Goal: Task Accomplishment & Management: Complete application form

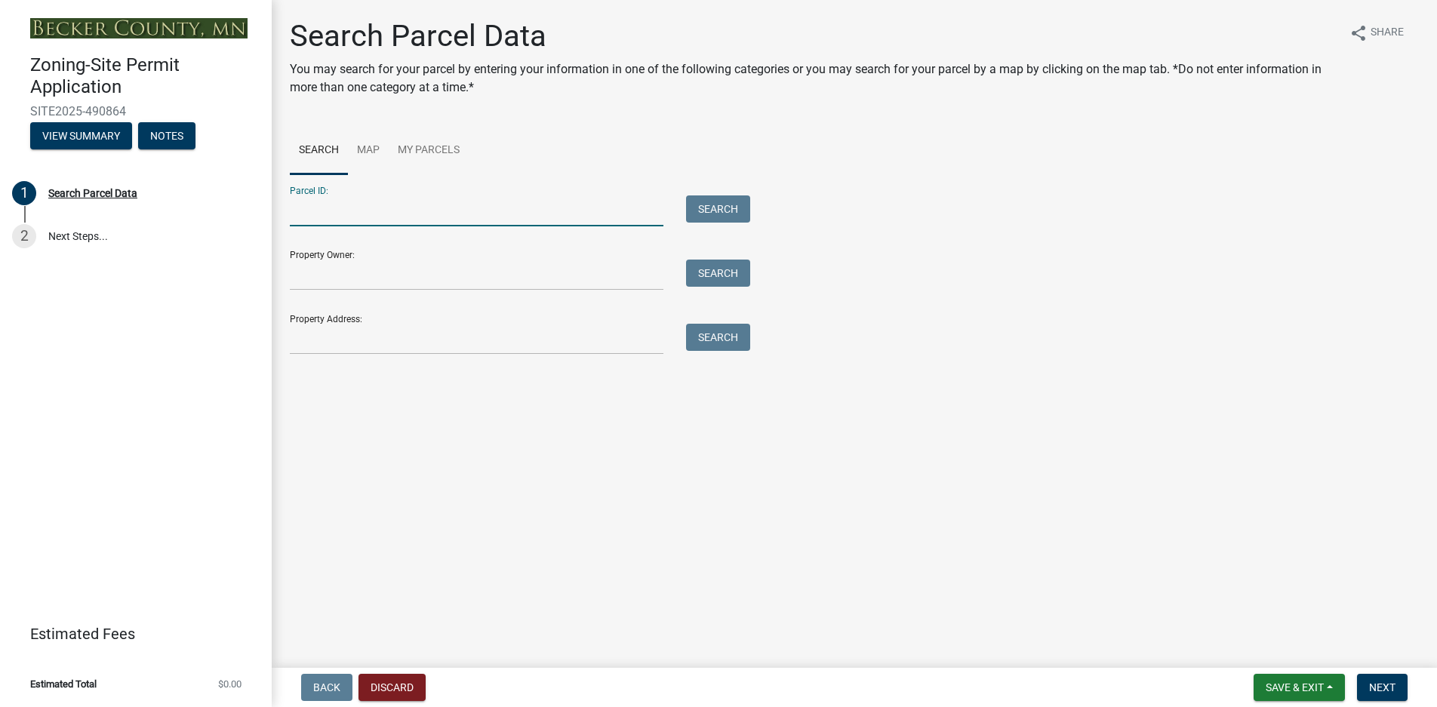
click at [324, 216] on input "Parcel ID:" at bounding box center [476, 210] width 373 height 31
click at [329, 279] on input "Property Owner:" at bounding box center [476, 275] width 373 height 31
type input "[PERSON_NAME]"
click at [332, 322] on div "Property Address: Search" at bounding box center [516, 329] width 453 height 52
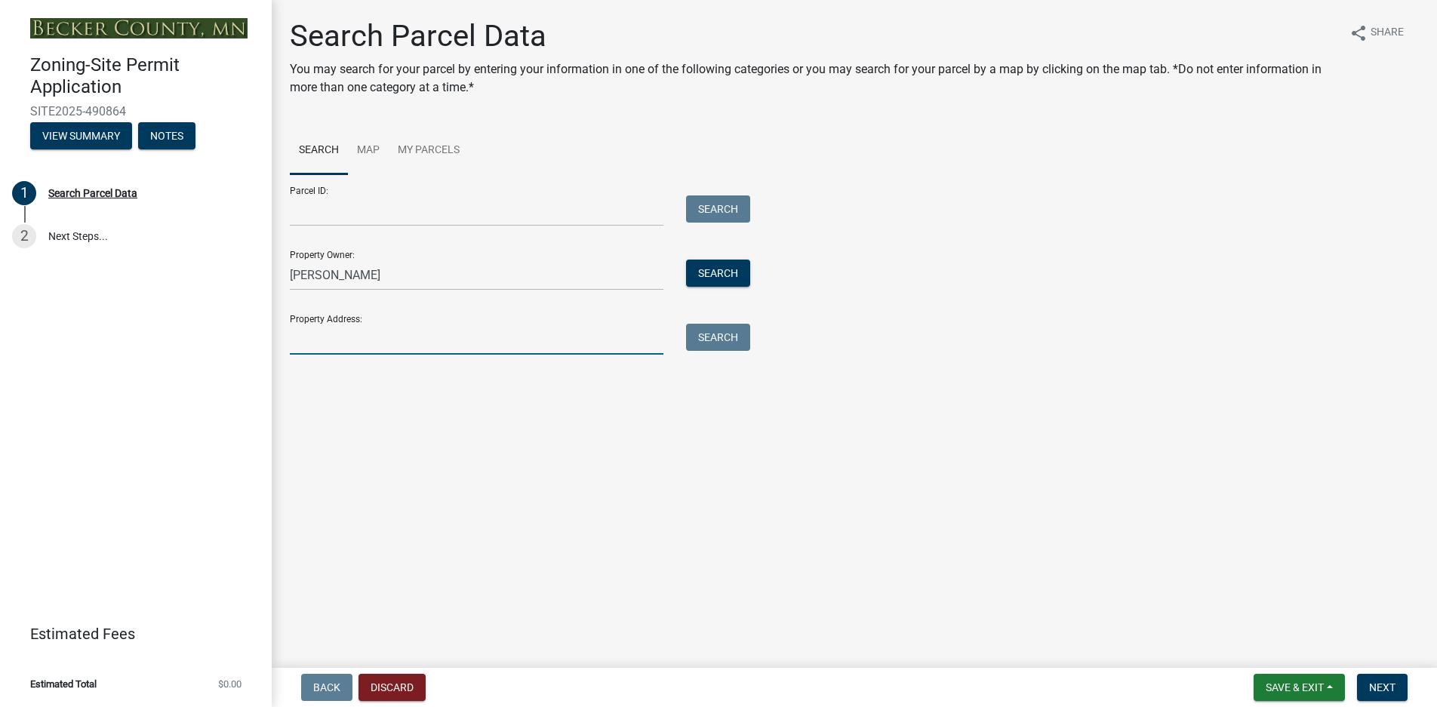
click at [355, 347] on input "Property Address:" at bounding box center [476, 339] width 373 height 31
click at [1383, 685] on span "Next" at bounding box center [1382, 687] width 26 height 12
click at [735, 270] on button "Search" at bounding box center [718, 273] width 64 height 27
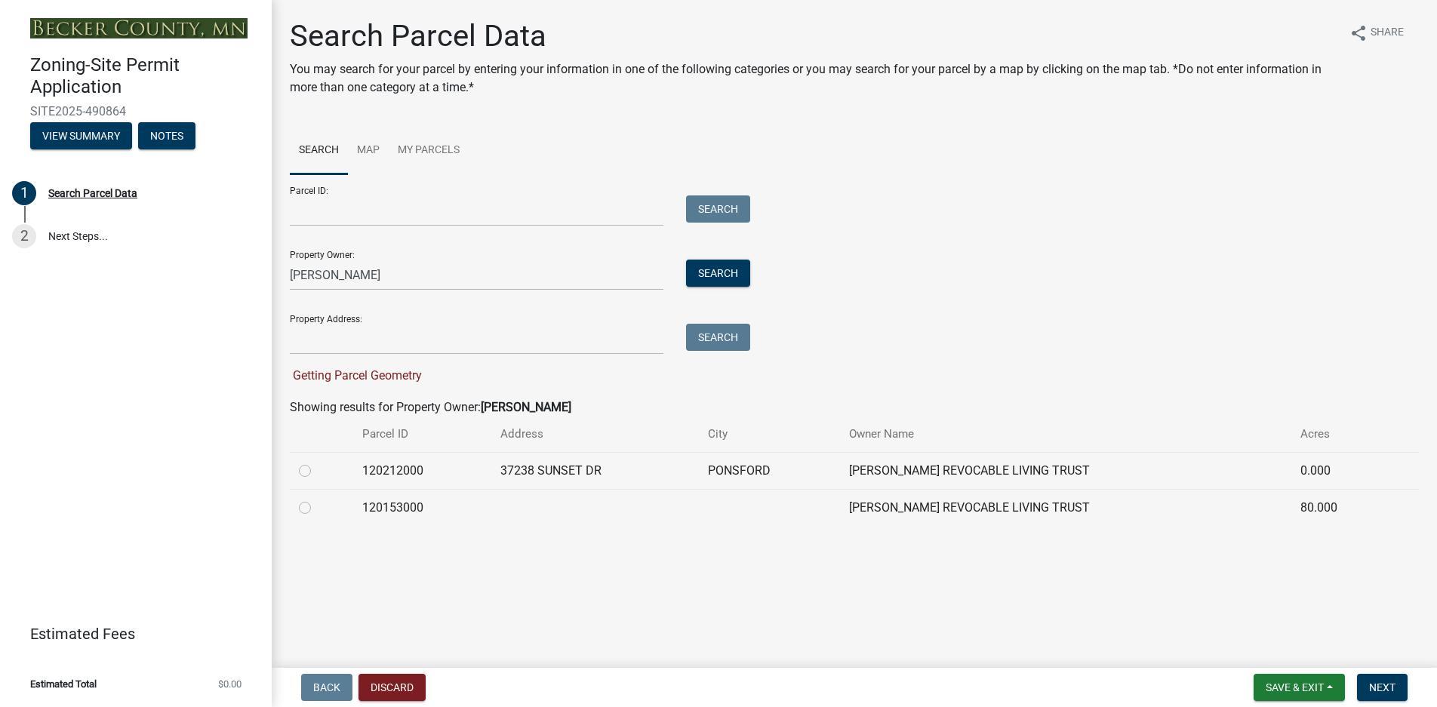
click at [317, 462] on label at bounding box center [317, 462] width 0 height 0
click at [317, 472] on input "radio" at bounding box center [322, 467] width 10 height 10
radio input "true"
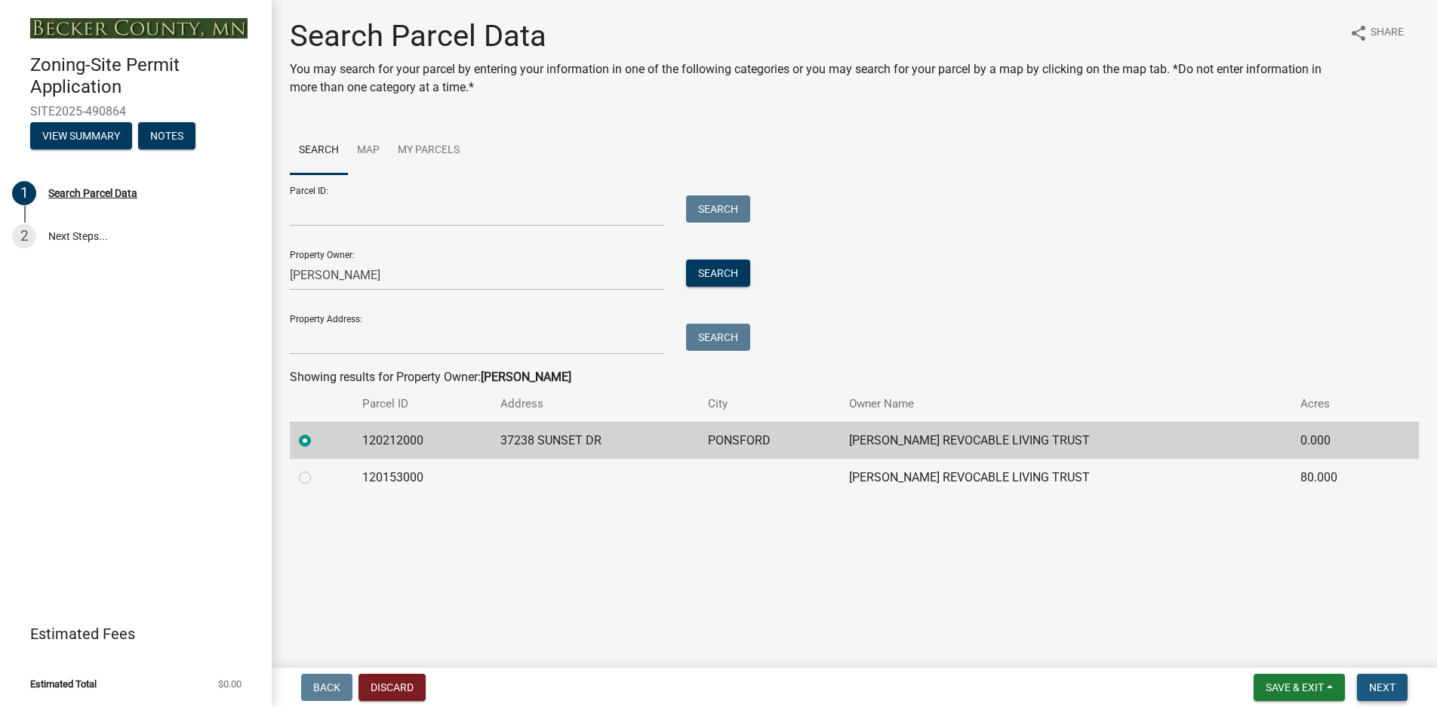
click at [1385, 684] on span "Next" at bounding box center [1382, 687] width 26 height 12
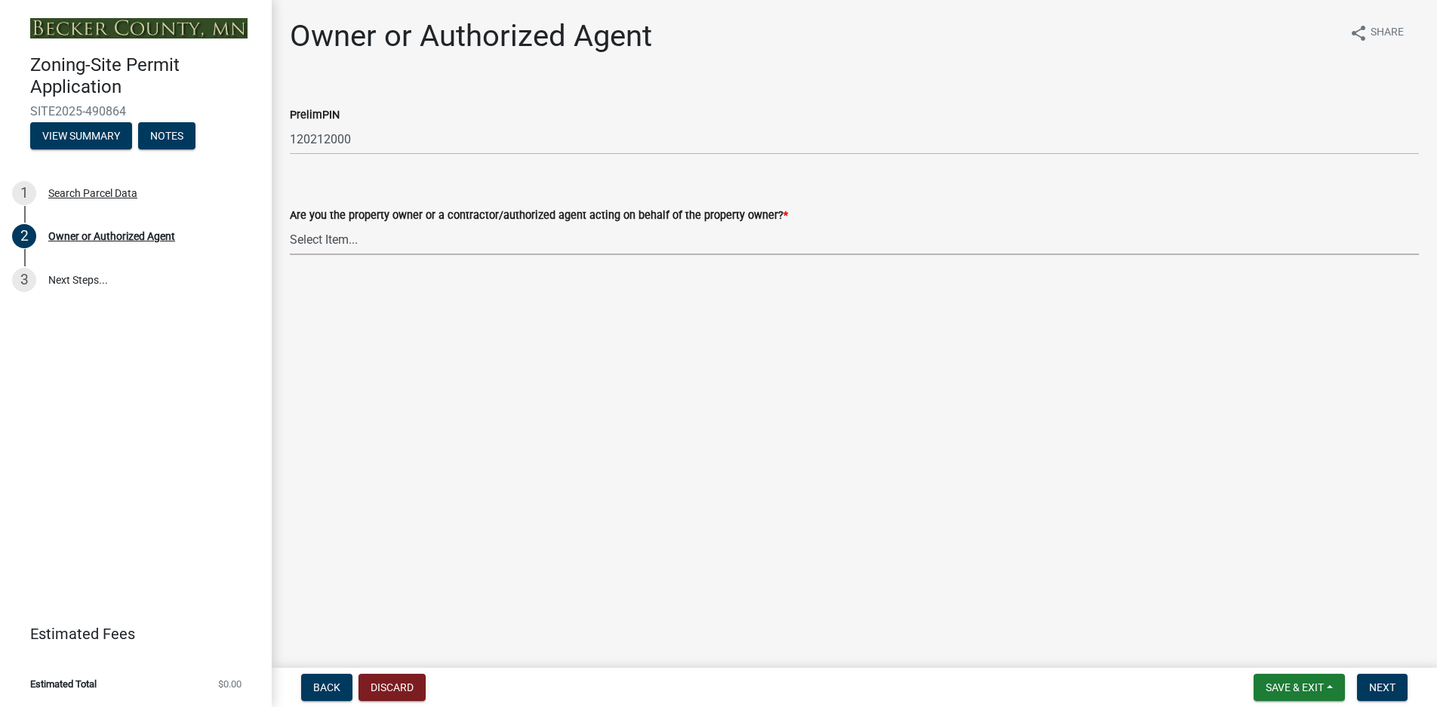
click at [312, 240] on select "Select Item... Property Owner Authorized Agent" at bounding box center [854, 239] width 1129 height 31
click at [290, 224] on select "Select Item... Property Owner Authorized Agent" at bounding box center [854, 239] width 1129 height 31
select select "059d621c-7166-4fbc-97da-2eca626821a9"
click at [1370, 688] on span "Next" at bounding box center [1382, 687] width 26 height 12
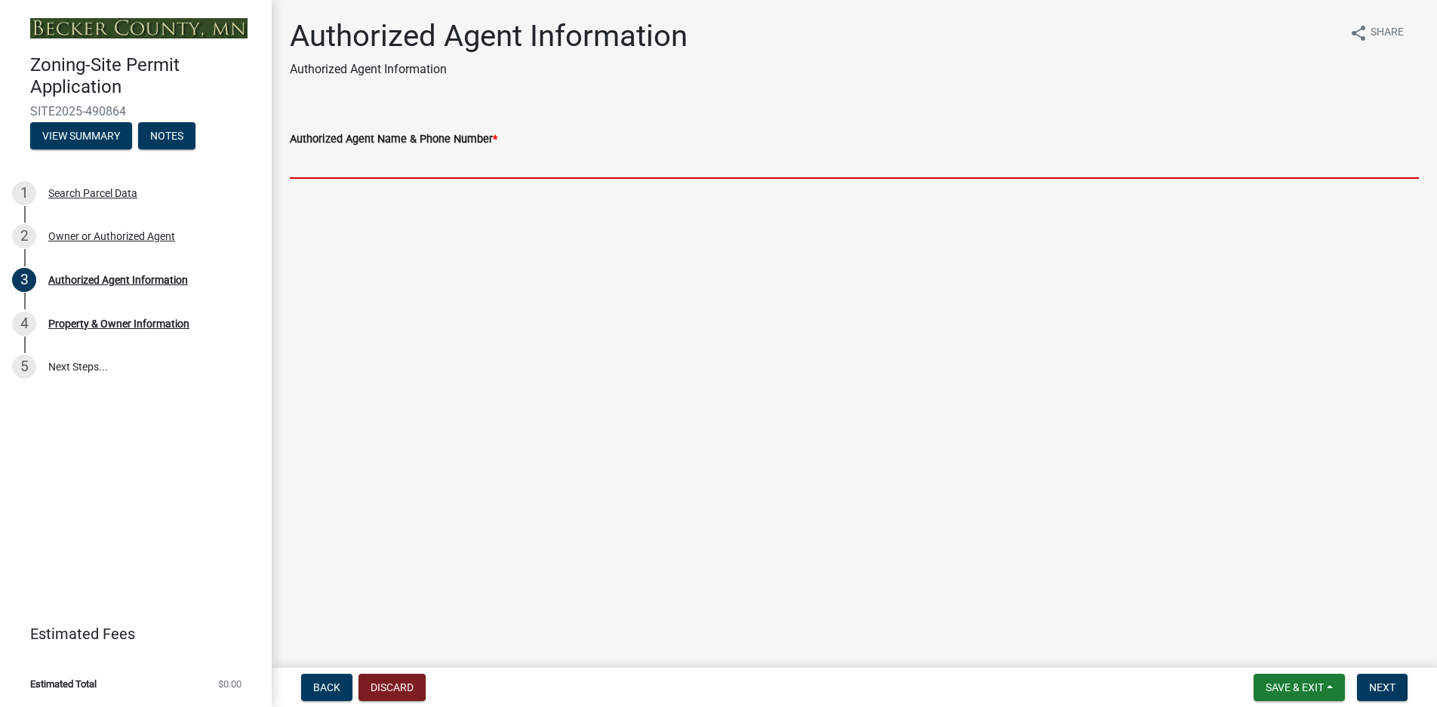
click at [378, 169] on input "Authorized Agent Name & Phone Number *" at bounding box center [854, 163] width 1129 height 31
type input "[PERSON_NAME] 2188200777"
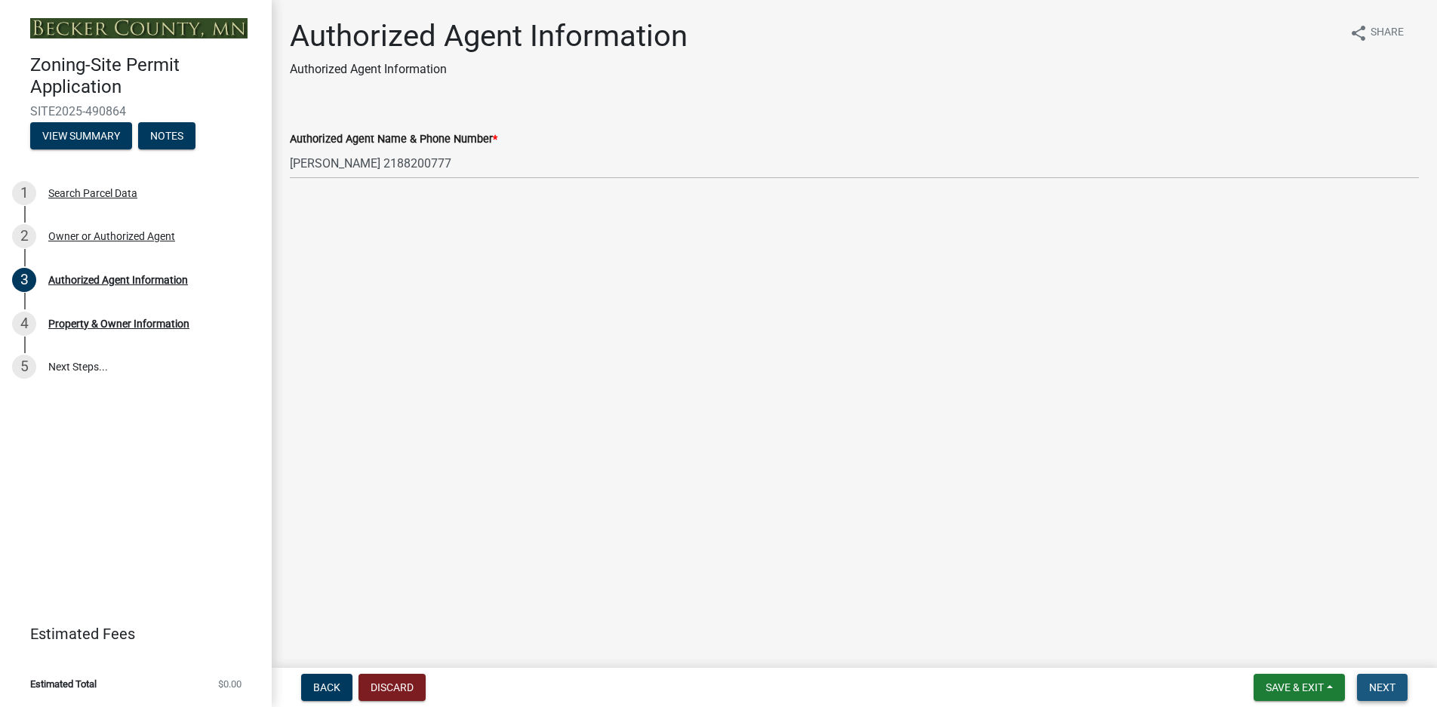
click at [1392, 687] on span "Next" at bounding box center [1382, 687] width 26 height 12
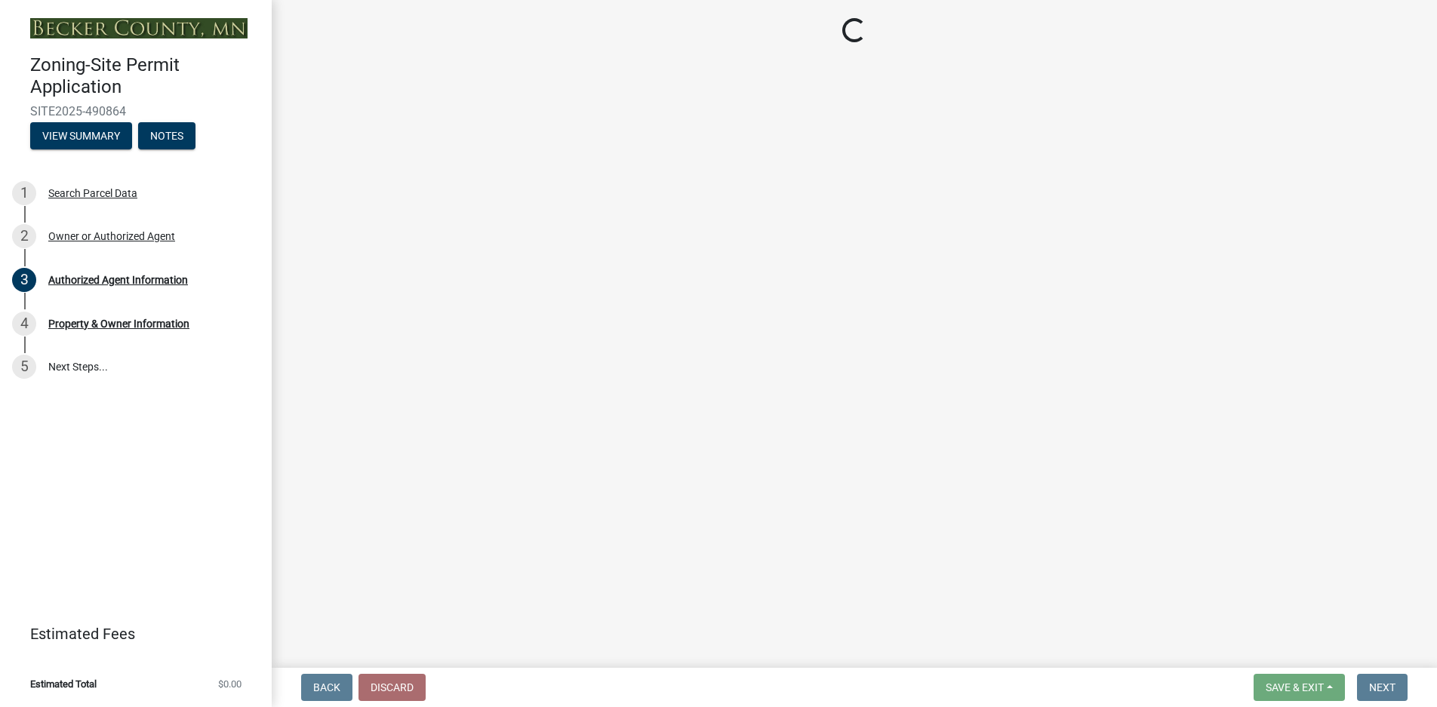
select select "952c78ef-3603-428b-9a7a-234fefdcef74"
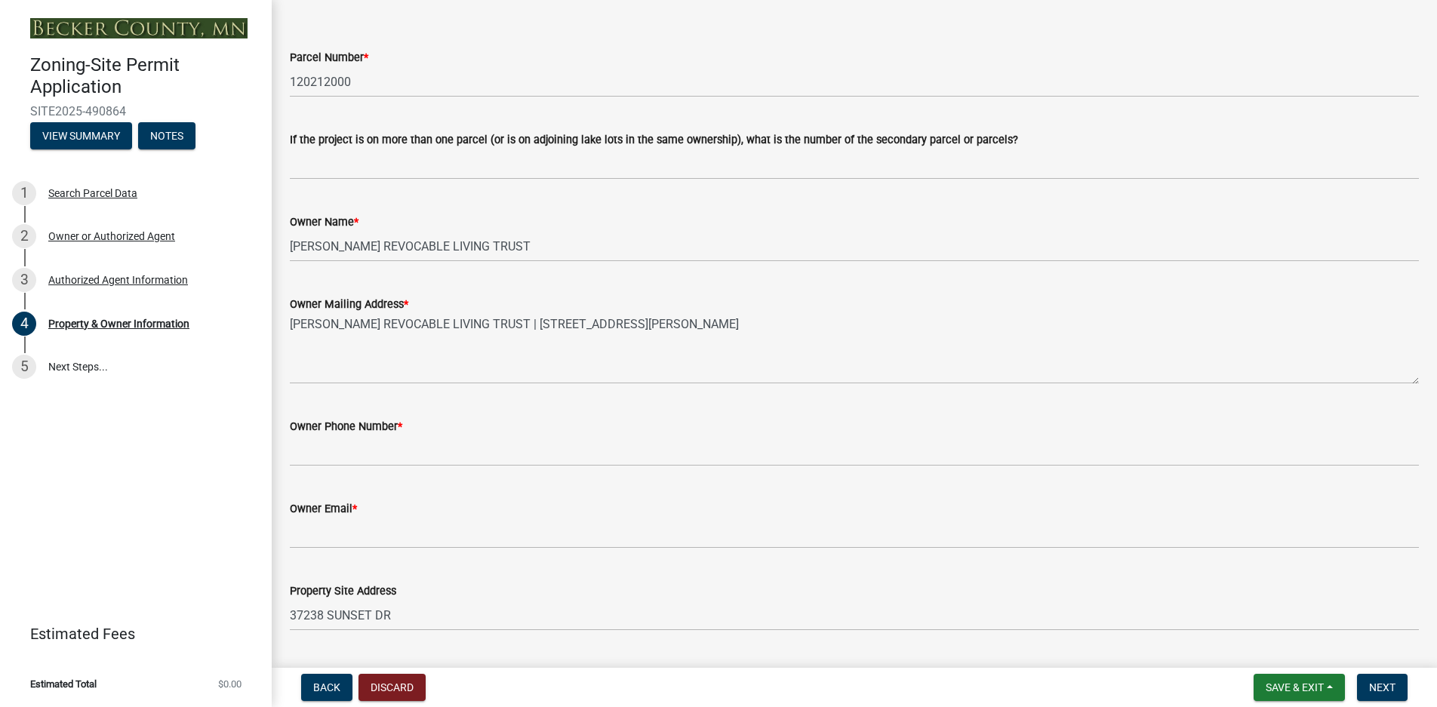
scroll to position [151, 0]
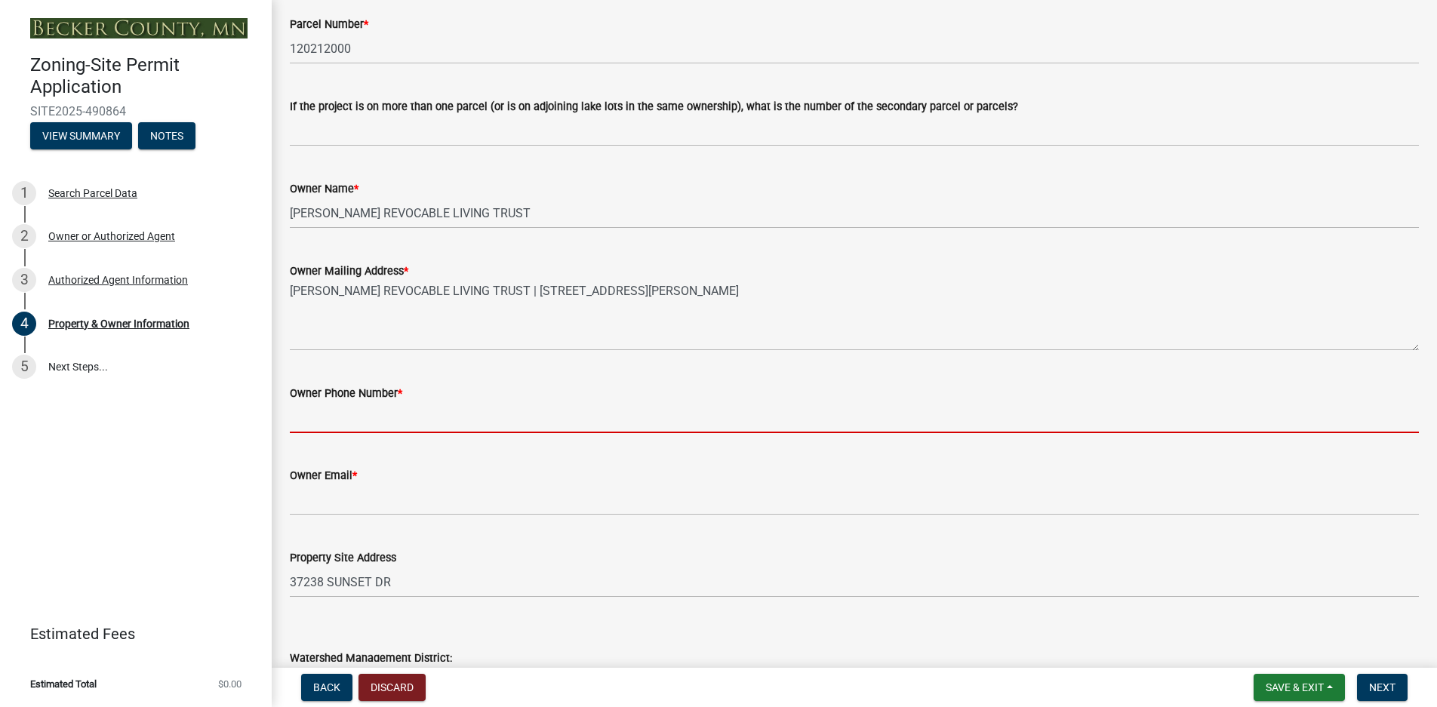
click at [303, 418] on input "Owner Phone Number *" at bounding box center [854, 417] width 1129 height 31
click at [336, 418] on input "Owner Phone Number *" at bounding box center [854, 417] width 1129 height 31
click at [318, 423] on input "Owner Phone Number *" at bounding box center [854, 417] width 1129 height 31
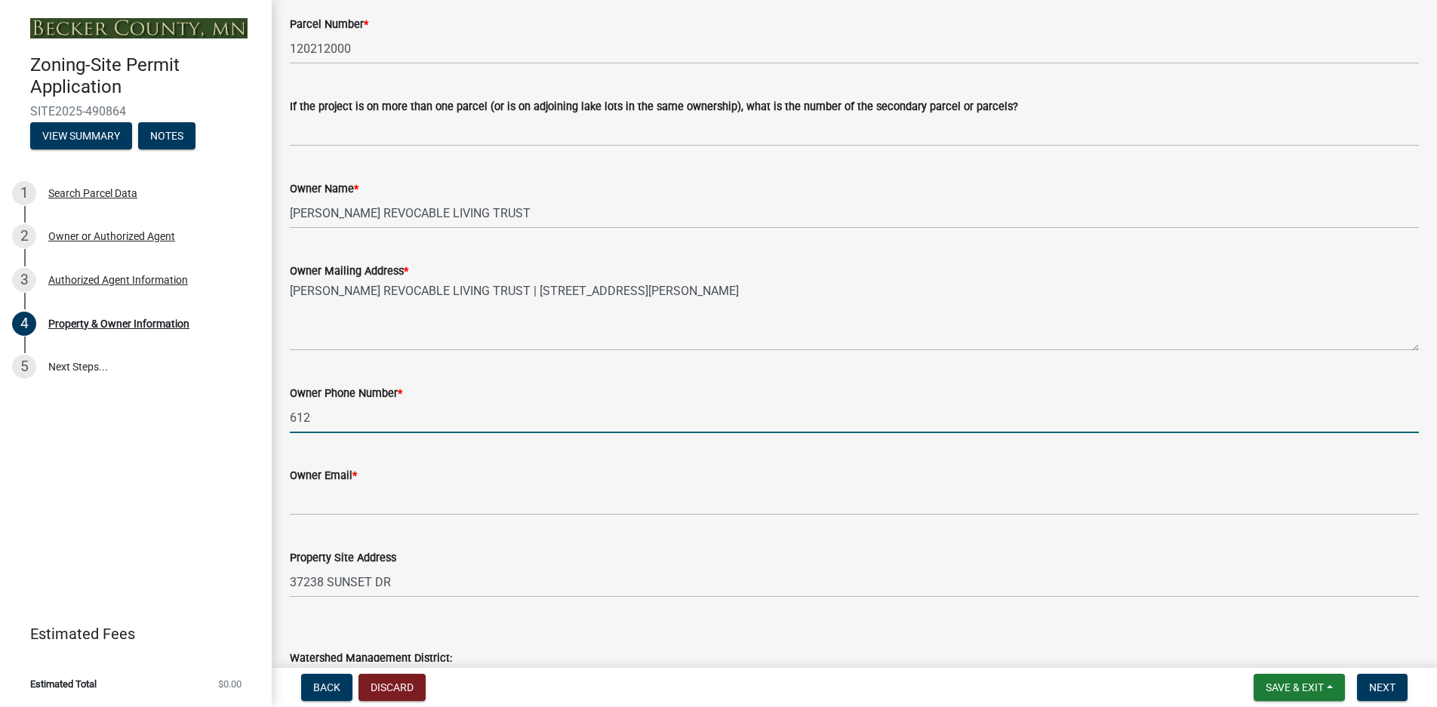
type input "6128509751"
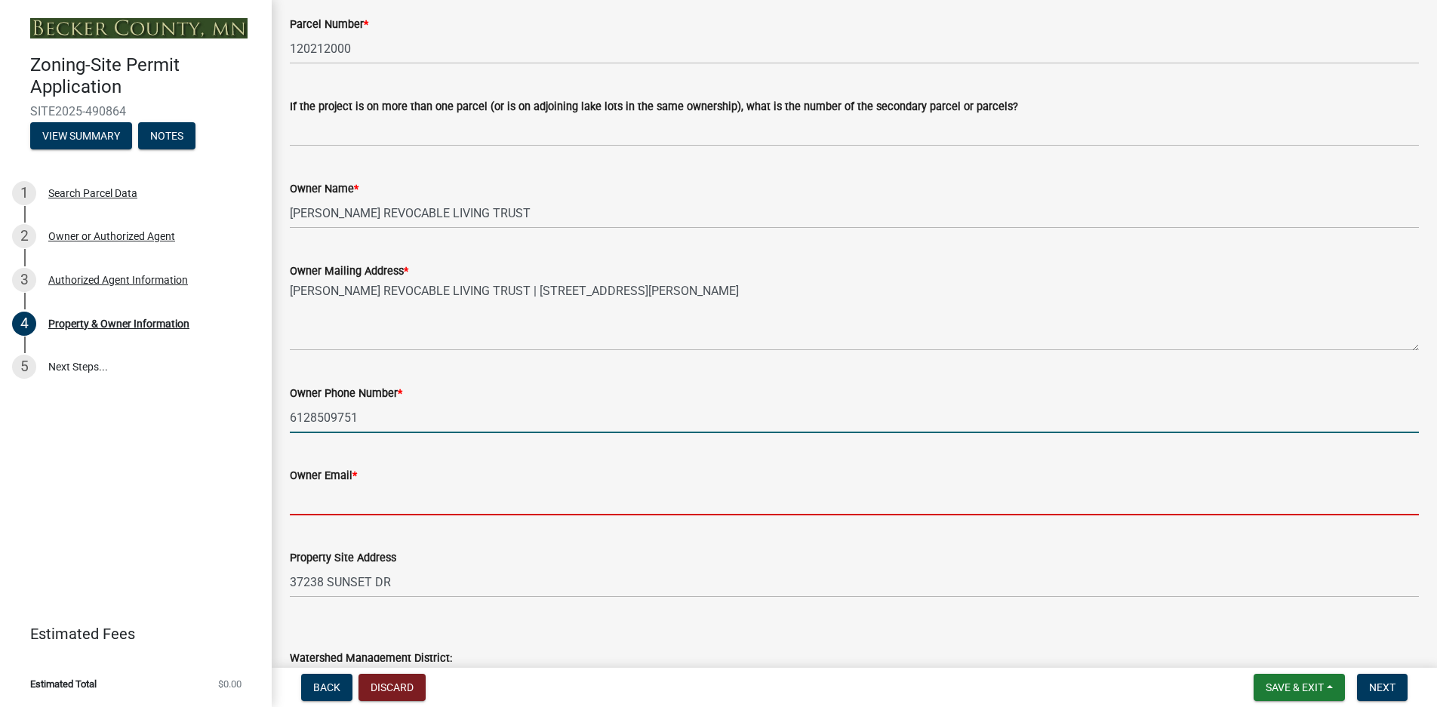
click at [306, 503] on input "Owner Email *" at bounding box center [854, 499] width 1129 height 31
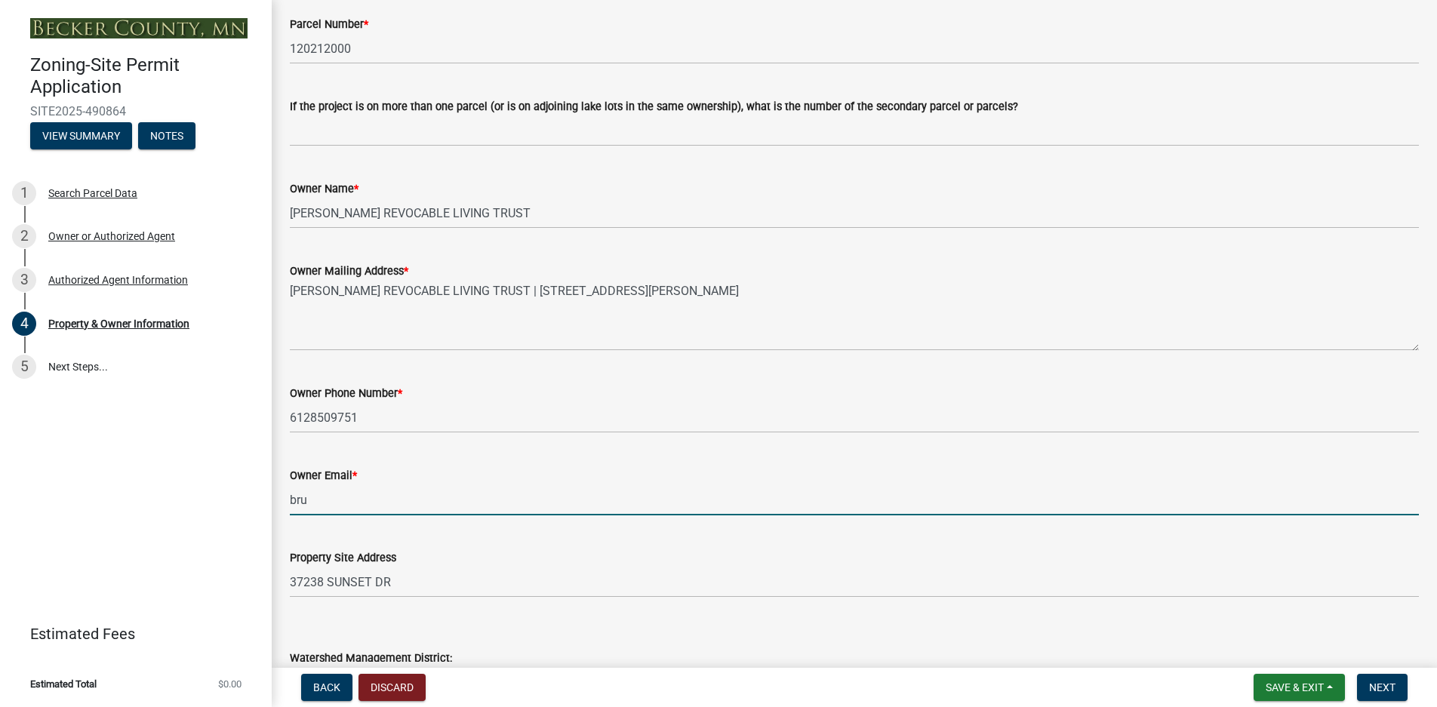
type input "[PERSON_NAME][EMAIL_ADDRESS][DOMAIN_NAME]"
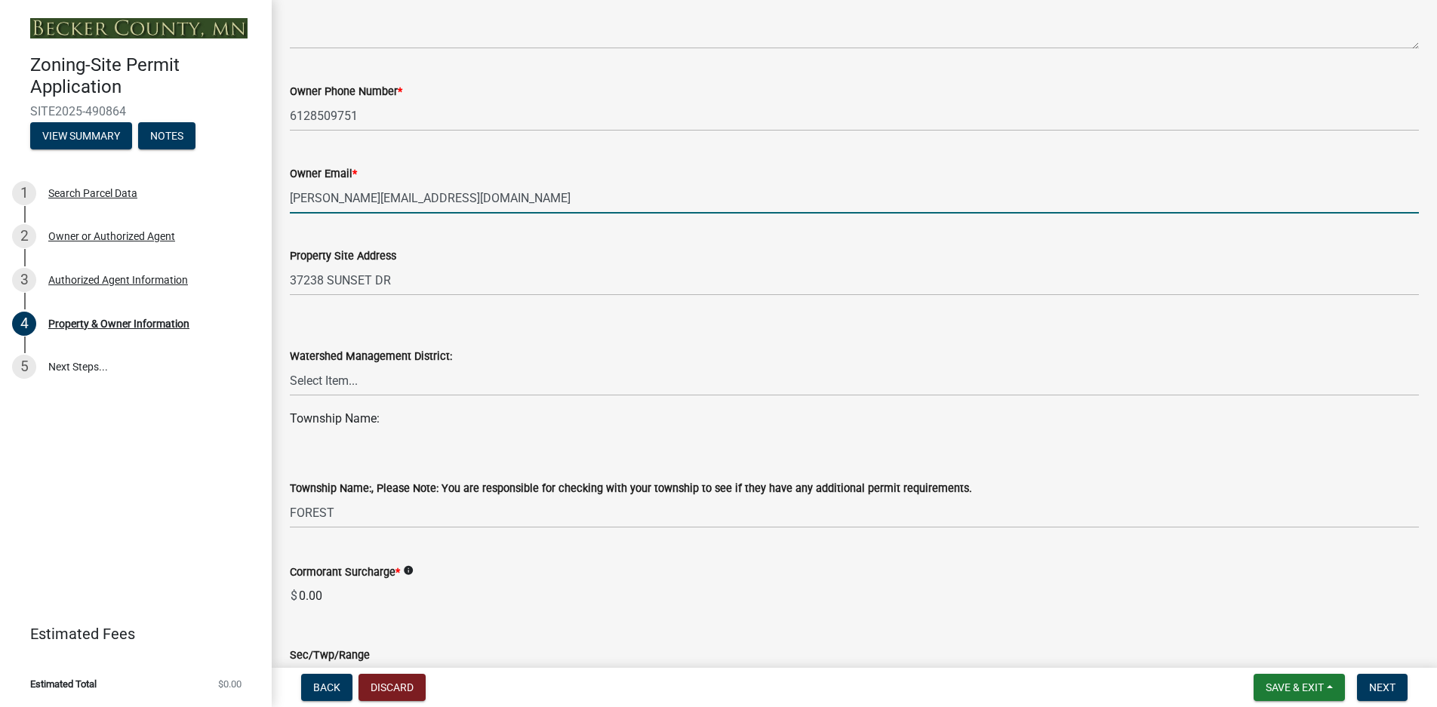
scroll to position [528, 0]
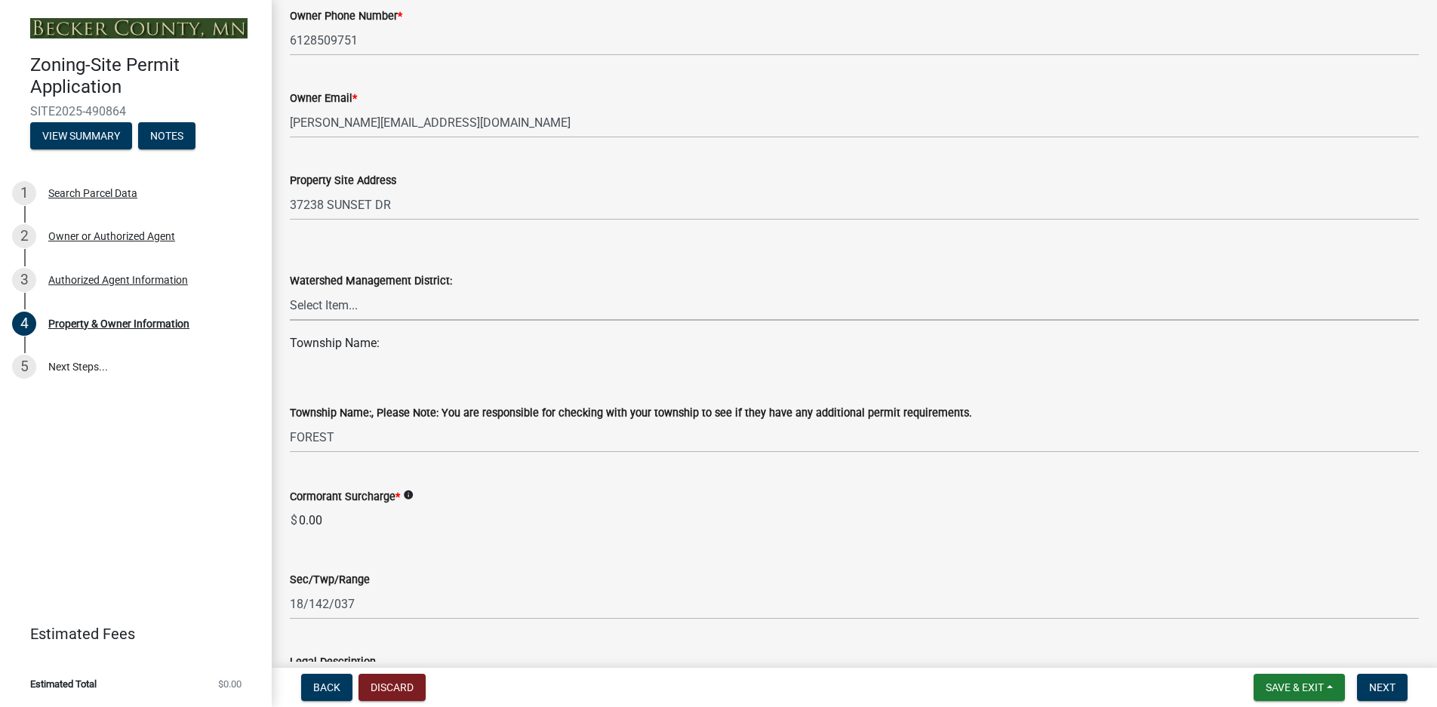
click at [329, 307] on select "Select Item... PELICAN RIVER WTRSHD BUFFALO WATERSHED CORMORANT WATERSHED WILD …" at bounding box center [854, 305] width 1129 height 31
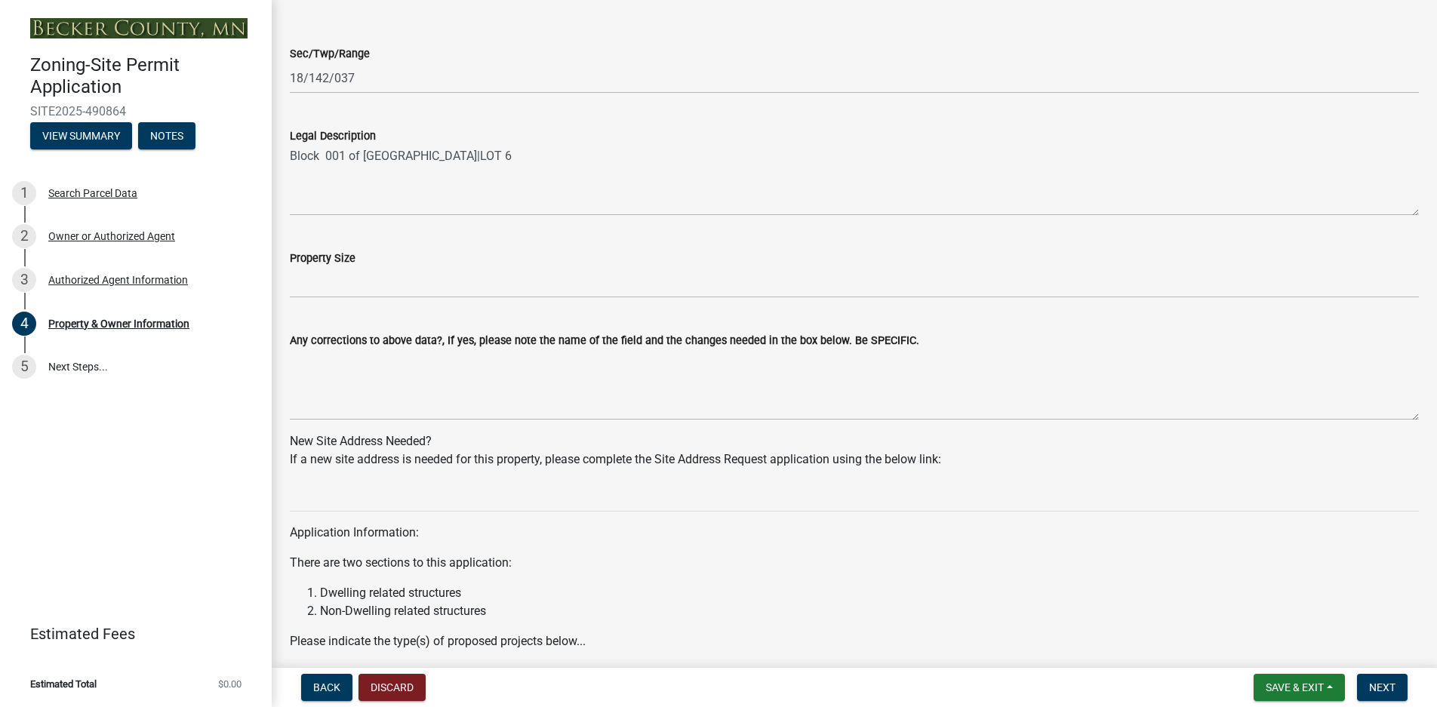
scroll to position [1056, 0]
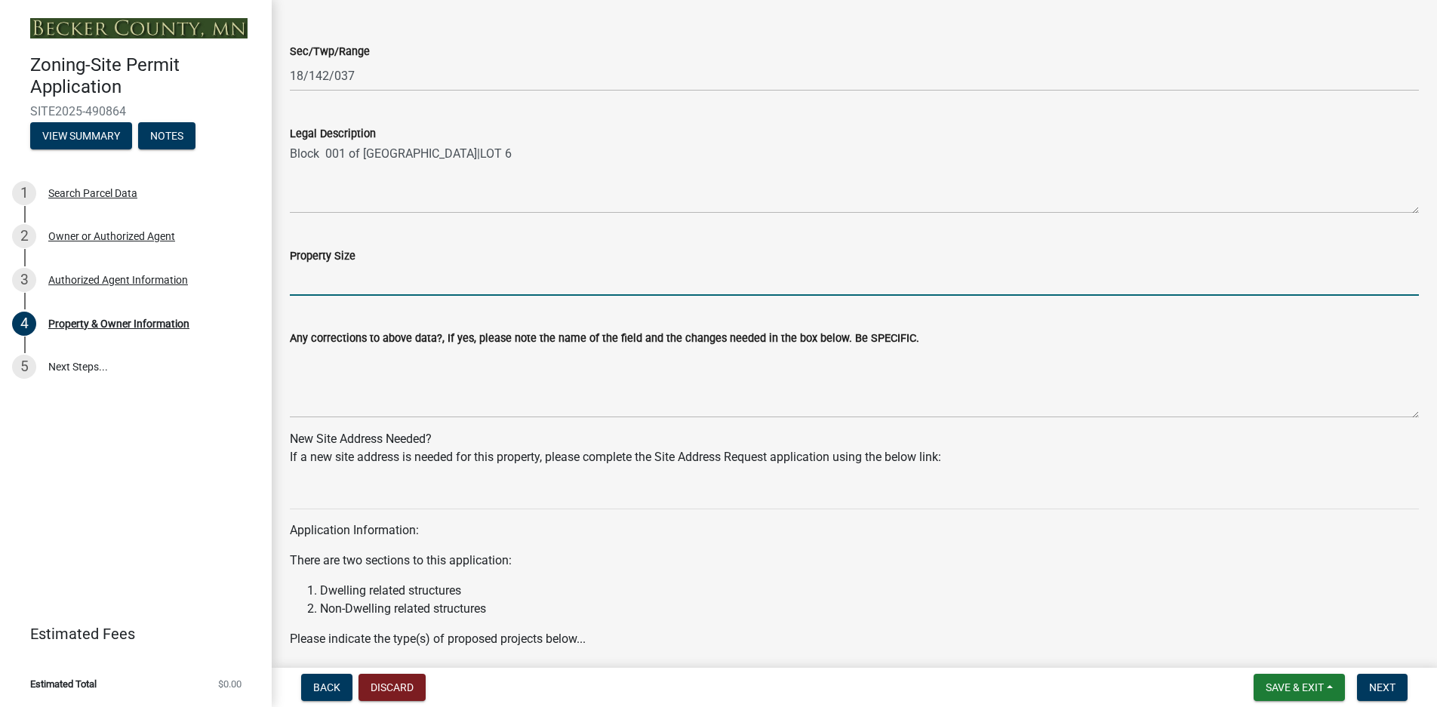
click at [334, 285] on input "Property Size" at bounding box center [854, 280] width 1129 height 31
type input "2.3 acres"
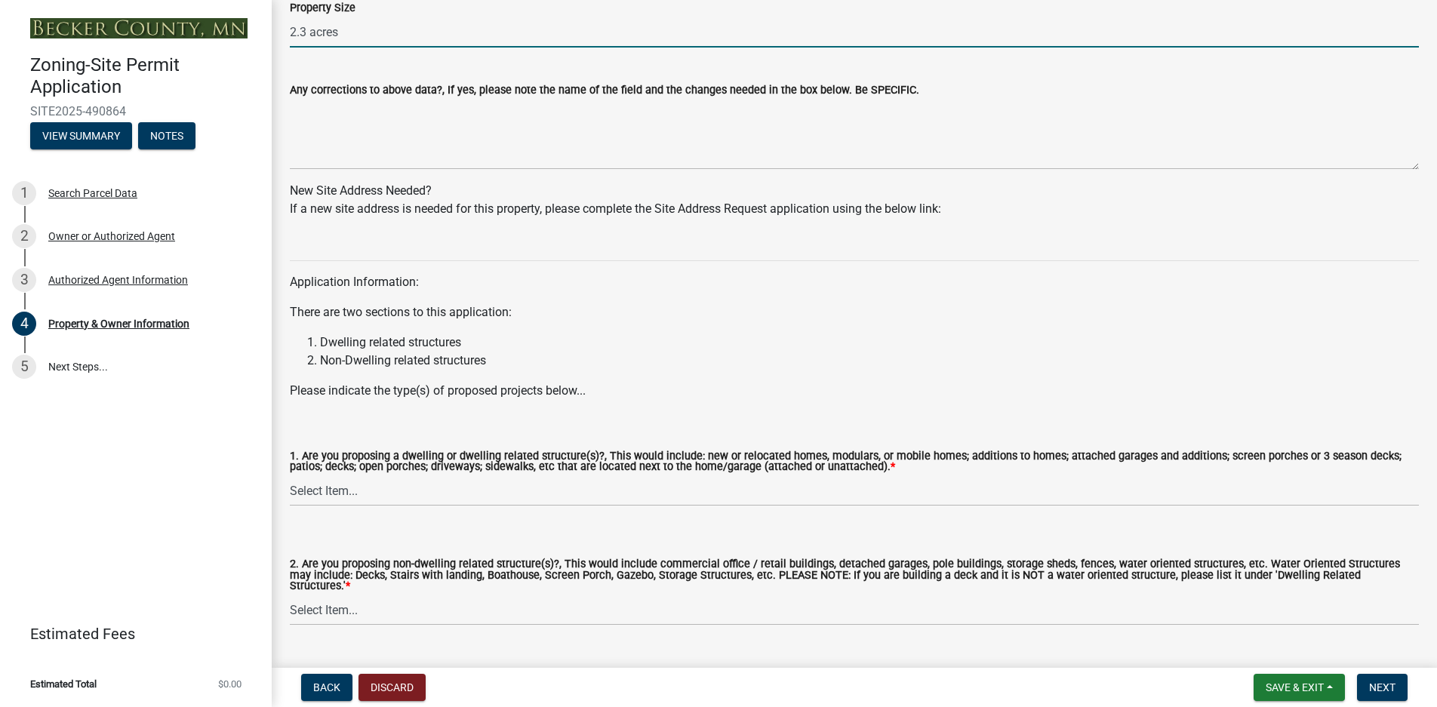
scroll to position [1332, 0]
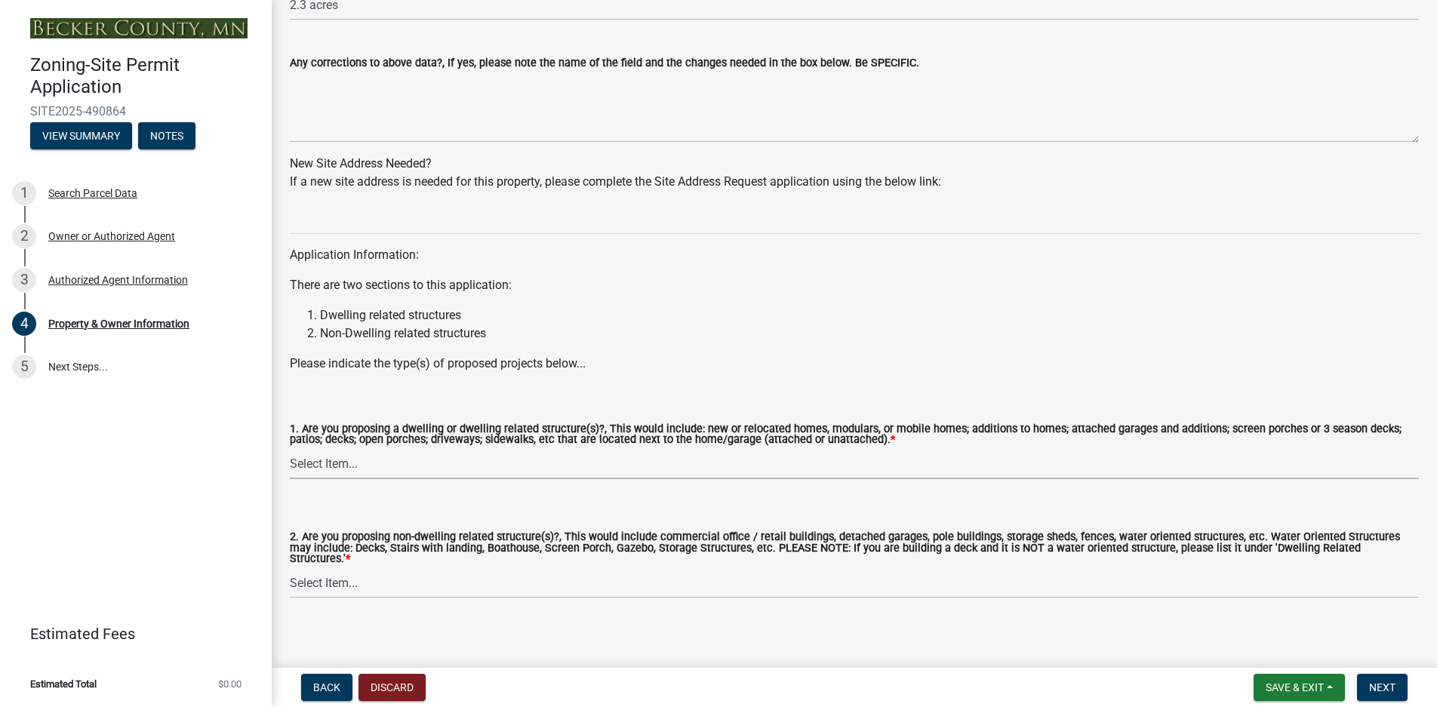
click at [320, 463] on select "Select Item... Yes No" at bounding box center [854, 463] width 1129 height 31
click at [290, 449] on select "Select Item... Yes No" at bounding box center [854, 463] width 1129 height 31
select select "f87eba17-8ed9-4ad8-aefc-fe36a3f3544b"
click at [1386, 681] on span "Next" at bounding box center [1382, 687] width 26 height 12
click at [326, 571] on select "Select Item... Yes No" at bounding box center [854, 582] width 1129 height 31
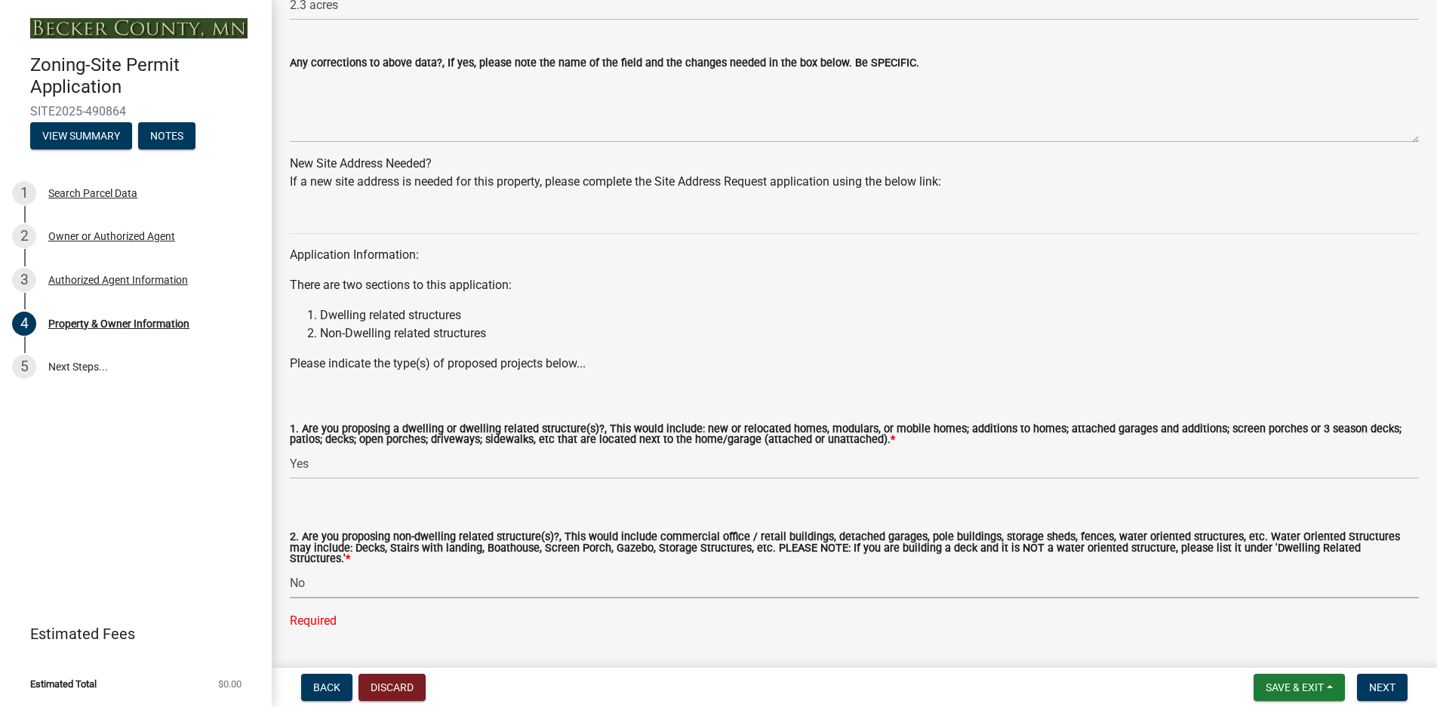
click at [290, 567] on select "Select Item... Yes No" at bounding box center [854, 582] width 1129 height 31
select select "393a978c-6bd5-4cb2-a6a0-db6feb8732b8"
click at [1384, 687] on span "Next" at bounding box center [1382, 687] width 26 height 12
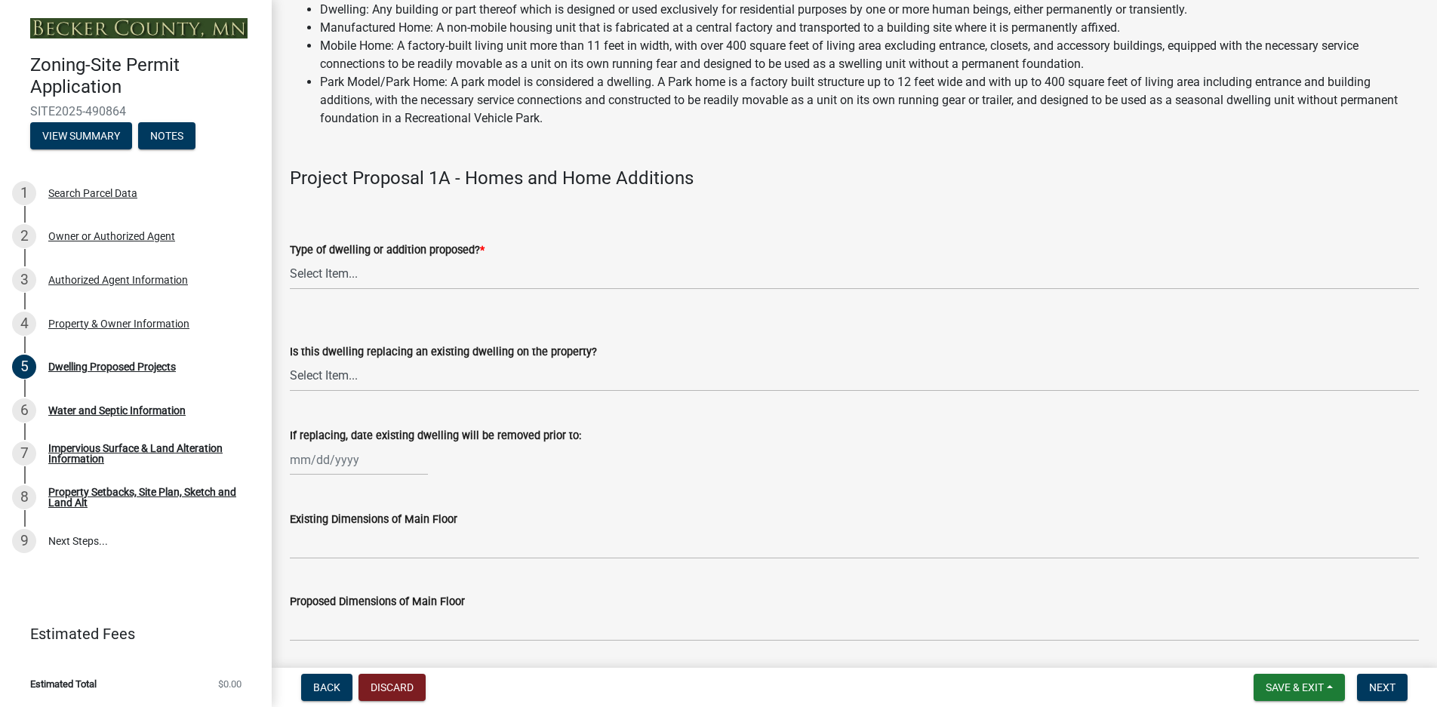
scroll to position [151, 0]
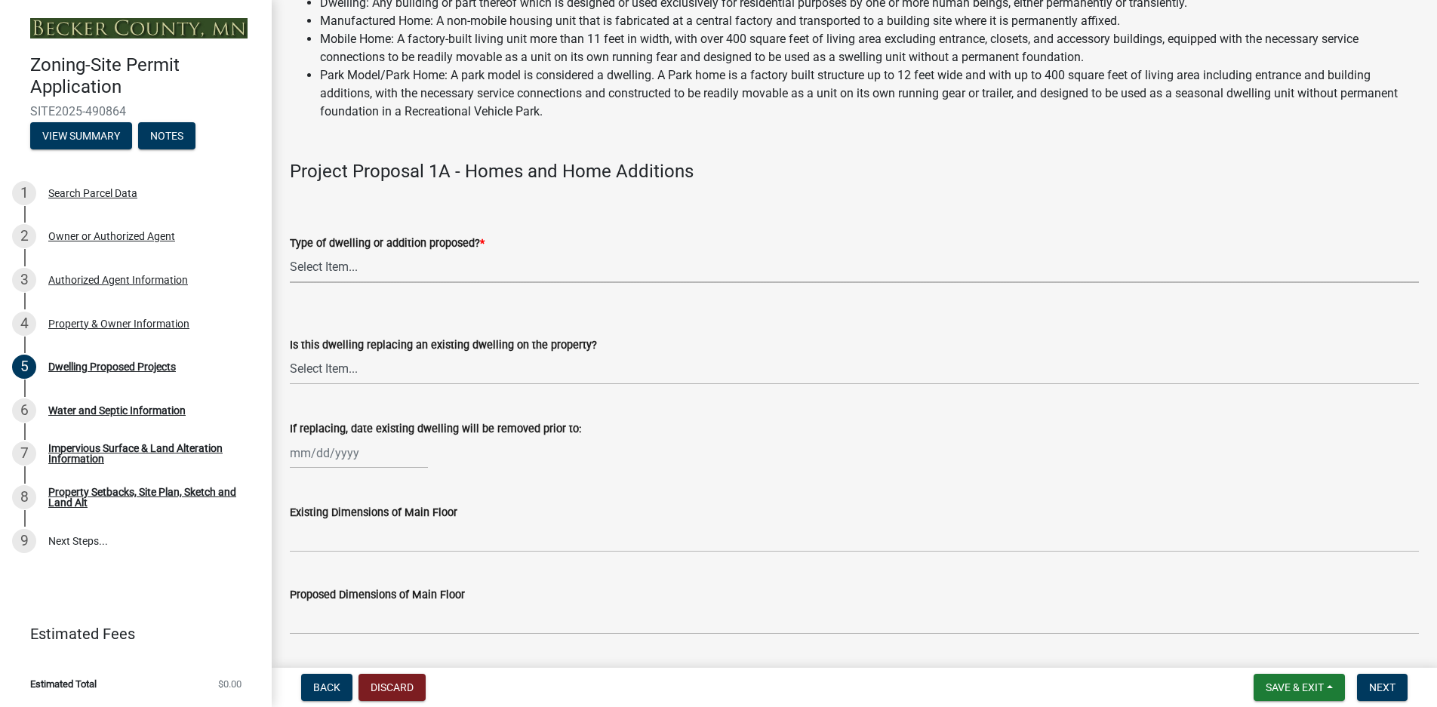
click at [323, 270] on select "Select Item... N/A - Not a dwelling New Home-Onsite Construction New Modular (E…" at bounding box center [854, 267] width 1129 height 31
click at [290, 252] on select "Select Item... N/A - Not a dwelling New Home-Onsite Construction New Modular (E…" at bounding box center [854, 267] width 1129 height 31
select select "a5b58647-72e6-4a45-9816-4b1990647a33"
click at [329, 367] on select "Select Item... N/A Yes No" at bounding box center [854, 369] width 1129 height 31
click at [290, 354] on select "Select Item... N/A Yes No" at bounding box center [854, 369] width 1129 height 31
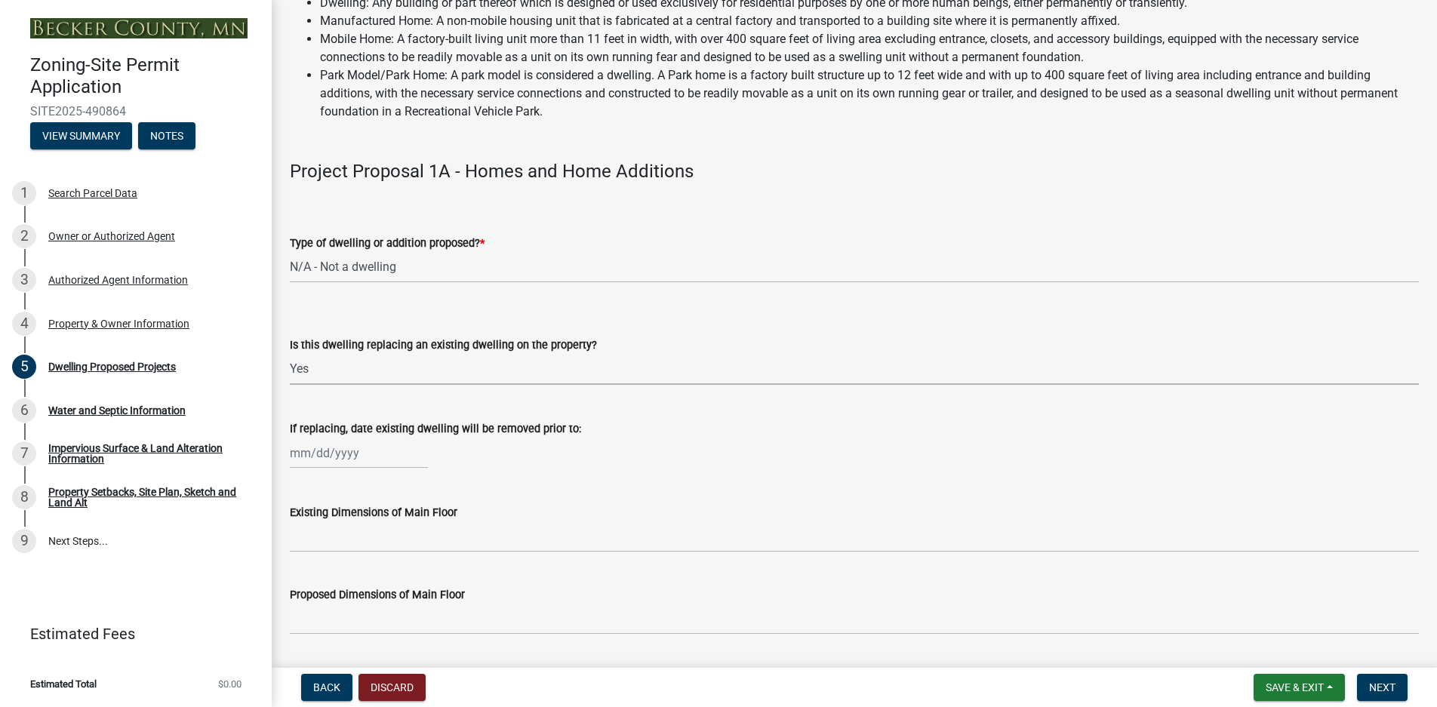
select select "ba56d9f6-ced5-4c38-bdcc-33bfa85ac6de"
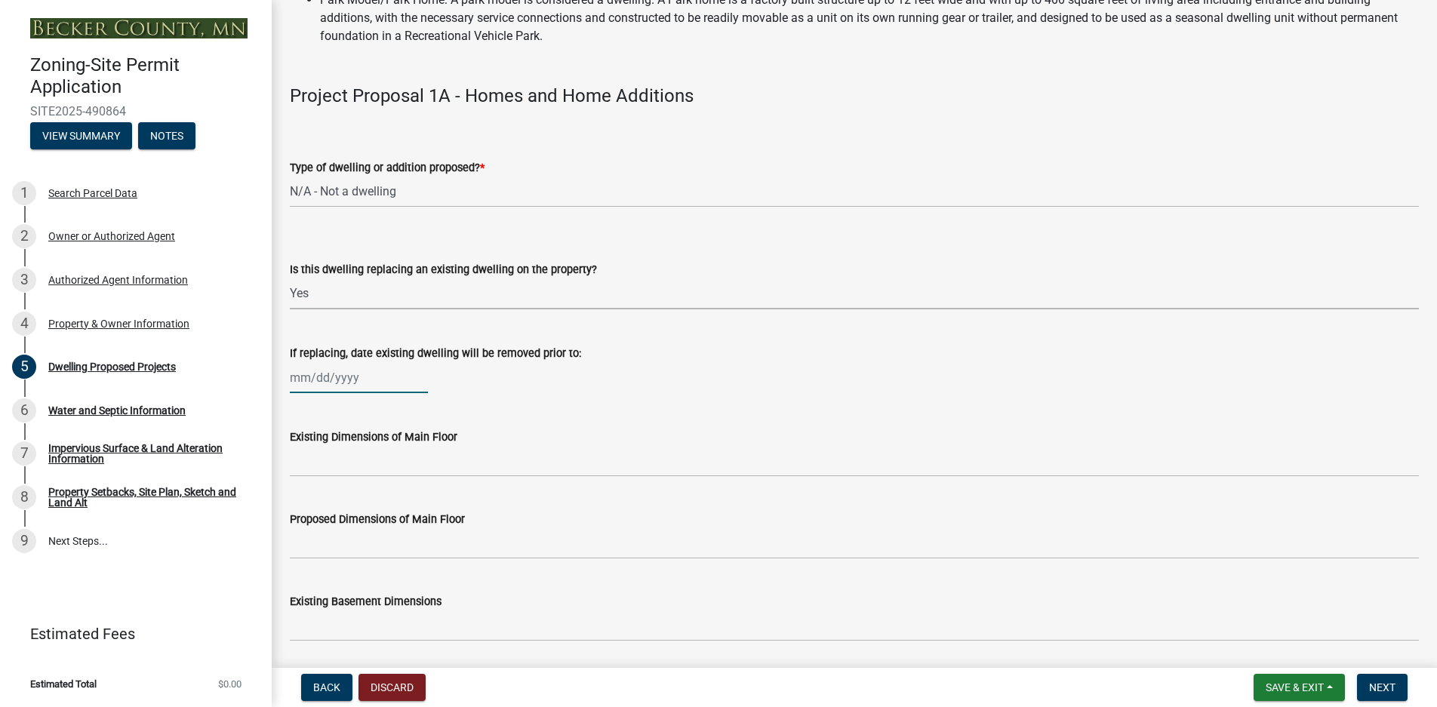
click at [381, 380] on div at bounding box center [359, 377] width 138 height 31
select select "10"
select select "2025"
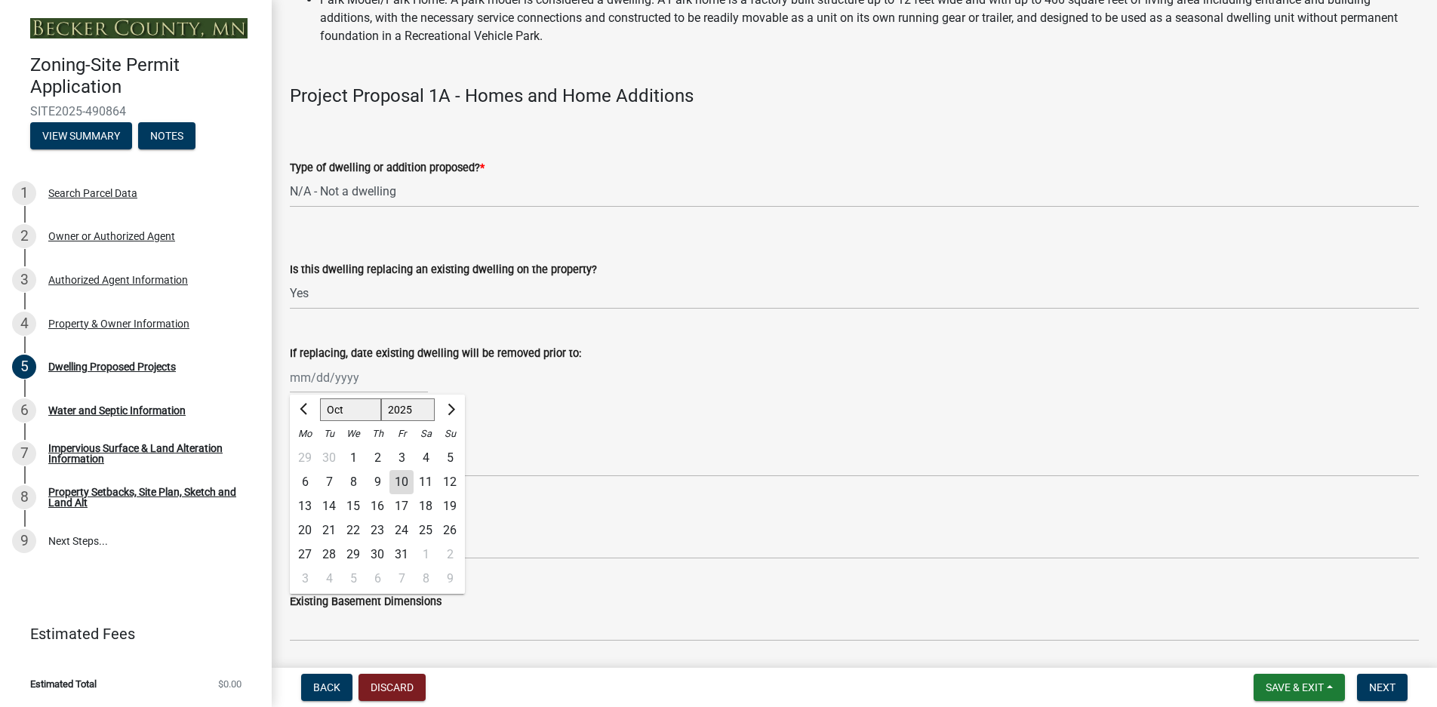
click at [626, 372] on div "[PERSON_NAME] Feb Mar Apr [PERSON_NAME][DATE] Oct Nov [DATE] 1526 1527 1528 152…" at bounding box center [854, 377] width 1129 height 31
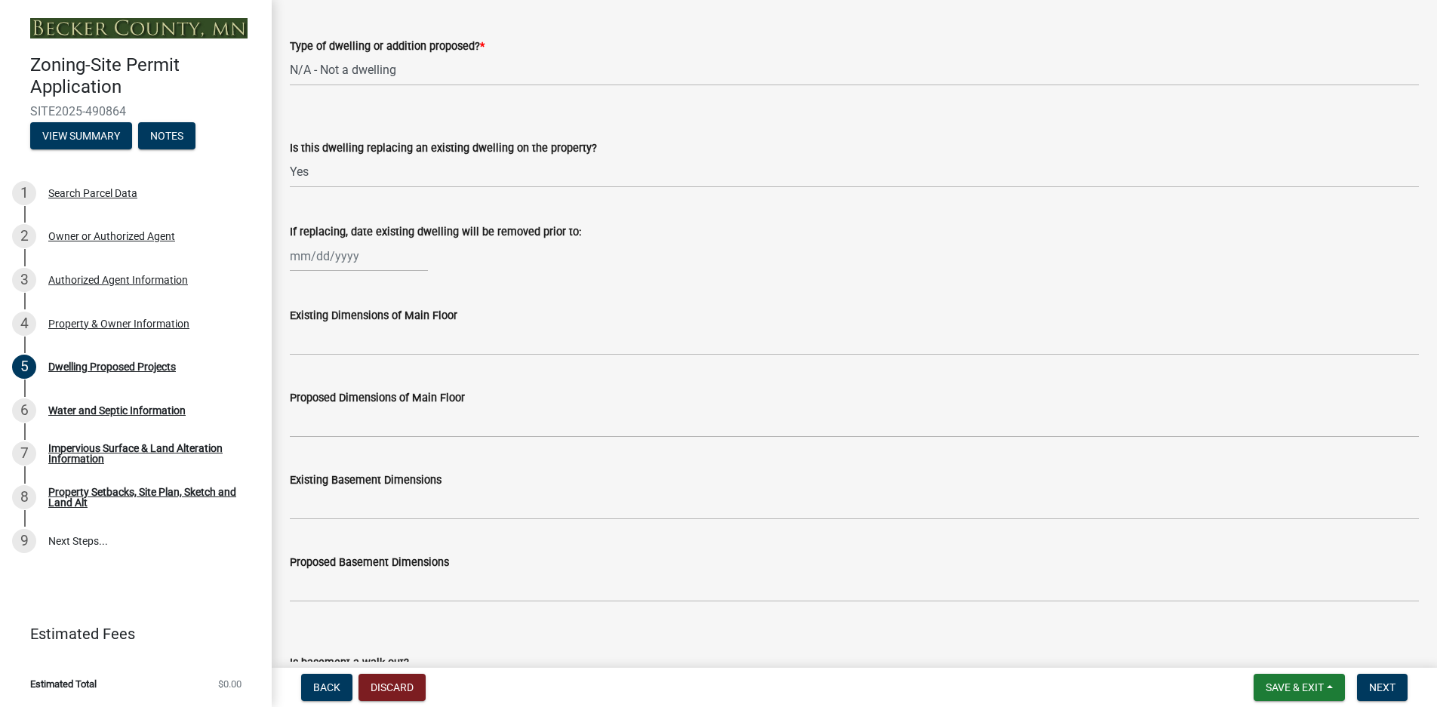
scroll to position [377, 0]
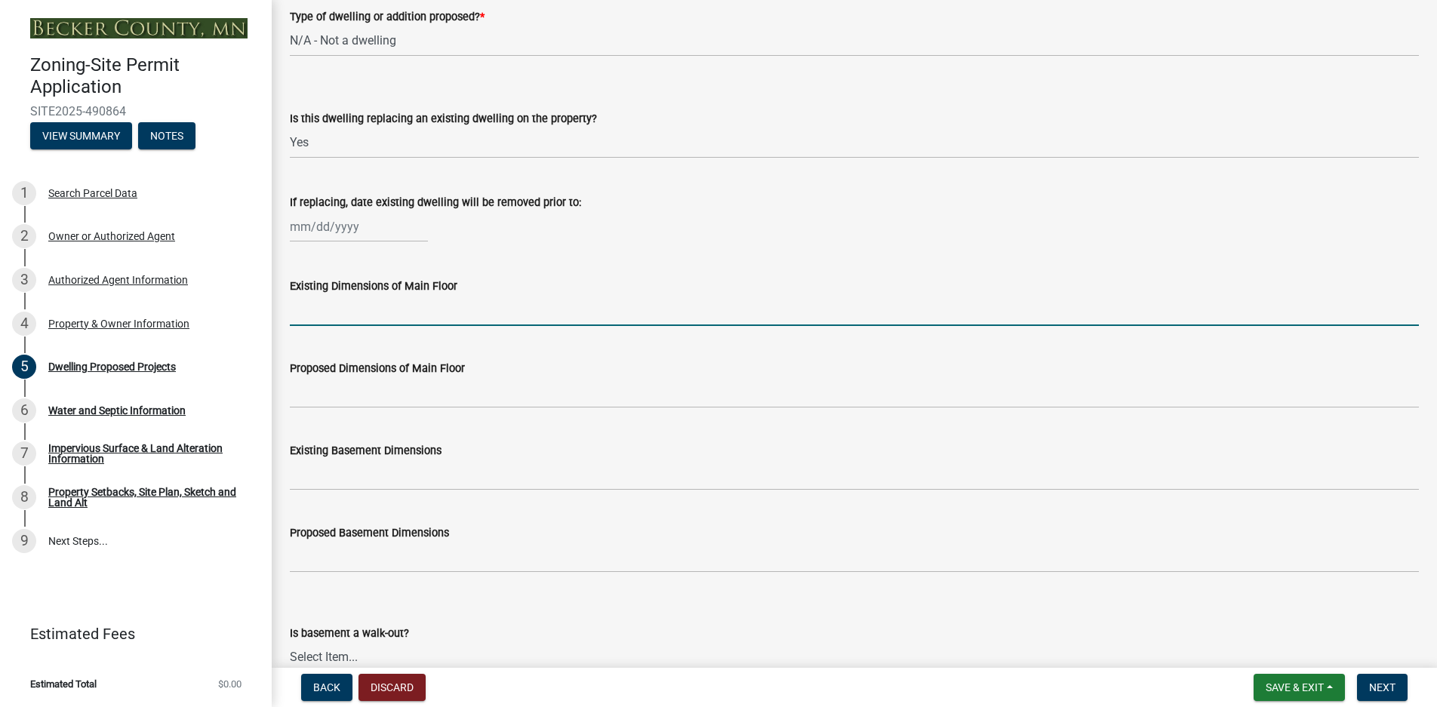
click at [316, 314] on input "Existing Dimensions of Main Floor" at bounding box center [854, 310] width 1129 height 31
type input "1"
type input "24 x 28"
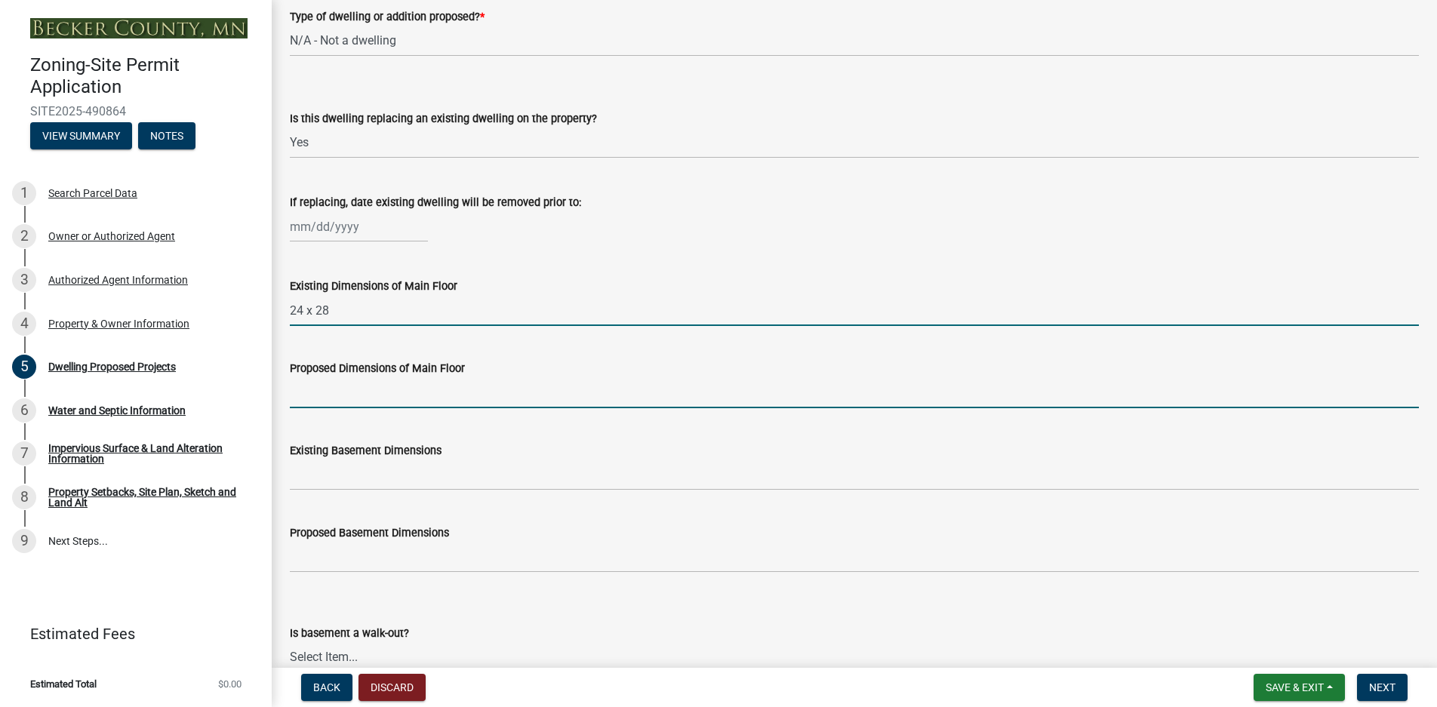
click at [306, 396] on input "Proposed Dimensions of Main Floor" at bounding box center [854, 392] width 1129 height 31
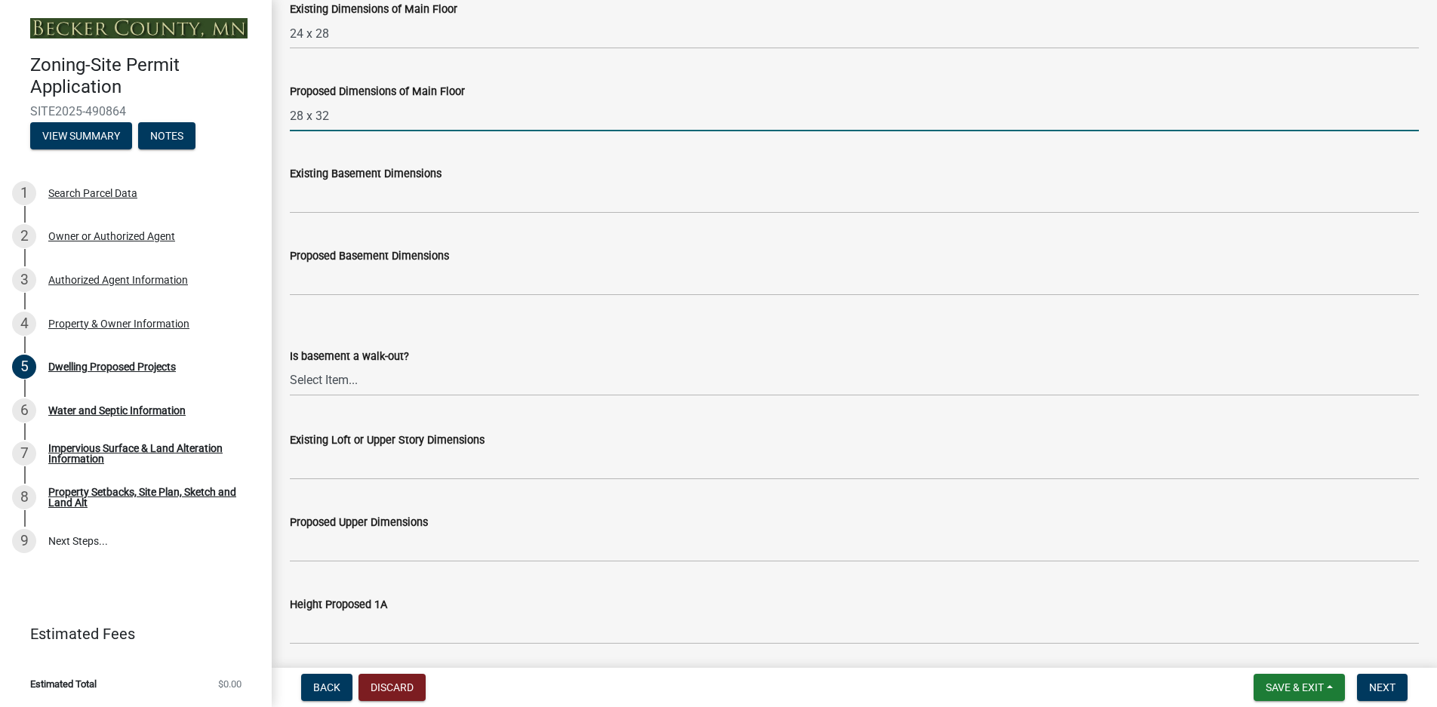
scroll to position [679, 0]
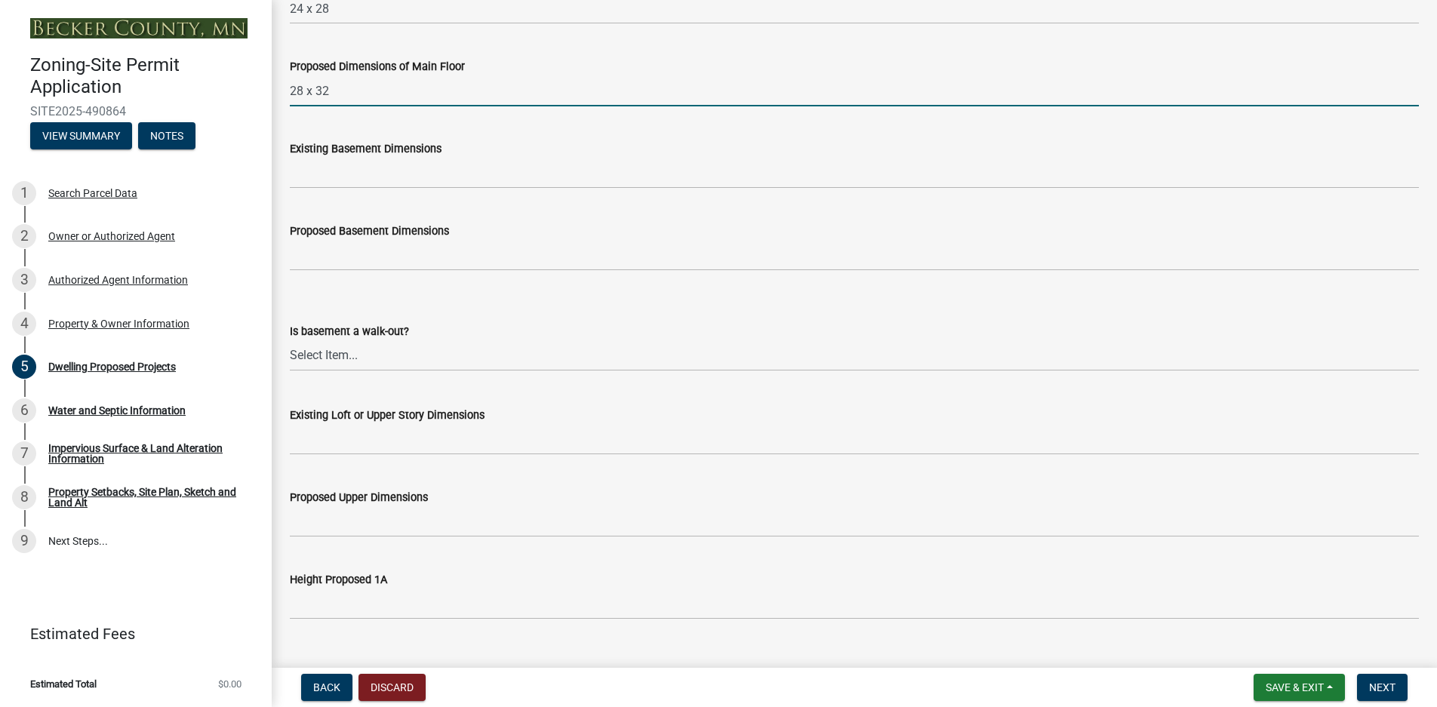
type input "28 x 32"
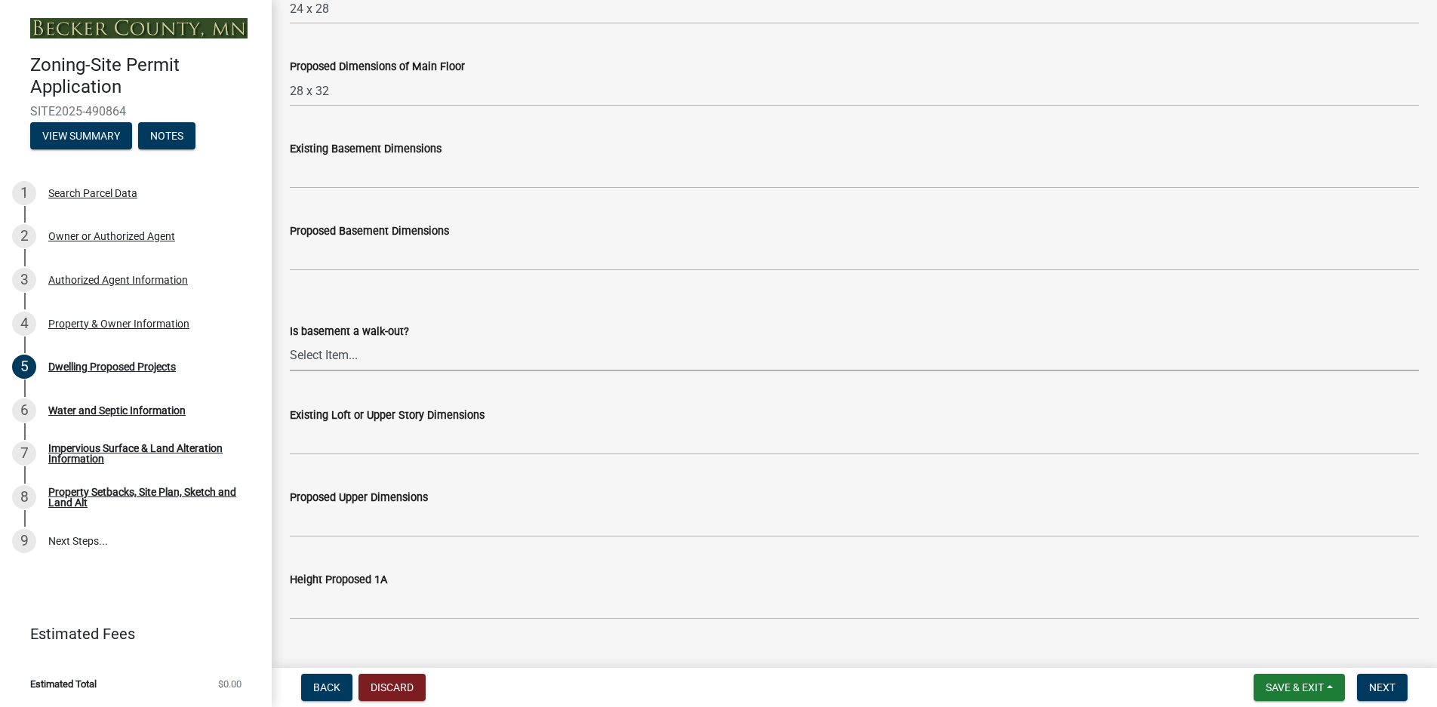
click at [330, 355] on select "Select Item... Yes No N/A" at bounding box center [854, 355] width 1129 height 31
click at [290, 340] on select "Select Item... Yes No N/A" at bounding box center [854, 355] width 1129 height 31
select select "59a6fdaa-56b6-4bcd-87b7-d867a7d784e6"
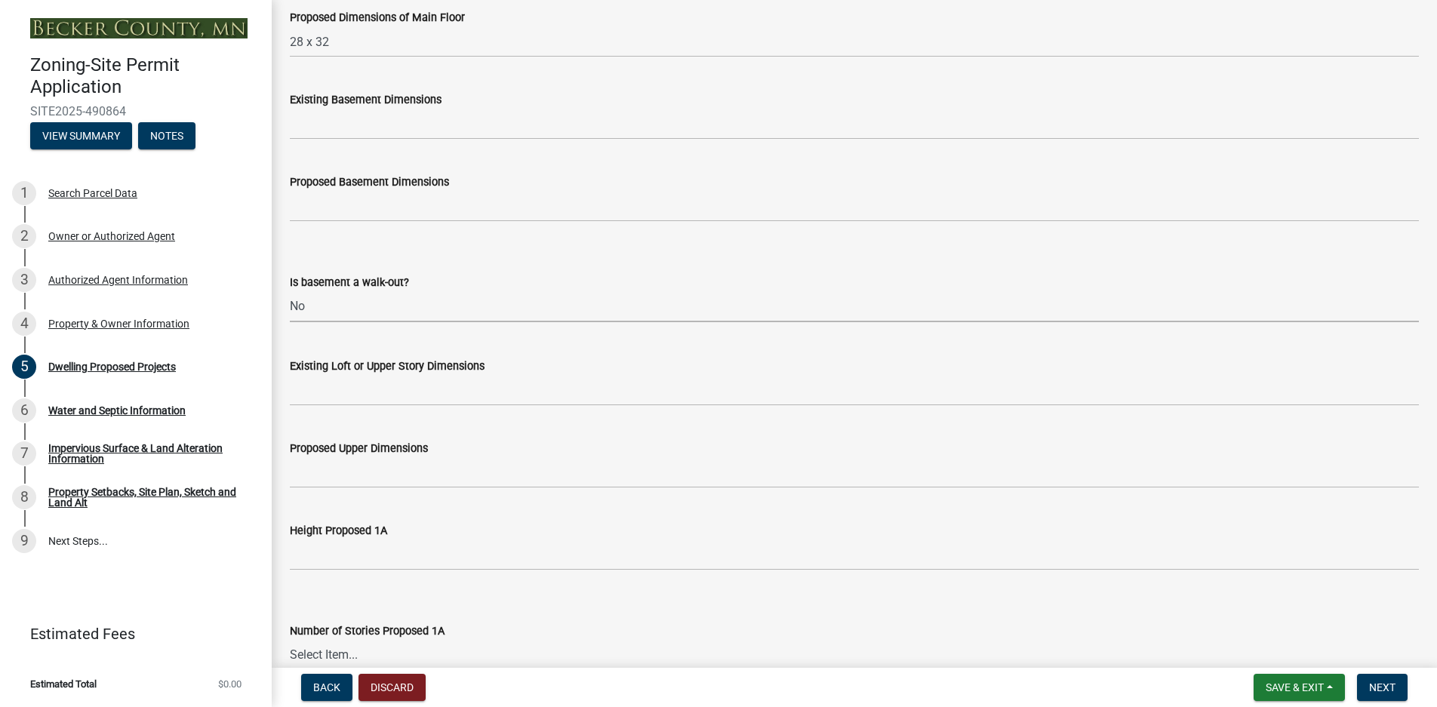
scroll to position [755, 0]
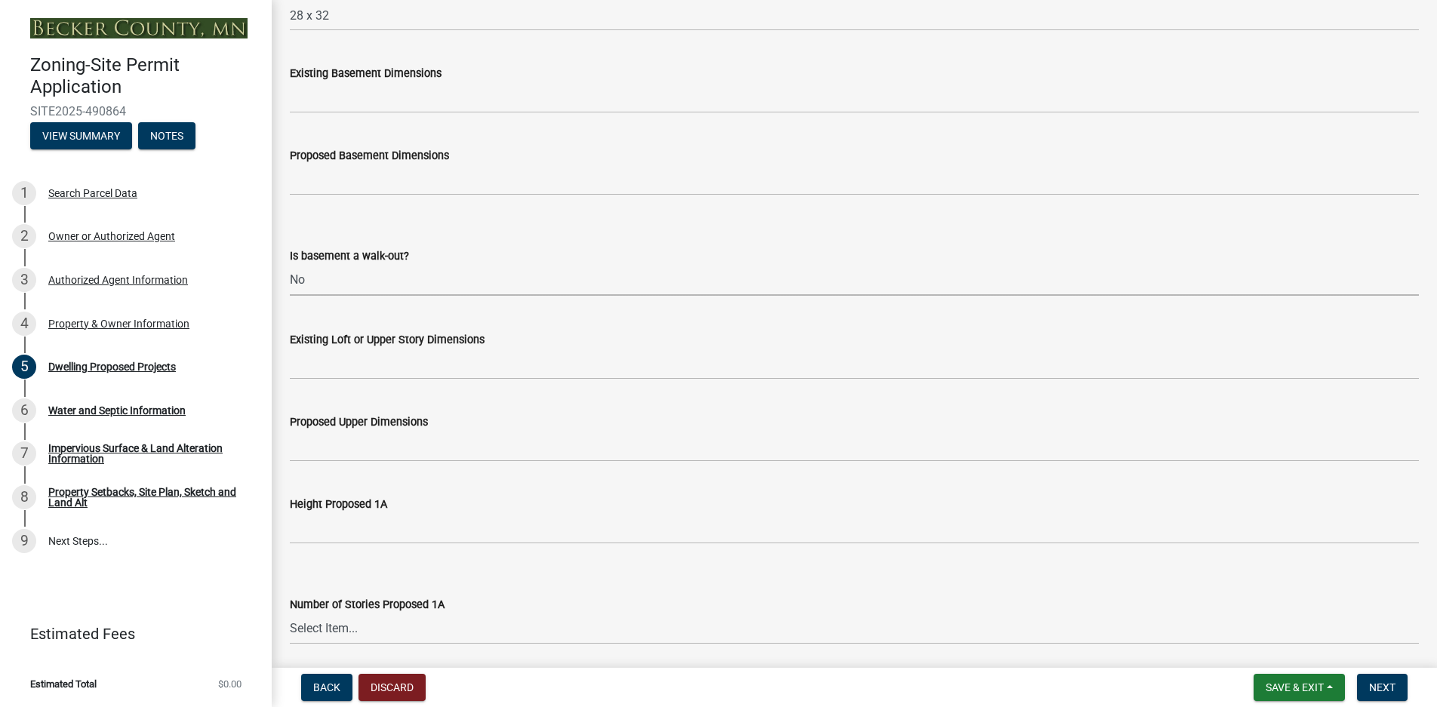
click at [349, 339] on label "Existing Loft or Upper Story Dimensions" at bounding box center [387, 340] width 195 height 11
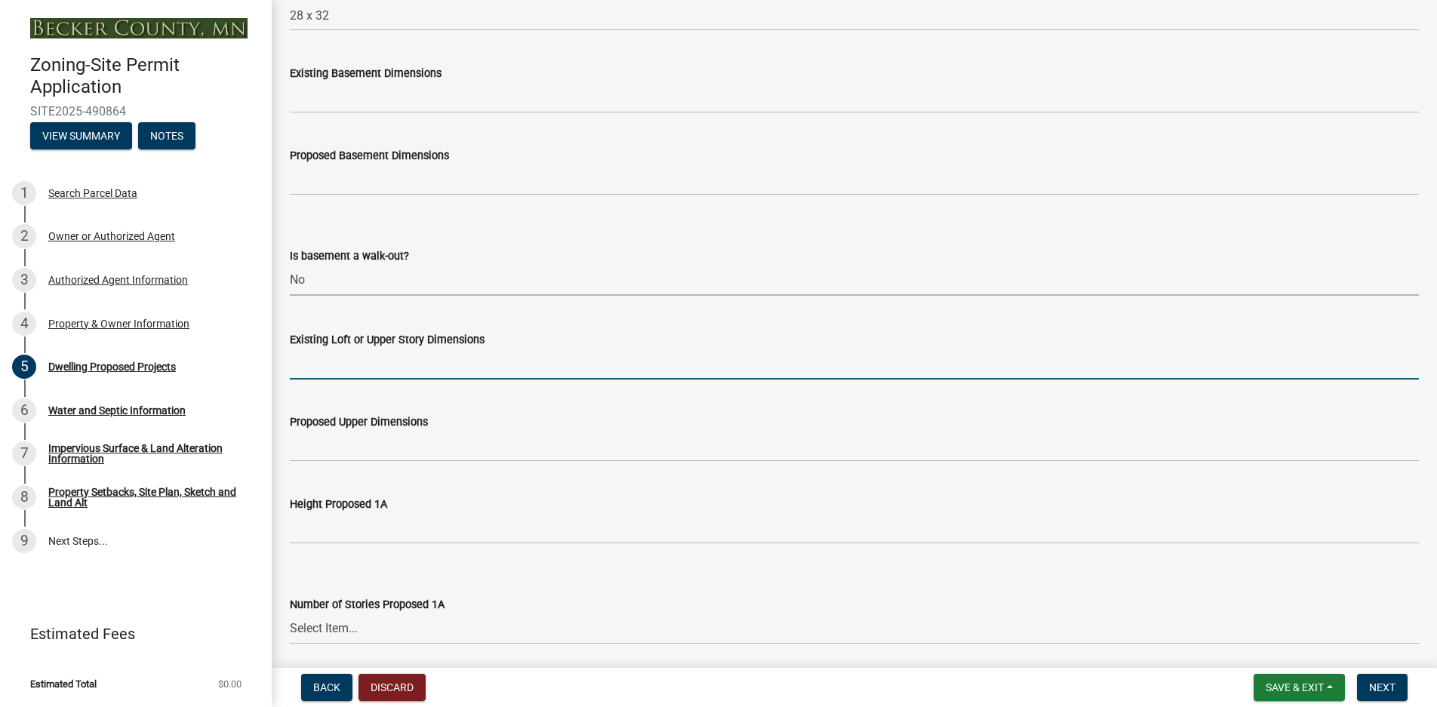
click at [349, 349] on input "Existing Loft or Upper Story Dimensions" at bounding box center [854, 364] width 1129 height 31
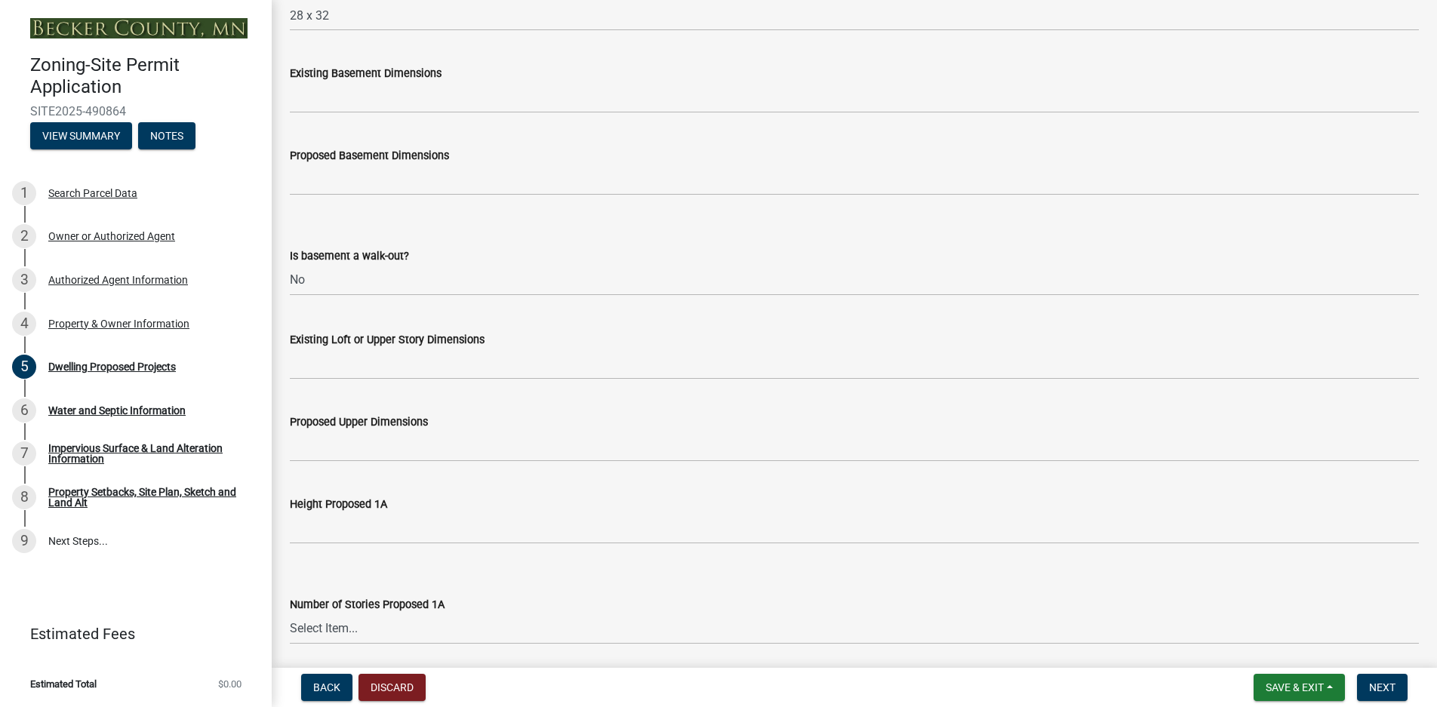
click at [337, 420] on label "Proposed Upper Dimensions" at bounding box center [359, 422] width 138 height 11
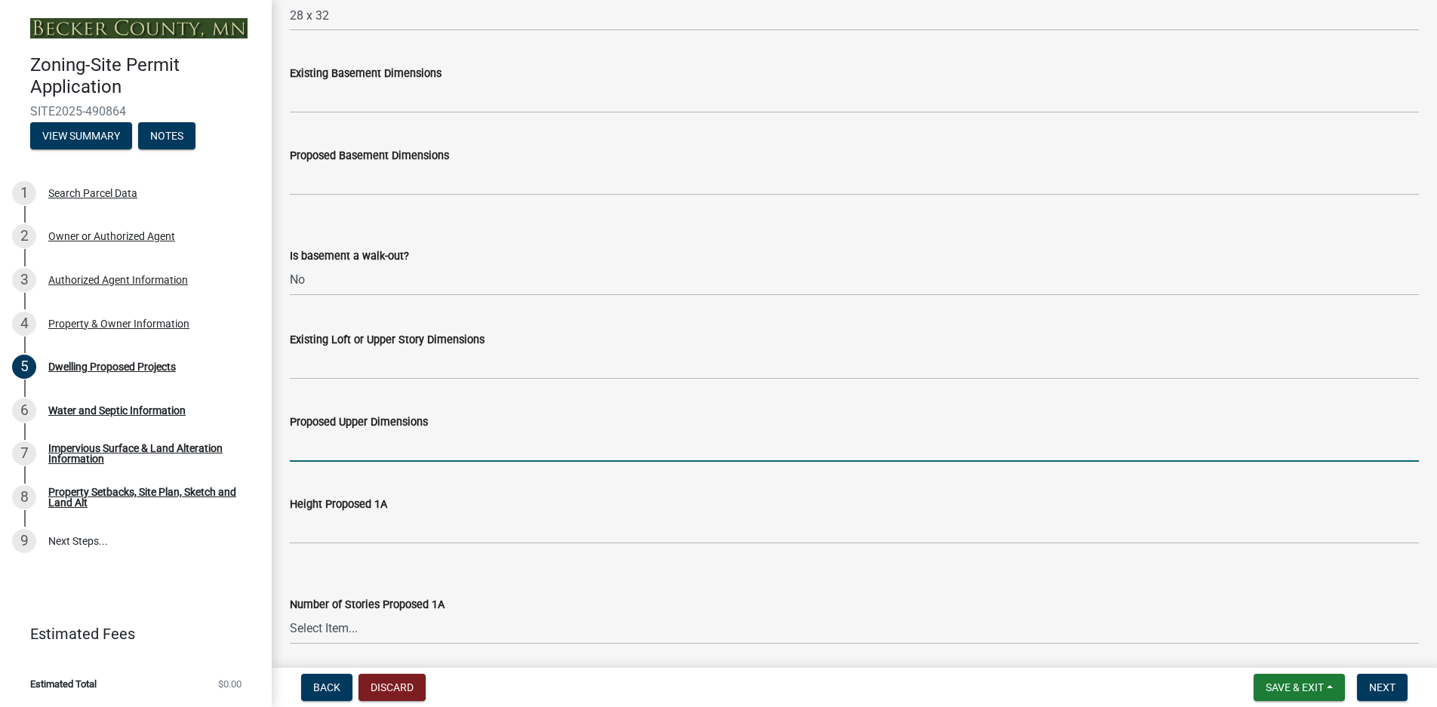
click at [337, 431] on input "Proposed Upper Dimensions" at bounding box center [854, 446] width 1129 height 31
type input "16 x 28"
click at [360, 503] on label "Height Proposed 1A" at bounding box center [338, 505] width 97 height 11
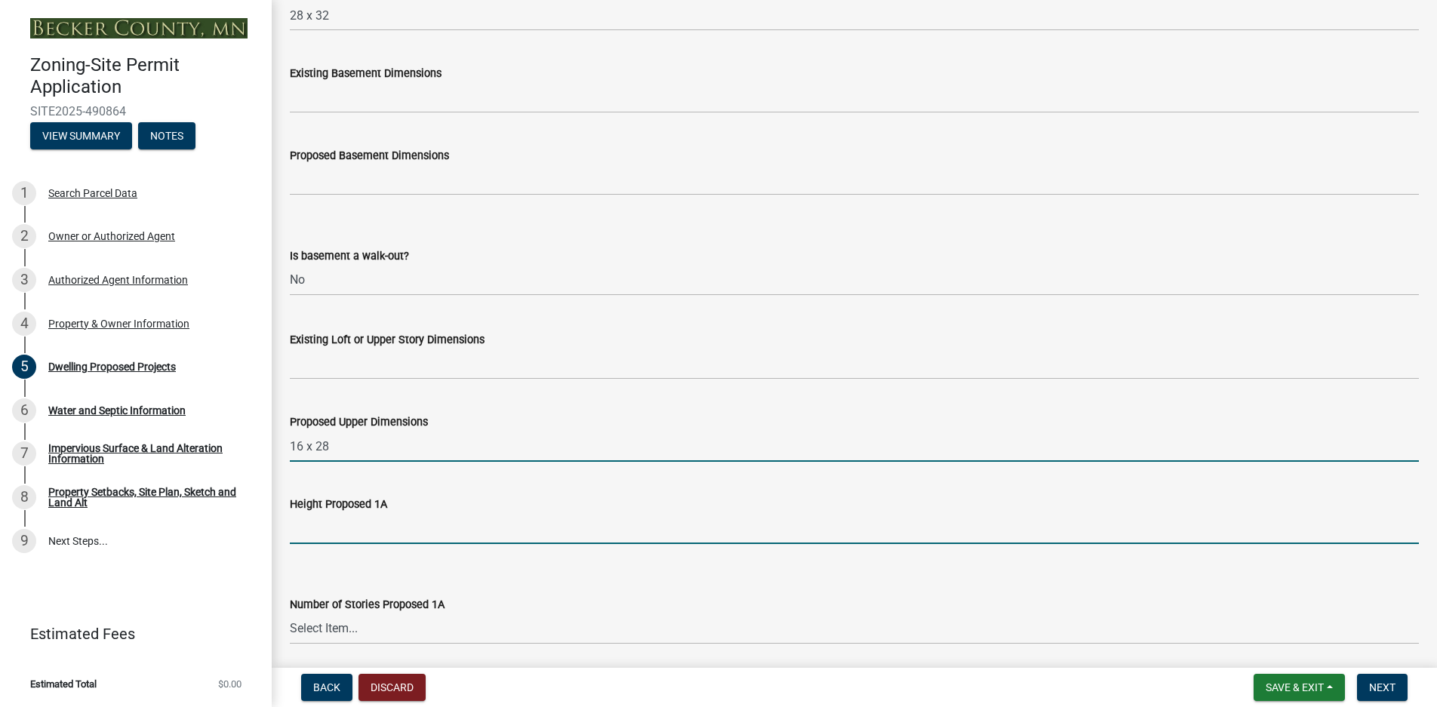
click at [360, 513] on input "Height Proposed 1A" at bounding box center [854, 528] width 1129 height 31
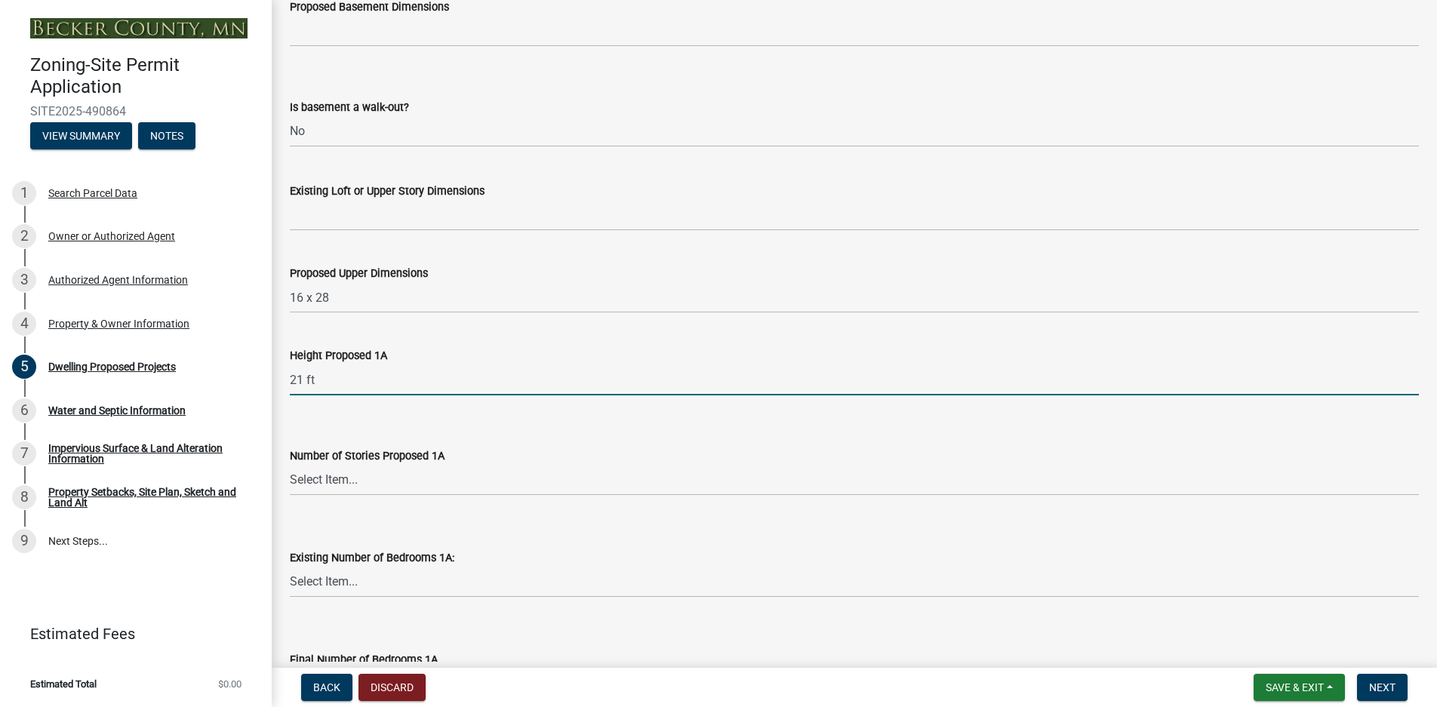
scroll to position [905, 0]
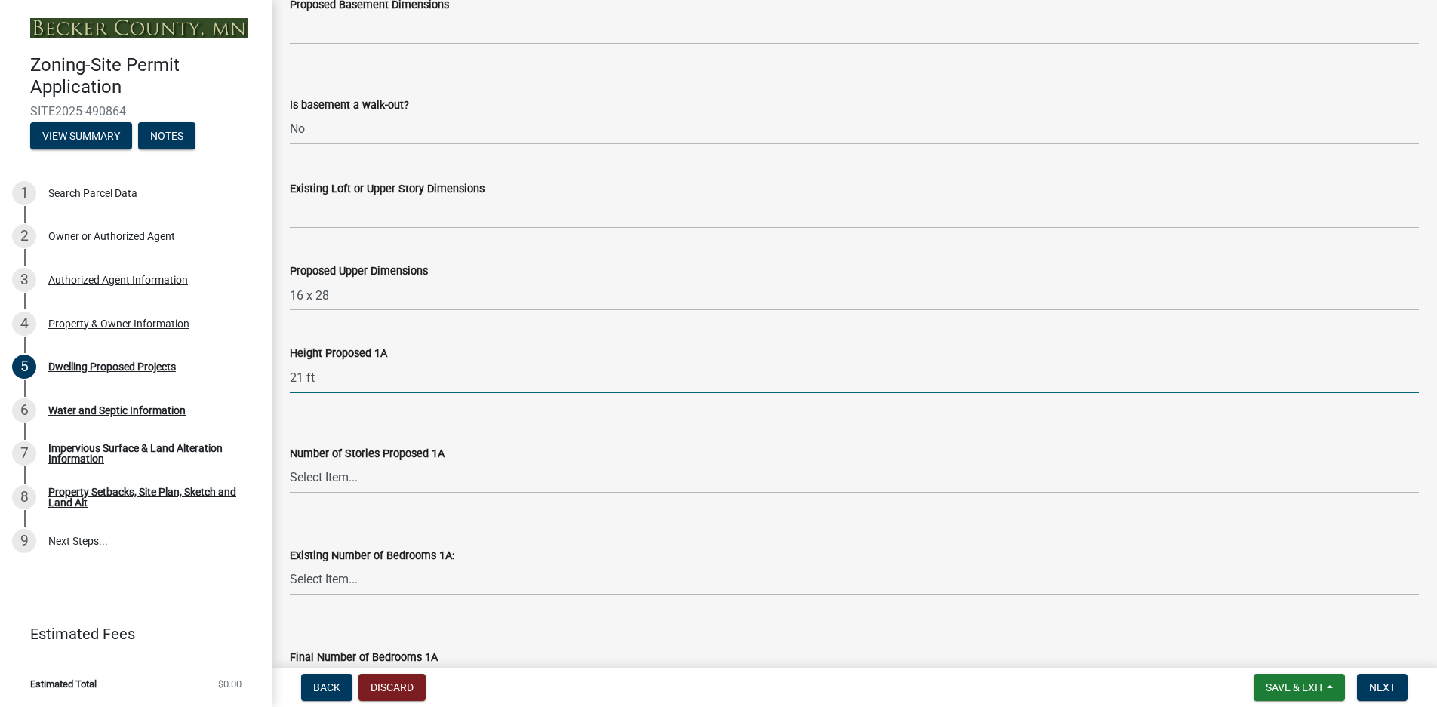
type input "21 ft"
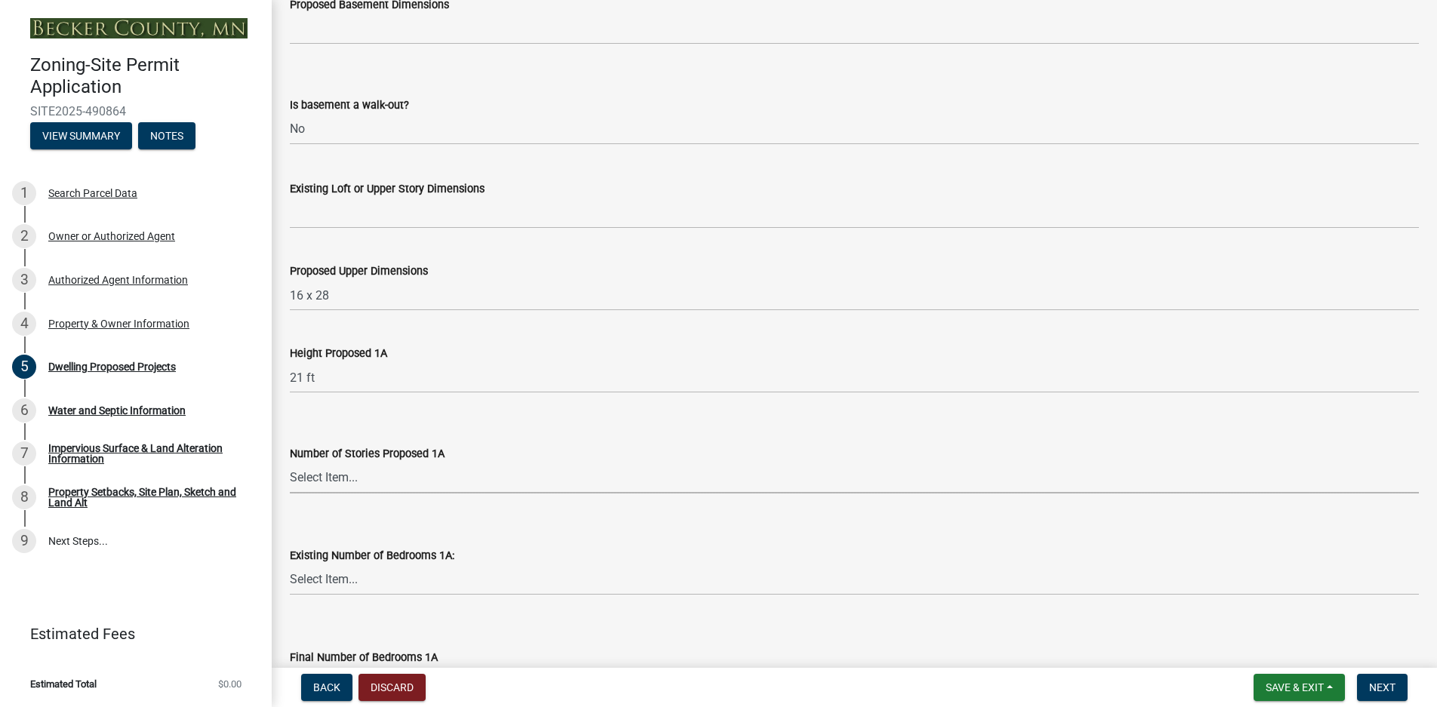
click at [323, 475] on select "Select Item... N/A 1 1.25 1.5 1.75 2 2.25 2.5" at bounding box center [854, 478] width 1129 height 31
click at [290, 463] on select "Select Item... N/A 1 1.25 1.5 1.75 2 2.25 2.5" at bounding box center [854, 478] width 1129 height 31
select select "0335f861-ace8-4286-9a22-f4eddda41bd9"
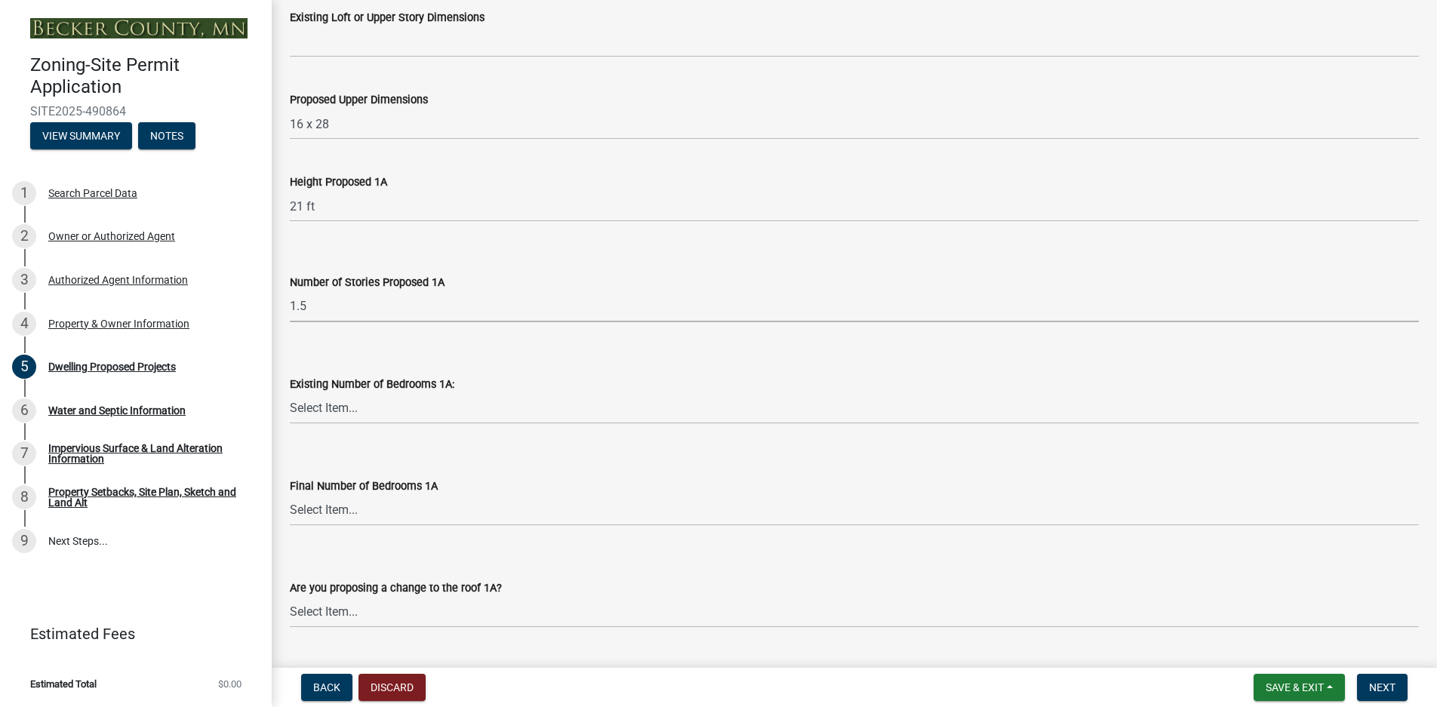
scroll to position [1132, 0]
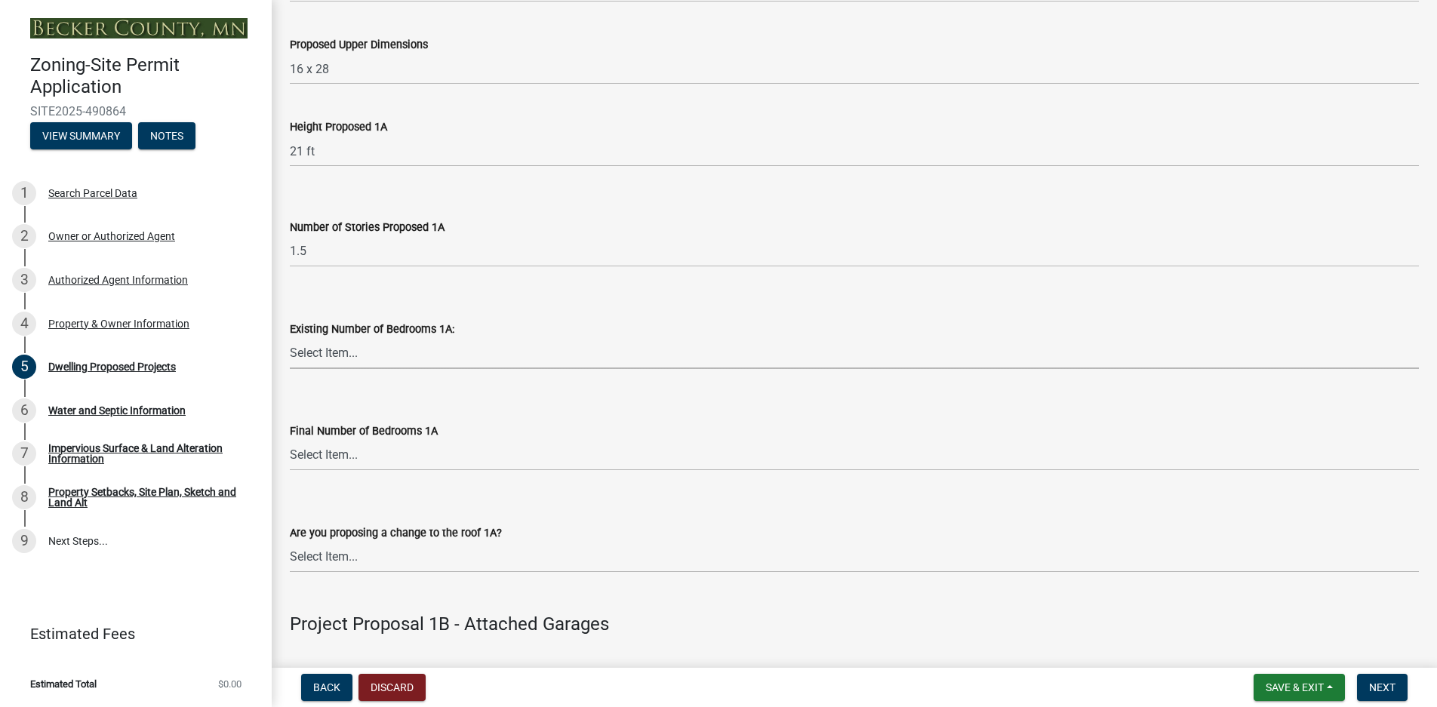
click at [334, 356] on select "Select Item... 0 1 2 3 4 5 6 7 8" at bounding box center [854, 353] width 1129 height 31
click at [290, 338] on select "Select Item... 0 1 2 3 4 5 6 7 8" at bounding box center [854, 353] width 1129 height 31
select select "a045e8de-0125-48b5-a52c-0705e3235ca5"
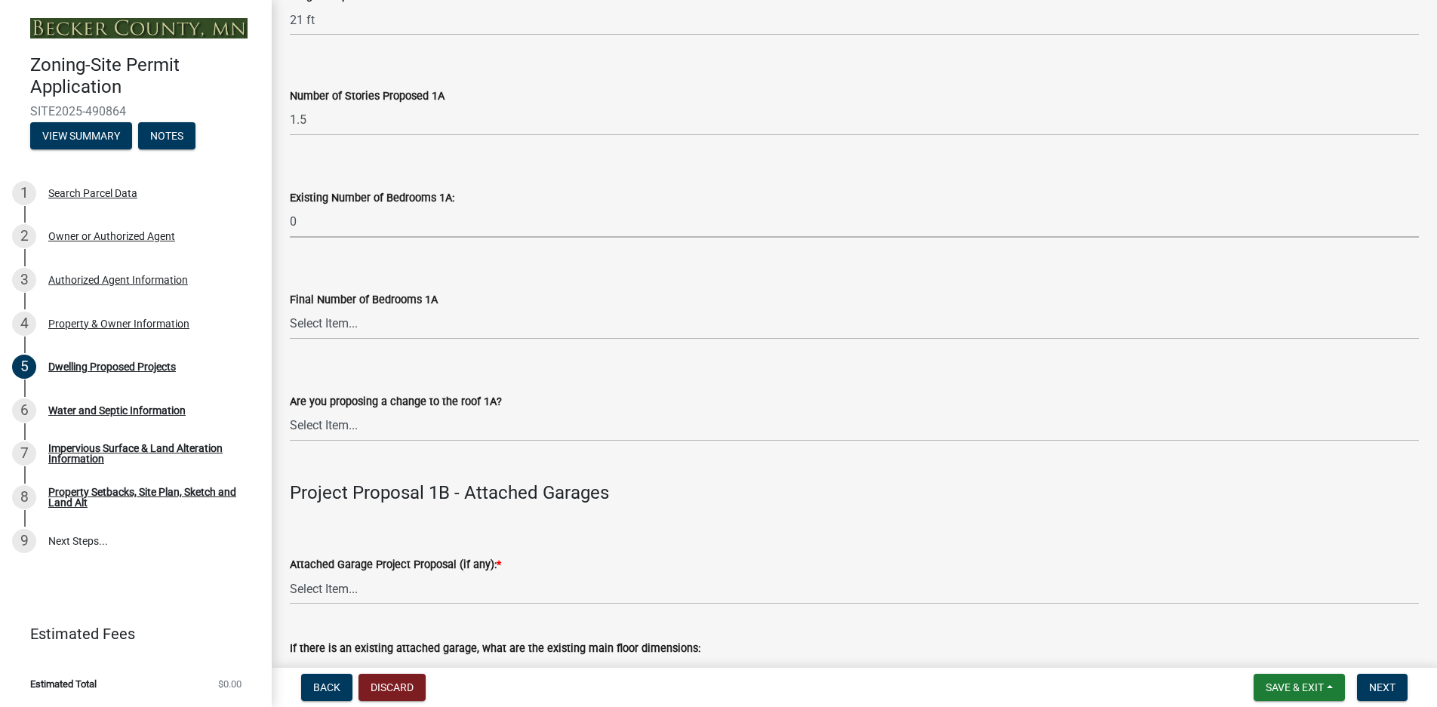
scroll to position [1283, 0]
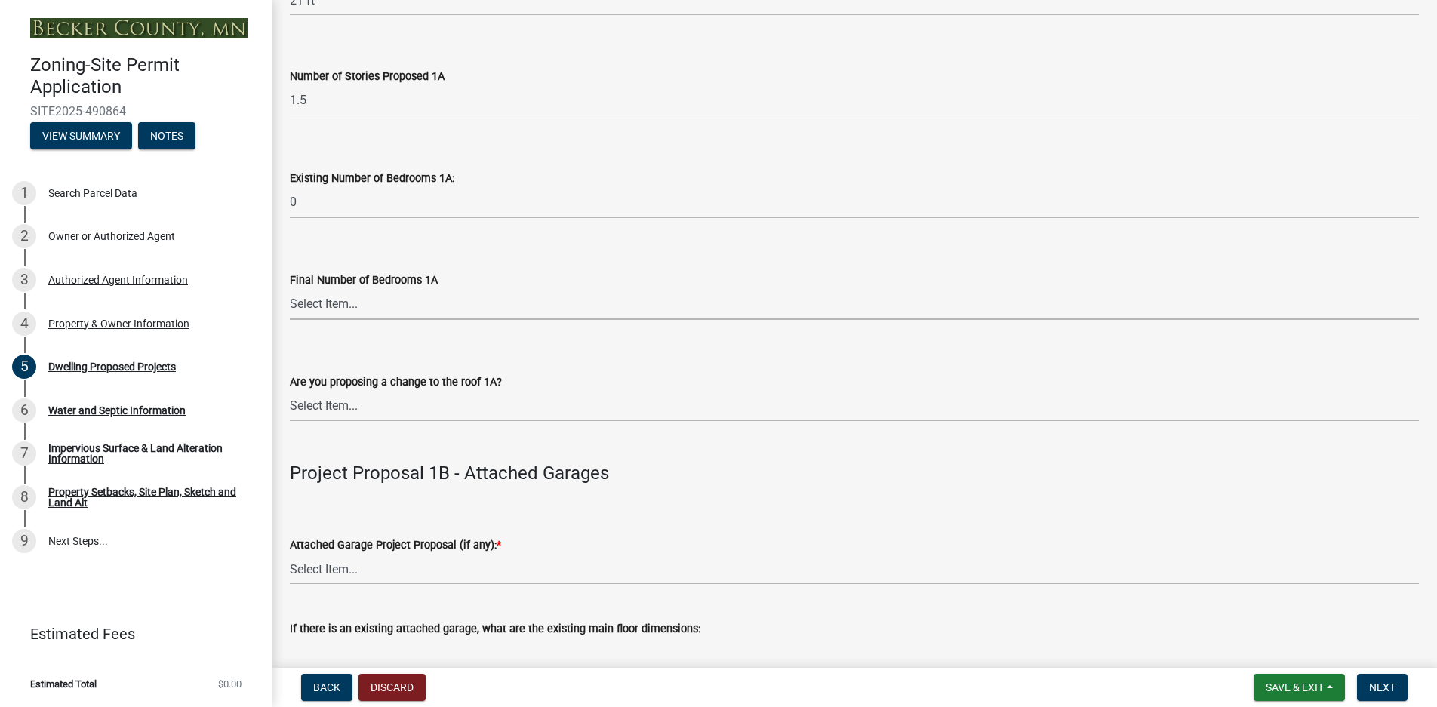
click at [318, 306] on select "Select Item... 0 1 2 3 4 5 6 7 8" at bounding box center [854, 304] width 1129 height 31
click at [290, 289] on select "Select Item... 0 1 2 3 4 5 6 7 8" at bounding box center [854, 304] width 1129 height 31
select select "5a3ddd1e-2d3b-44b4-950c-cbdcbc00514f"
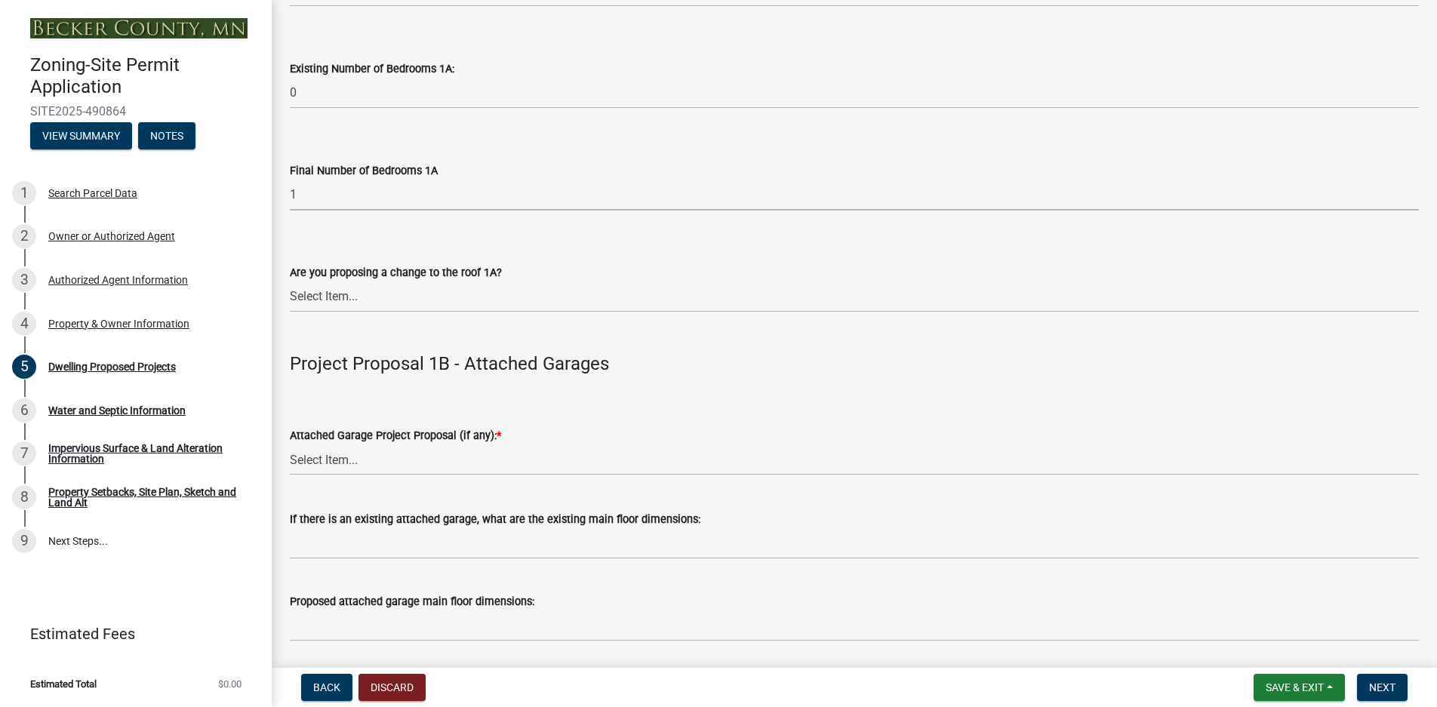
scroll to position [1434, 0]
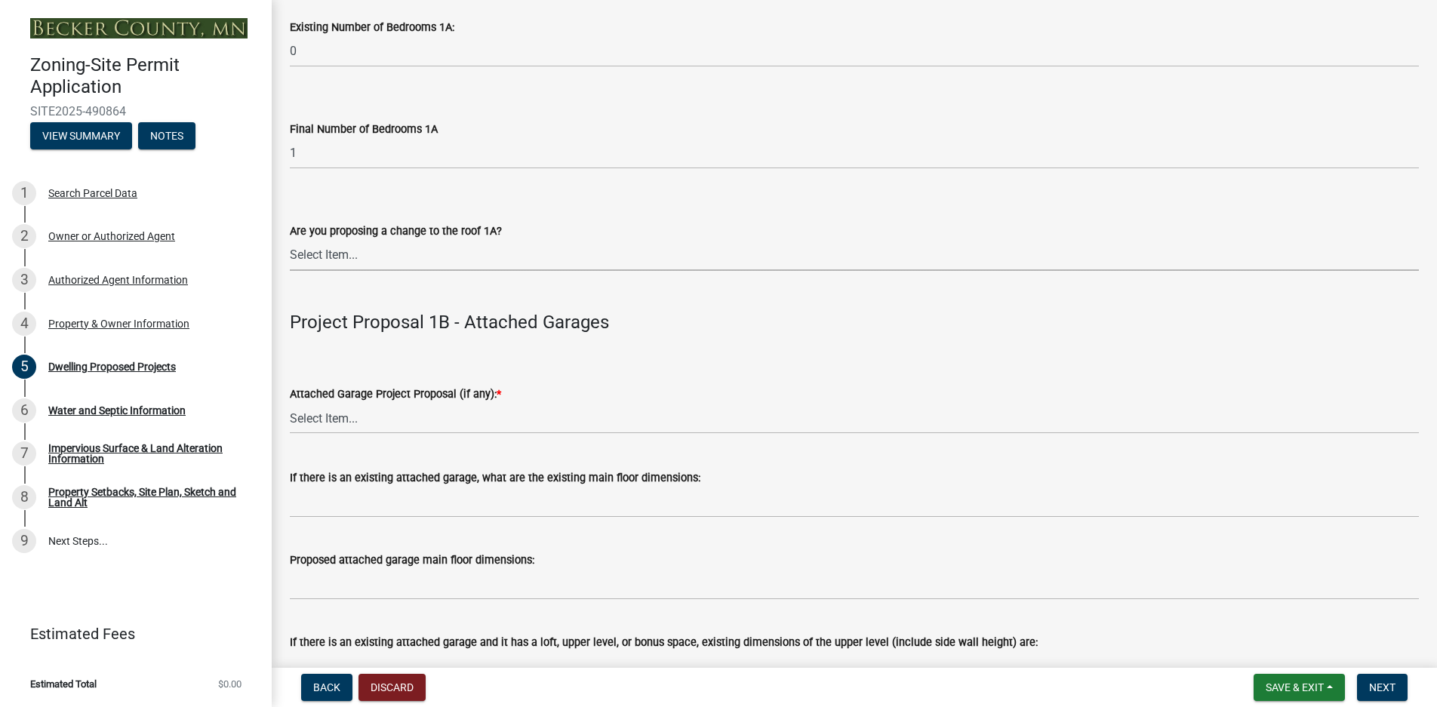
click at [332, 257] on select "Select Item... N/A Yes No" at bounding box center [854, 255] width 1129 height 31
click at [290, 240] on select "Select Item... N/A Yes No" at bounding box center [854, 255] width 1129 height 31
select select "5dd6cdd5-8b7d-4534-b791-478230f7b8b7"
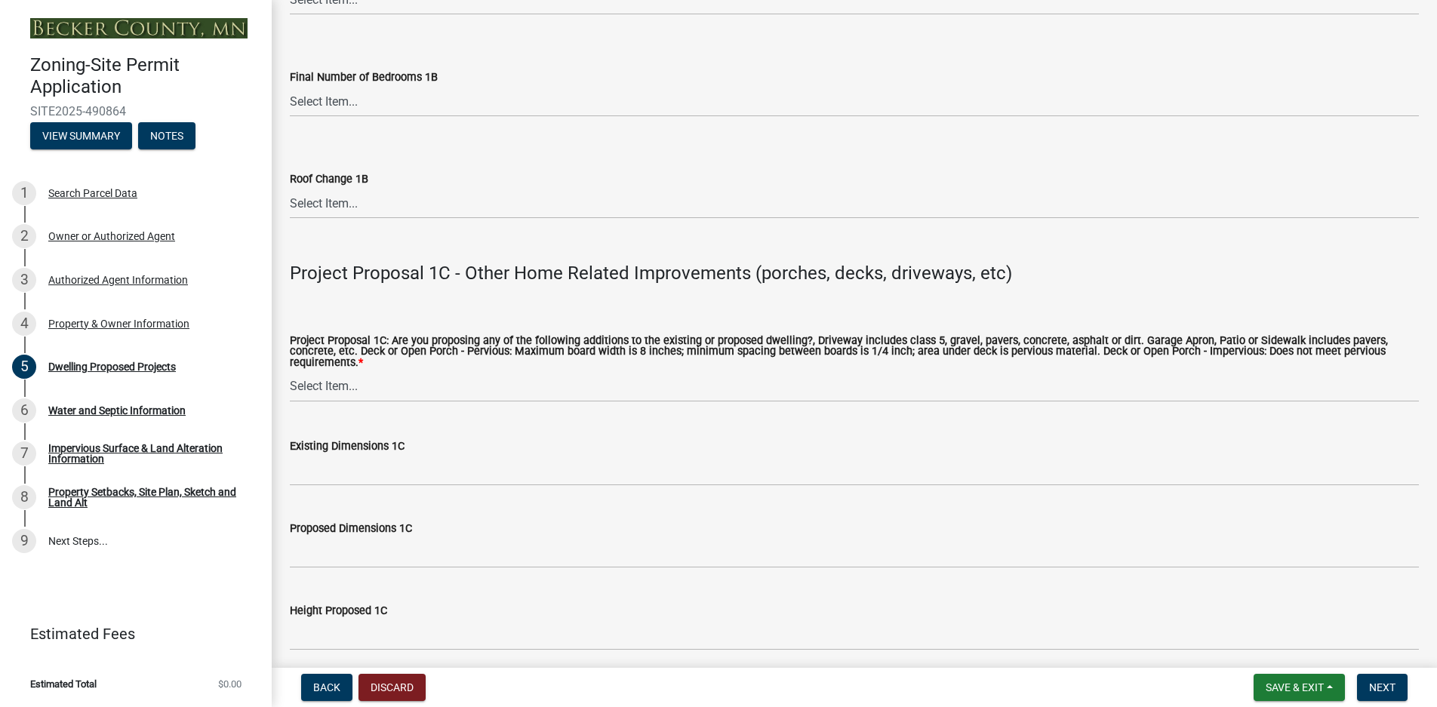
scroll to position [2490, 0]
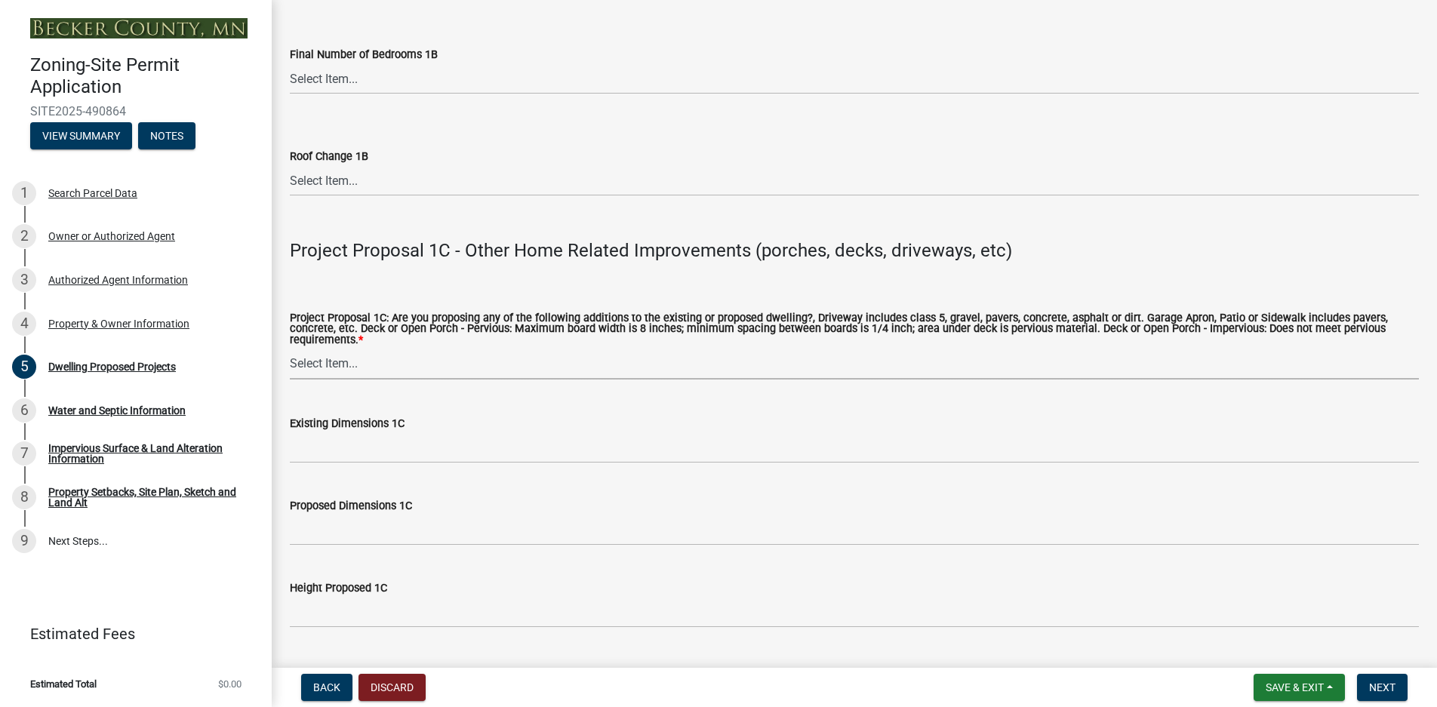
click at [337, 367] on select "Select Item... N/A Driveway Garage Apron Home Patio Sidewalk Deck - Pervious De…" at bounding box center [854, 364] width 1129 height 31
click at [290, 349] on select "Select Item... N/A Driveway Garage Apron Home Patio Sidewalk Deck - Pervious De…" at bounding box center [854, 364] width 1129 height 31
select select "0ceb8b90-6e92-4b1f-be25-acba4c819eff"
click at [1394, 685] on span "Next" at bounding box center [1382, 687] width 26 height 12
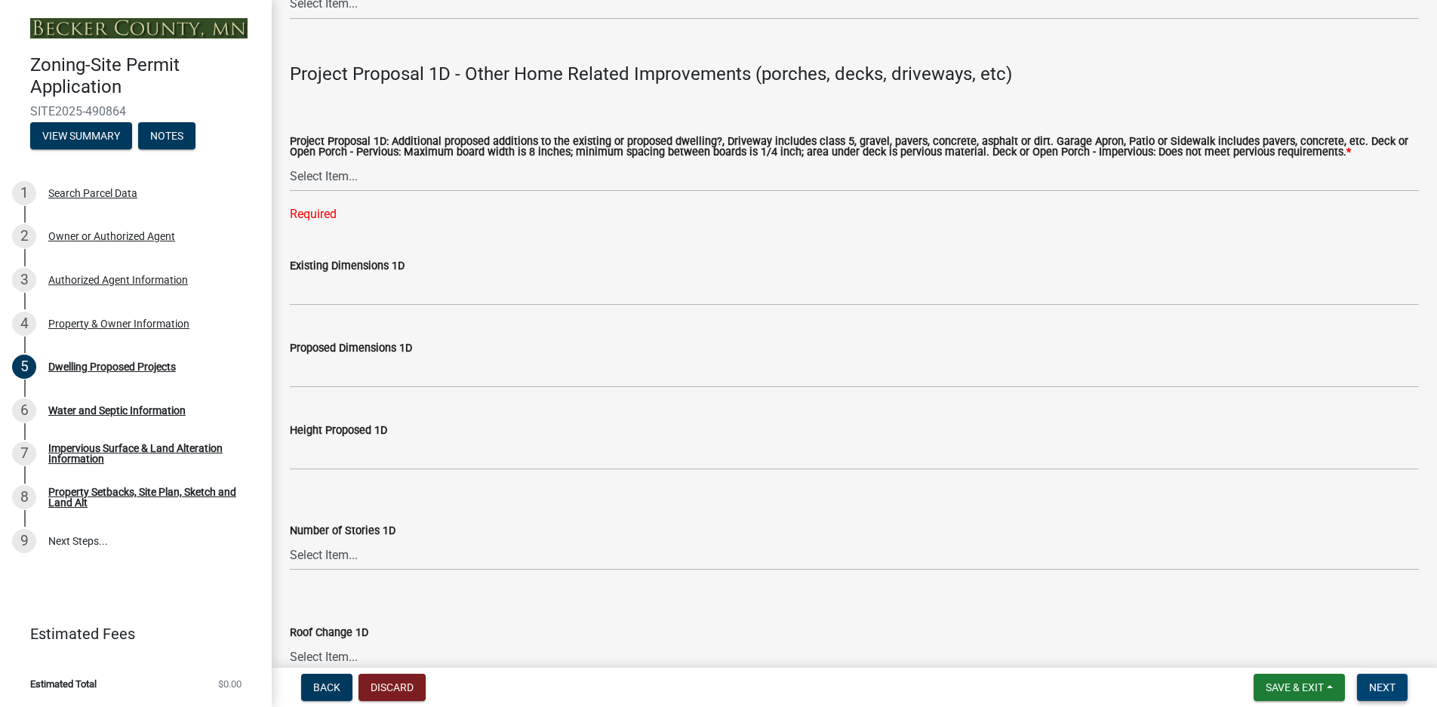
scroll to position [3350, 0]
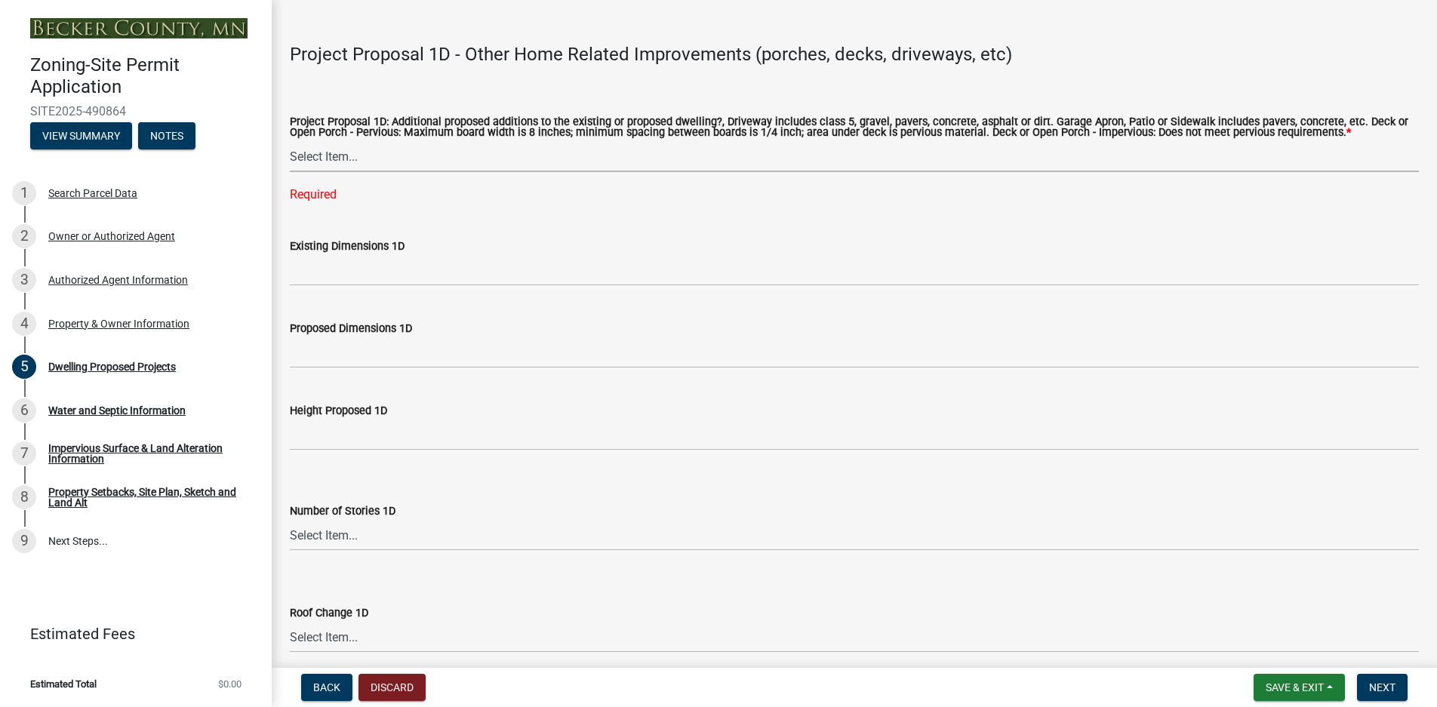
click at [329, 155] on select "Select Item... N/A Driveway Garage Apron Home Patio Sidewalk Deck - Pervious De…" at bounding box center [854, 156] width 1129 height 31
click at [290, 143] on select "Select Item... N/A Driveway Garage Apron Home Patio Sidewalk Deck - Pervious De…" at bounding box center [854, 156] width 1129 height 31
select select "ab9119d1-7da9-49c4-9fac-8c142204c89d"
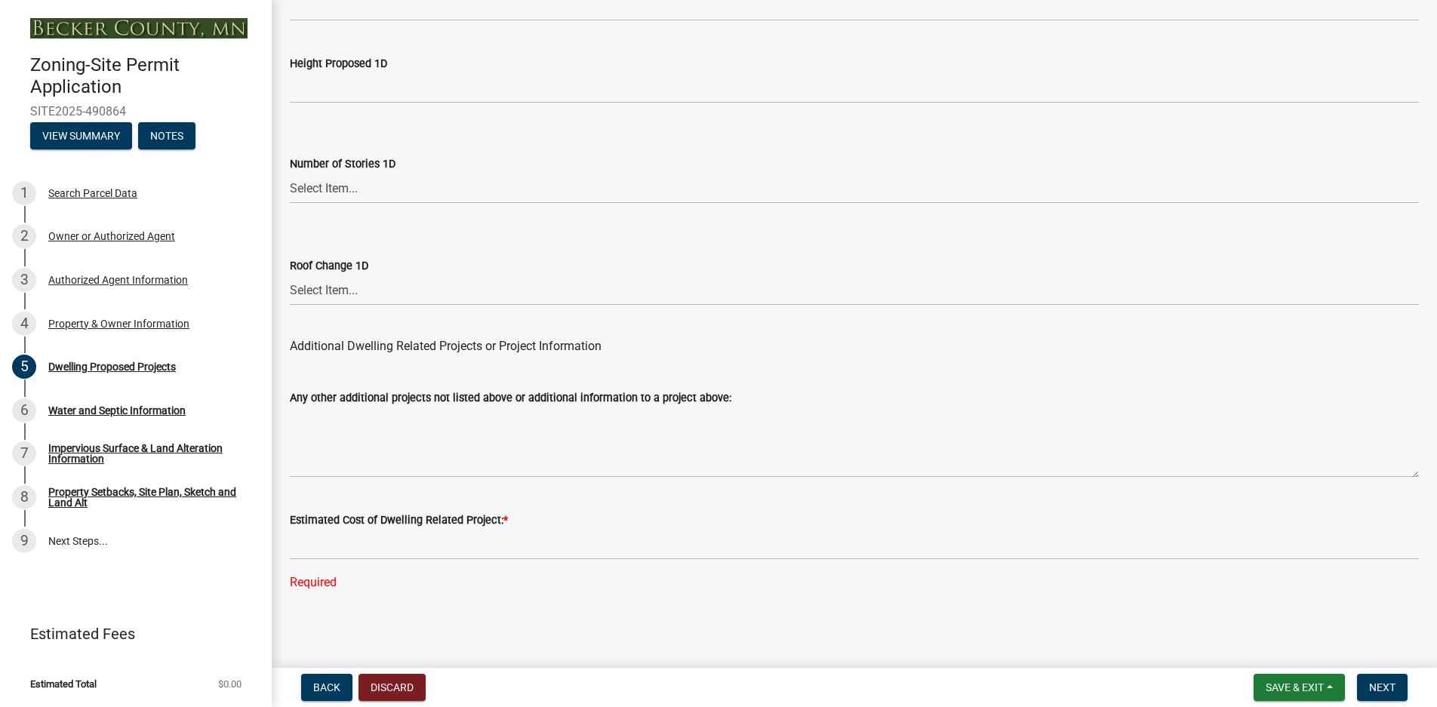
scroll to position [3669, 0]
click at [358, 518] on label "Estimated Cost of Dwelling Related Project: *" at bounding box center [399, 520] width 218 height 11
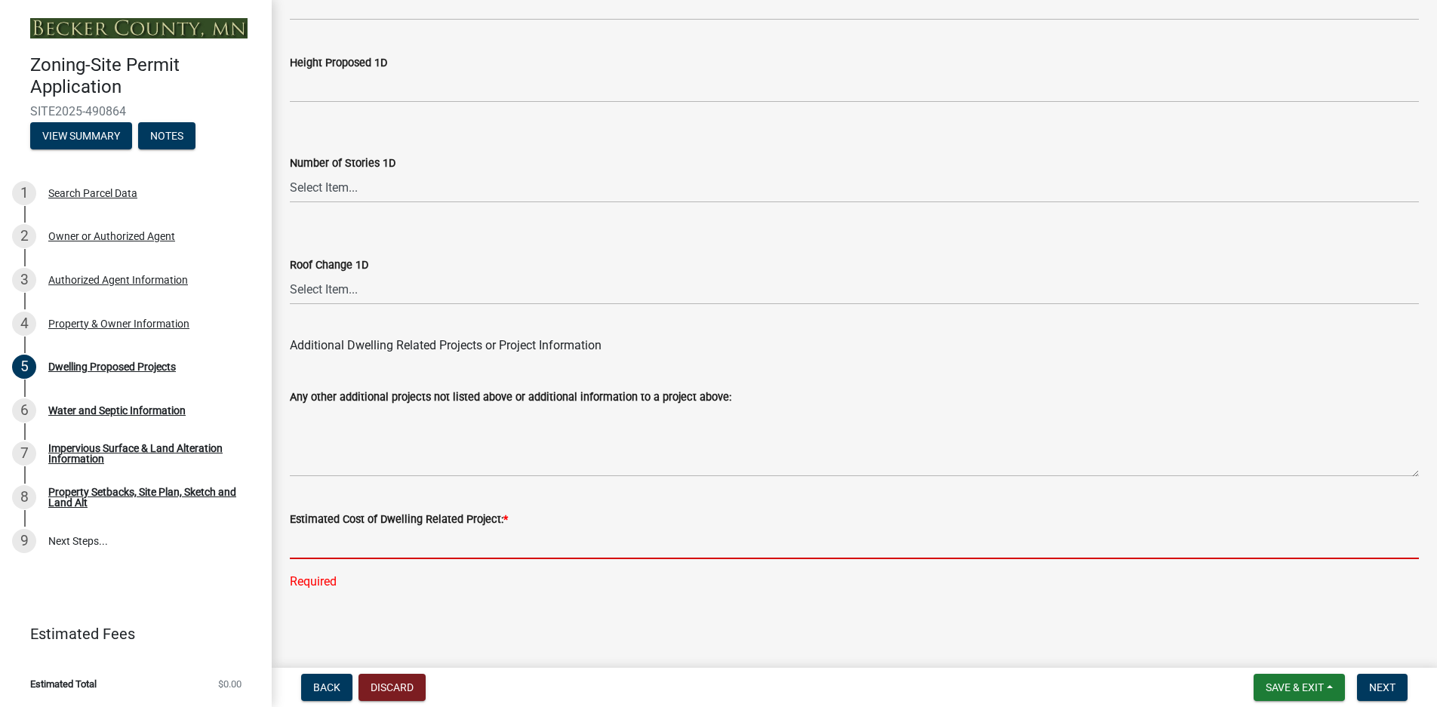
click at [330, 545] on input "text" at bounding box center [854, 543] width 1129 height 31
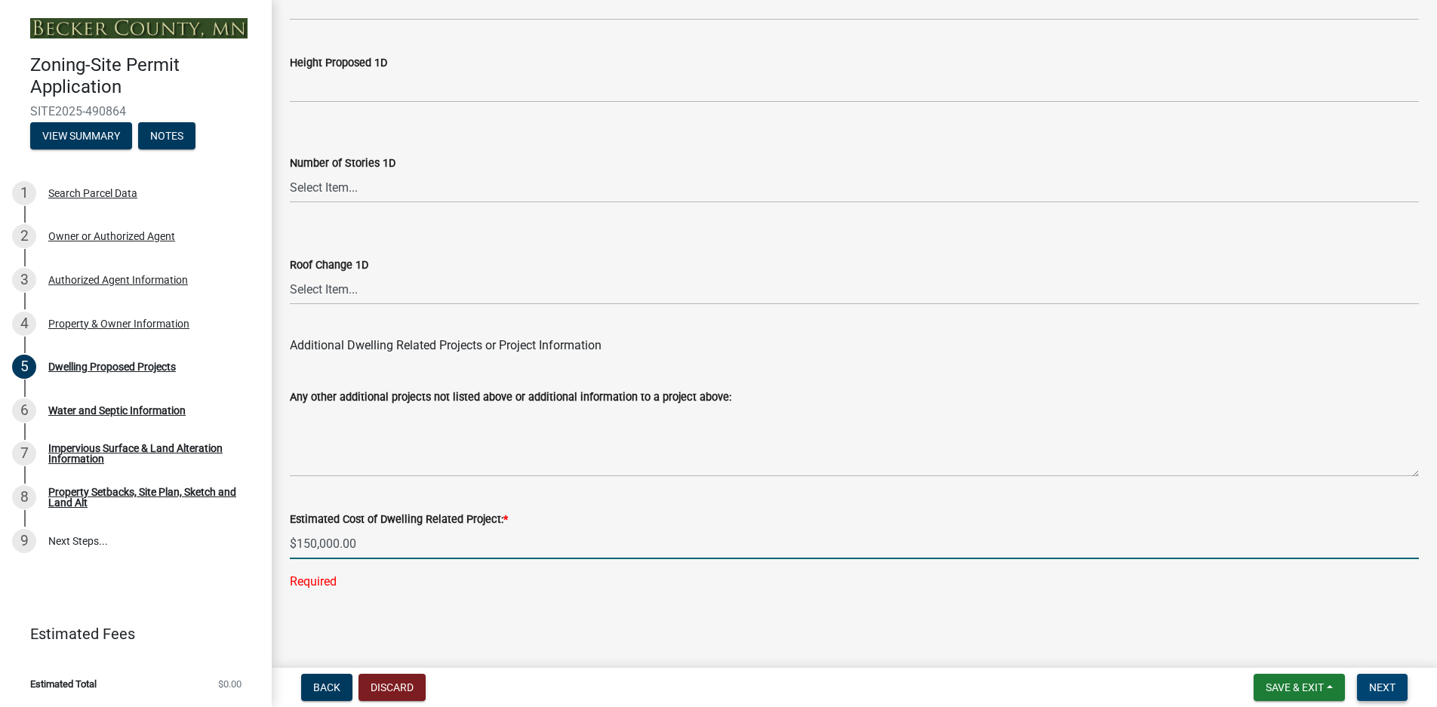
type input "150000"
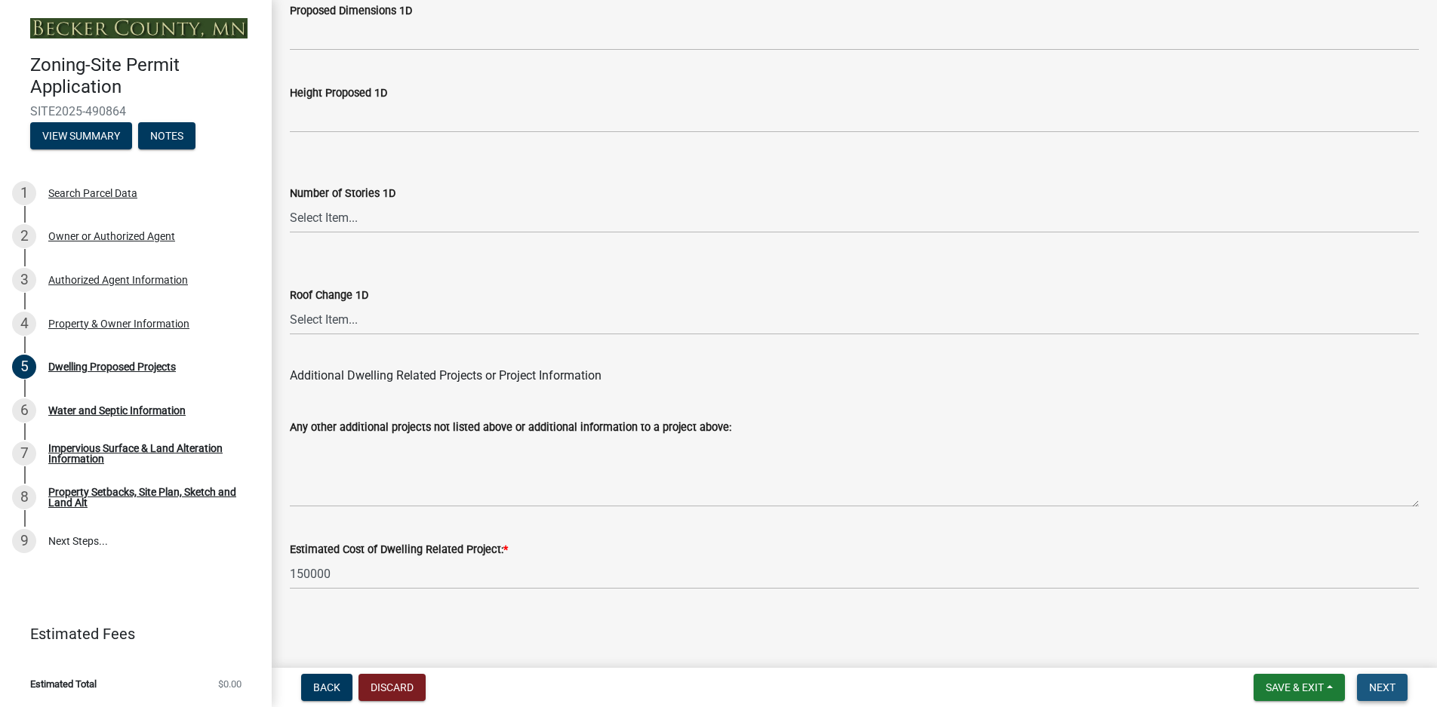
click at [1373, 686] on span "Next" at bounding box center [1382, 687] width 26 height 12
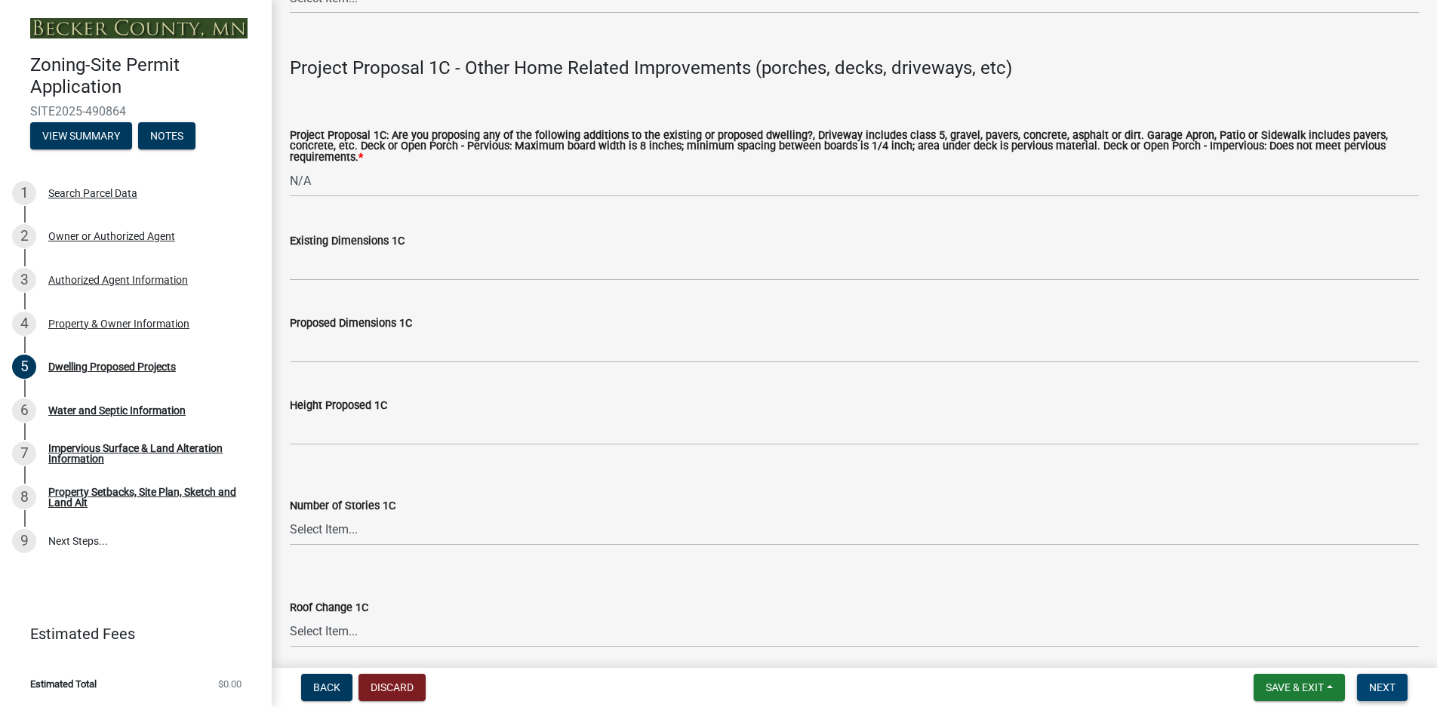
scroll to position [2658, 0]
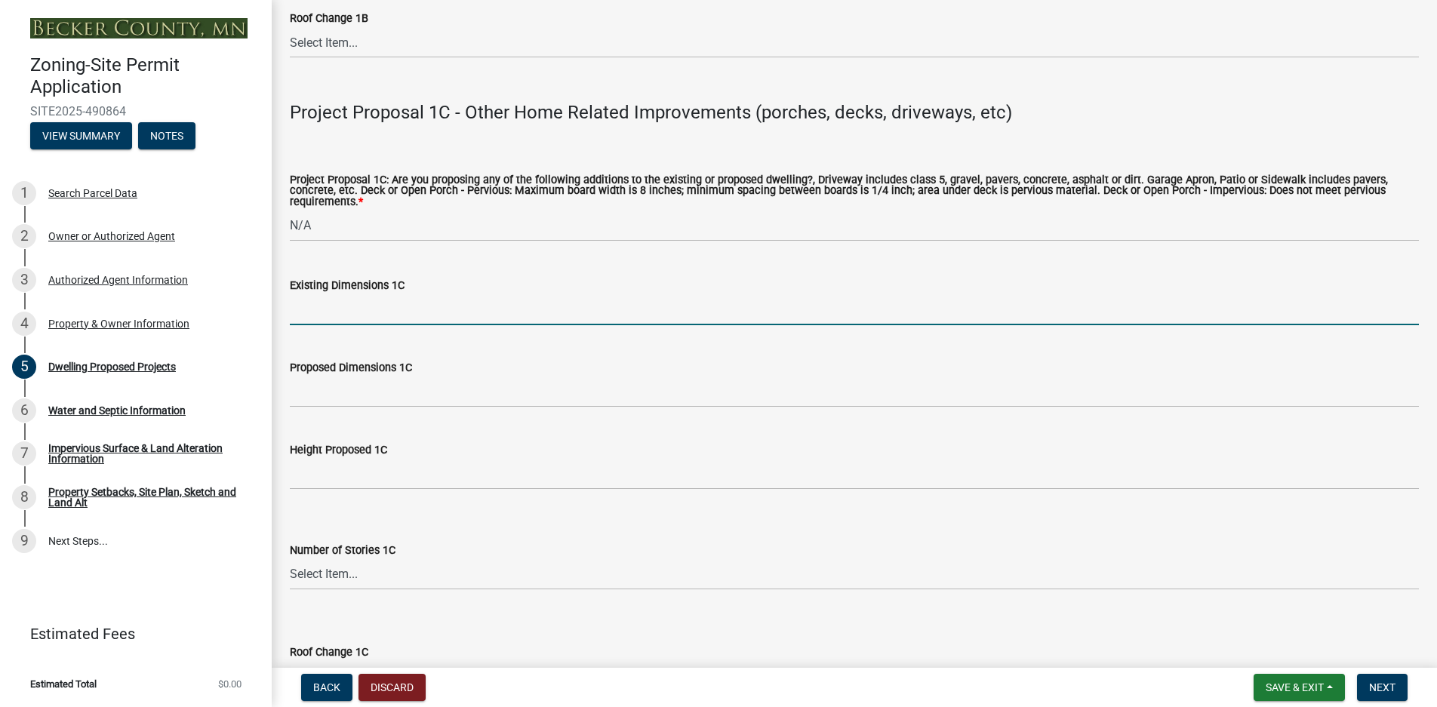
click at [323, 318] on input "Existing Dimensions 1C" at bounding box center [854, 309] width 1129 height 31
type input "24 x 28"
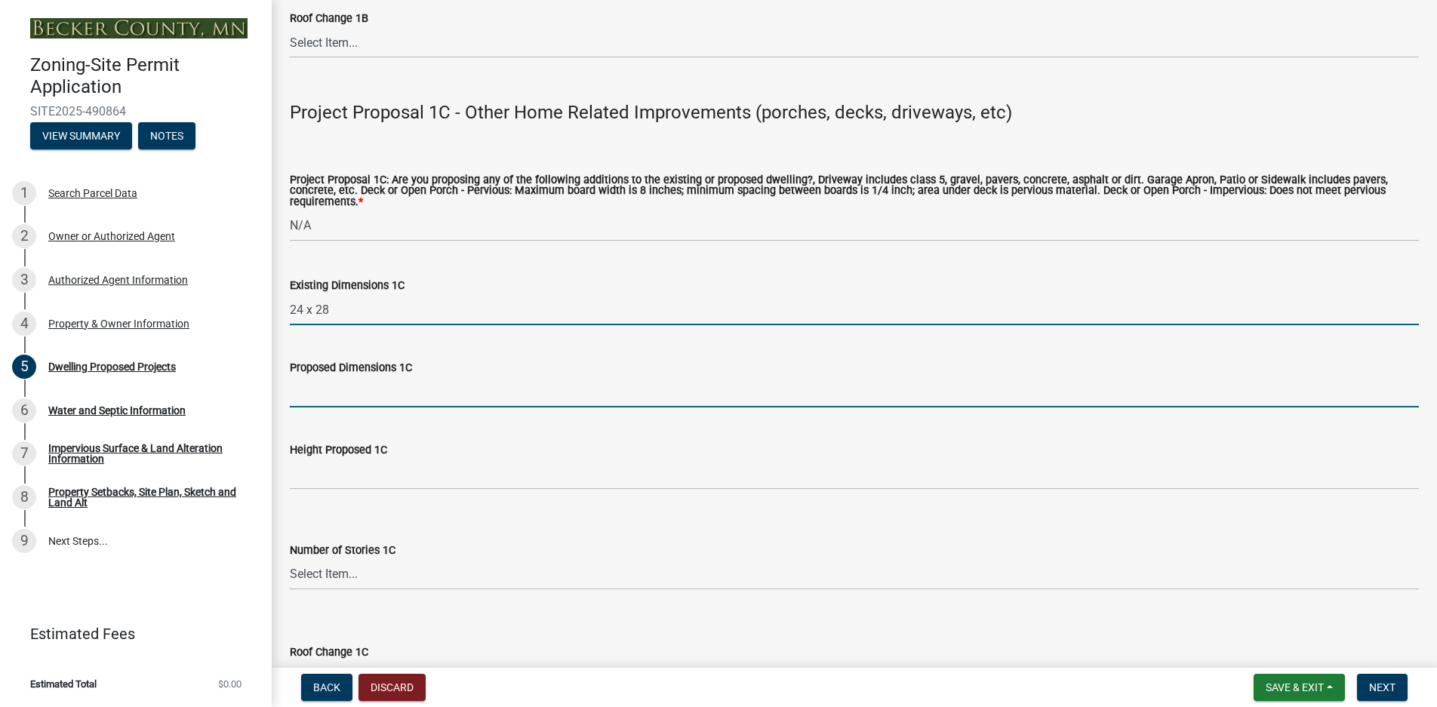
click at [344, 400] on input "Proposed Dimensions 1C" at bounding box center [854, 392] width 1129 height 31
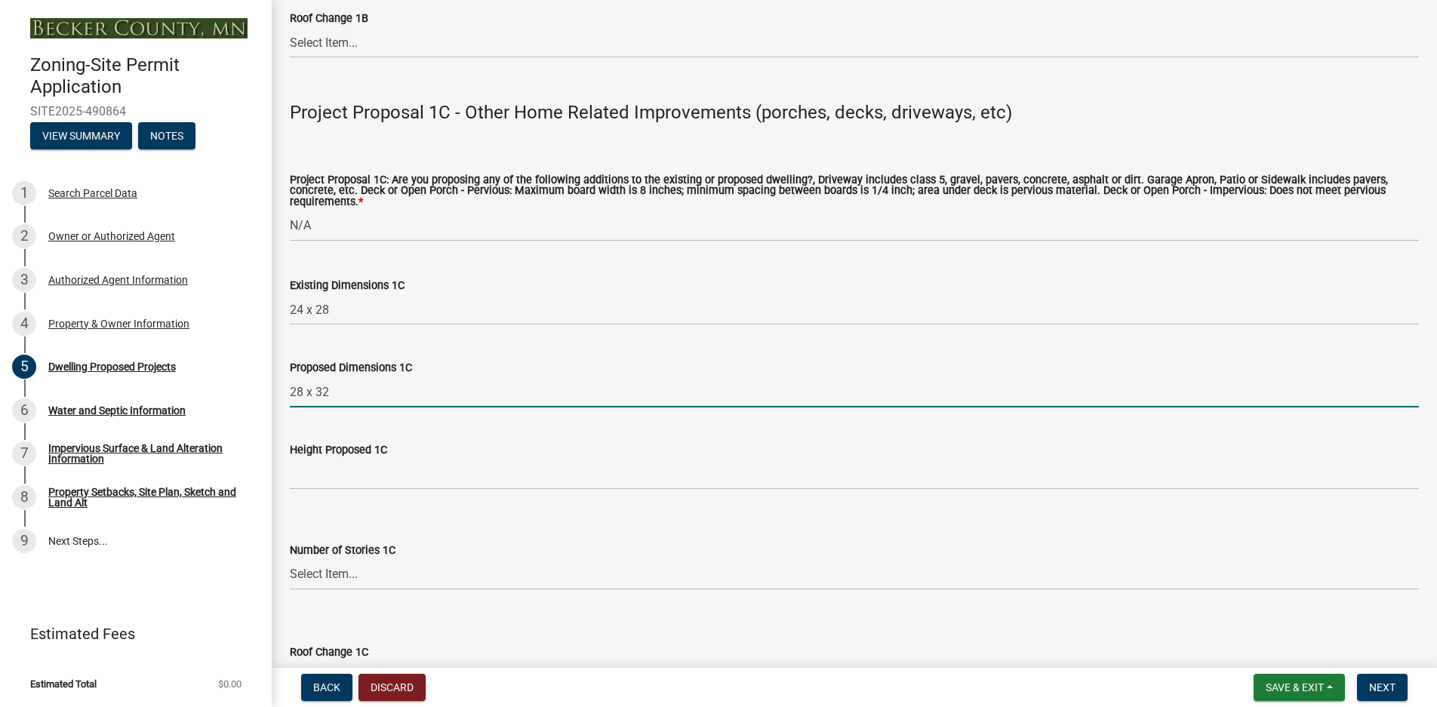
type input "28 x 32"
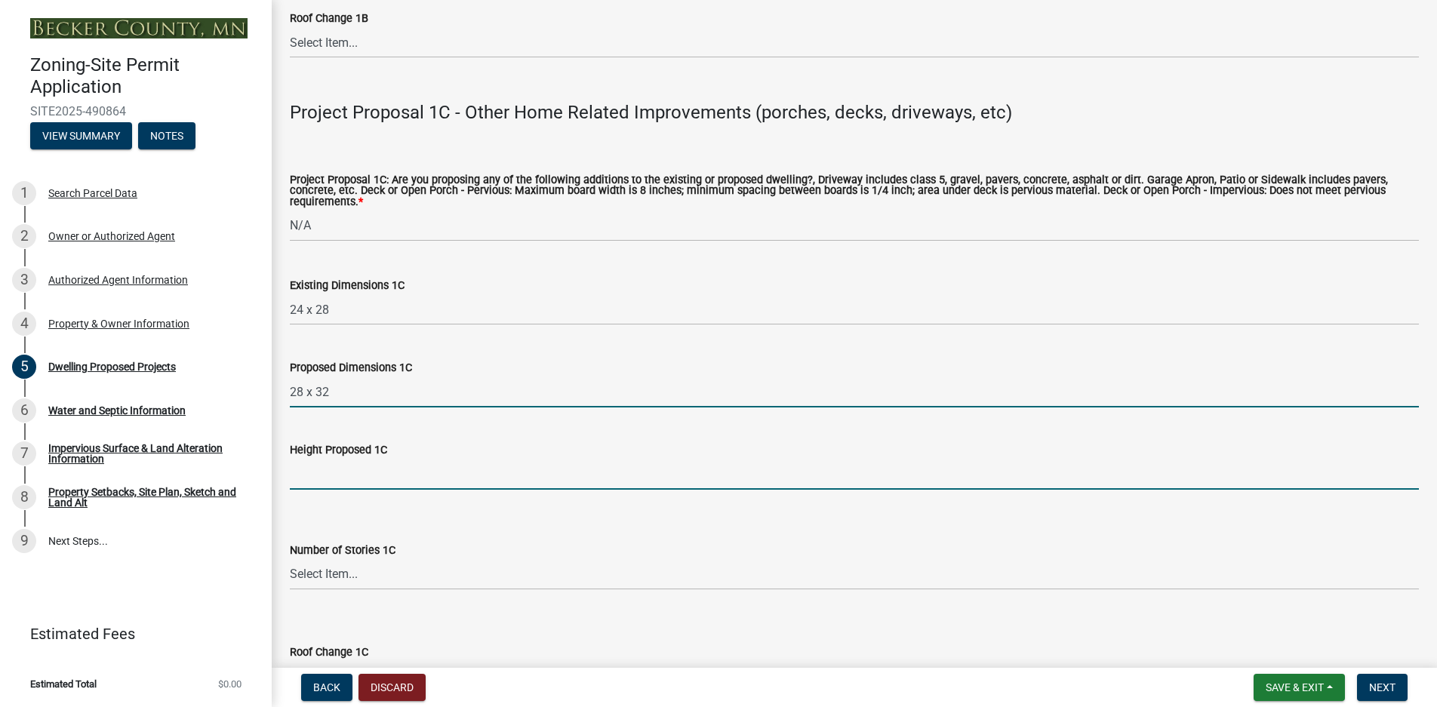
click at [339, 481] on input "Height Proposed 1C" at bounding box center [854, 474] width 1129 height 31
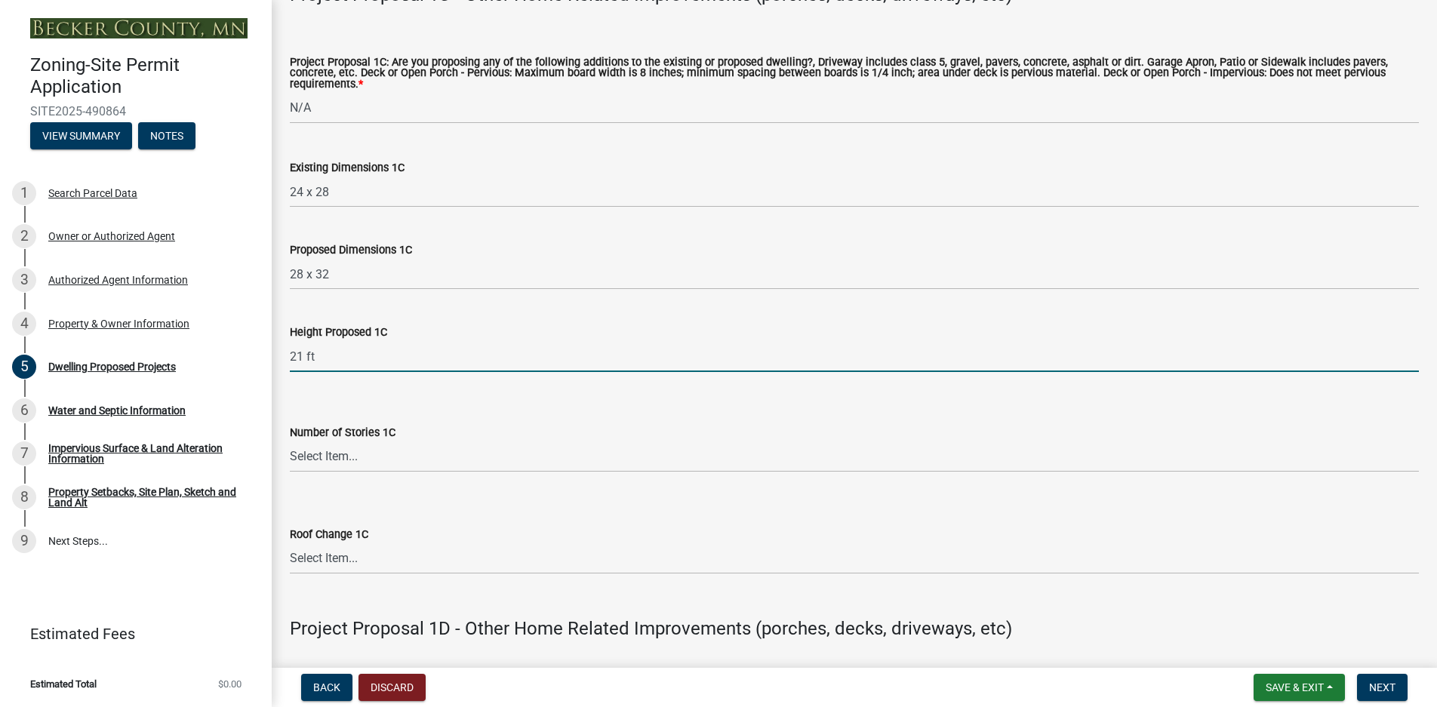
scroll to position [2809, 0]
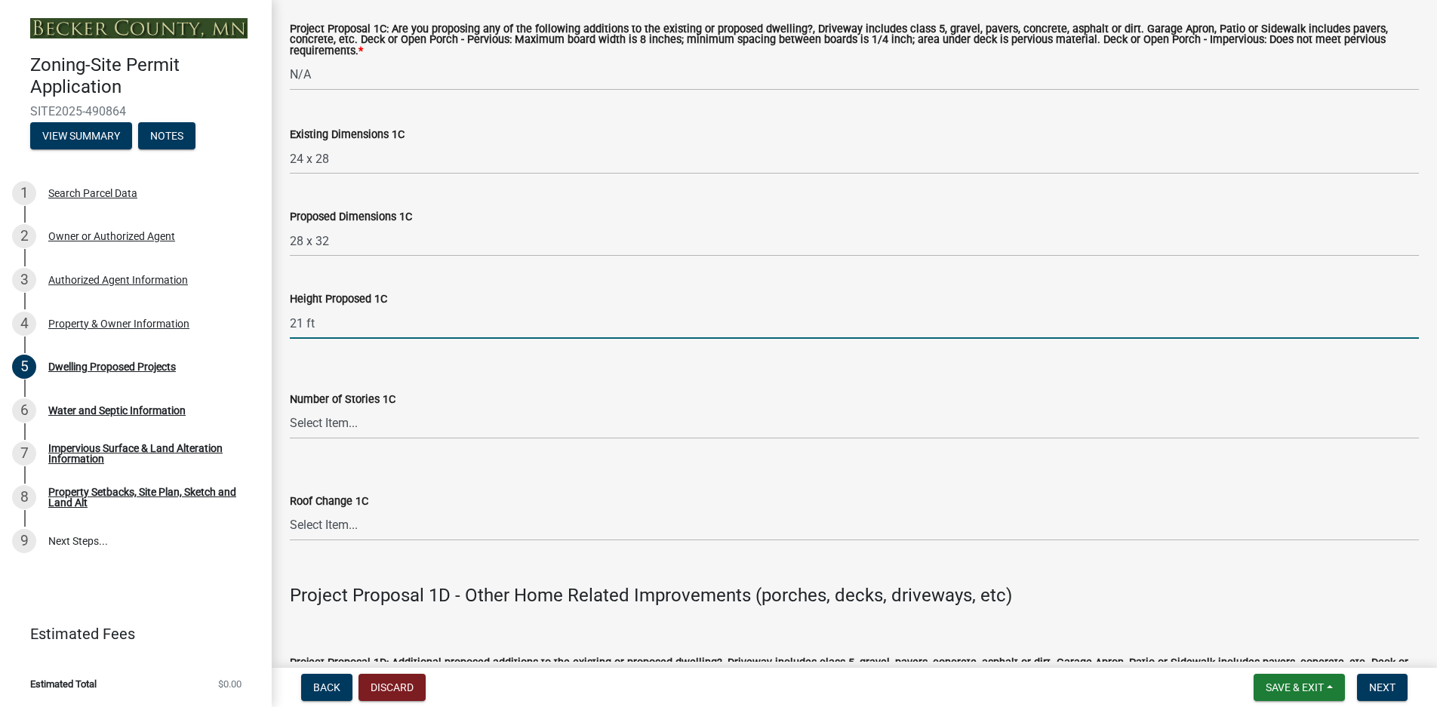
type input "21 ft"
click at [342, 428] on select "Select Item... N\A 1 1.25 1.5 1.75 2 2.25 2.5" at bounding box center [854, 423] width 1129 height 31
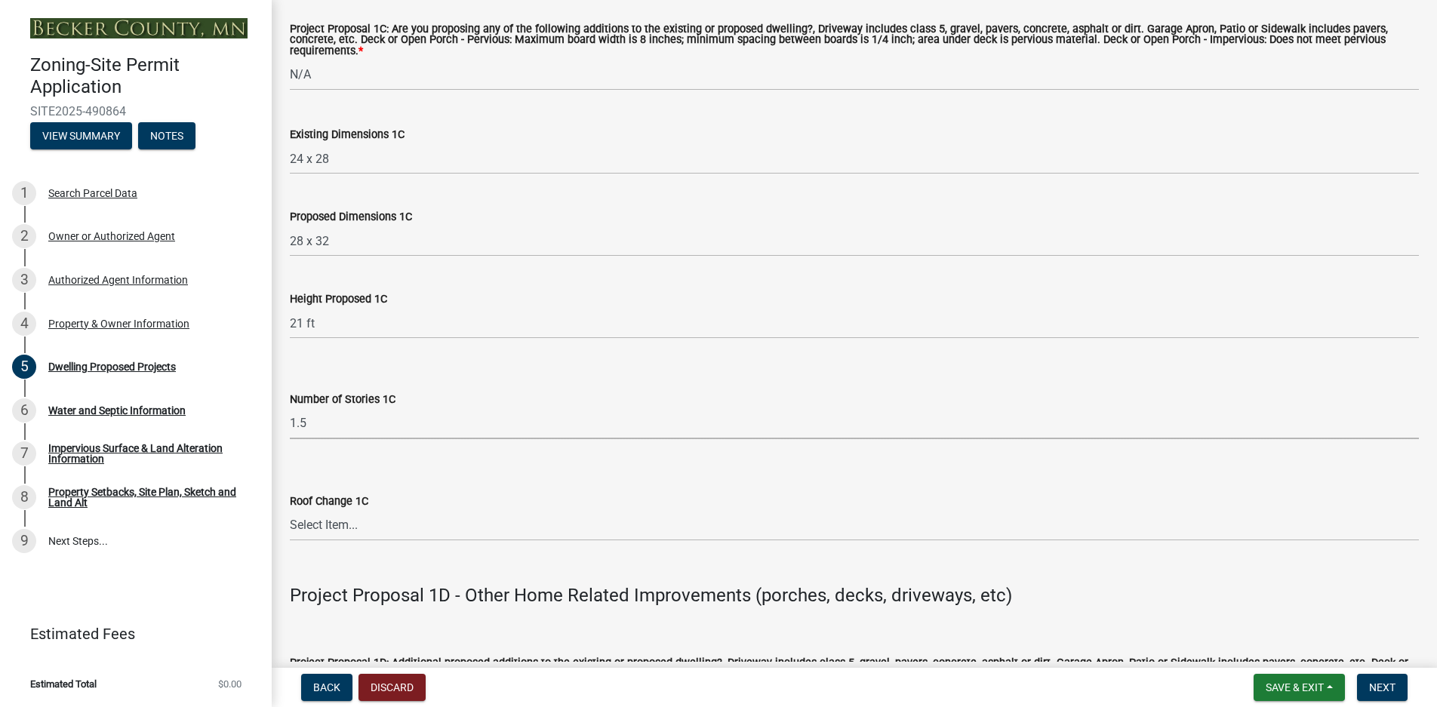
click at [290, 408] on select "Select Item... N\A 1 1.25 1.5 1.75 2 2.25 2.5" at bounding box center [854, 423] width 1129 height 31
select select "b79a4c87-b586-4707-bdcf-d657e3403dad"
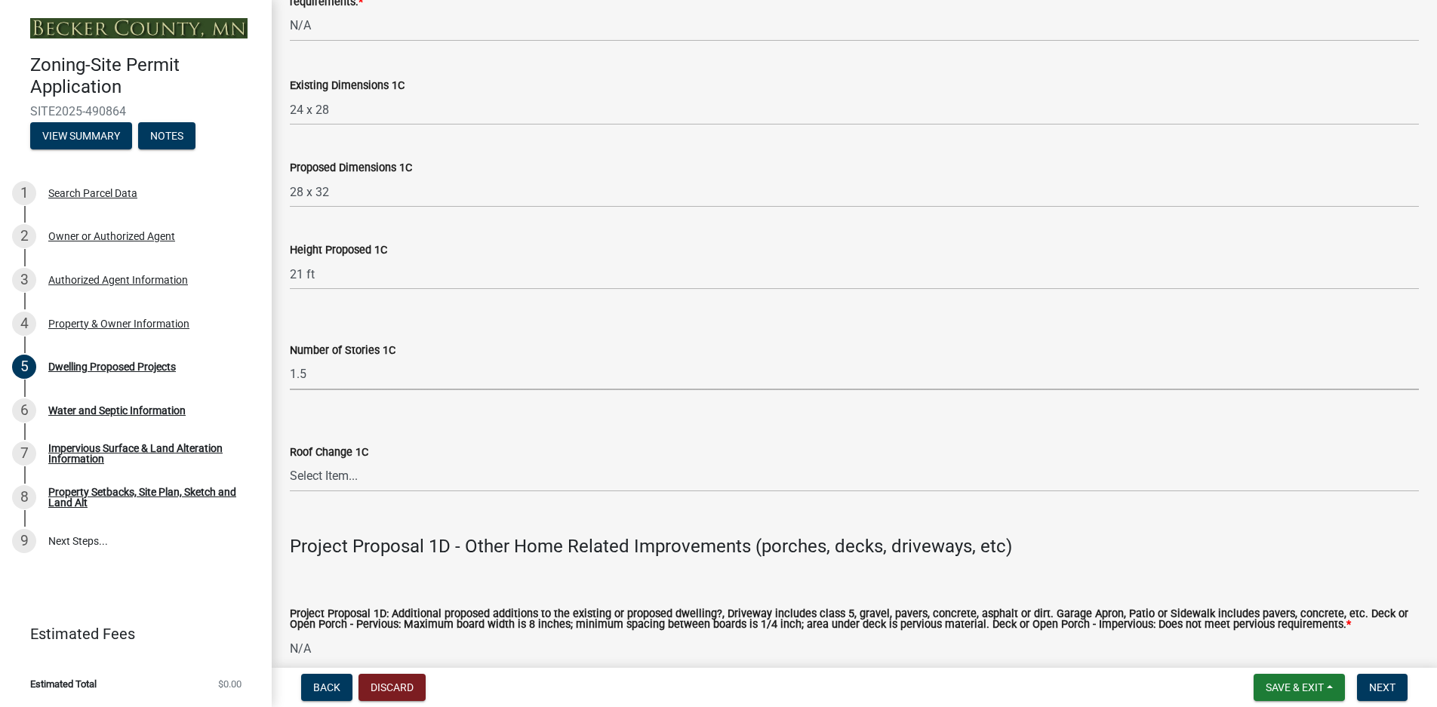
scroll to position [2960, 0]
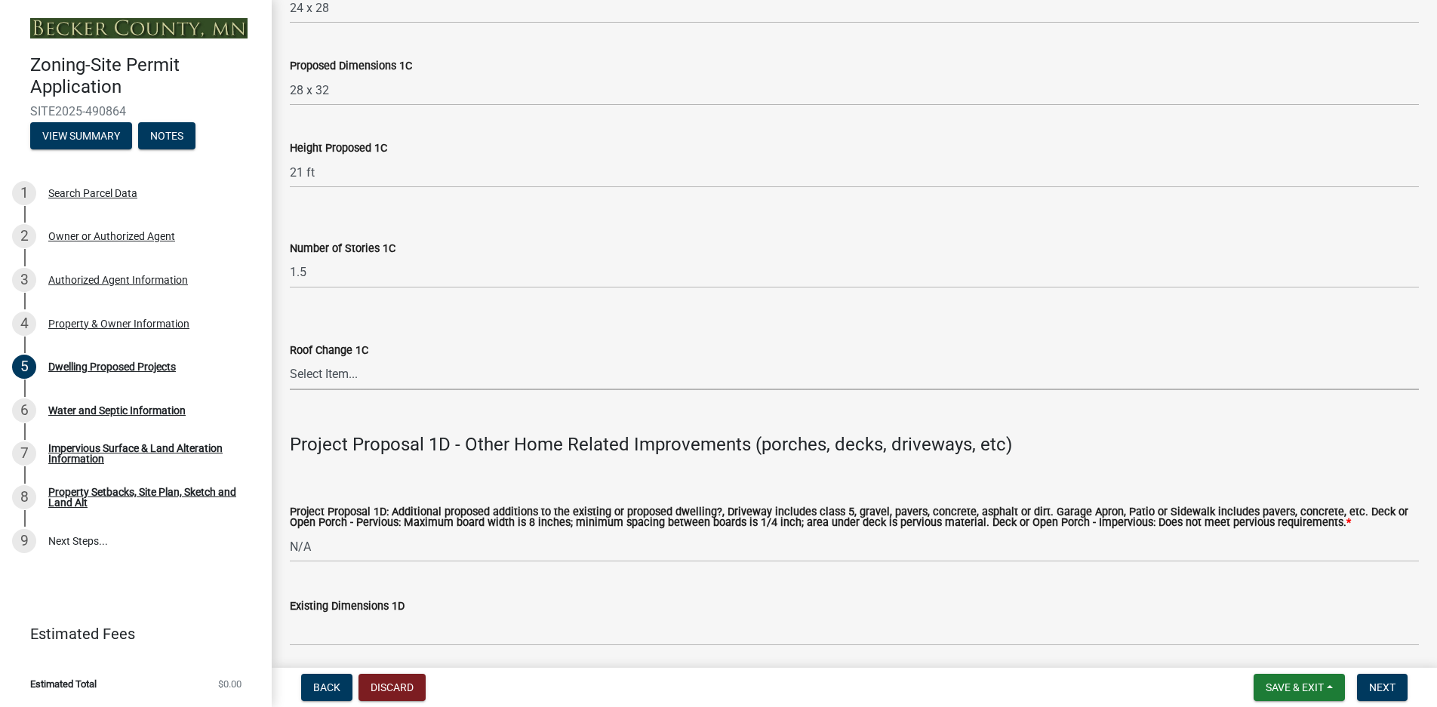
click at [328, 374] on select "Select Item... N/A Yes No" at bounding box center [854, 374] width 1129 height 31
click at [290, 359] on select "Select Item... N/A Yes No" at bounding box center [854, 374] width 1129 height 31
select select "abf7f47e-a3c5-4a81-831e-70160d1653ae"
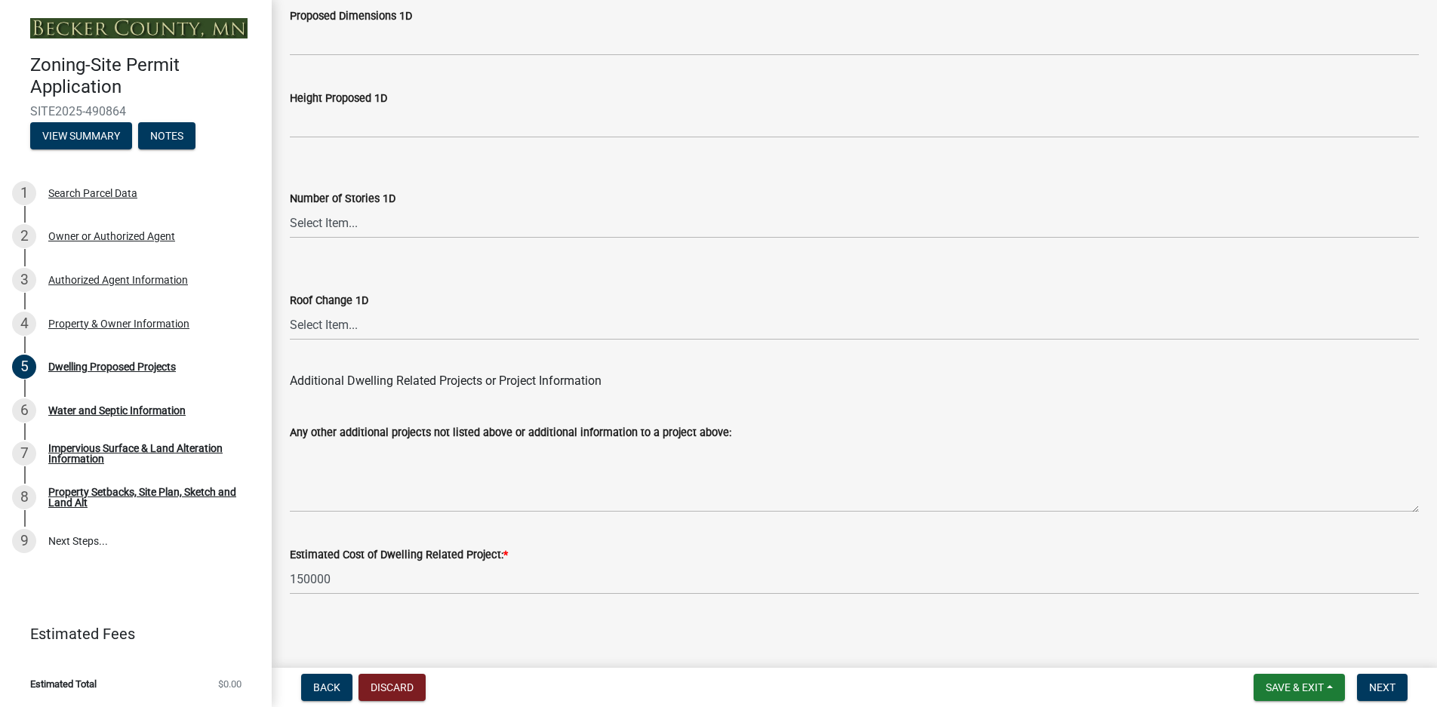
scroll to position [3639, 0]
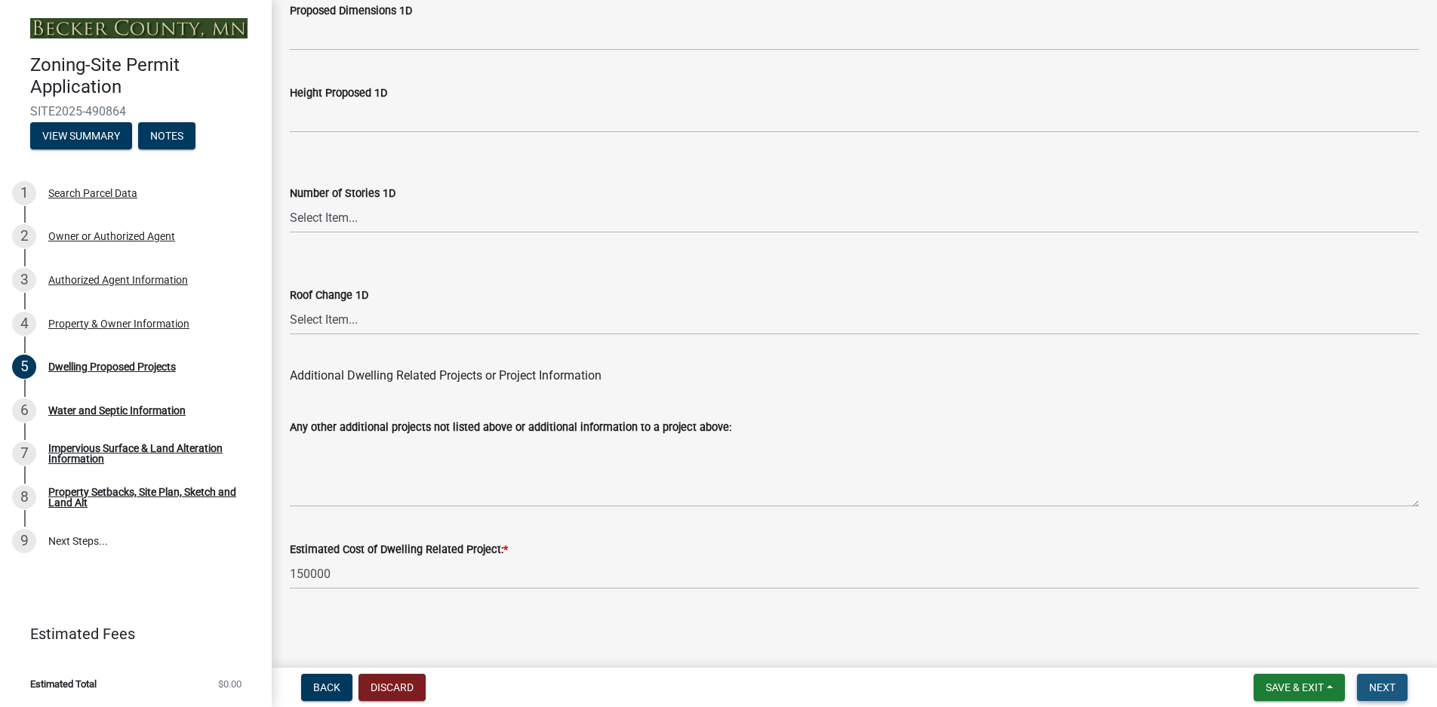
click at [1380, 686] on span "Next" at bounding box center [1382, 687] width 26 height 12
click at [1381, 683] on span "Next" at bounding box center [1382, 687] width 26 height 12
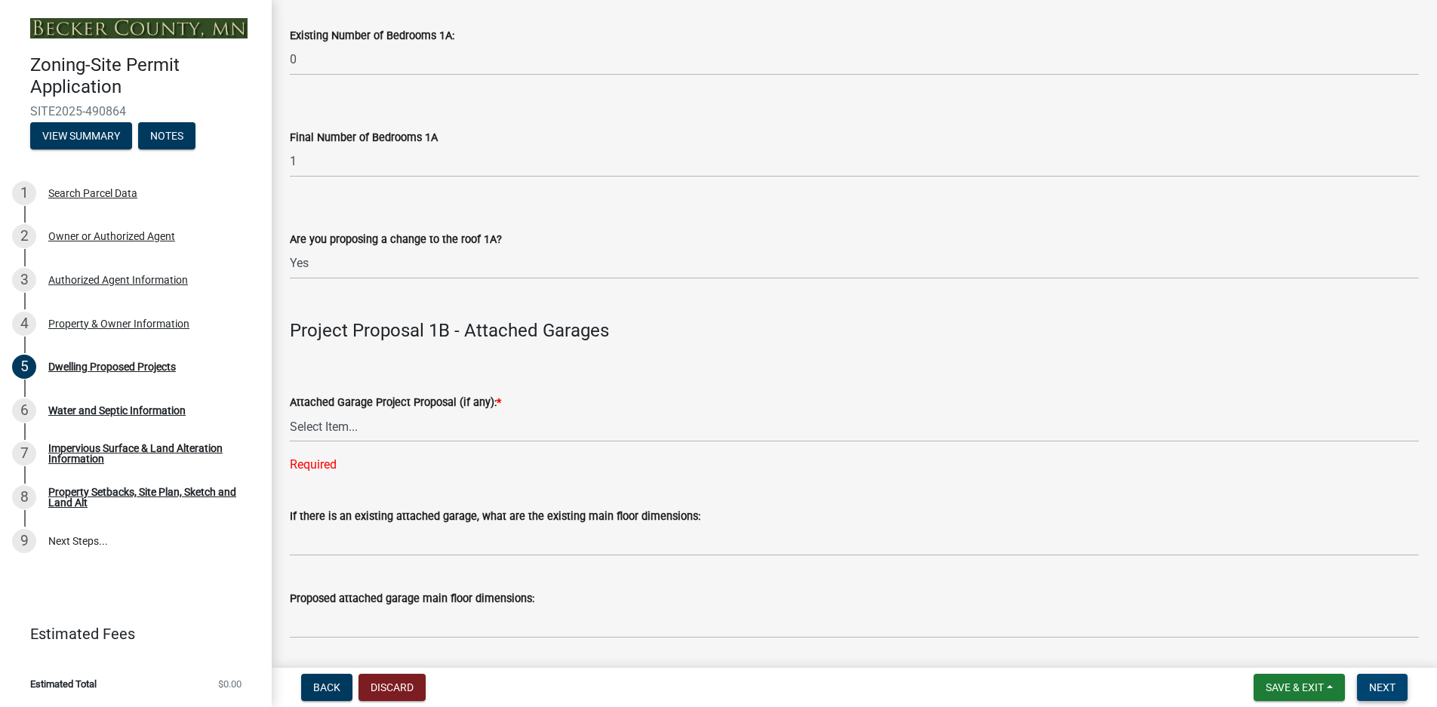
scroll to position [1451, 0]
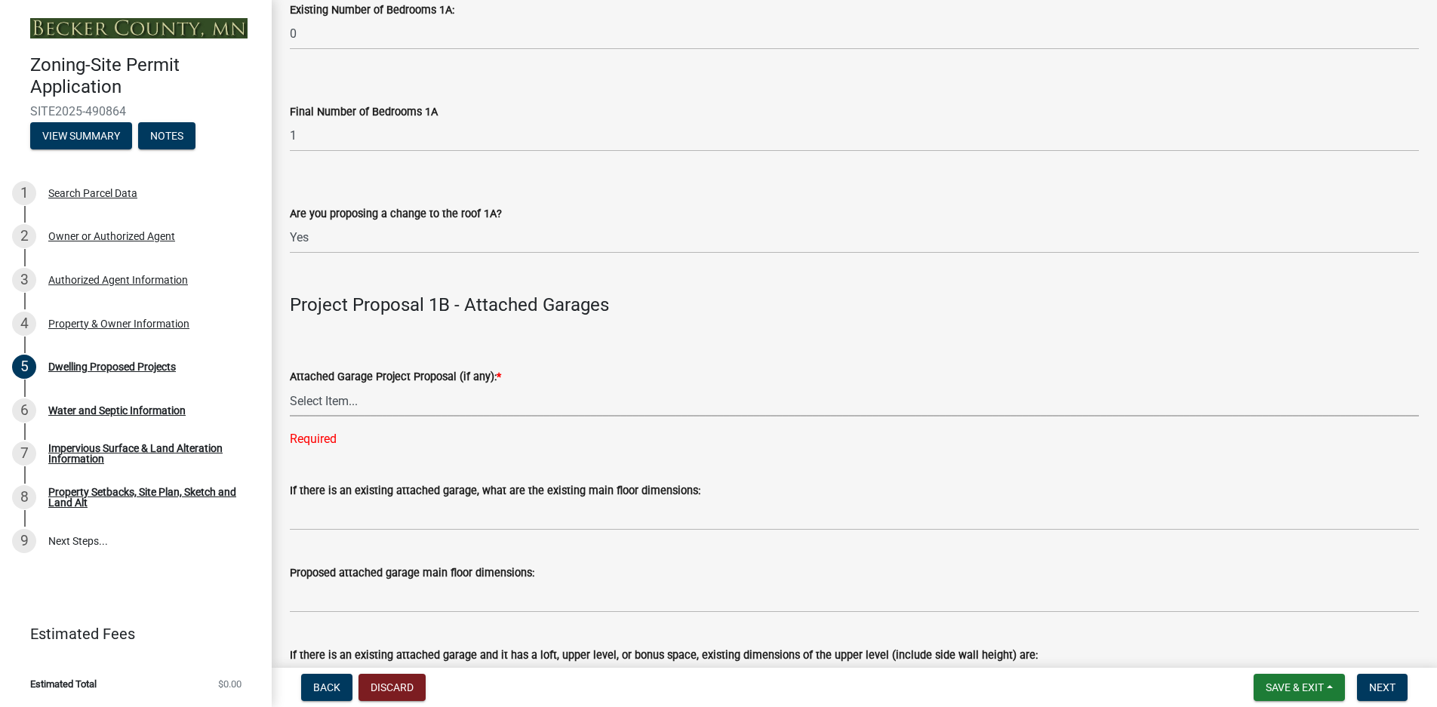
click at [334, 397] on select "Select Item... N/A New Attached Garage Addition to Attached Garage" at bounding box center [854, 401] width 1129 height 31
click at [290, 386] on select "Select Item... N/A New Attached Garage Addition to Attached Garage" at bounding box center [854, 401] width 1129 height 31
select select "11c1c089-3b44-43c0-9549-3c9eeea2451f"
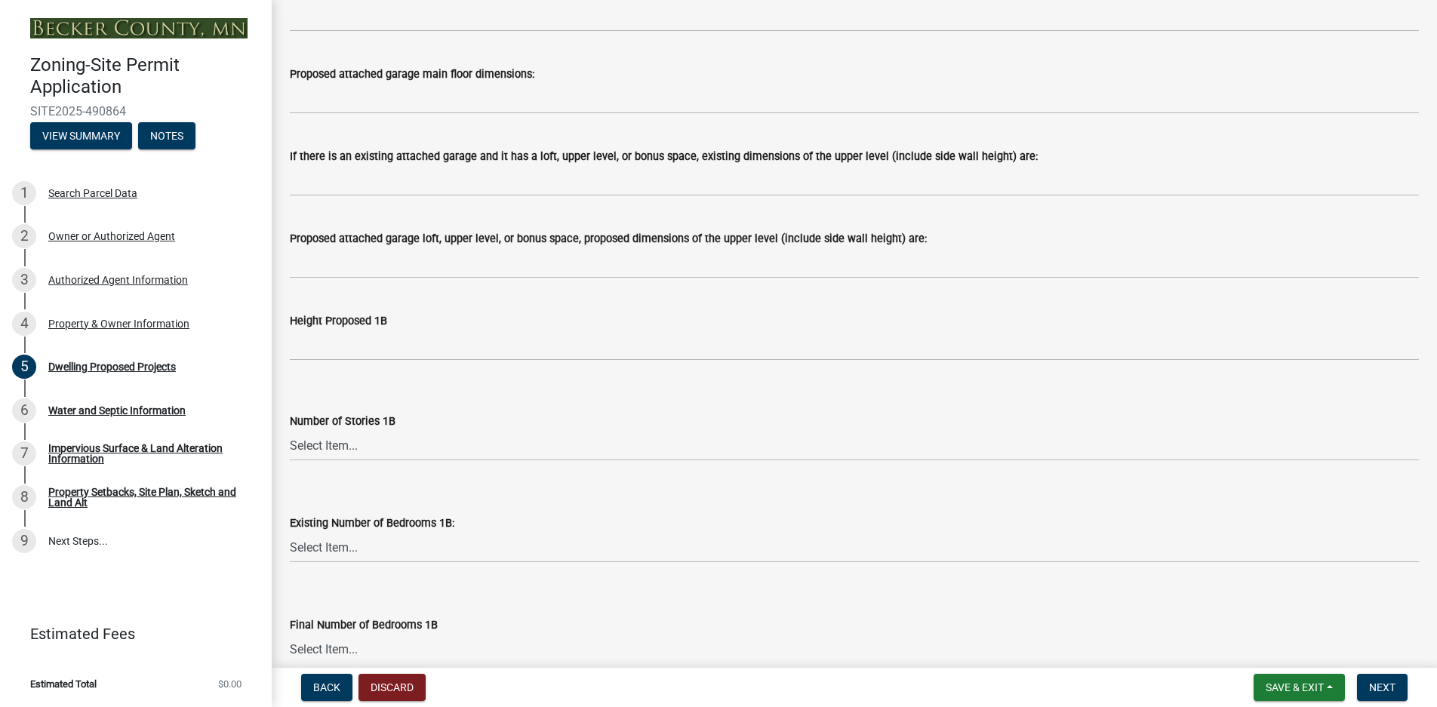
scroll to position [1979, 0]
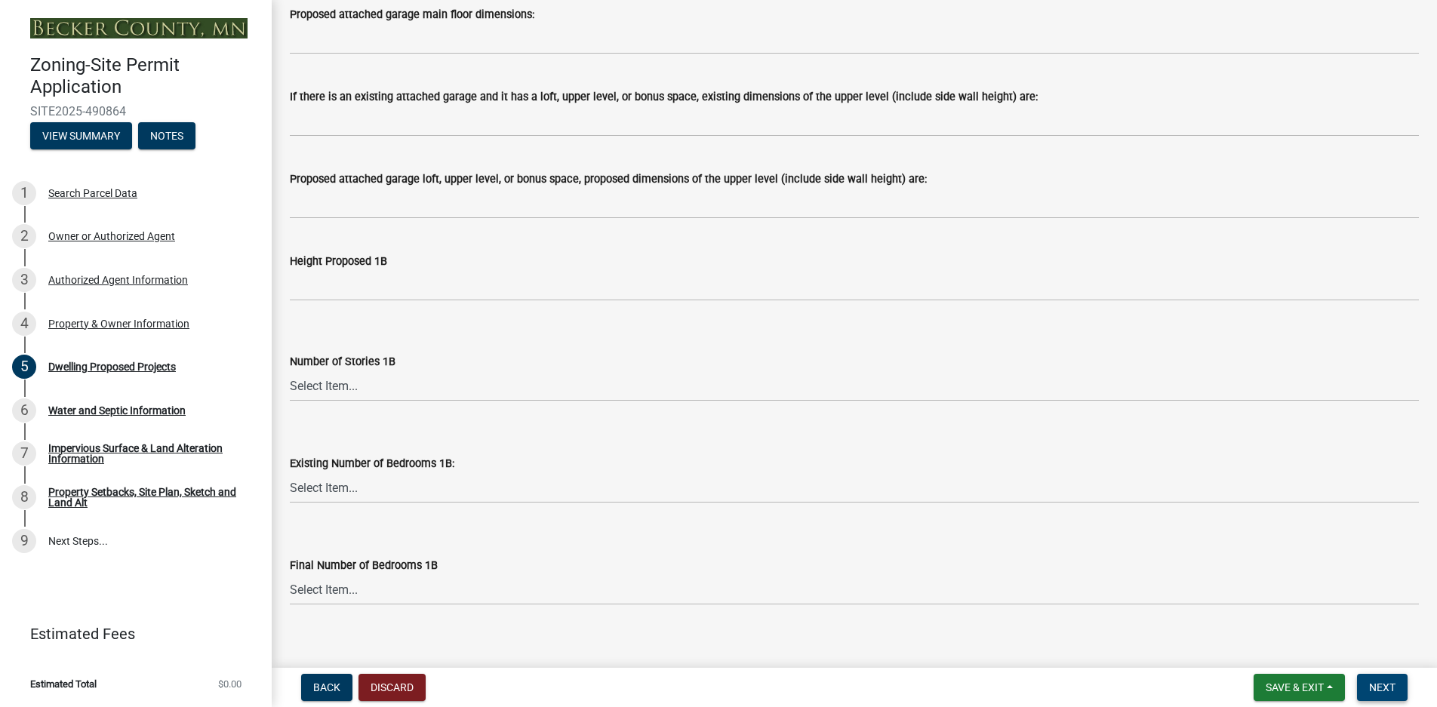
click at [1391, 687] on span "Next" at bounding box center [1382, 687] width 26 height 12
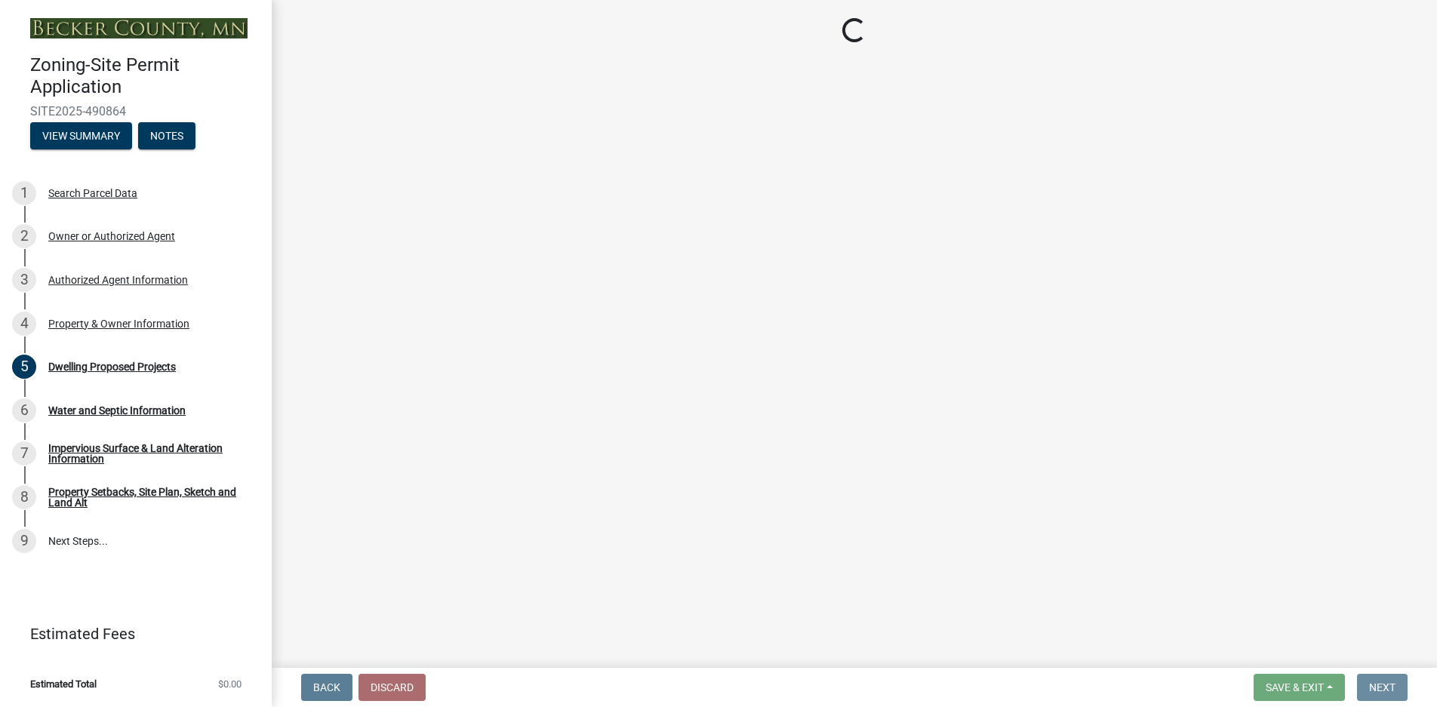
scroll to position [0, 0]
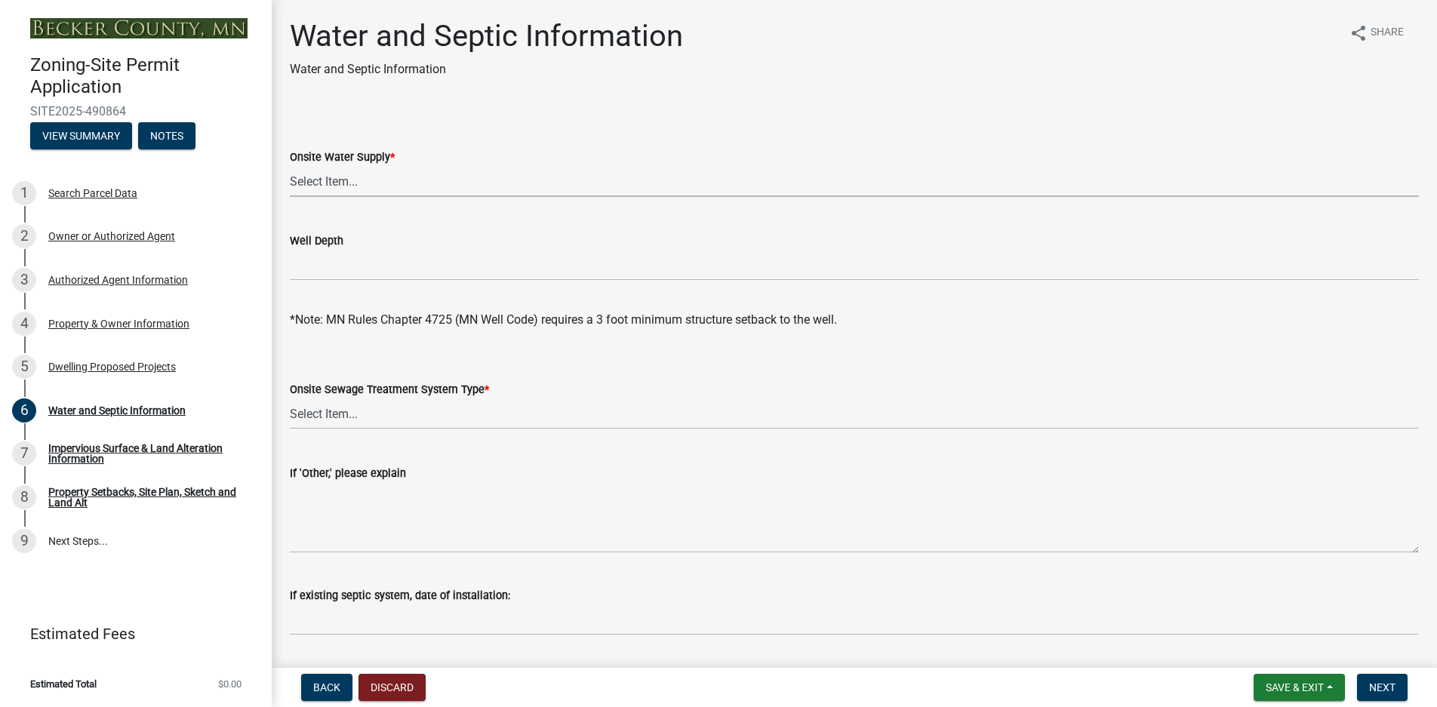
click at [332, 182] on select "Select Item... Well New Well to be Installed Attached to City Water System No o…" at bounding box center [854, 181] width 1129 height 31
click at [290, 166] on select "Select Item... Well New Well to be Installed Attached to City Water System No o…" at bounding box center [854, 181] width 1129 height 31
select select "9c51a48b-0bee-4836-8d5c-beab6e77ad2a"
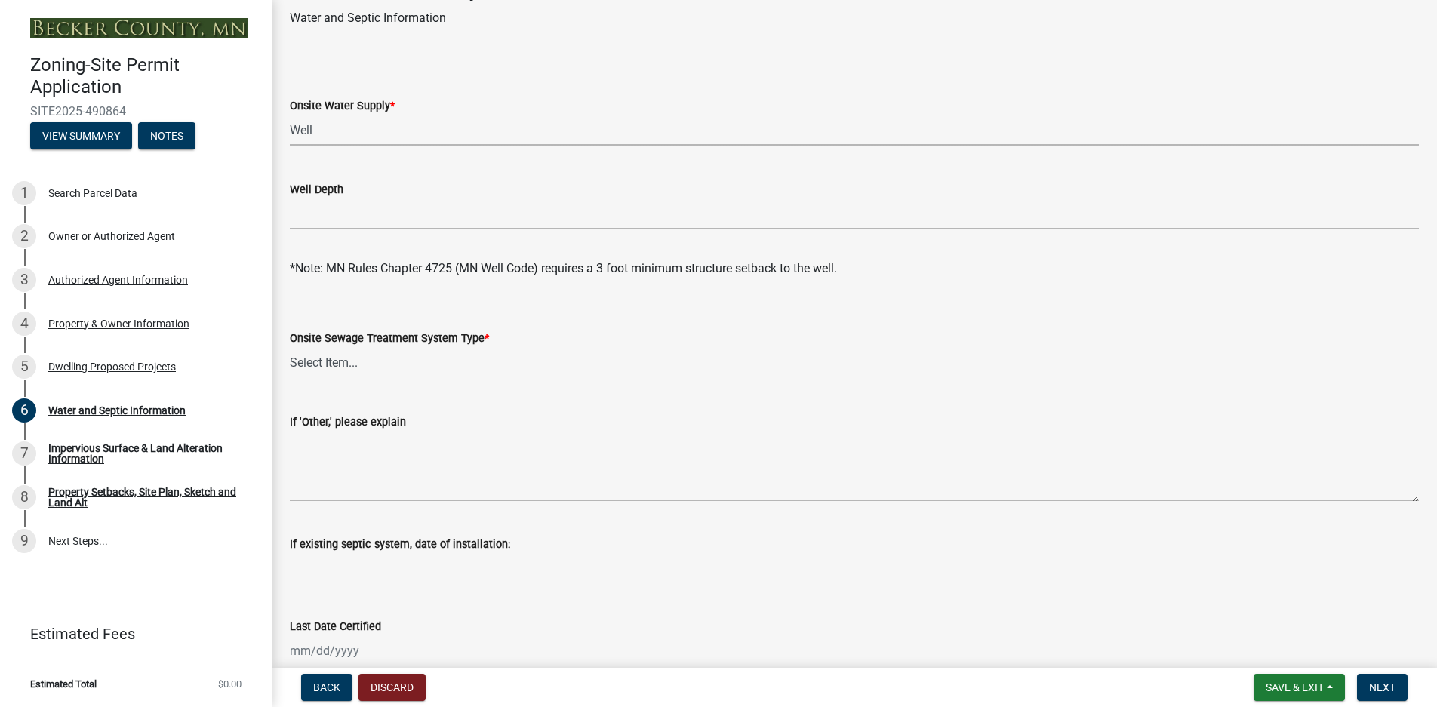
scroll to position [75, 0]
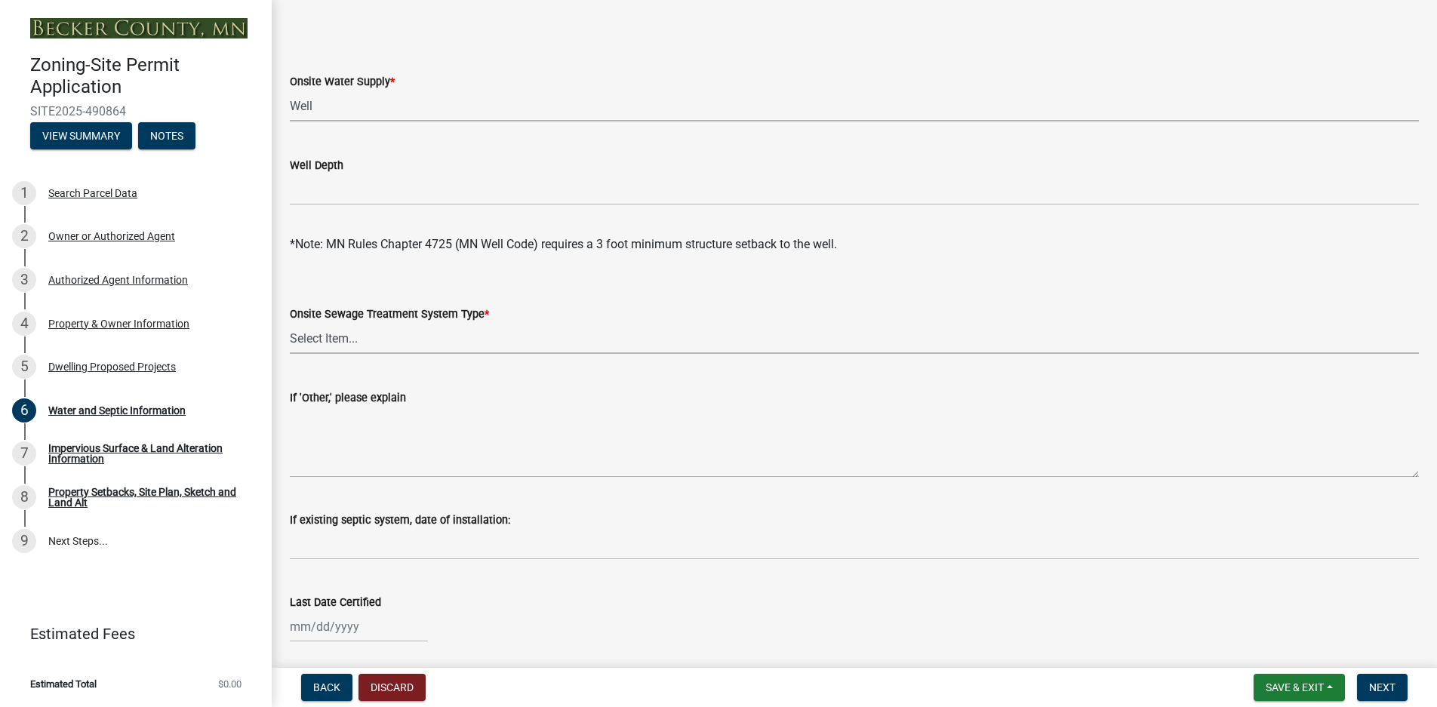
click at [334, 338] on select "Select Item... No existing or proposed septic Proposed New or Corrected Septic …" at bounding box center [854, 338] width 1129 height 31
click at [290, 323] on select "Select Item... No existing or proposed septic Proposed New or Corrected Septic …" at bounding box center [854, 338] width 1129 height 31
select select "bb0103e2-6f27-4335-a860-183be8d3b6e1"
click at [373, 398] on label "If 'Other,' please explain" at bounding box center [348, 398] width 116 height 11
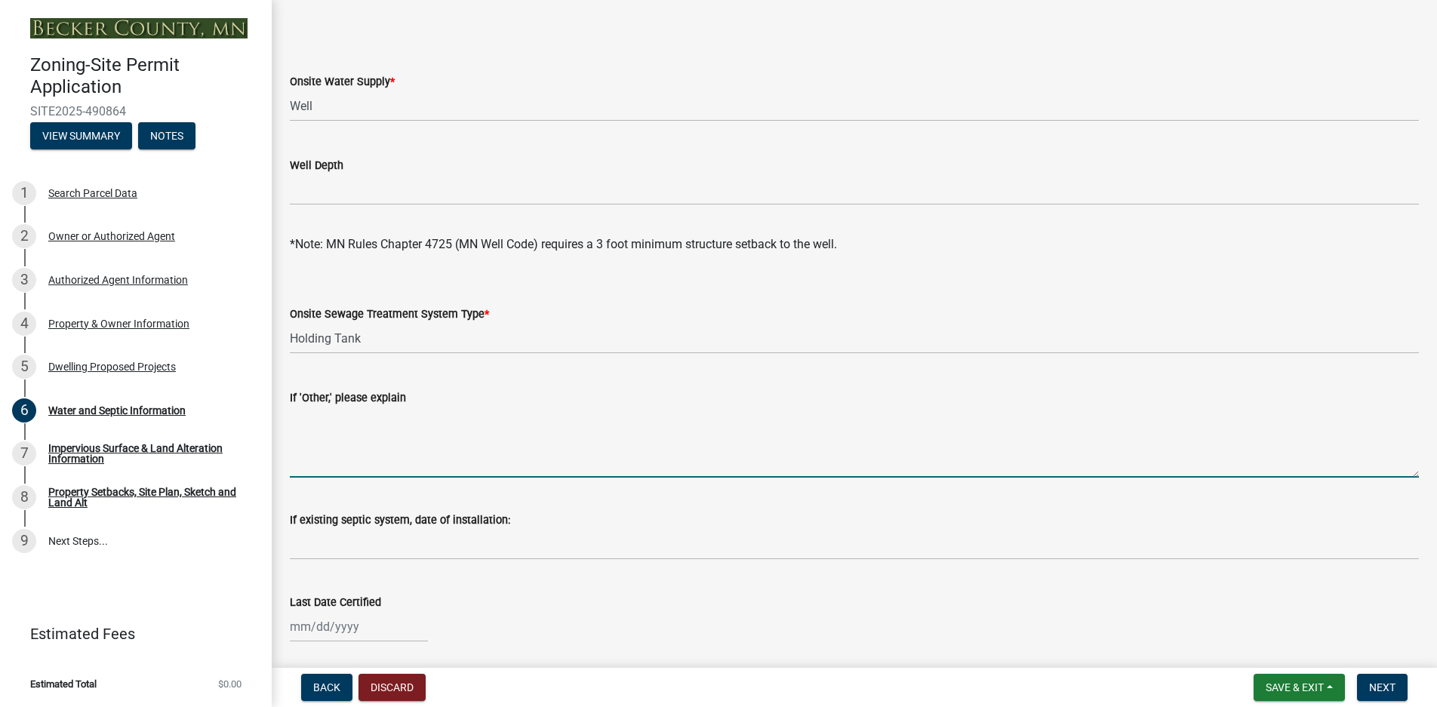
click at [373, 407] on textarea "If 'Other,' please explain" at bounding box center [854, 442] width 1129 height 71
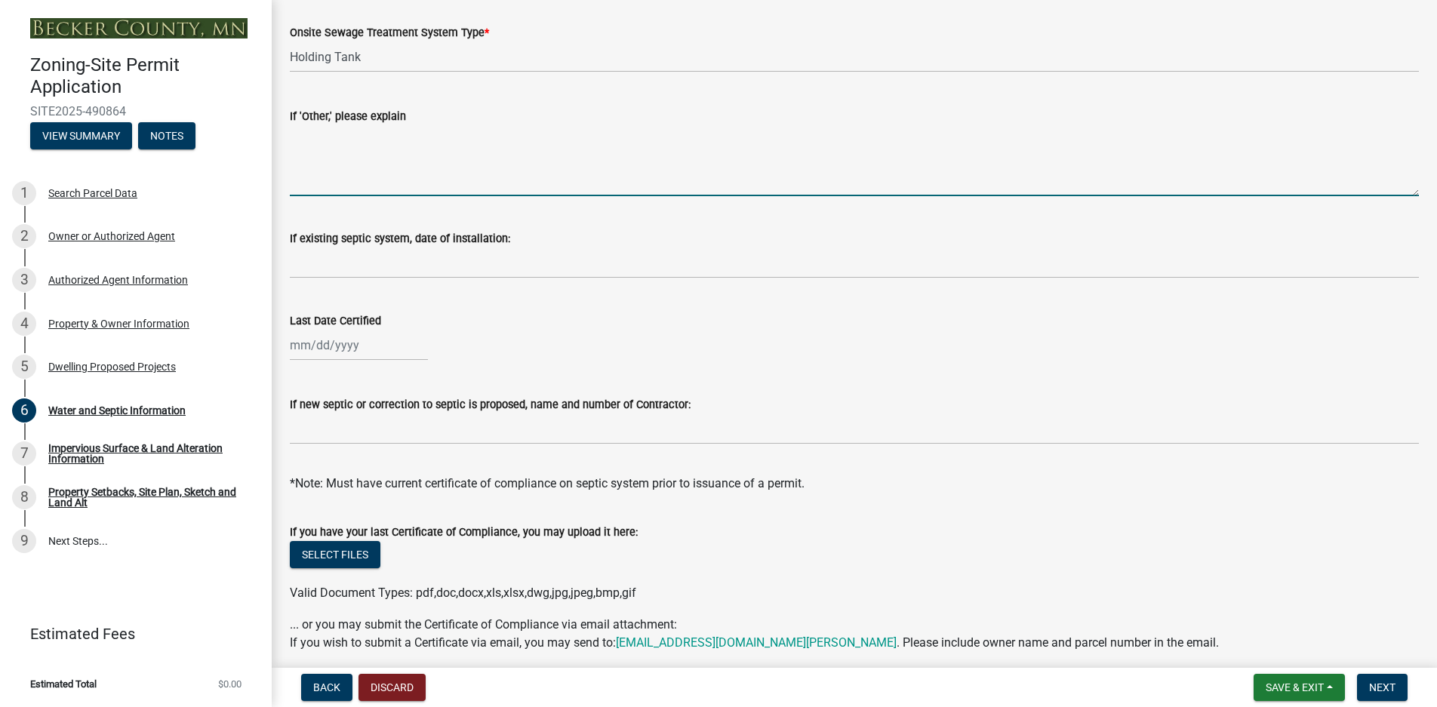
scroll to position [377, 0]
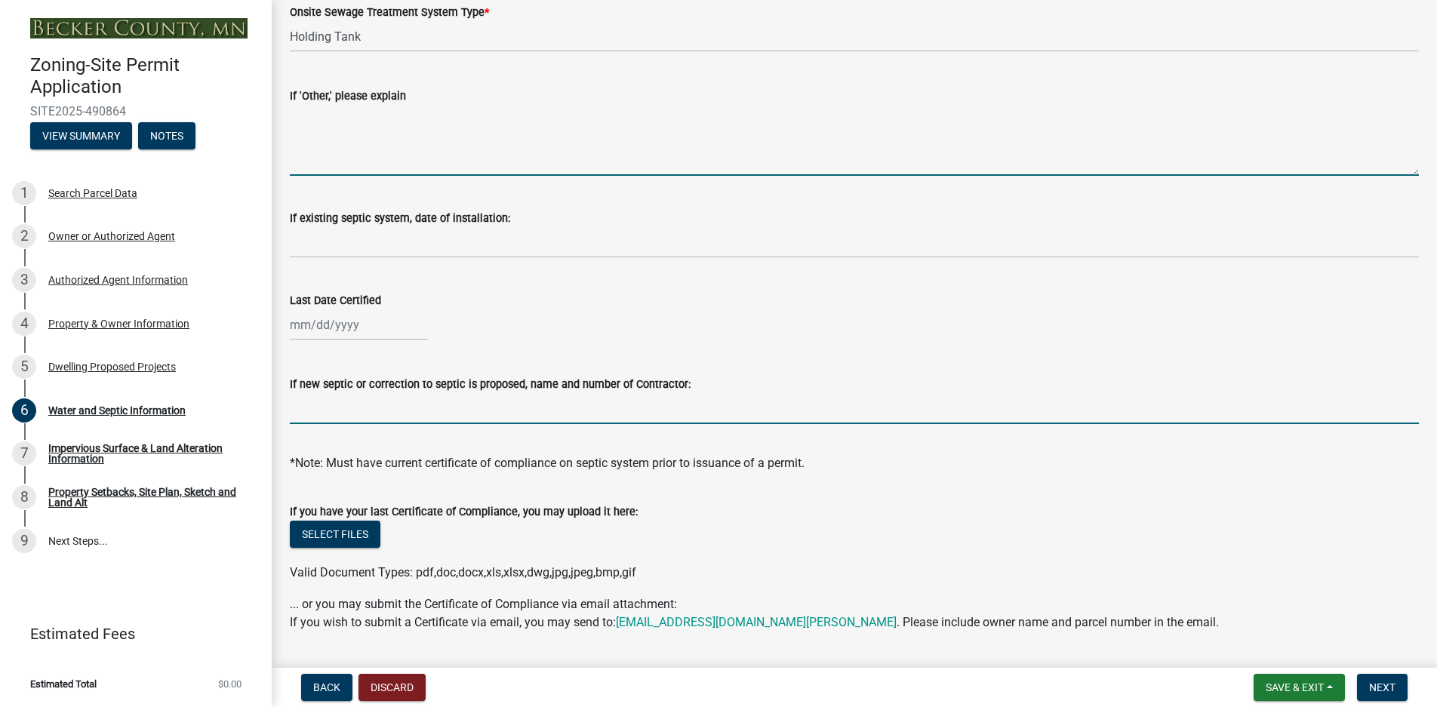
click at [330, 414] on input "If new septic or correction to septic is proposed, name and number of Contracto…" at bounding box center [854, 408] width 1129 height 31
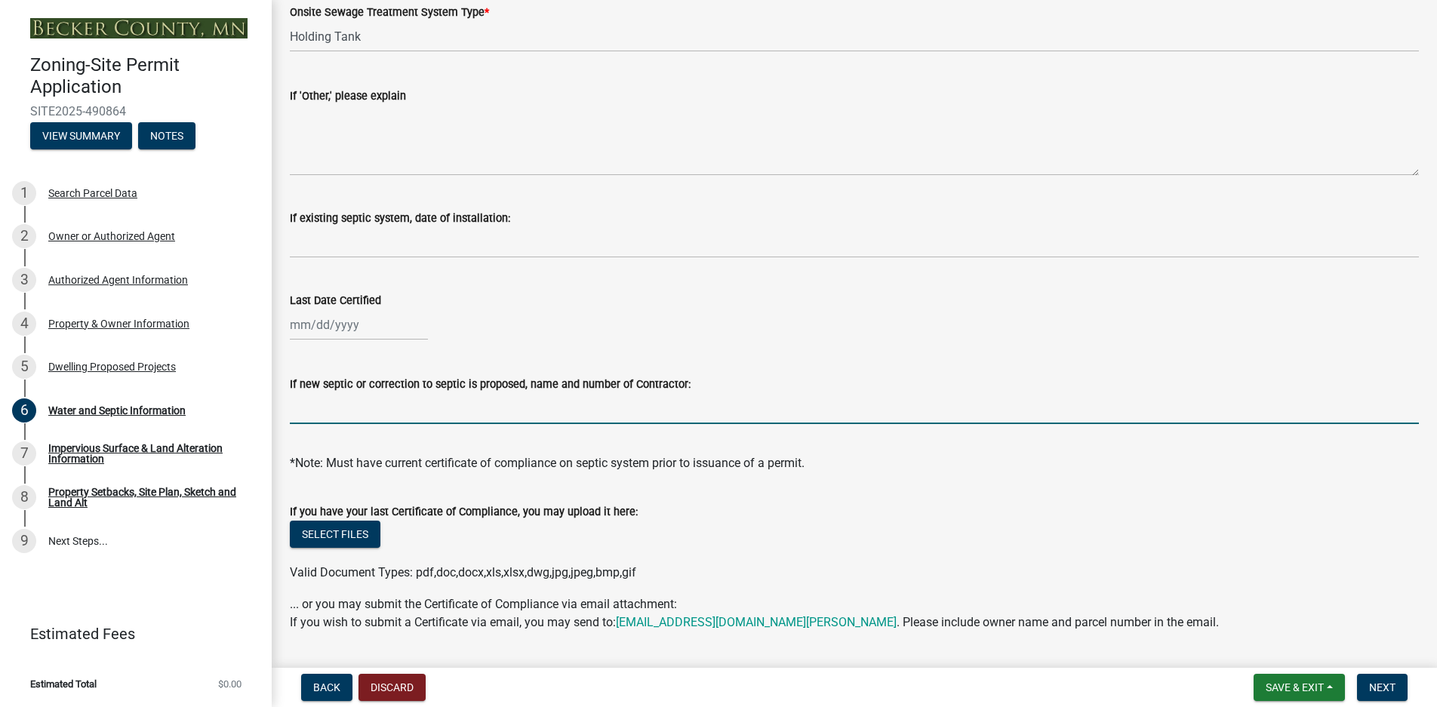
type input "thelens excavating 2182522100"
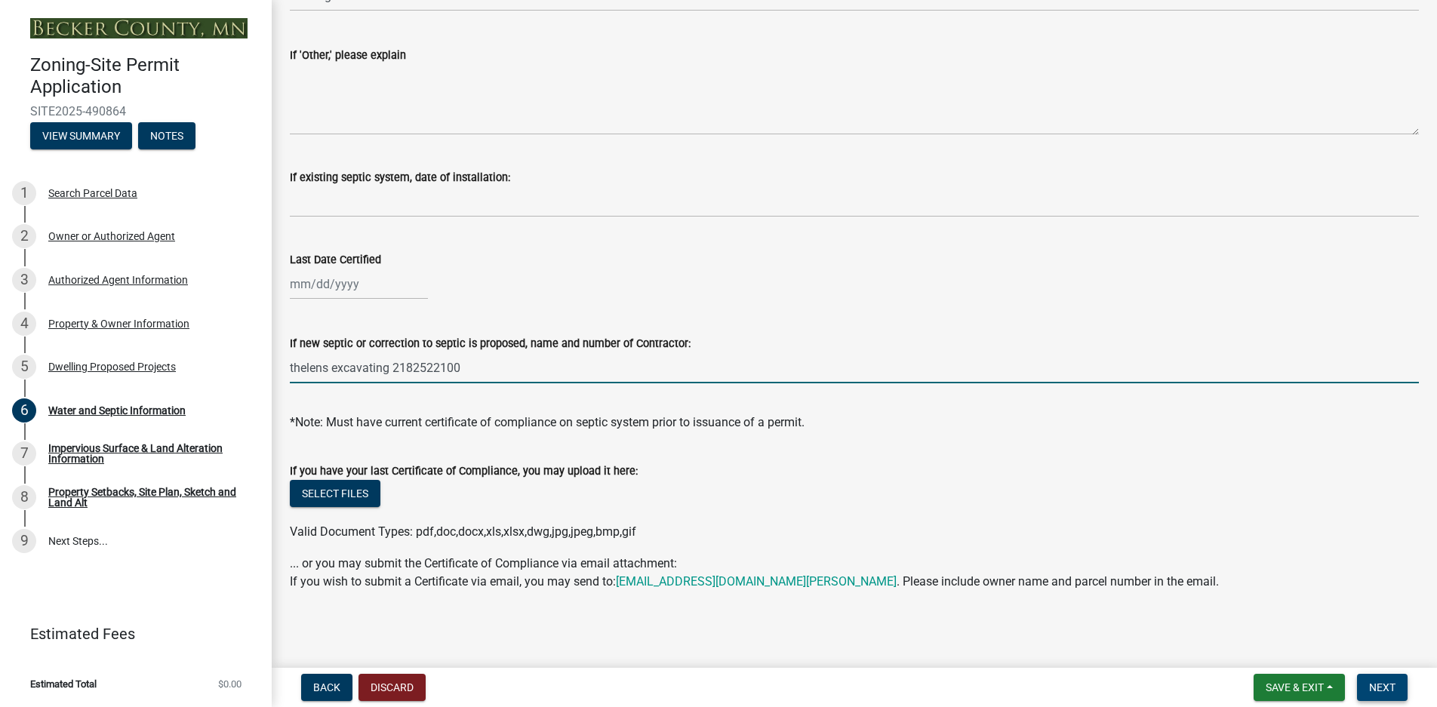
click at [1390, 690] on span "Next" at bounding box center [1382, 687] width 26 height 12
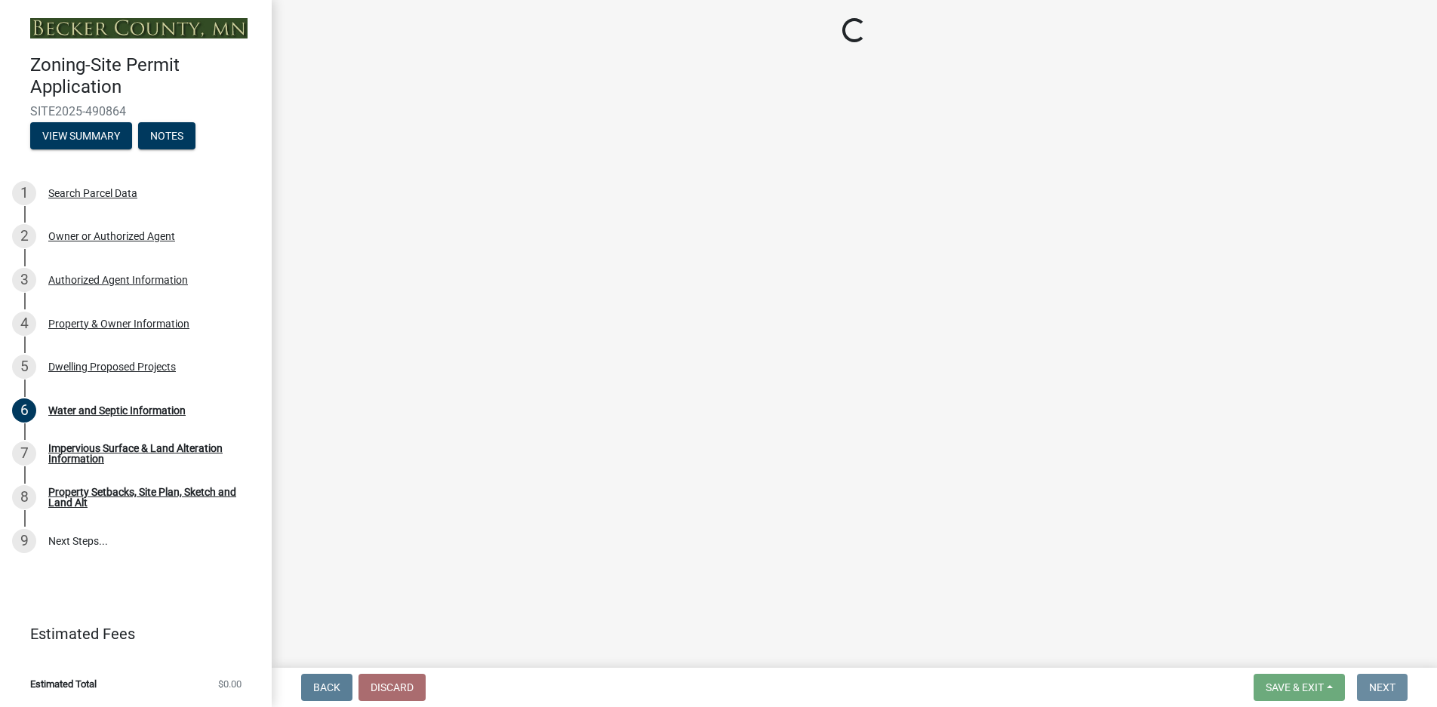
scroll to position [0, 0]
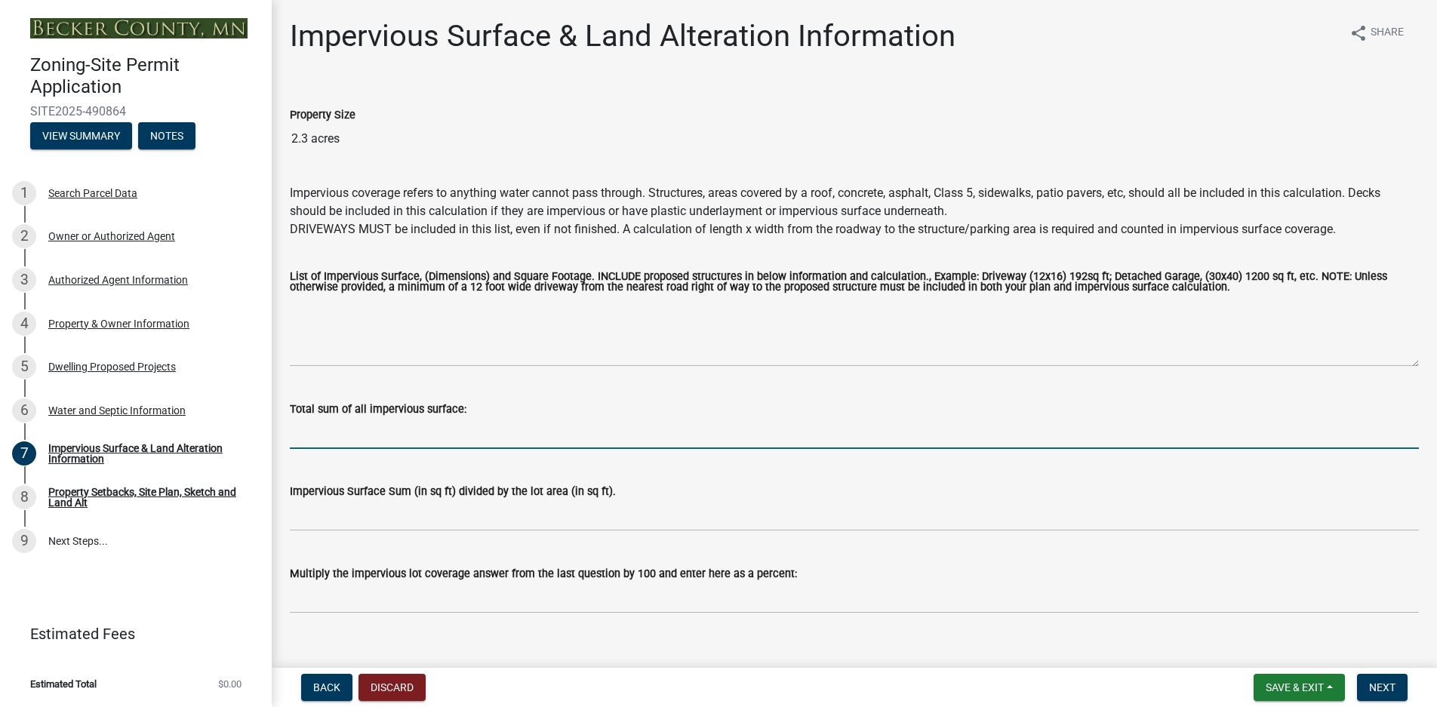
click at [305, 433] on input "Total sum of all impervious surface:" at bounding box center [854, 433] width 1129 height 31
type input "12250 sq ft"
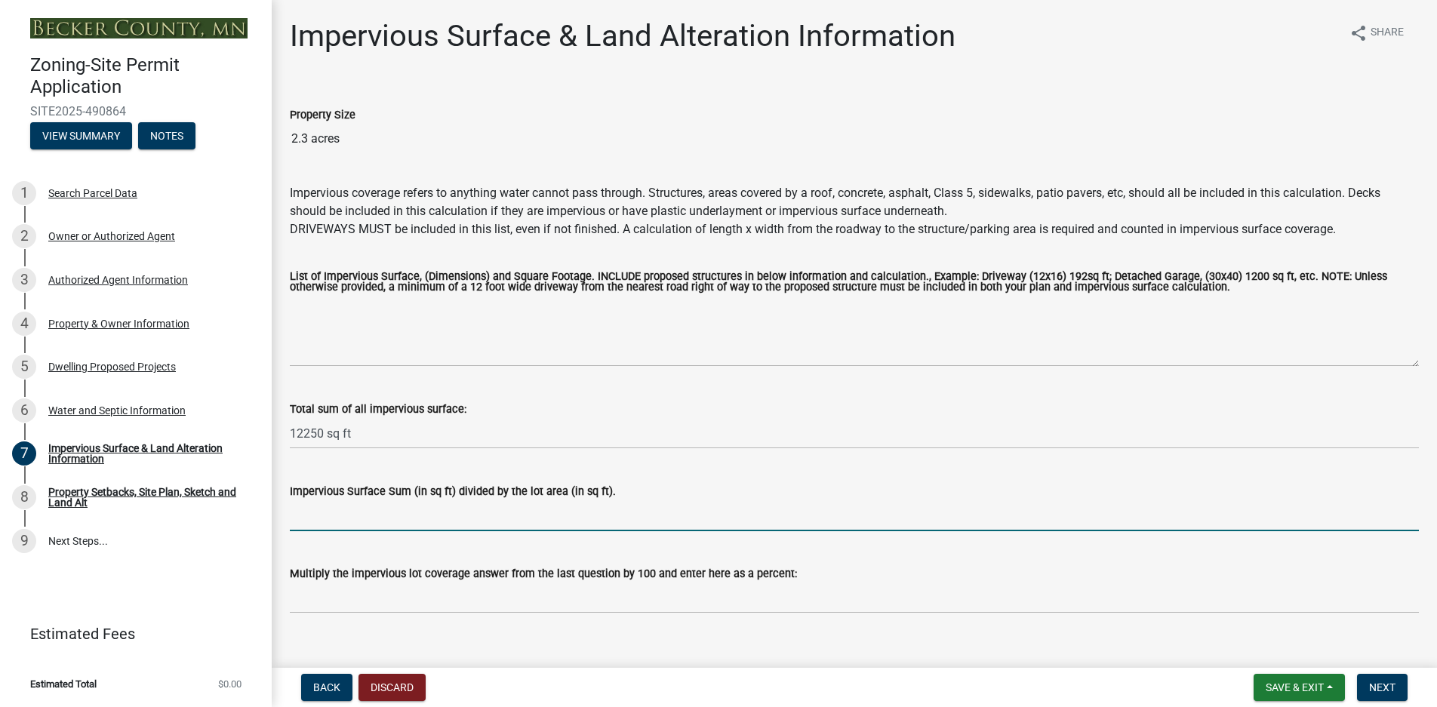
click at [296, 519] on input "Impervious Surface Sum (in sq ft) divided by the lot area (in sq ft)." at bounding box center [854, 515] width 1129 height 31
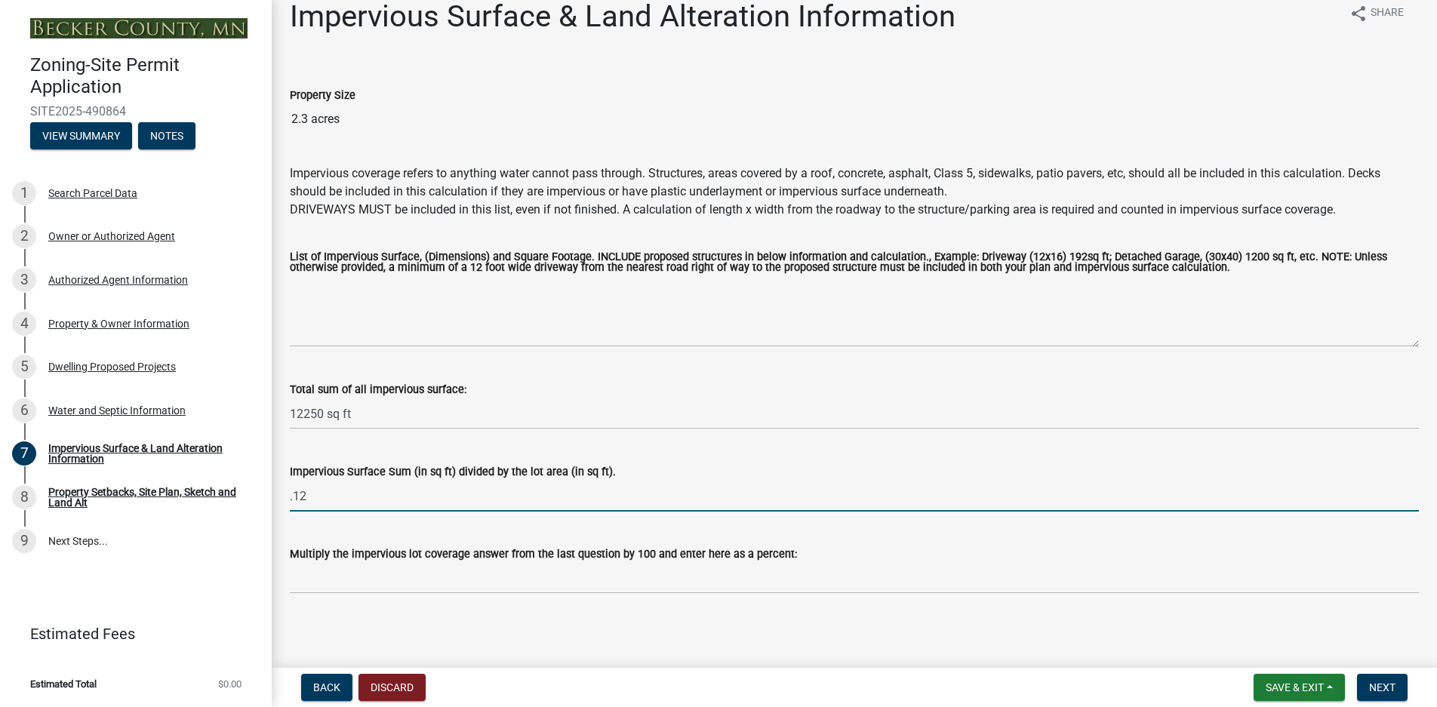
scroll to position [23, 0]
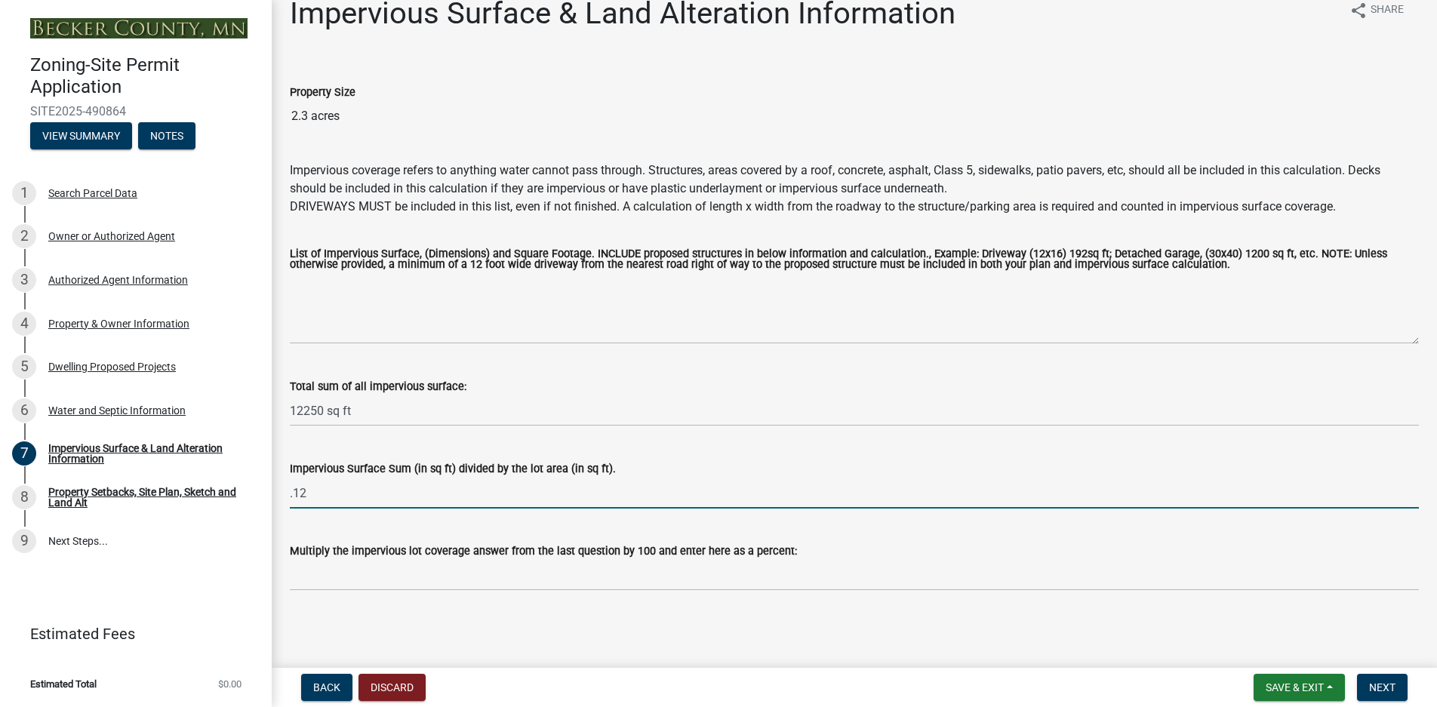
type input ".12"
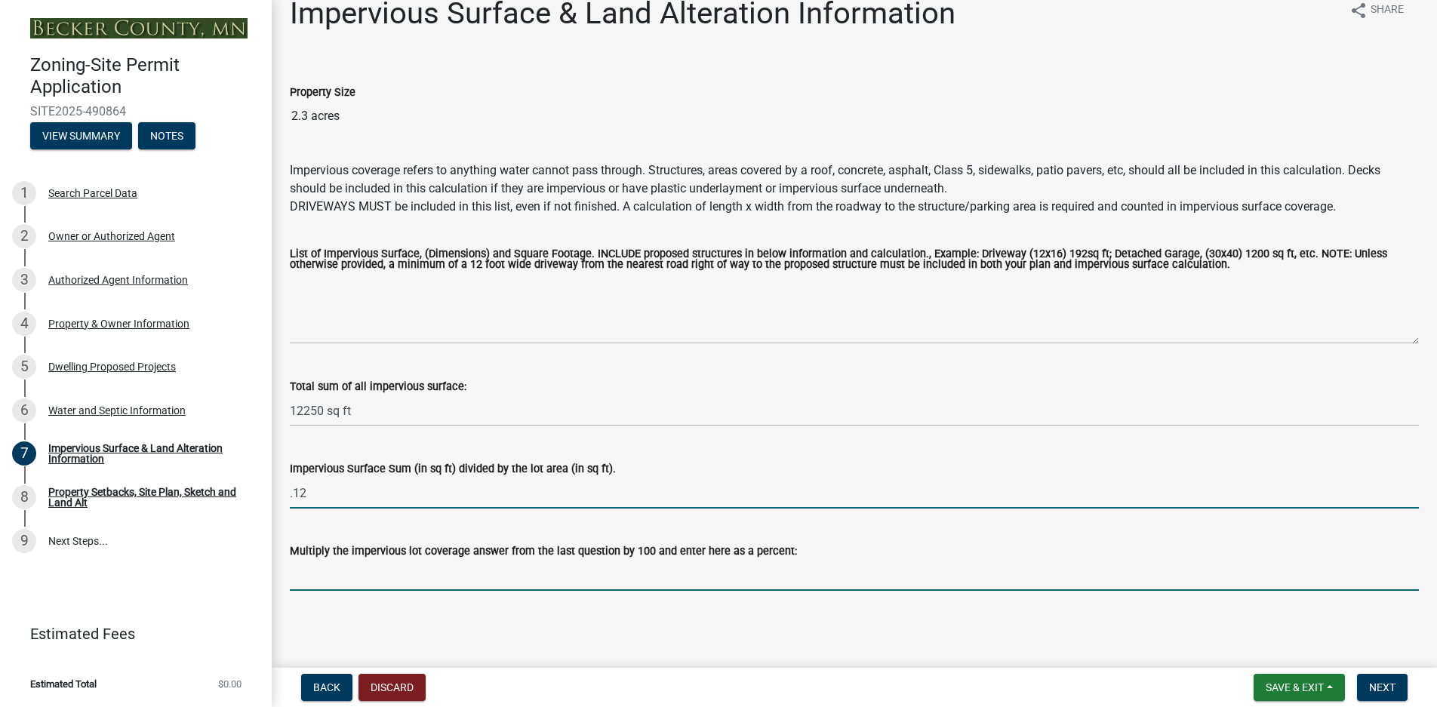
click at [313, 580] on input "Multiply the impervious lot coverage answer from the last question by 100 and e…" at bounding box center [854, 575] width 1129 height 31
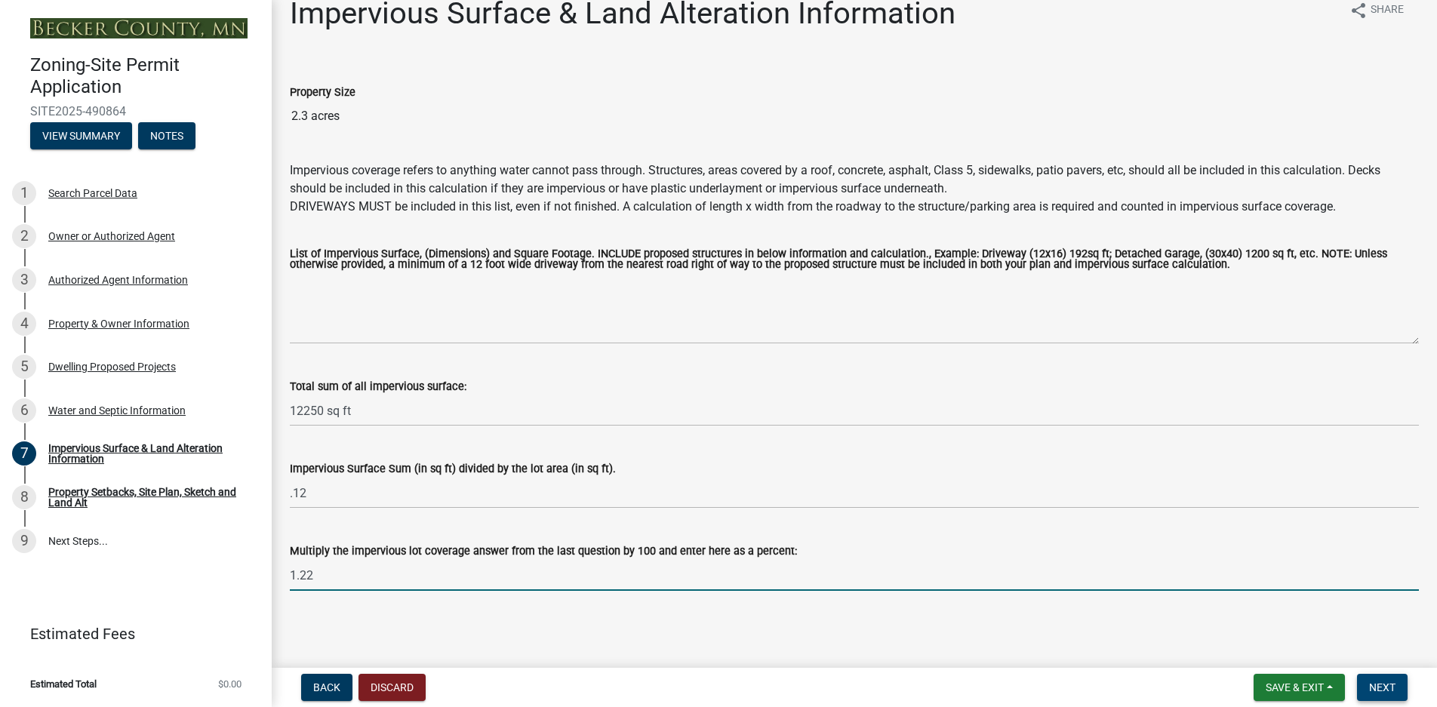
type input "1.22"
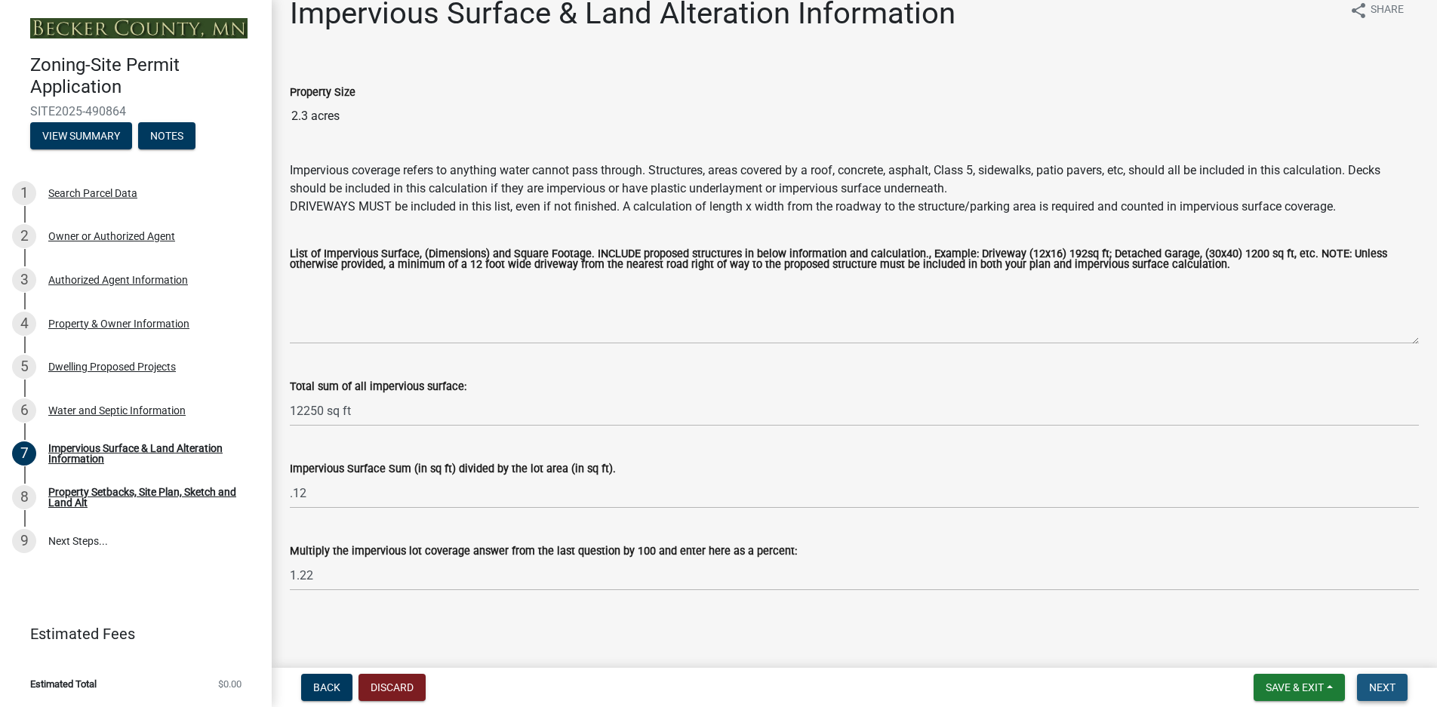
click at [1390, 684] on span "Next" at bounding box center [1382, 687] width 26 height 12
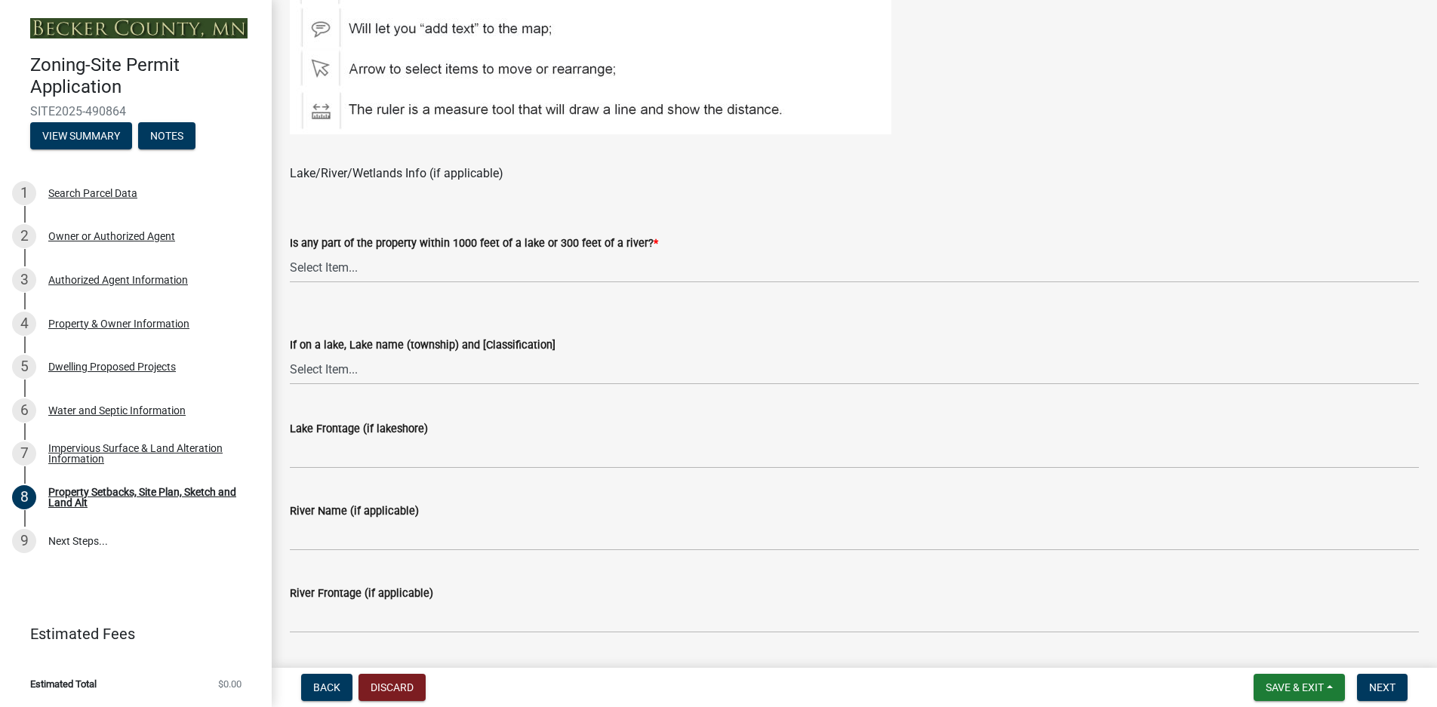
scroll to position [981, 0]
click at [341, 266] on select "Select Item... Shoreland-Riparian (Property is bordering a lake, river or strea…" at bounding box center [854, 265] width 1129 height 31
click at [290, 250] on select "Select Item... Shoreland-Riparian (Property is bordering a lake, river or strea…" at bounding box center [854, 265] width 1129 height 31
select select "7b13c63f-e699-4112-b373-98fbd28ec536"
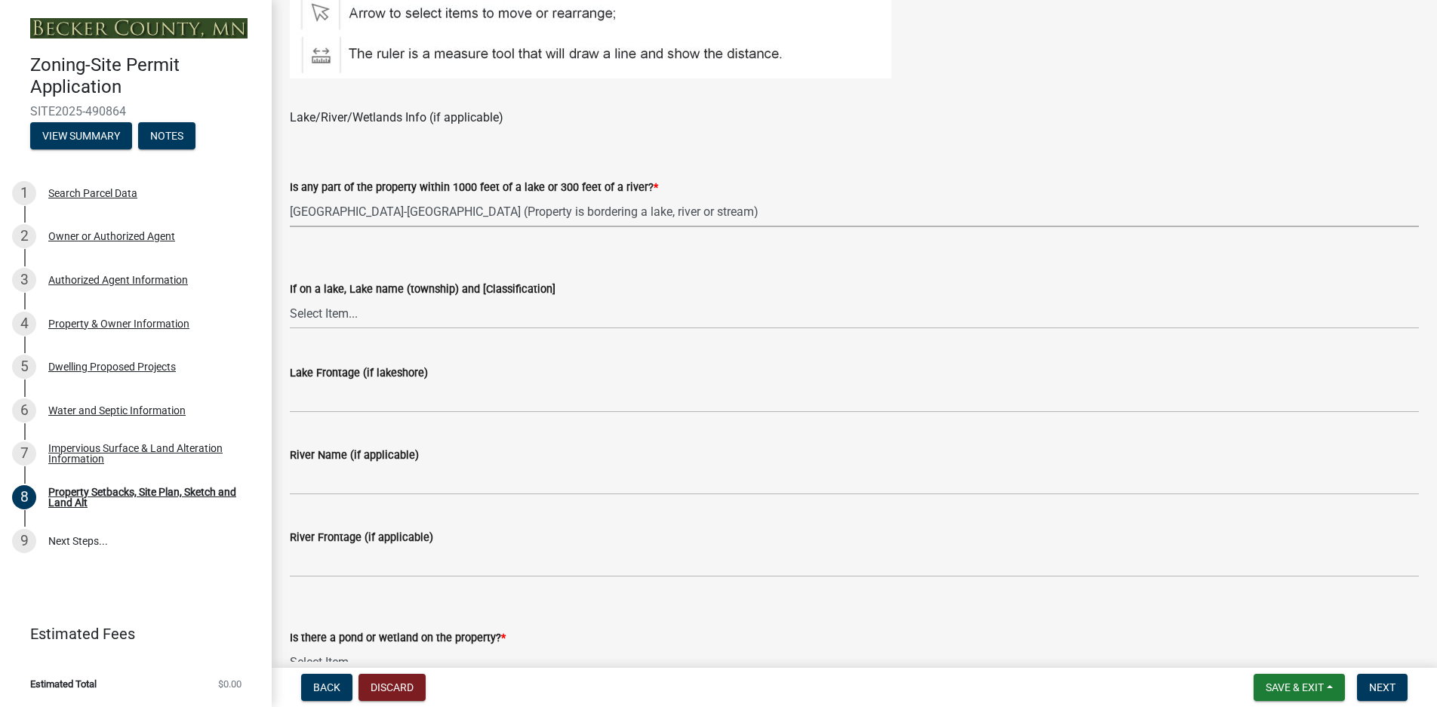
scroll to position [1056, 0]
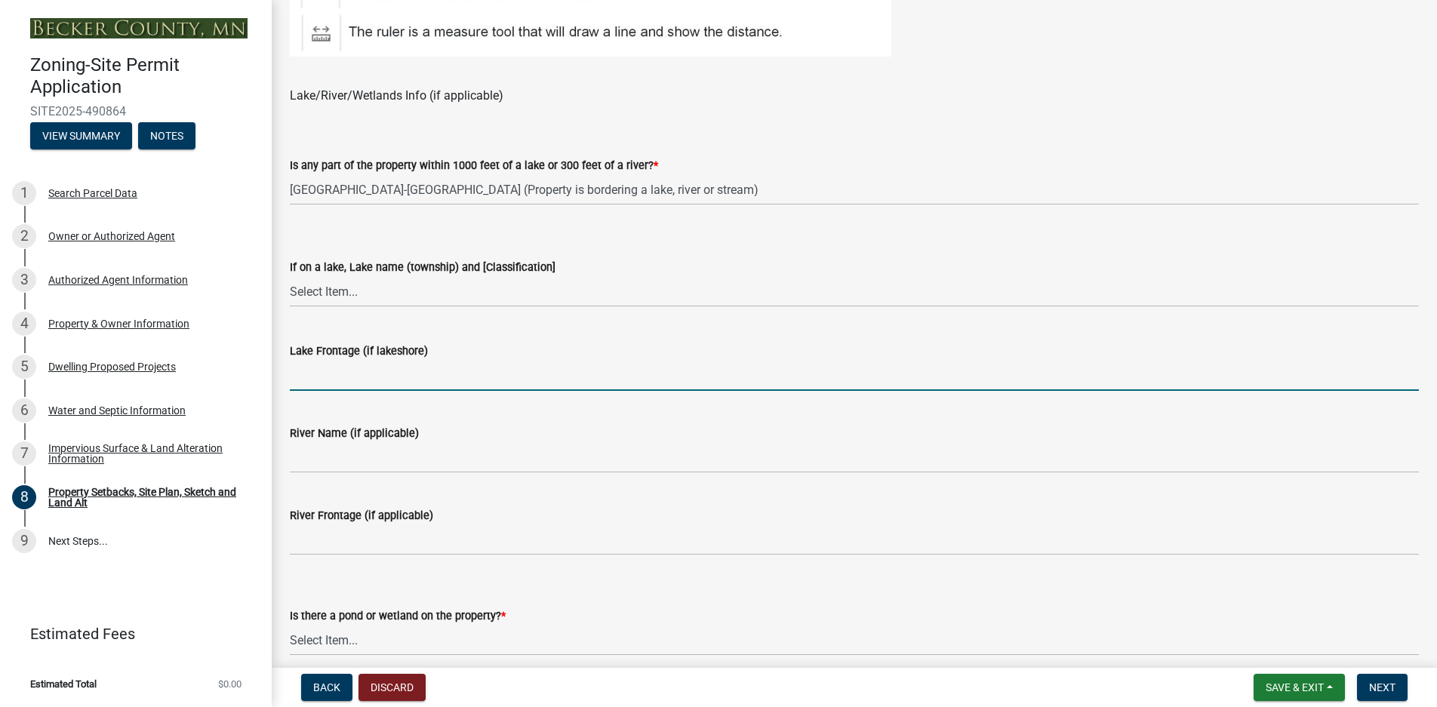
click at [330, 380] on input "Lake Frontage (if lakeshore)" at bounding box center [854, 375] width 1129 height 31
click at [468, 377] on input "Lake Frontage (if lakeshore)" at bounding box center [854, 375] width 1129 height 31
type input "210"
click at [319, 288] on select "Select Item... [GEOGRAPHIC_DATA] is not listed below [GEOGRAPHIC_DATA] ([GEOGRA…" at bounding box center [854, 291] width 1129 height 31
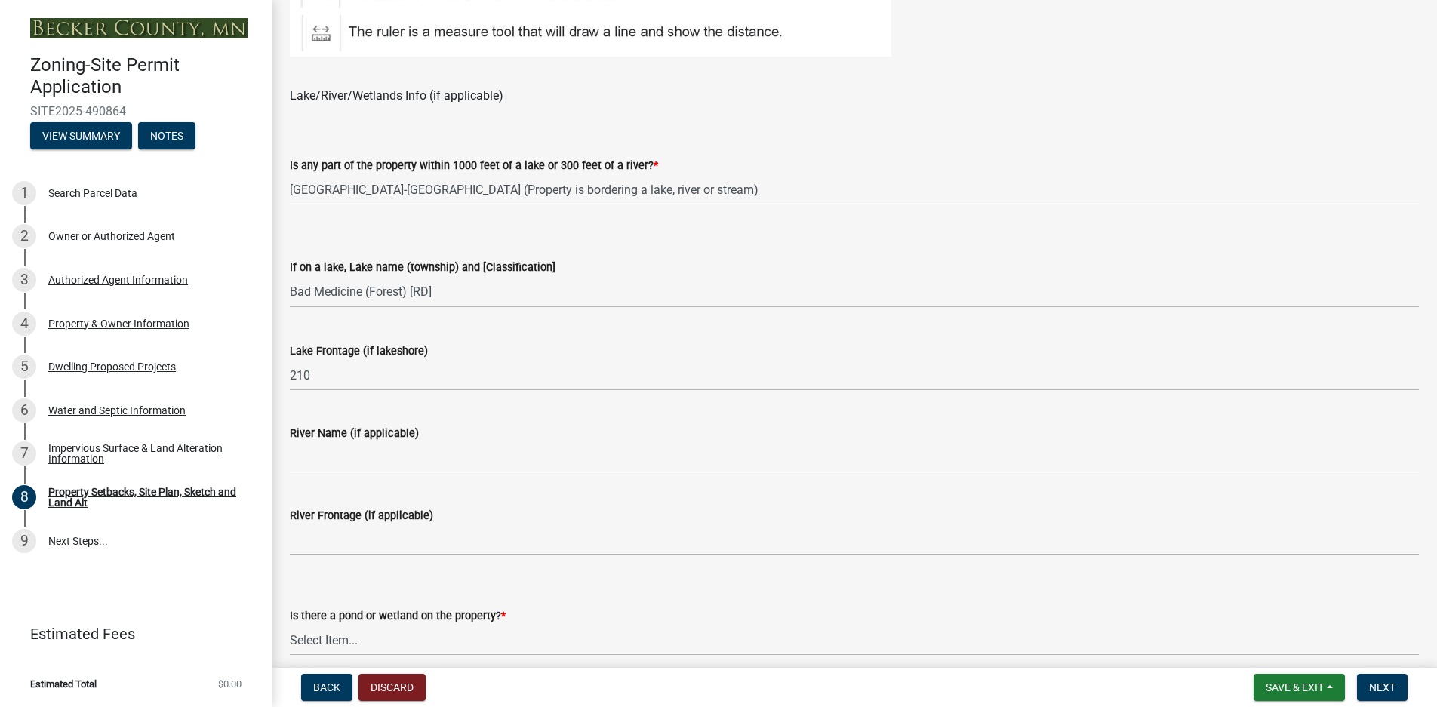
click at [290, 276] on select "Select Item... [GEOGRAPHIC_DATA] is not listed below [GEOGRAPHIC_DATA] ([GEOGRA…" at bounding box center [854, 291] width 1129 height 31
select select "6985af9e-5d7a-475f-b5e2-9860e6a4c460"
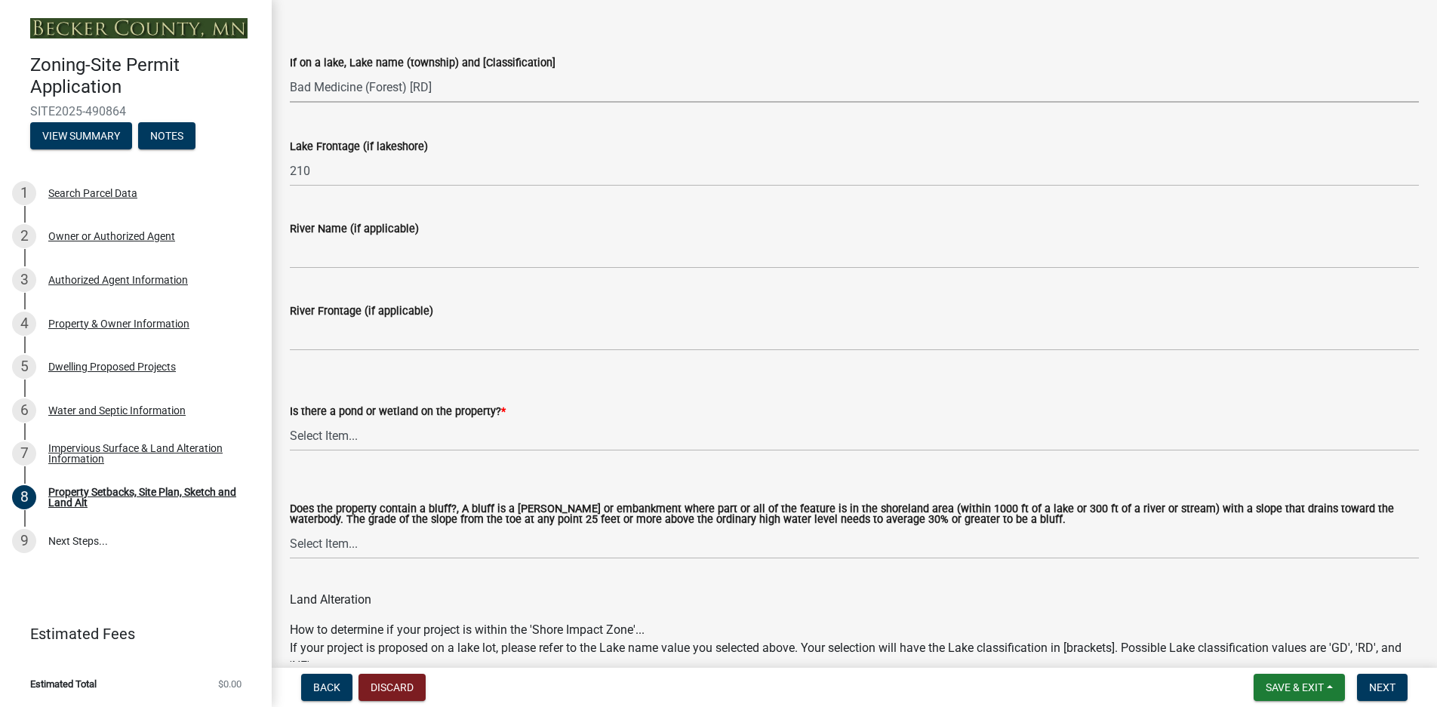
scroll to position [1283, 0]
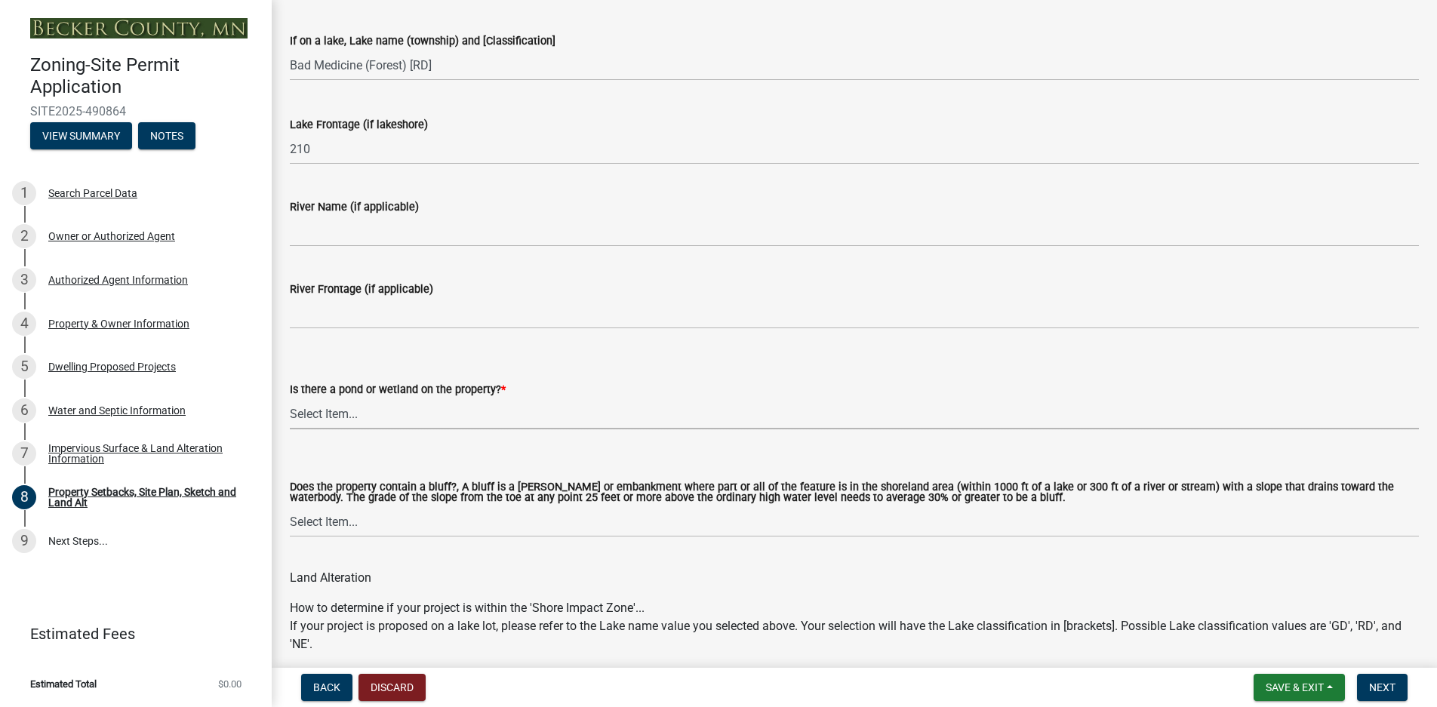
click at [346, 413] on select "Select Item... Yes No" at bounding box center [854, 413] width 1129 height 31
click at [290, 398] on select "Select Item... Yes No" at bounding box center [854, 413] width 1129 height 31
select select "b56a4575-9846-47cf-8067-c59a4853da22"
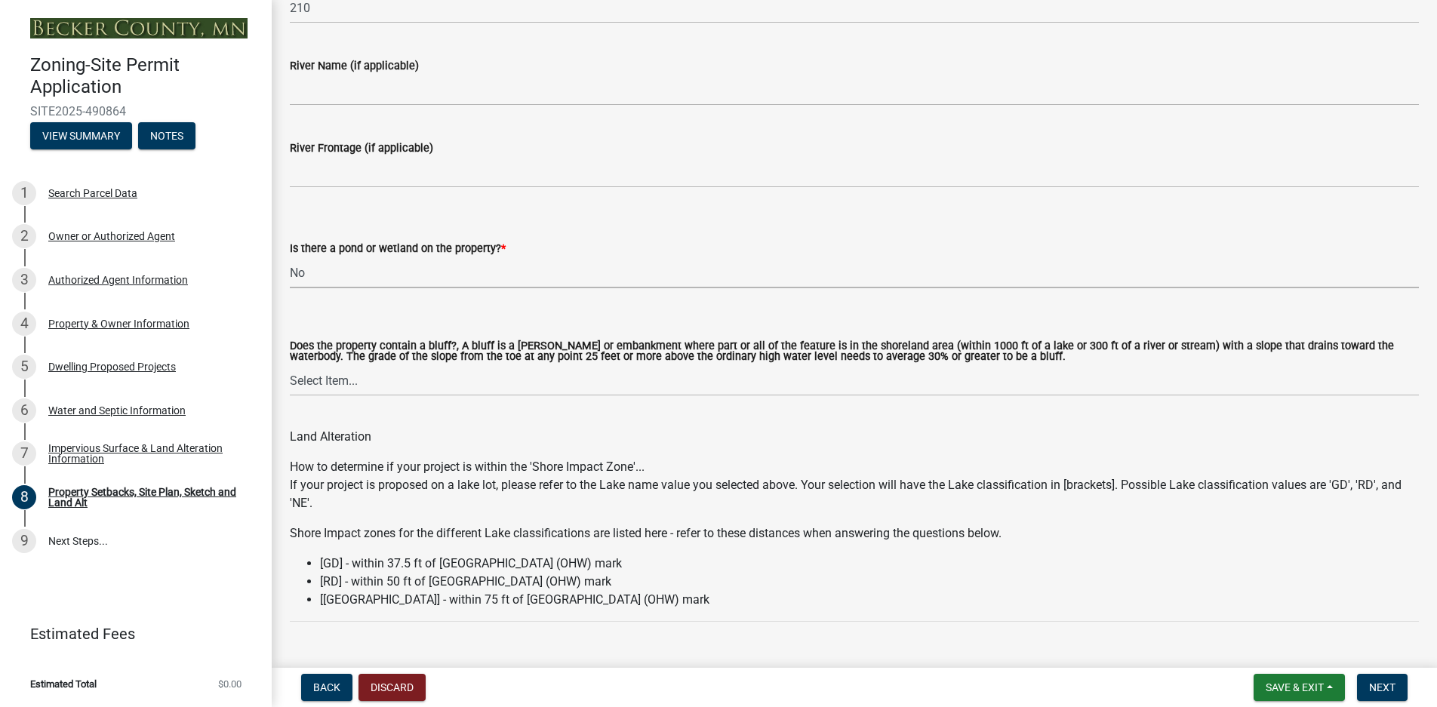
scroll to position [1509, 0]
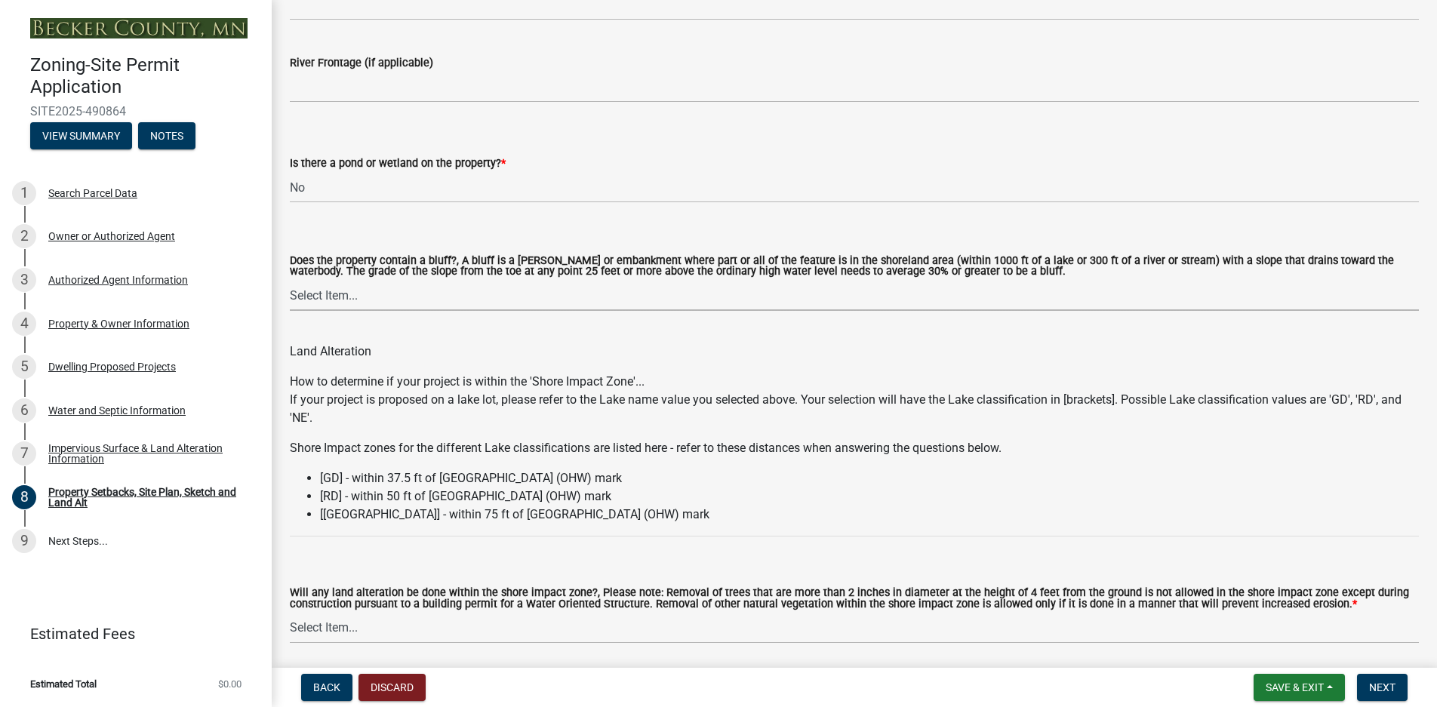
click at [310, 297] on select "Select Item... Yes No" at bounding box center [854, 295] width 1129 height 31
click at [290, 281] on select "Select Item... Yes No" at bounding box center [854, 295] width 1129 height 31
select select "12f785fb-c378-4b18-841c-21c73dc99083"
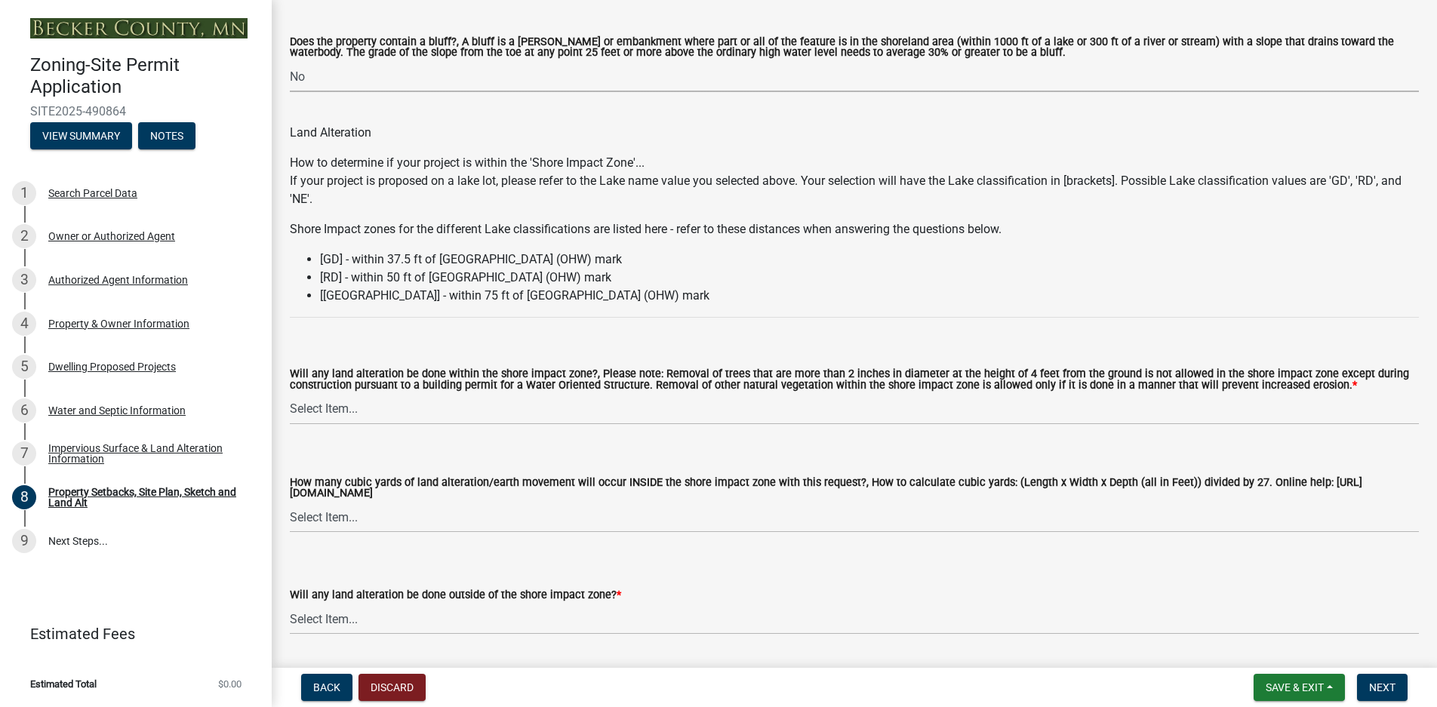
scroll to position [1811, 0]
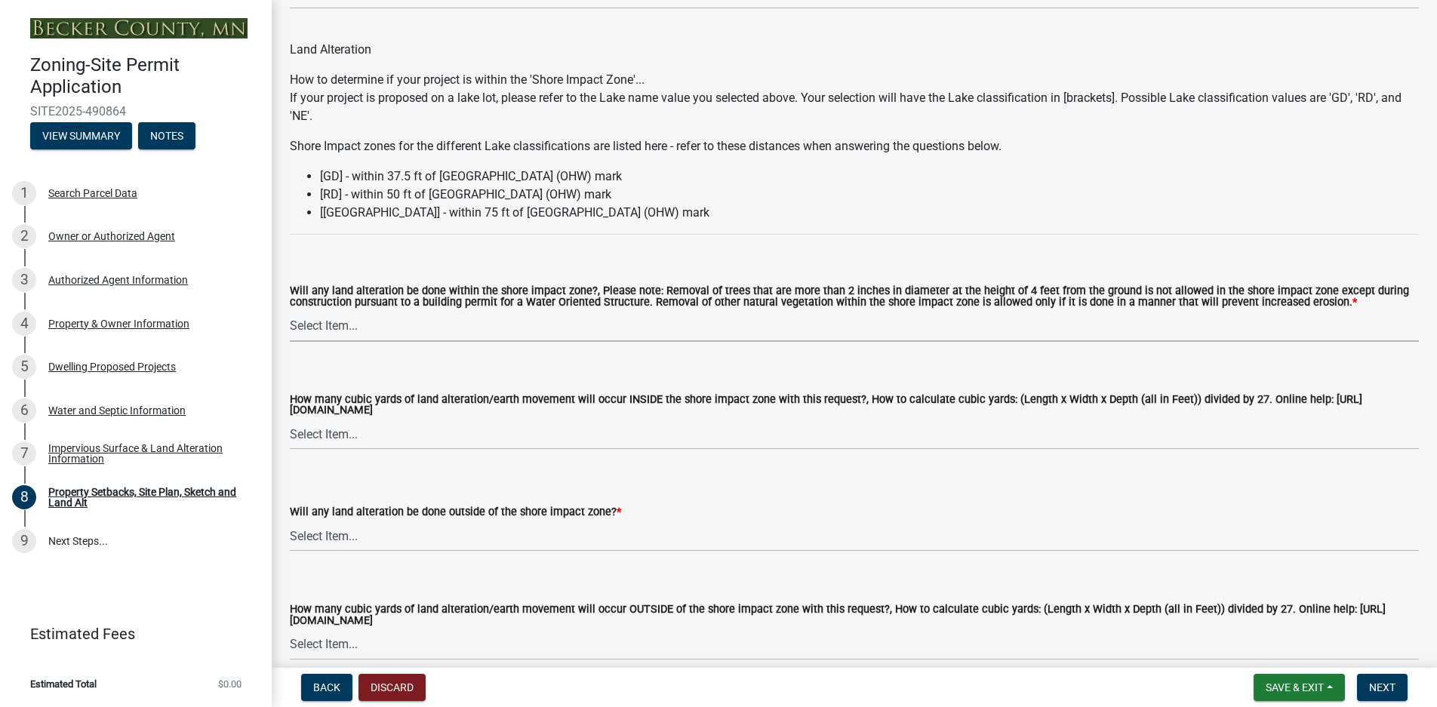
click at [327, 327] on select "Select Item... Yes No N/A" at bounding box center [854, 326] width 1129 height 31
click at [290, 312] on select "Select Item... Yes No N/A" at bounding box center [854, 326] width 1129 height 31
select select "e8ab2dc3-aa3f-46f3-9b4a-37eb25ad84af"
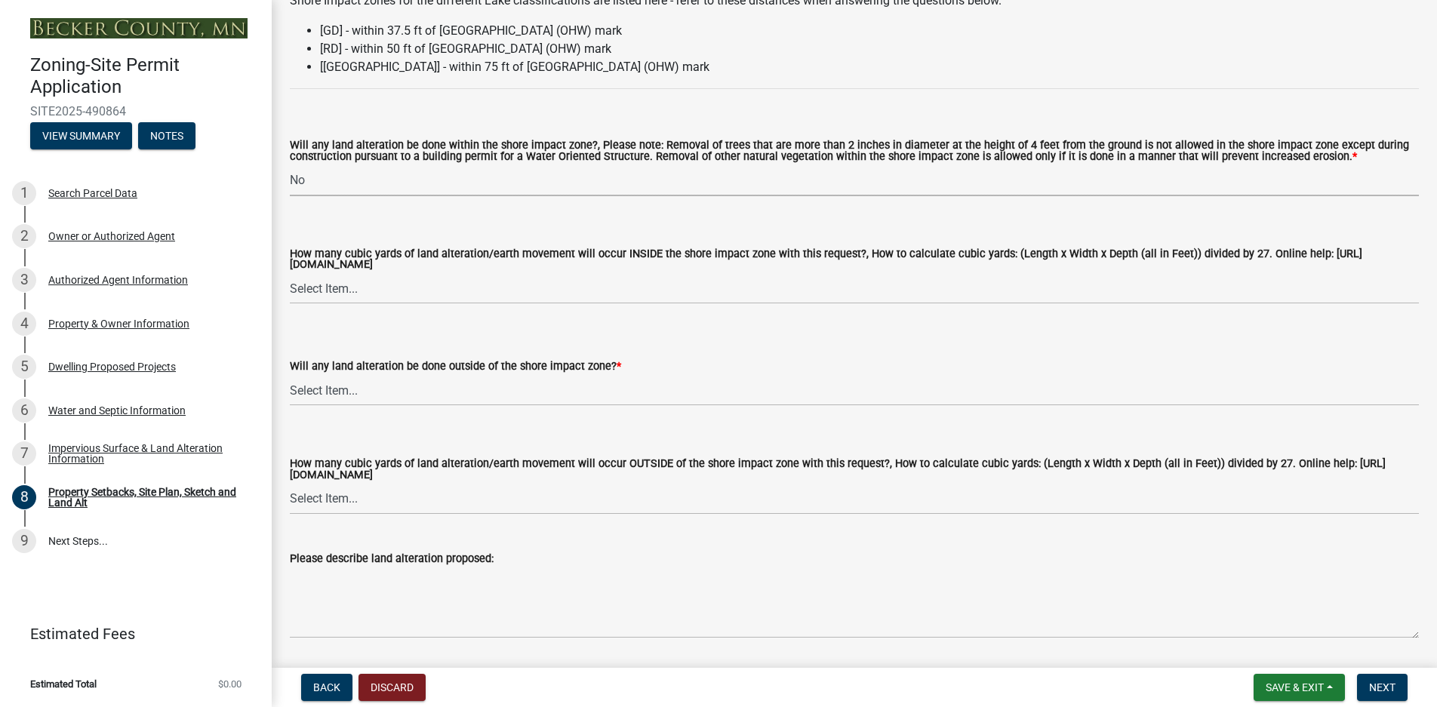
scroll to position [1962, 0]
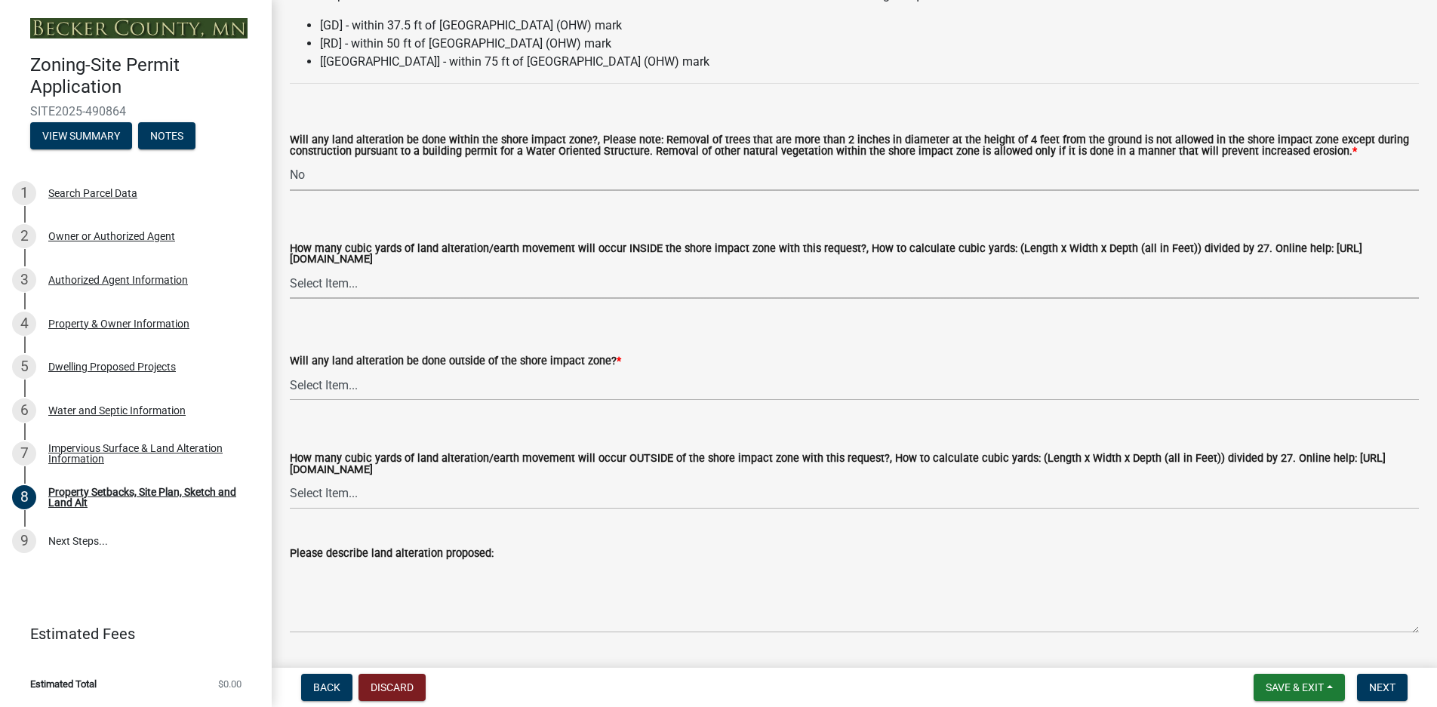
click at [317, 287] on select "Select Item... None 10 Cubic Yards or less 11-50 Cubic Yards Over 50 Cubic Yards" at bounding box center [854, 283] width 1129 height 31
click at [290, 270] on select "Select Item... None 10 Cubic Yards or less 11-50 Cubic Yards Over 50 Cubic Yards" at bounding box center [854, 283] width 1129 height 31
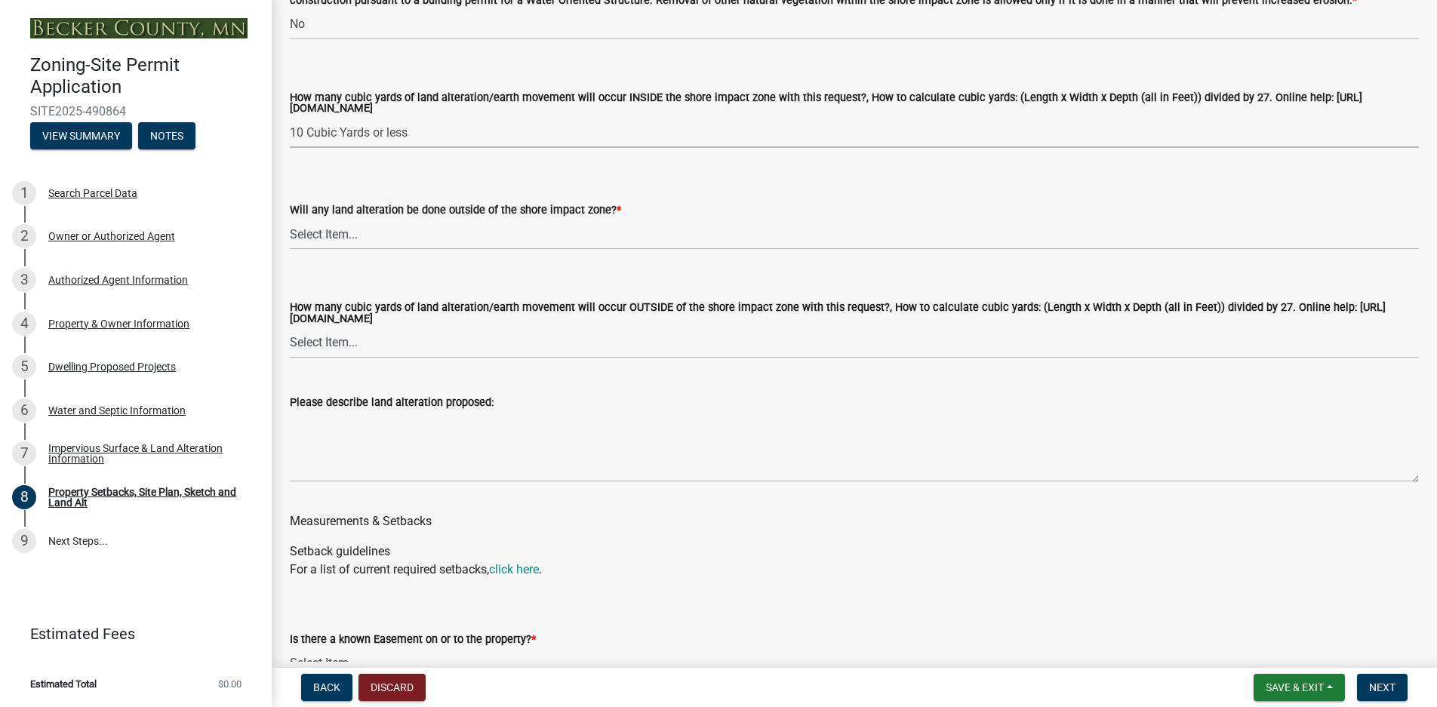
click at [395, 134] on select "Select Item... None 10 Cubic Yards or less 11-50 Cubic Yards Over 50 Cubic Yards" at bounding box center [854, 132] width 1129 height 31
click at [290, 119] on select "Select Item... None 10 Cubic Yards or less 11-50 Cubic Yards Over 50 Cubic Yards" at bounding box center [854, 132] width 1129 height 31
select select "27b2a8b4-abf6-463e-8c0c-7c5d2b4fe26f"
click at [328, 239] on select "Select Item... Yes No N/A" at bounding box center [854, 234] width 1129 height 31
click at [290, 221] on select "Select Item... Yes No N/A" at bounding box center [854, 234] width 1129 height 31
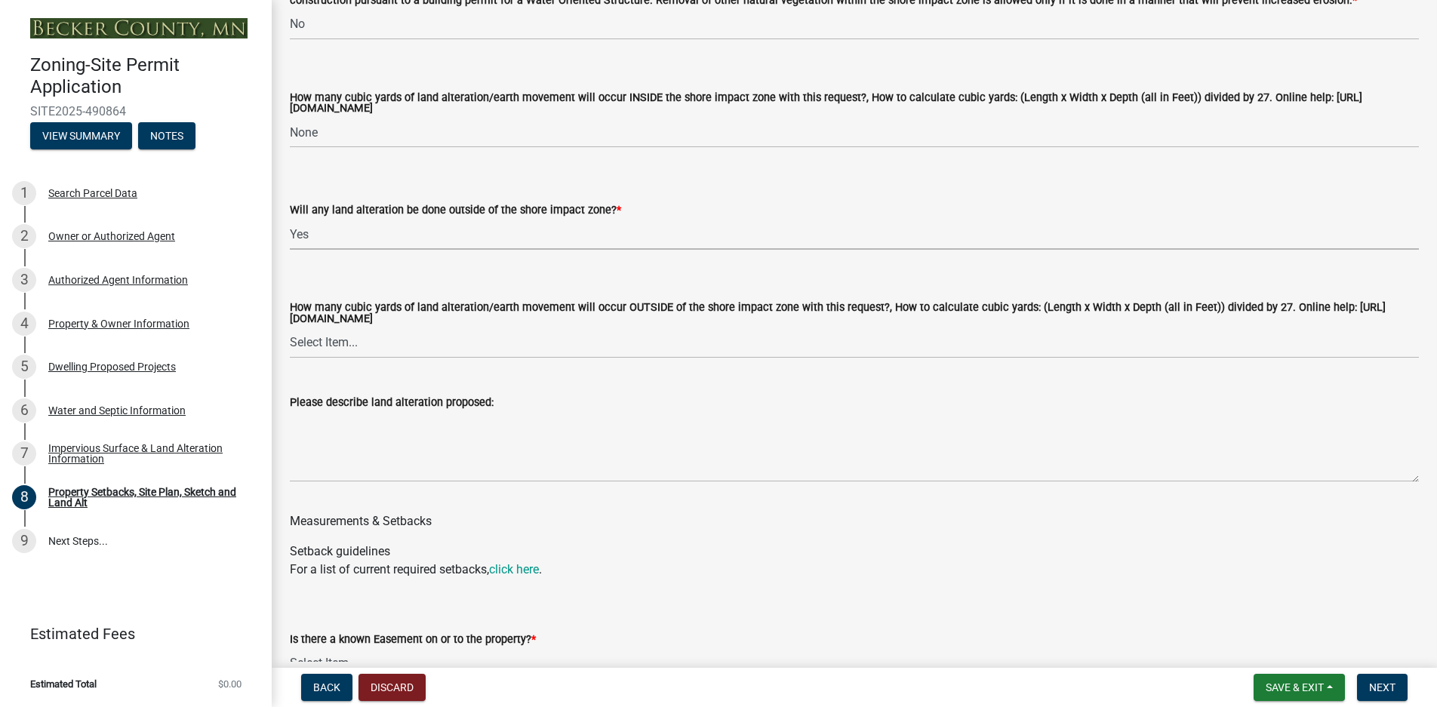
select select "5ad4ab64-b44e-481c-9000-9e5907aa74e1"
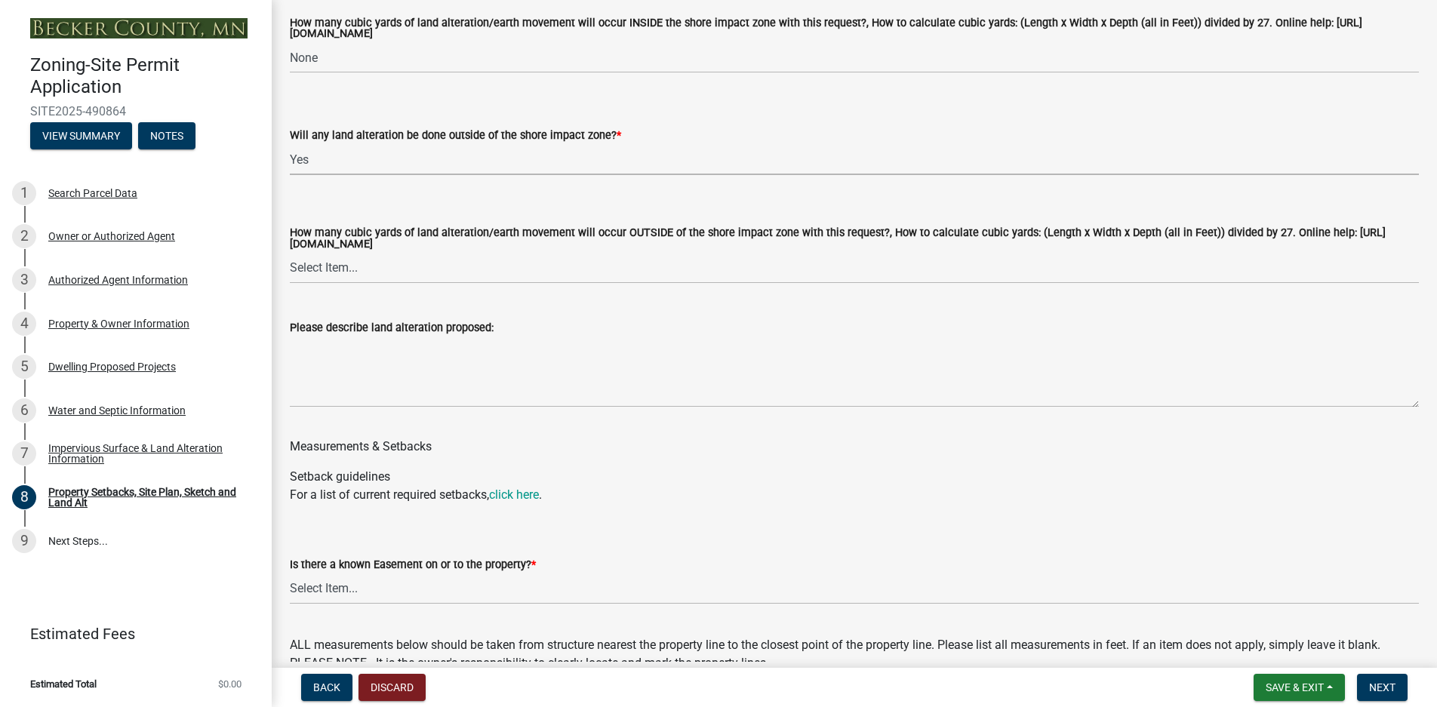
scroll to position [2188, 0]
click at [339, 271] on select "Select Item... None 10 Cubic Yards or less 11-50 Cubic Yards Over 50 Cubic Yards" at bounding box center [854, 267] width 1129 height 31
click at [290, 254] on select "Select Item... None 10 Cubic Yards or less 11-50 Cubic Yards Over 50 Cubic Yards" at bounding box center [854, 267] width 1129 height 31
select select "3ef6ed64-418f-4dfa-9020-48b6b52c6910"
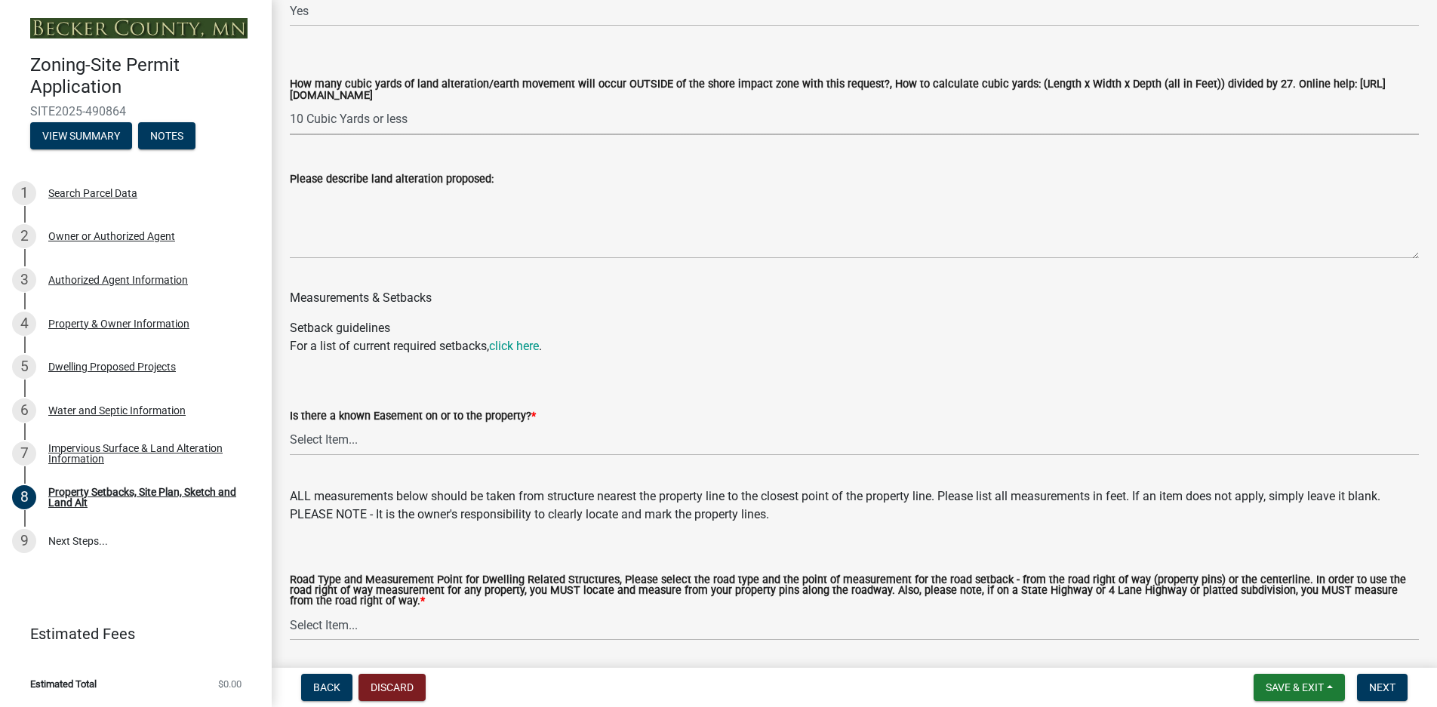
scroll to position [2339, 0]
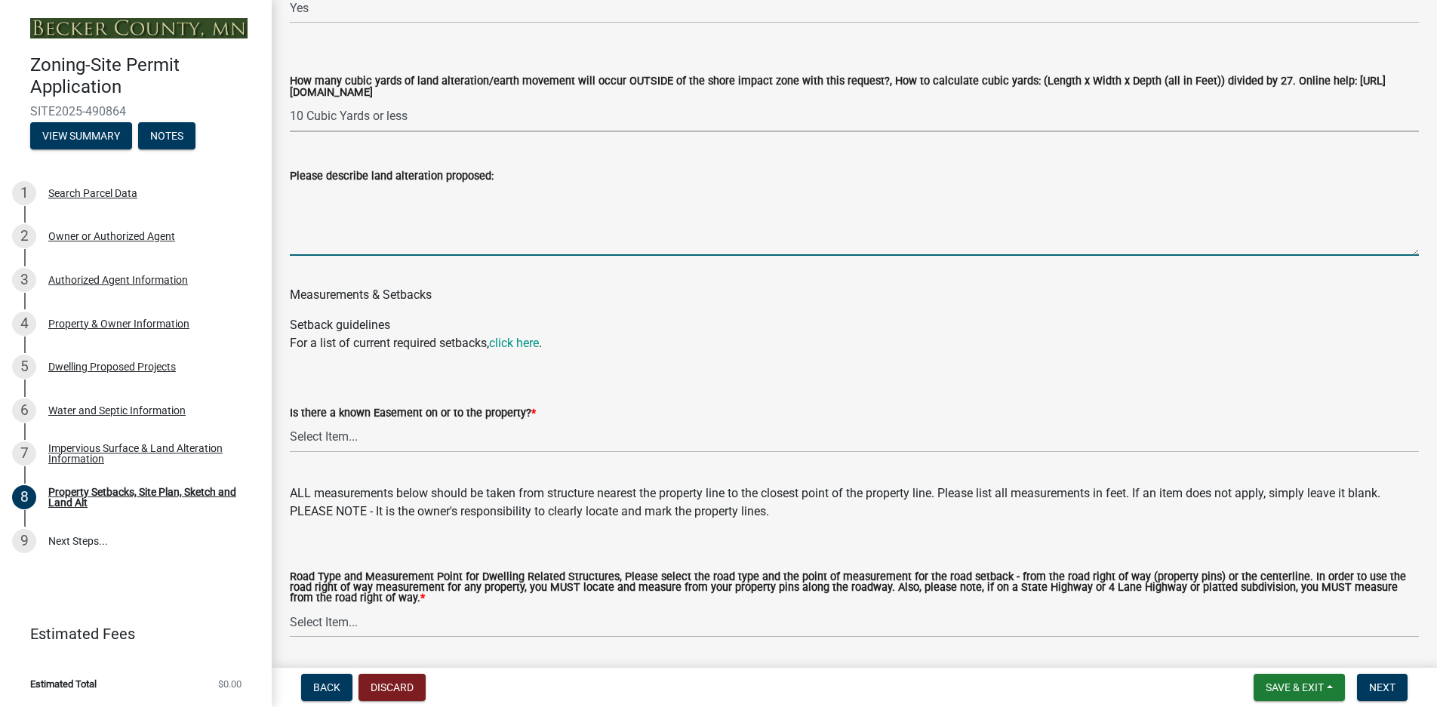
click at [318, 245] on textarea "Please describe land alteration proposed:" at bounding box center [854, 220] width 1129 height 71
type textarea "b"
click at [423, 118] on select "Select Item... None 10 Cubic Yards or less 11-50 Cubic Yards Over 50 Cubic Yards" at bounding box center [854, 116] width 1129 height 31
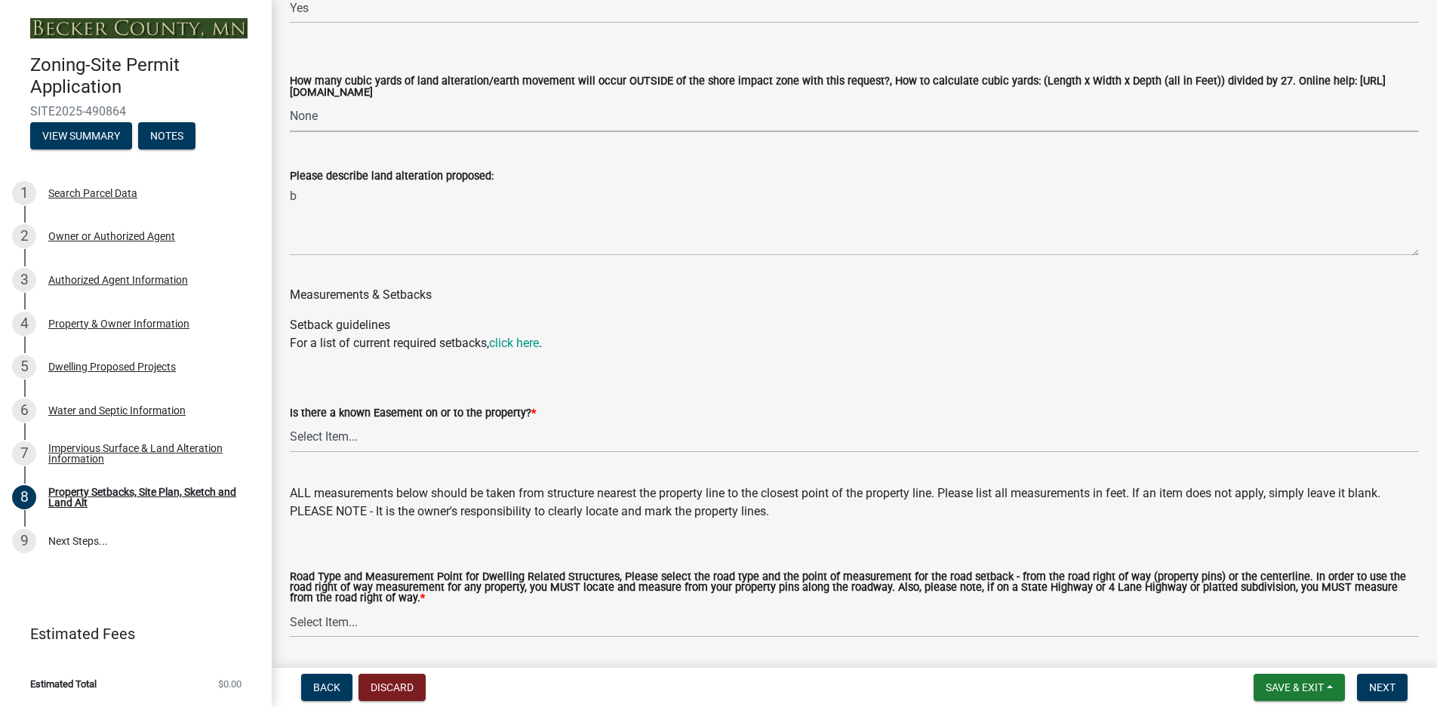
click at [290, 103] on select "Select Item... None 10 Cubic Yards or less 11-50 Cubic Yards Over 50 Cubic Yards" at bounding box center [854, 116] width 1129 height 31
select select "d61e3758-d187-40af-a435-5e09c3f3d509"
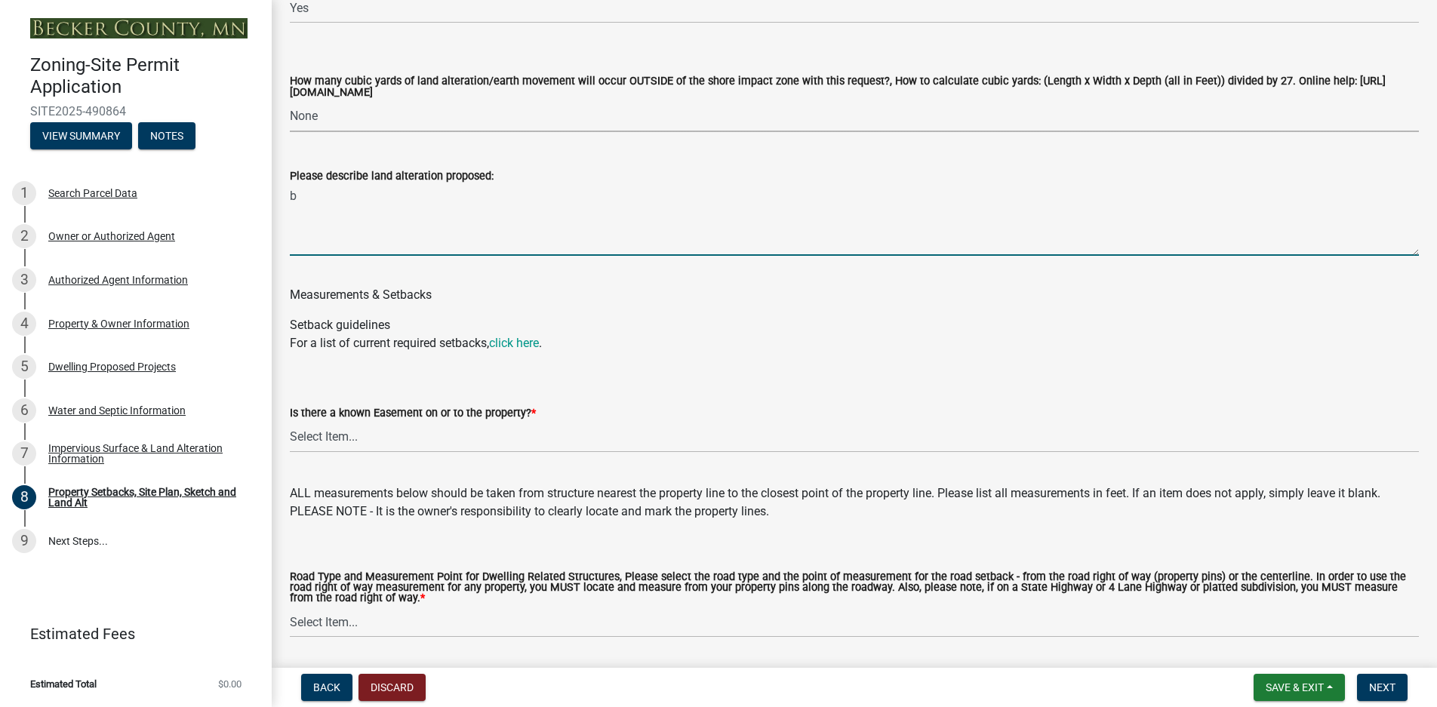
click at [315, 198] on textarea "b" at bounding box center [854, 220] width 1129 height 71
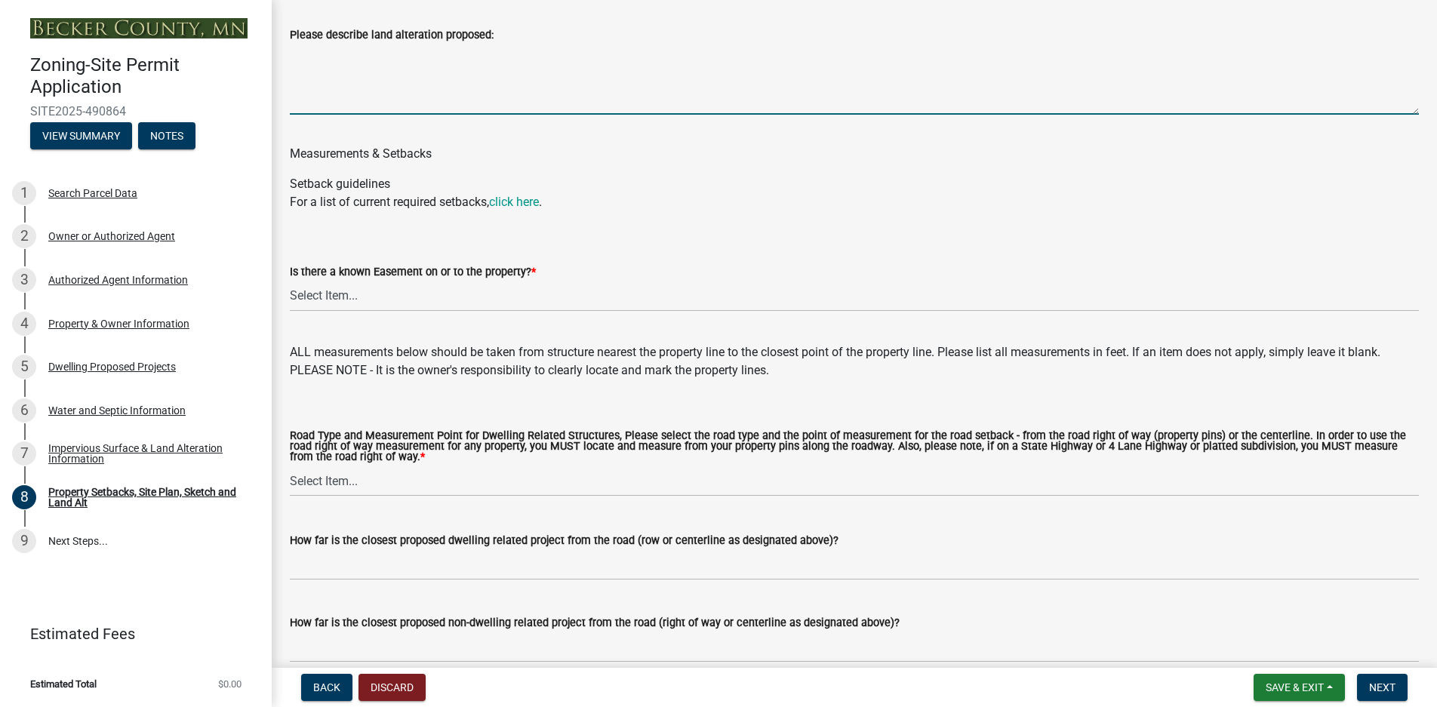
scroll to position [2490, 0]
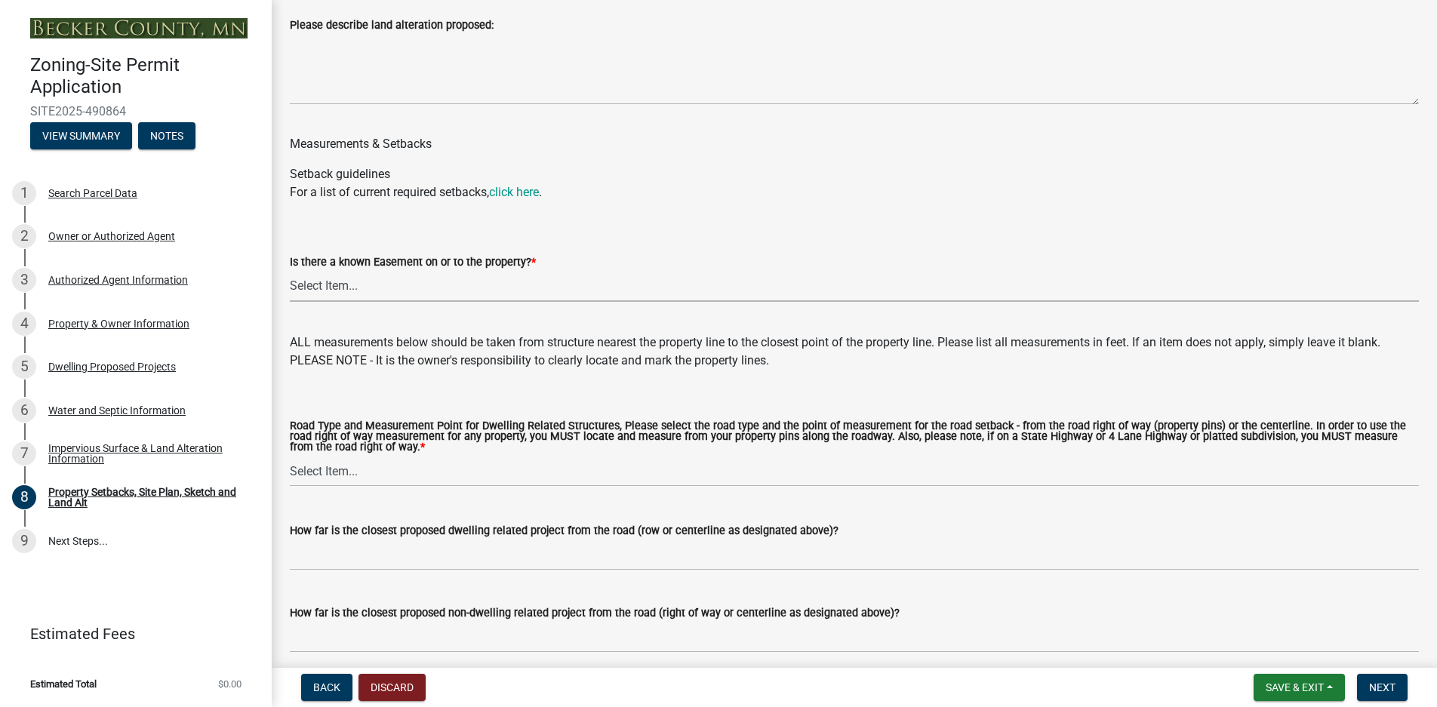
click at [339, 289] on select "Select Item... Yes No" at bounding box center [854, 286] width 1129 height 31
click at [290, 273] on select "Select Item... Yes No" at bounding box center [854, 286] width 1129 height 31
select select "c8b8ea71-7088-4e87-a493-7bc88cc2835b"
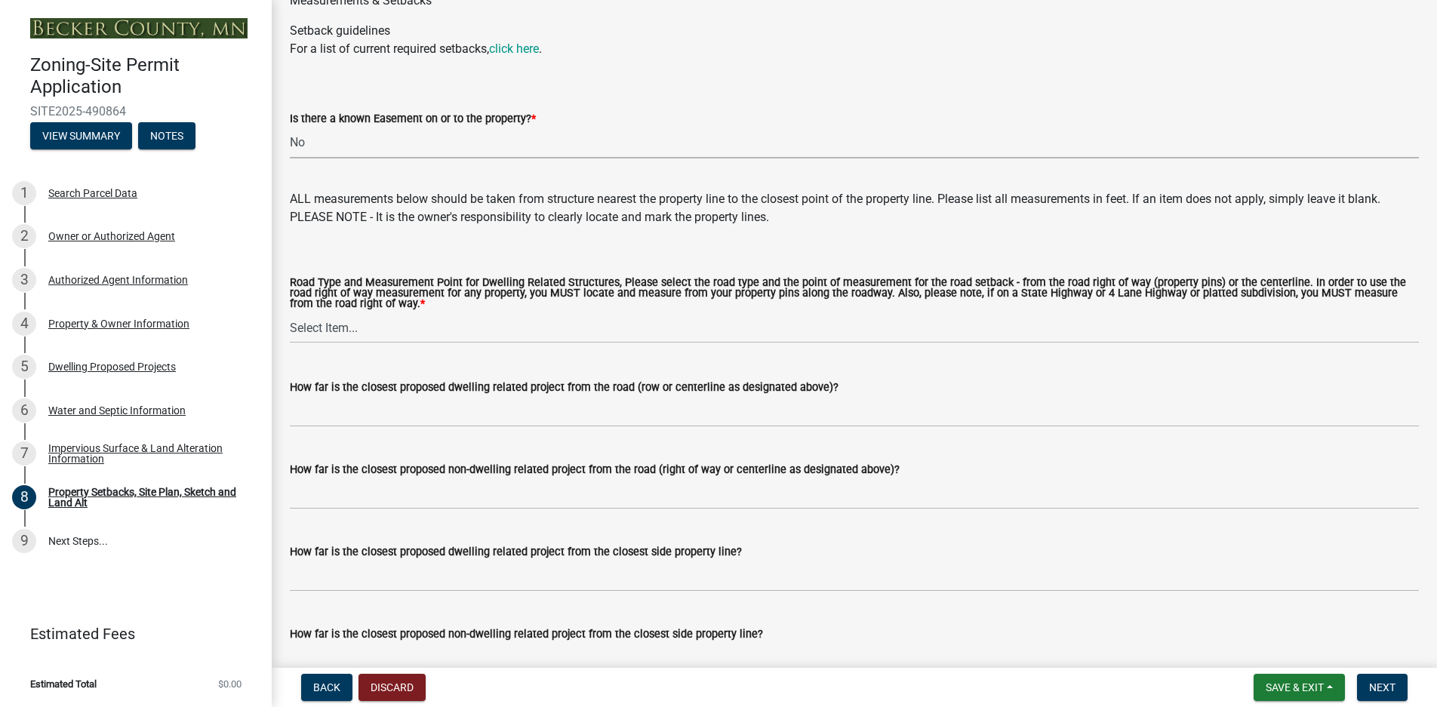
scroll to position [2641, 0]
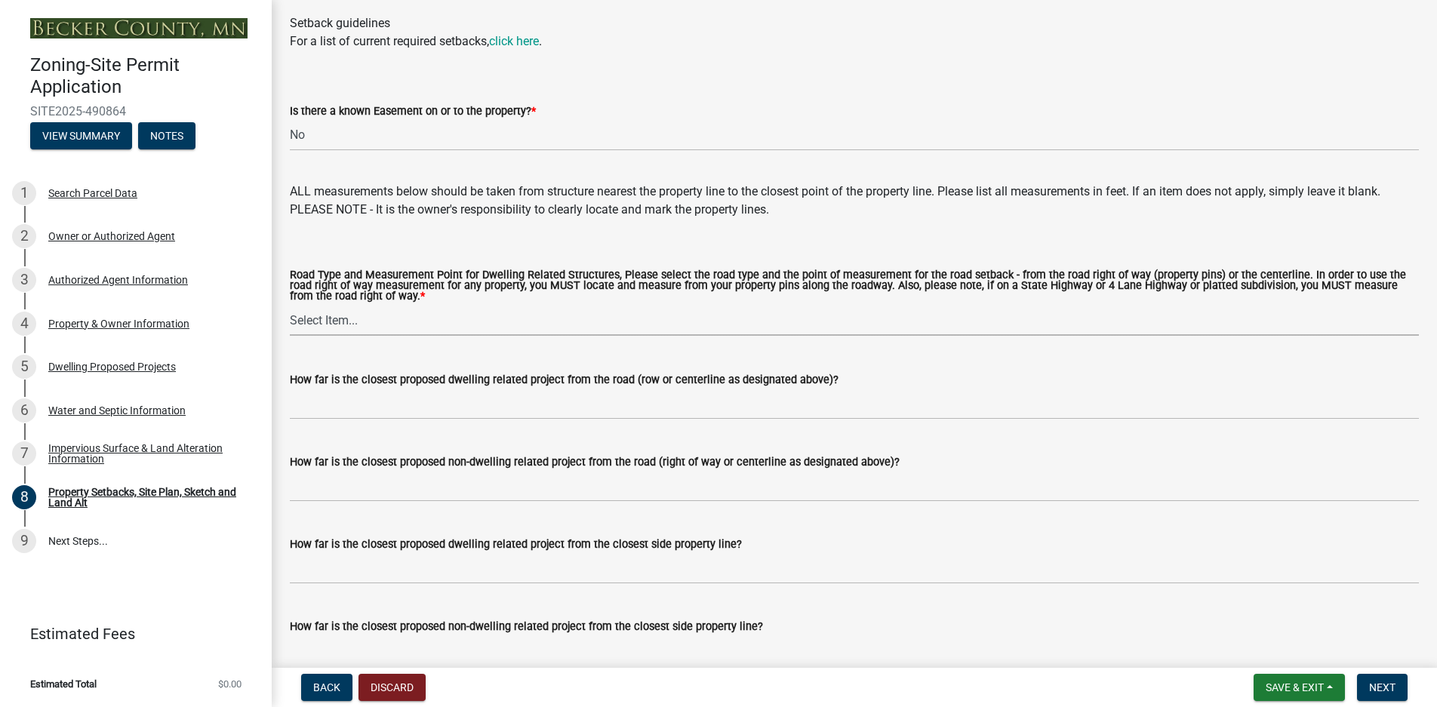
click at [318, 325] on select "Select Item... Private Easement - Right of Way Private Easement - Centerline Pu…" at bounding box center [854, 320] width 1129 height 31
click at [290, 309] on select "Select Item... Private Easement - Right of Way Private Easement - Centerline Pu…" at bounding box center [854, 320] width 1129 height 31
select select "ff457040-d2bf-49fa-a716-aef4a9c76f60"
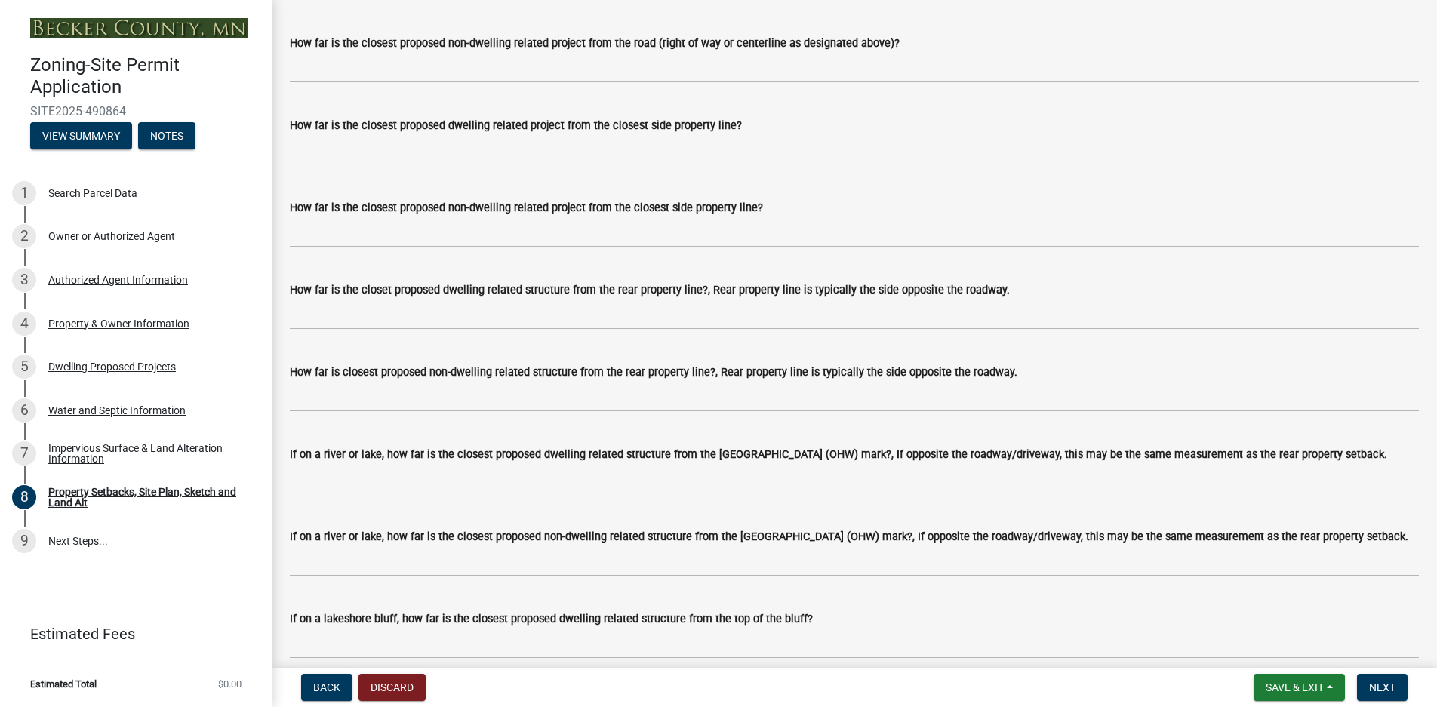
scroll to position [2833, 0]
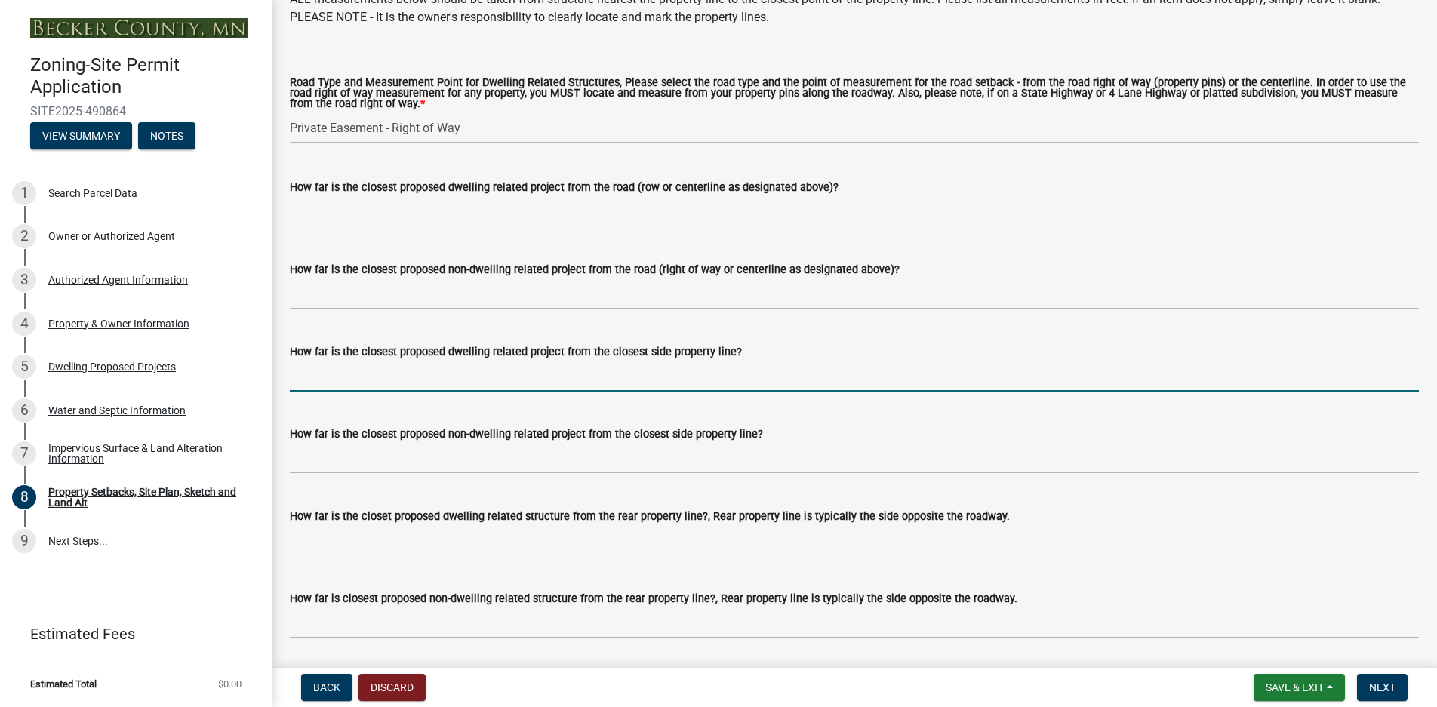
click at [309, 383] on input "How far is the closest proposed dwelling related project from the closest side …" at bounding box center [854, 376] width 1129 height 31
type input "11 ft"
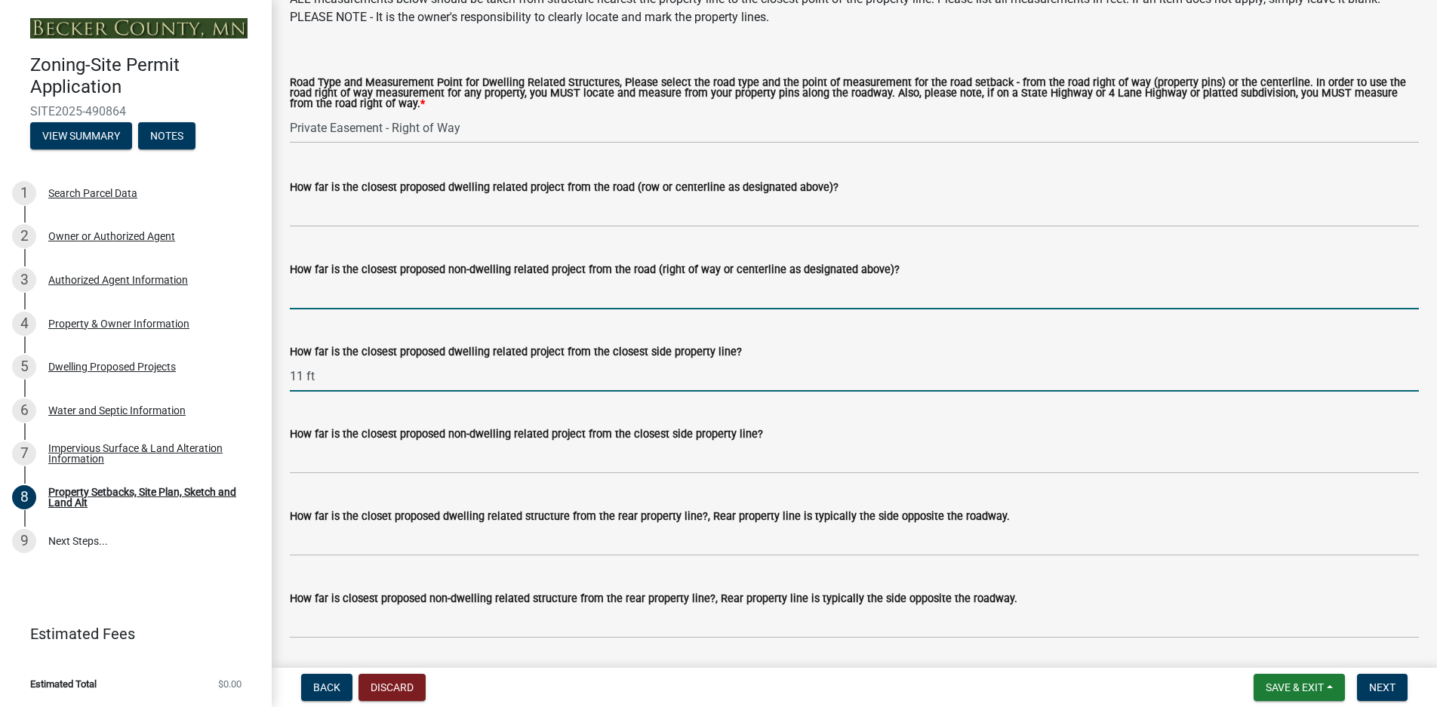
click at [296, 300] on input "How far is the closest proposed non-dwelling related project from the road (rig…" at bounding box center [854, 293] width 1129 height 31
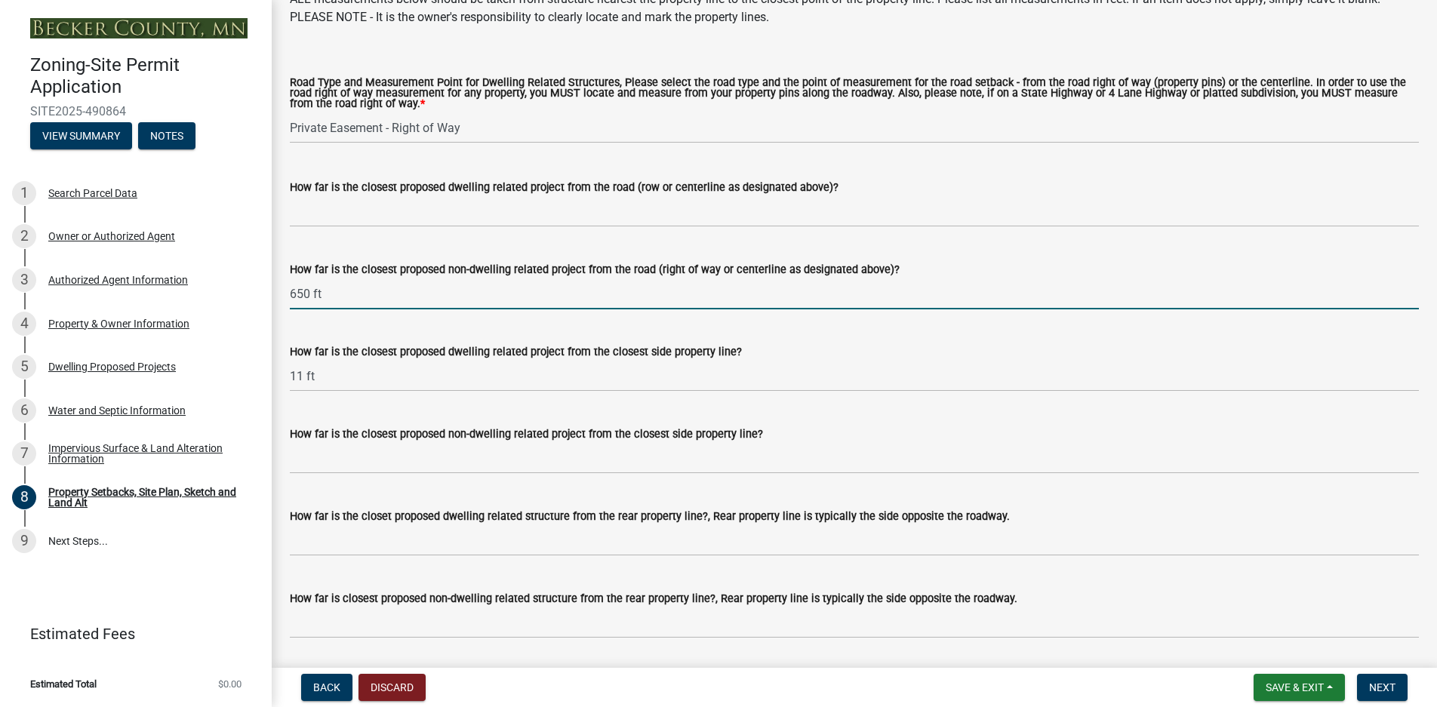
type input "650 ft"
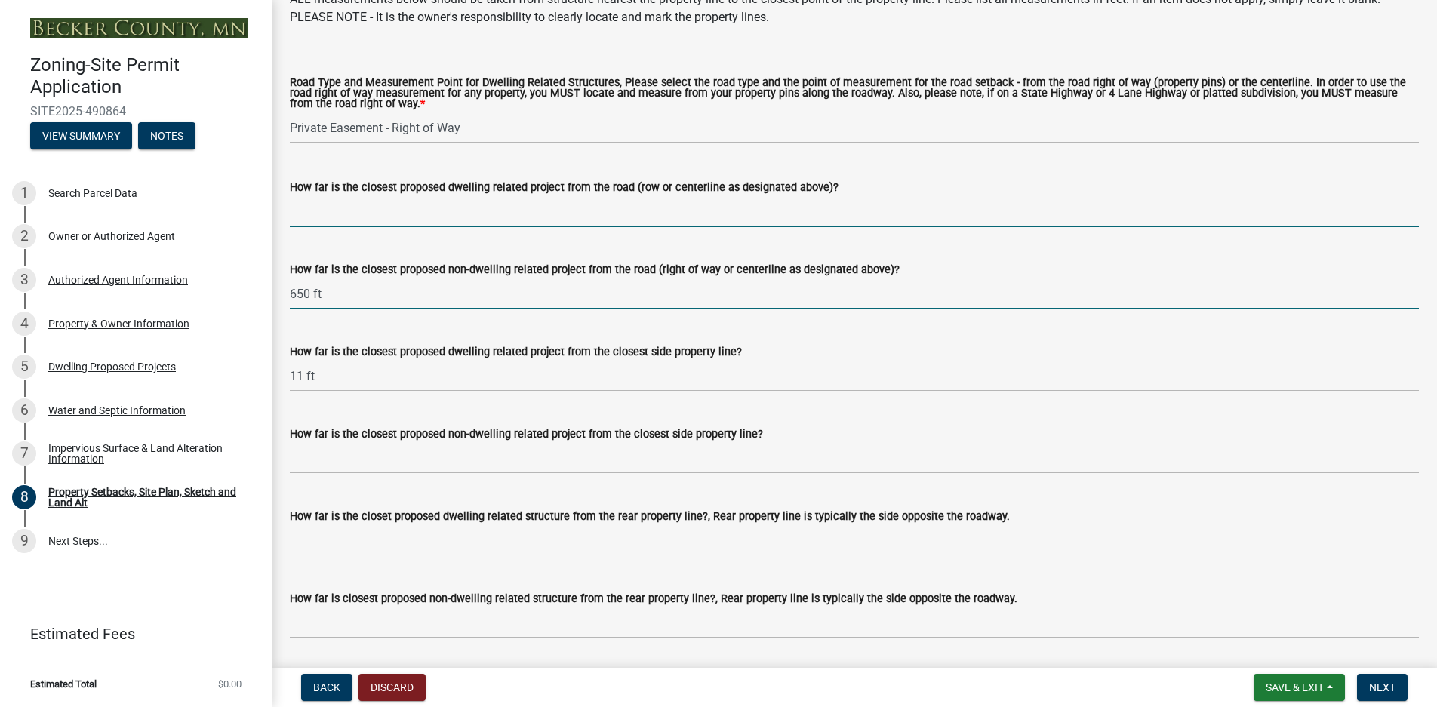
click at [296, 224] on input "How far is the closest proposed dwelling related project from the road (row or …" at bounding box center [854, 211] width 1129 height 31
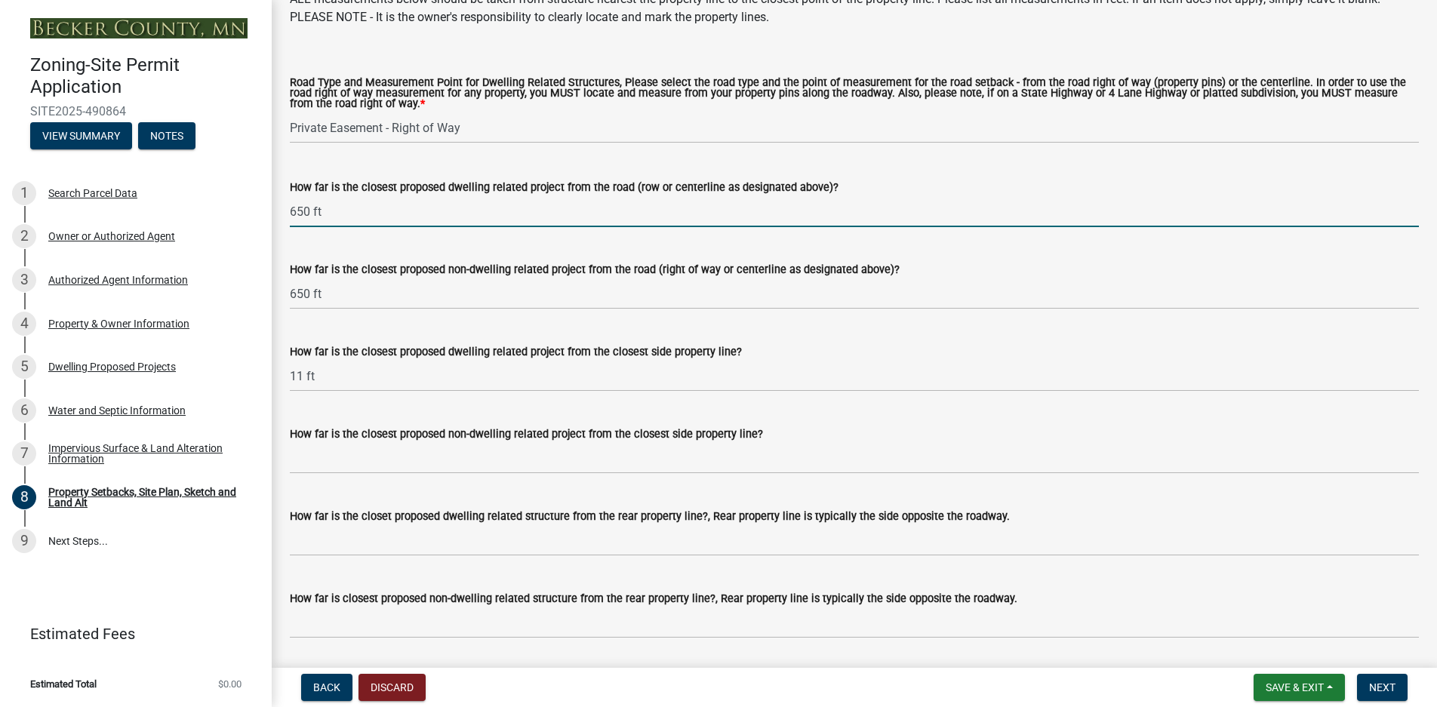
scroll to position [2909, 0]
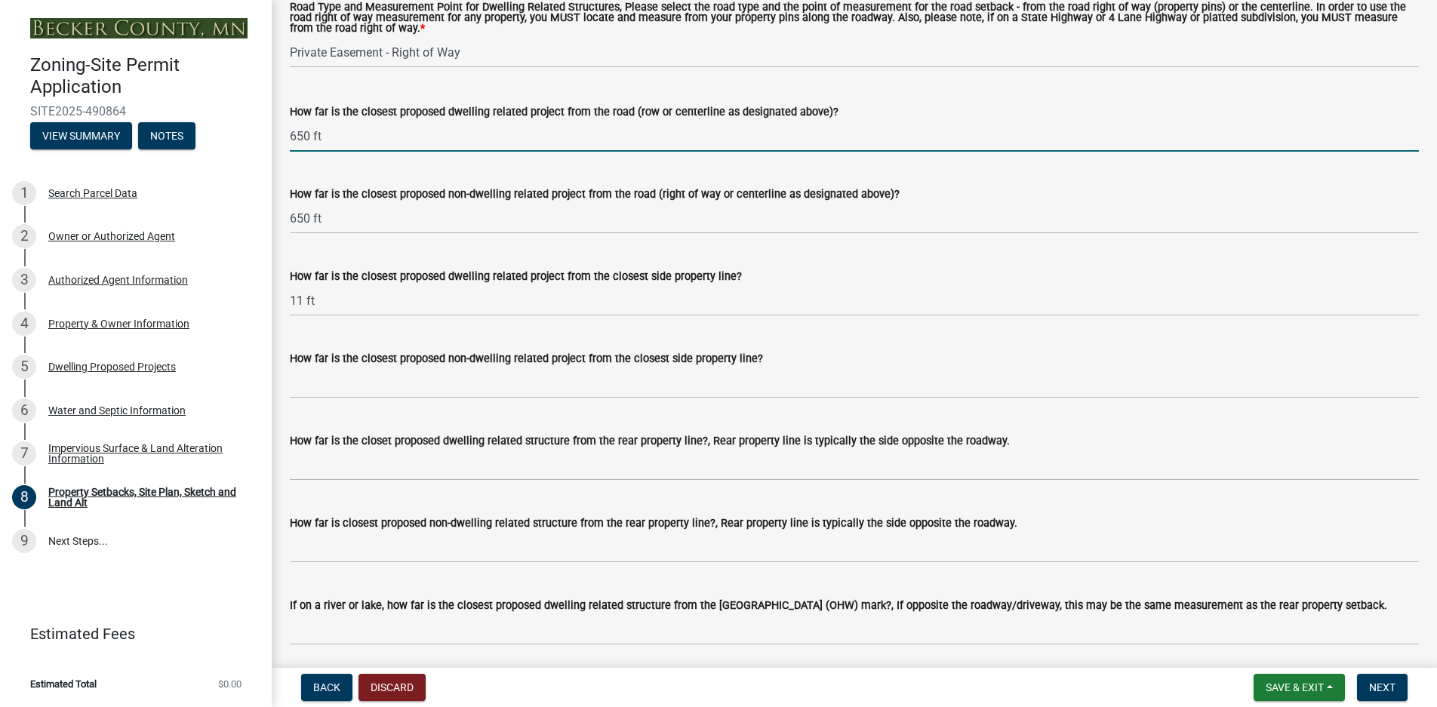
type input "650 ft"
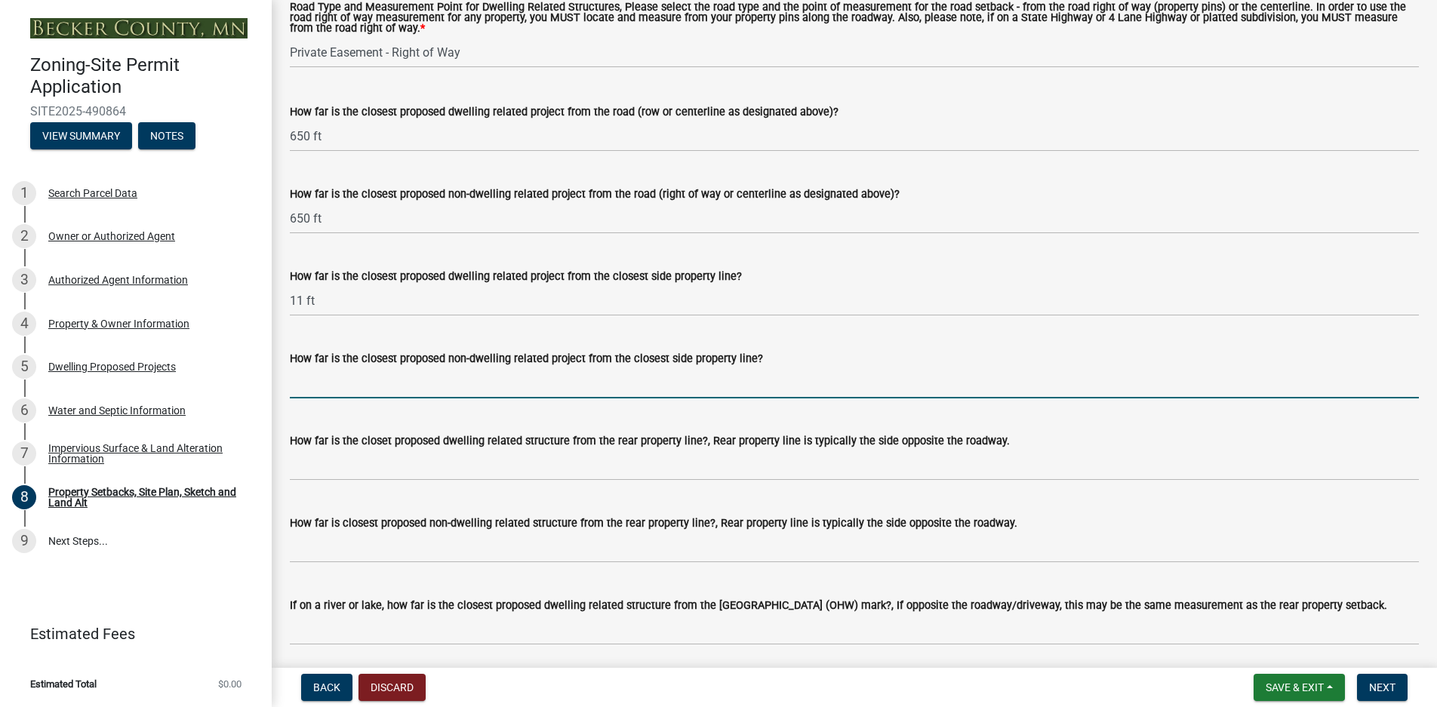
click at [320, 386] on input "How far is the closest proposed non-dwelling related project from the closest s…" at bounding box center [854, 382] width 1129 height 31
type input "11 ft"
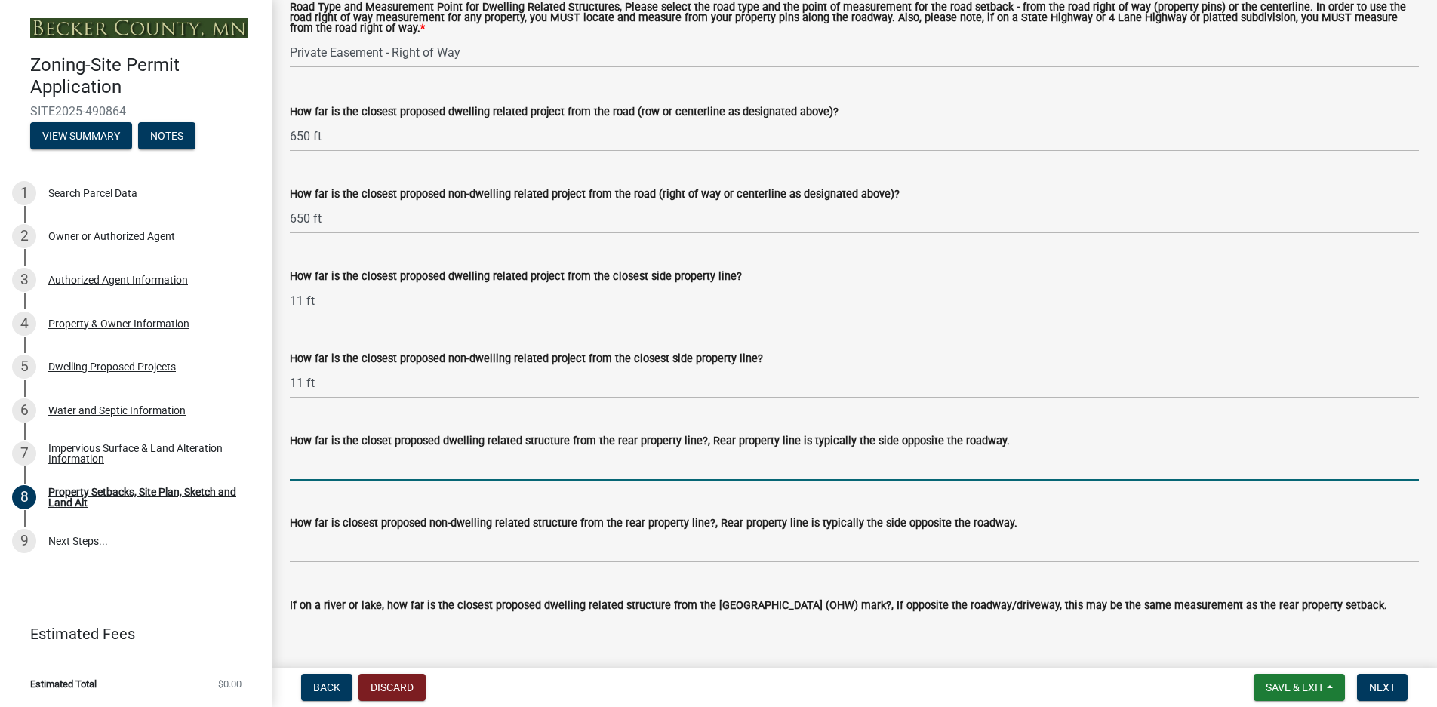
click at [305, 474] on input "How far is the closet proposed dwelling related structure from the rear propert…" at bounding box center [854, 465] width 1129 height 31
type input "100 ft"
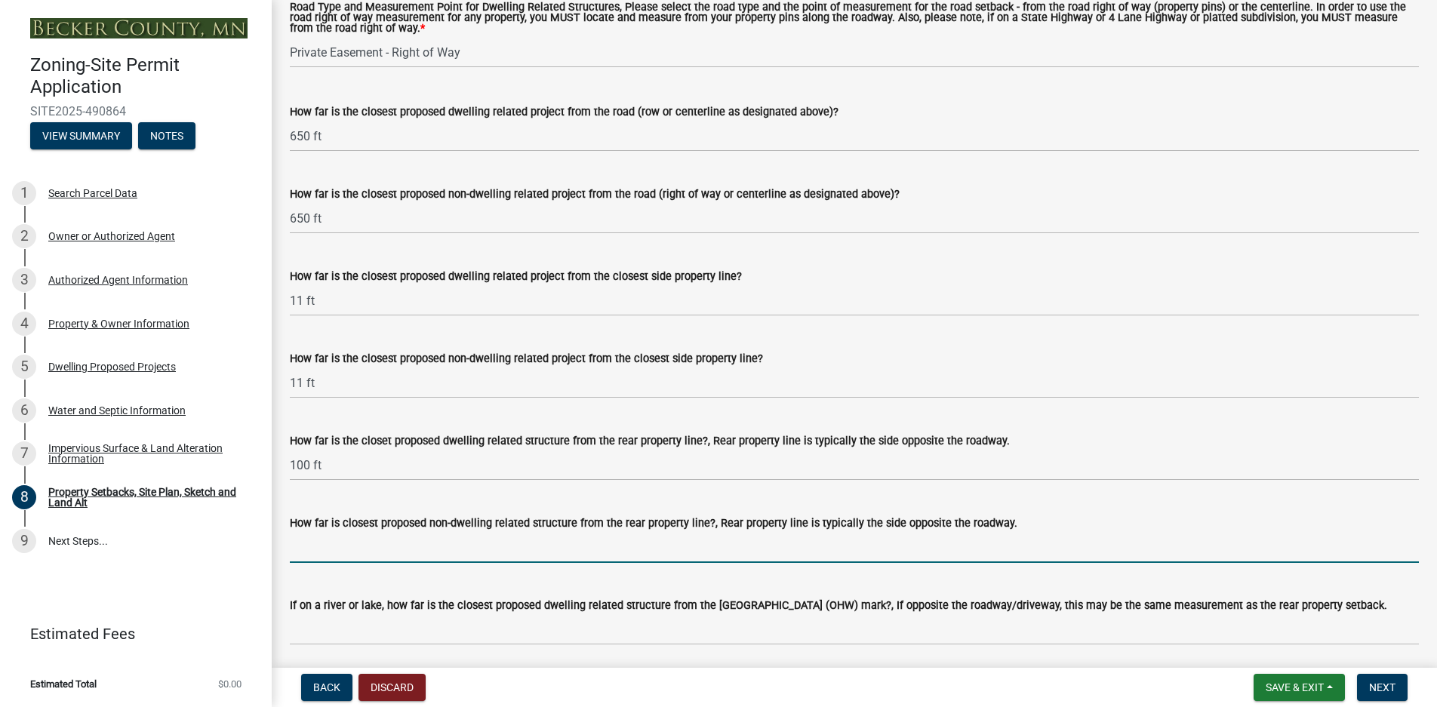
click at [300, 553] on input "How far is closest proposed non-dwelling related structure from the rear proper…" at bounding box center [854, 547] width 1129 height 31
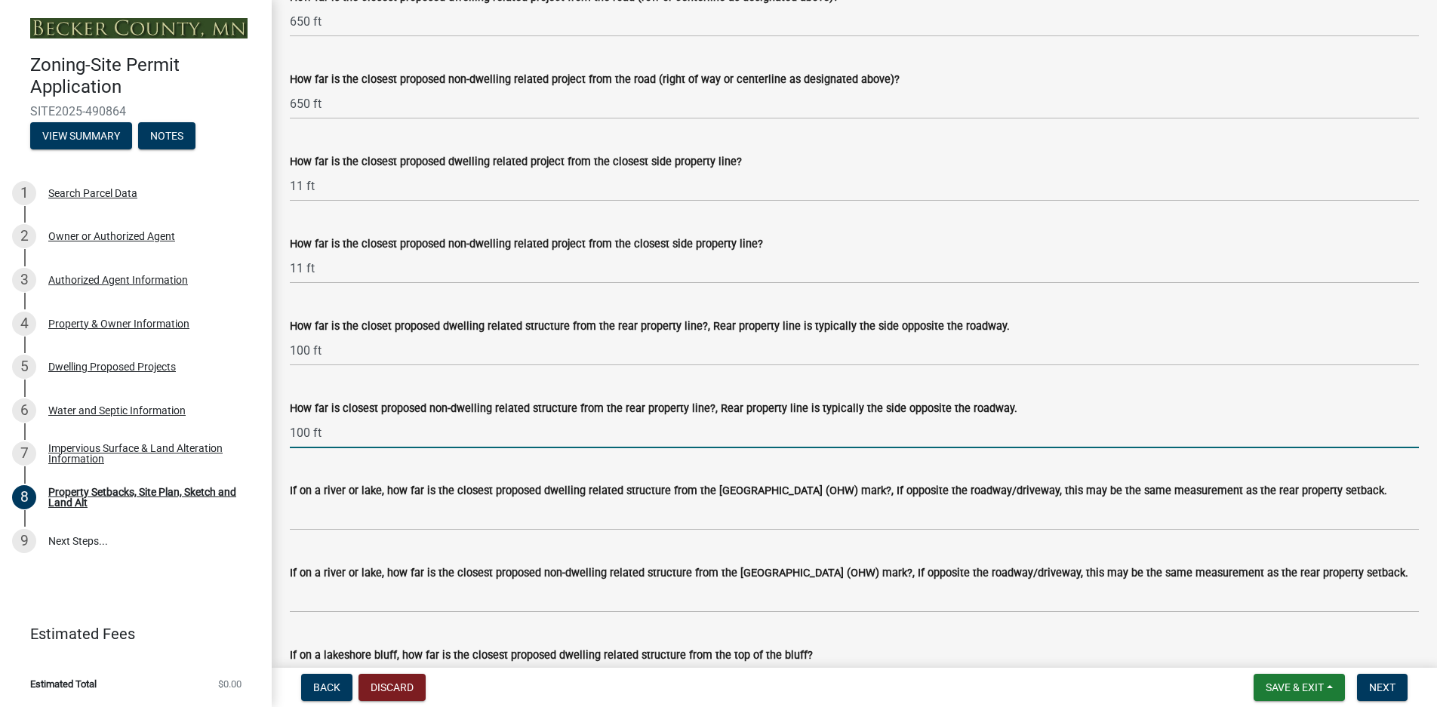
scroll to position [3060, 0]
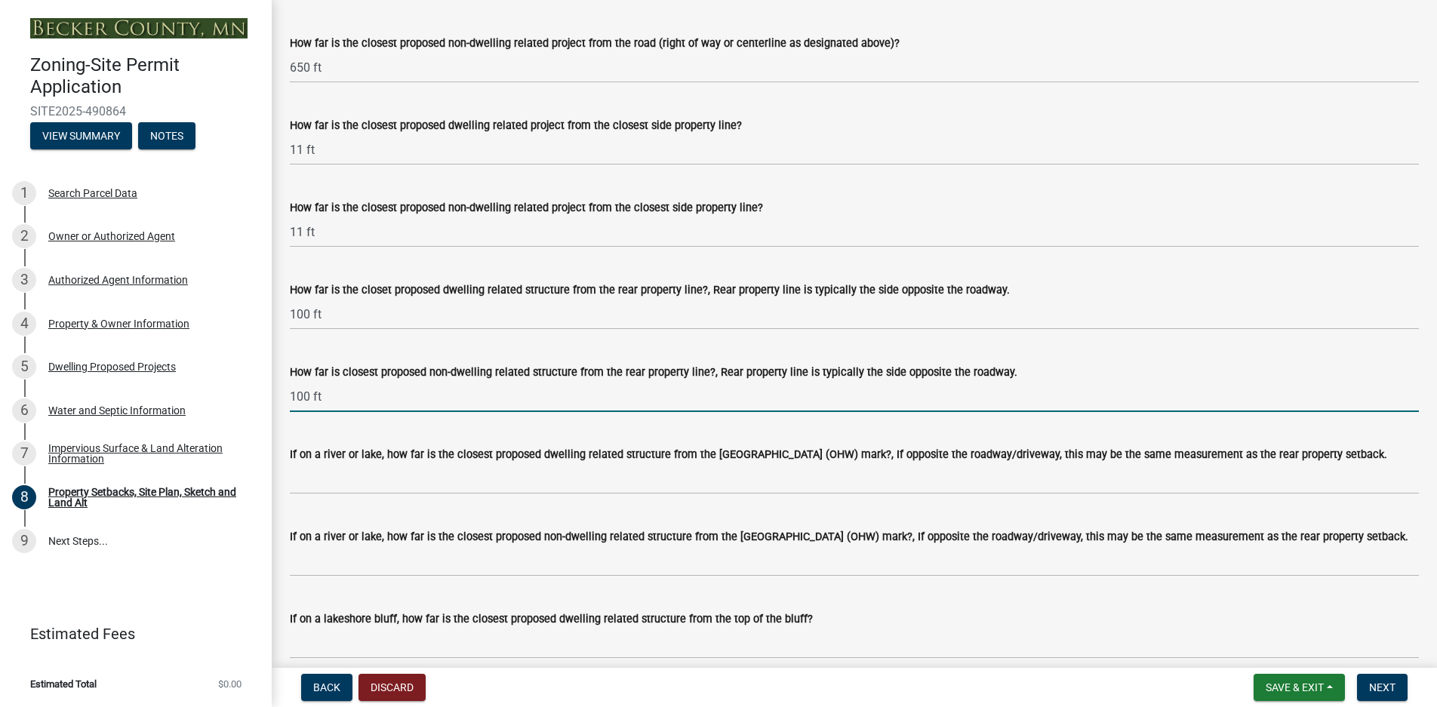
type input "100 ft"
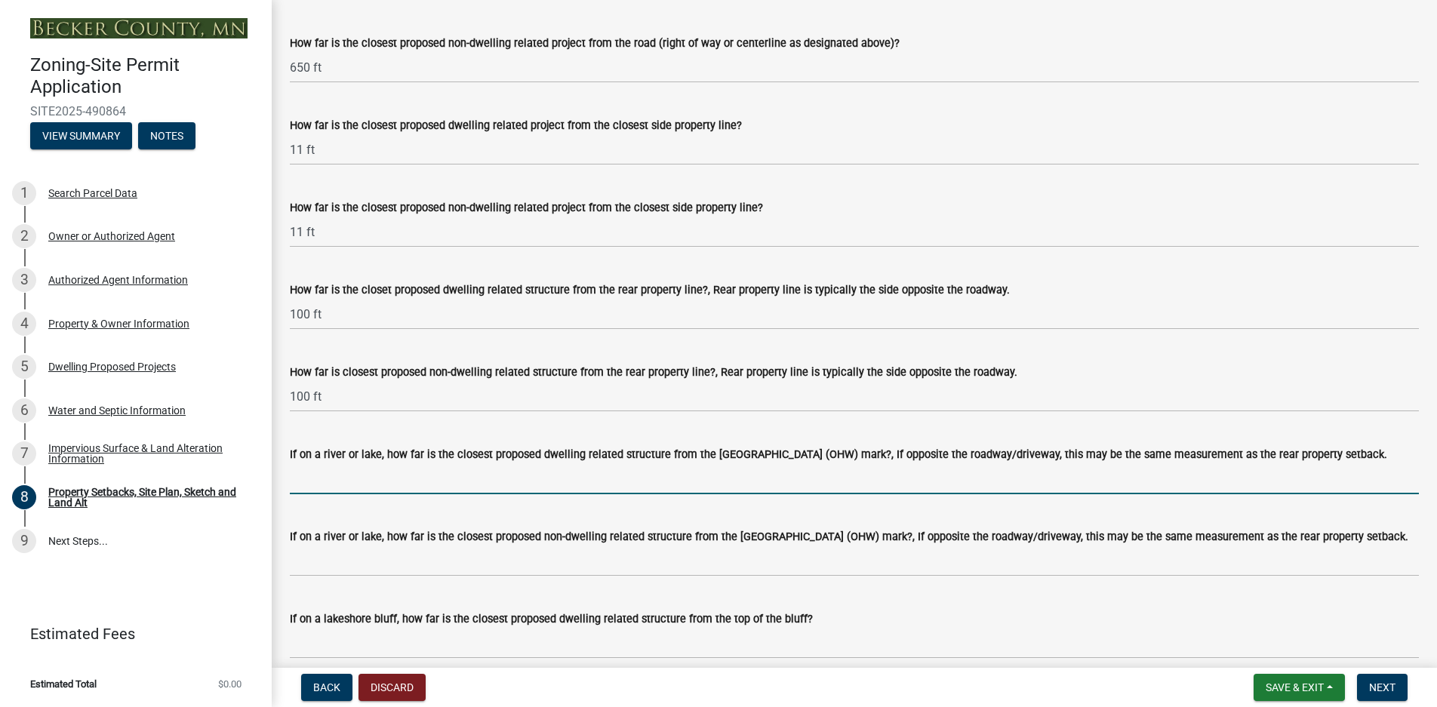
click at [297, 490] on input "If on a river or lake, how far is the closest proposed dwelling related structu…" at bounding box center [854, 478] width 1129 height 31
type input "100 ft"
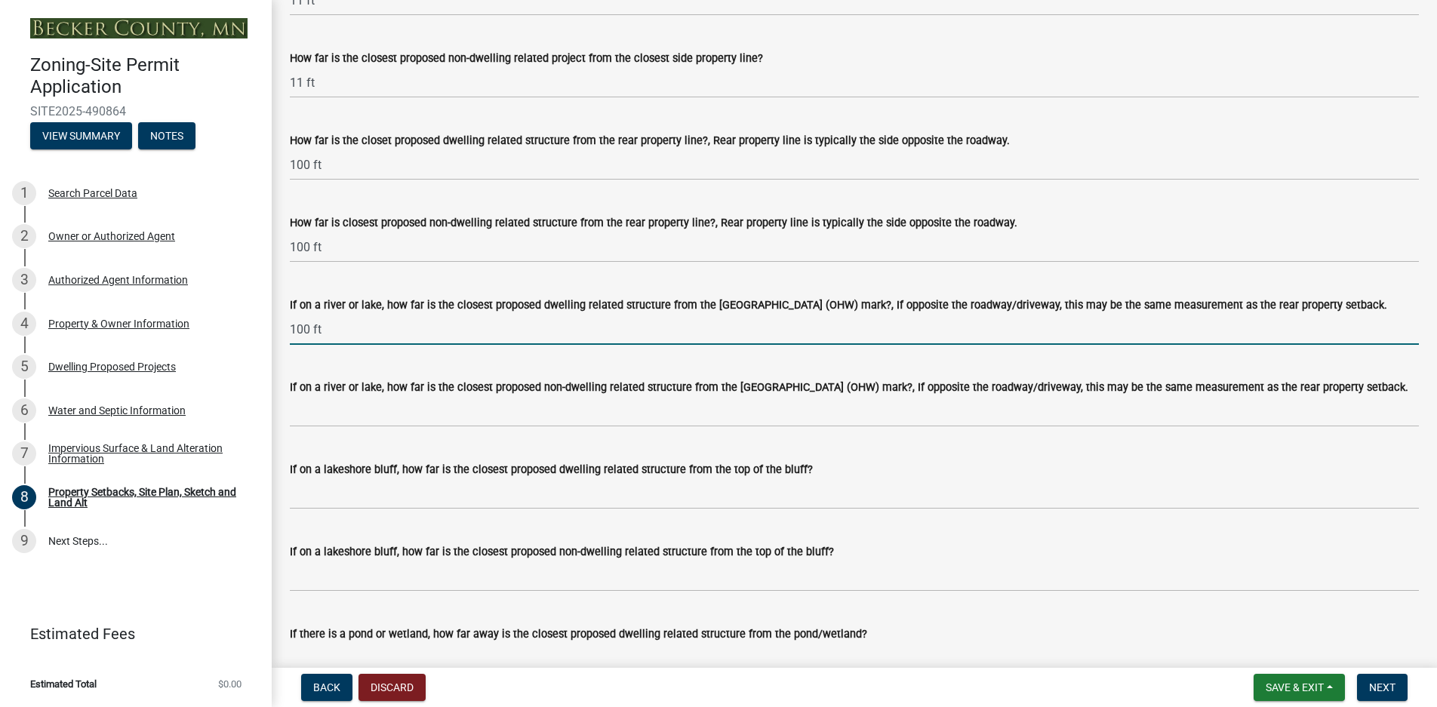
scroll to position [3211, 0]
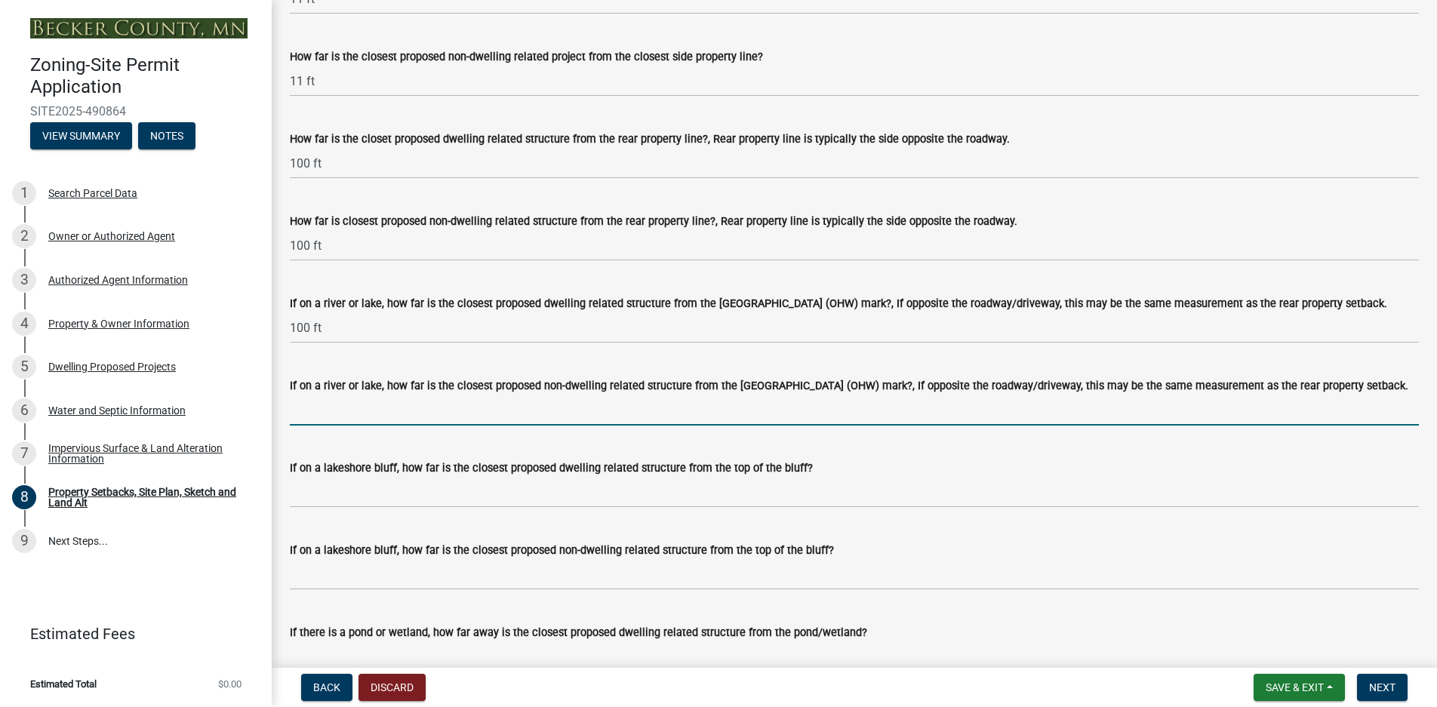
click at [304, 415] on input "If on a river or lake, how far is the closest proposed non-dwelling related str…" at bounding box center [854, 410] width 1129 height 31
type input "100 ft"
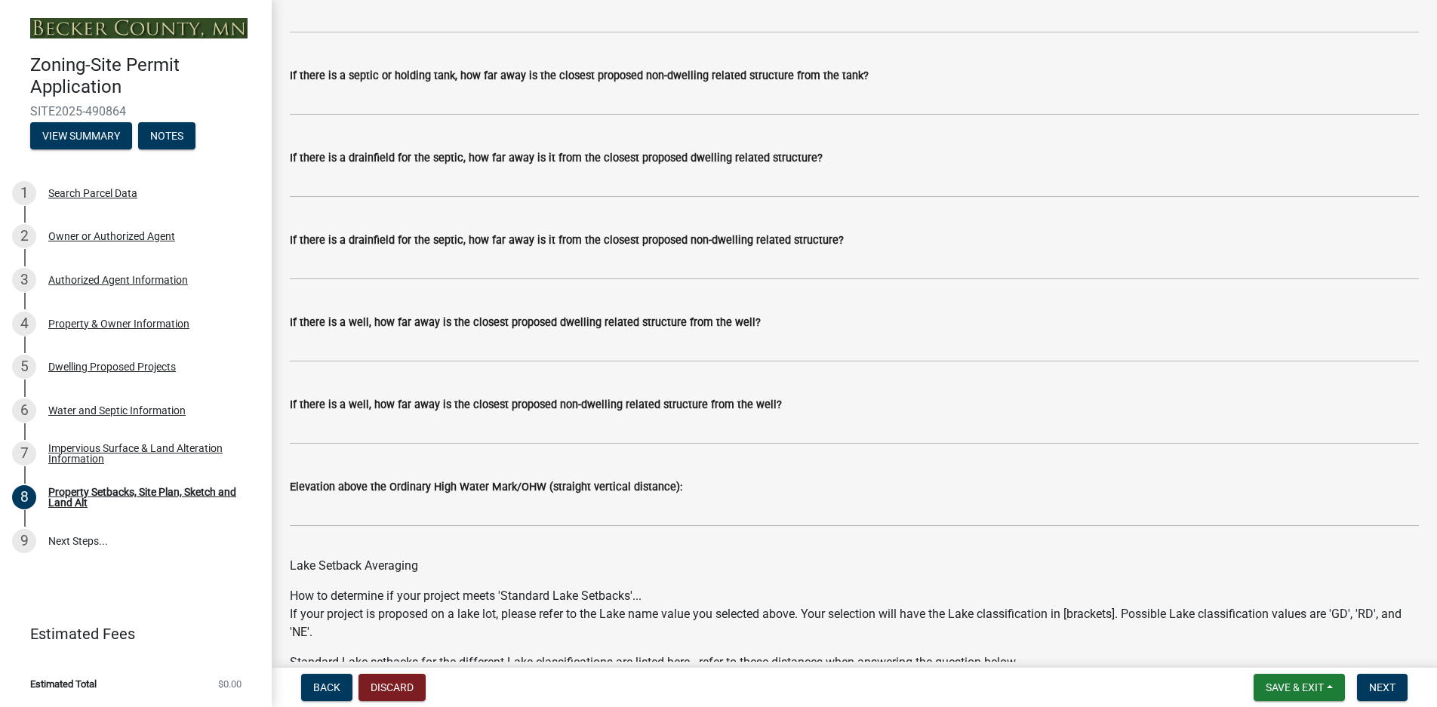
scroll to position [4041, 0]
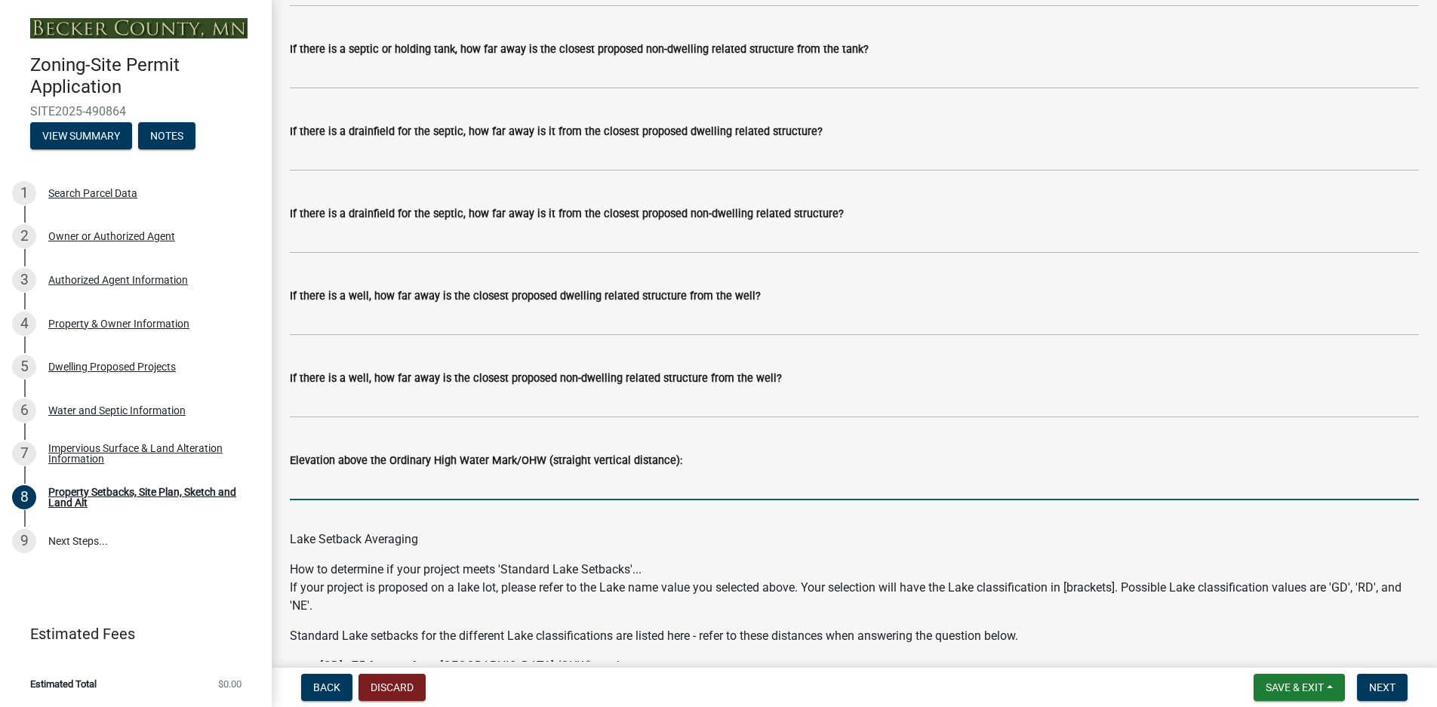
click at [298, 494] on input "Elevation above the Ordinary High Water Mark/OHW (straight vertical distance):" at bounding box center [854, 484] width 1129 height 31
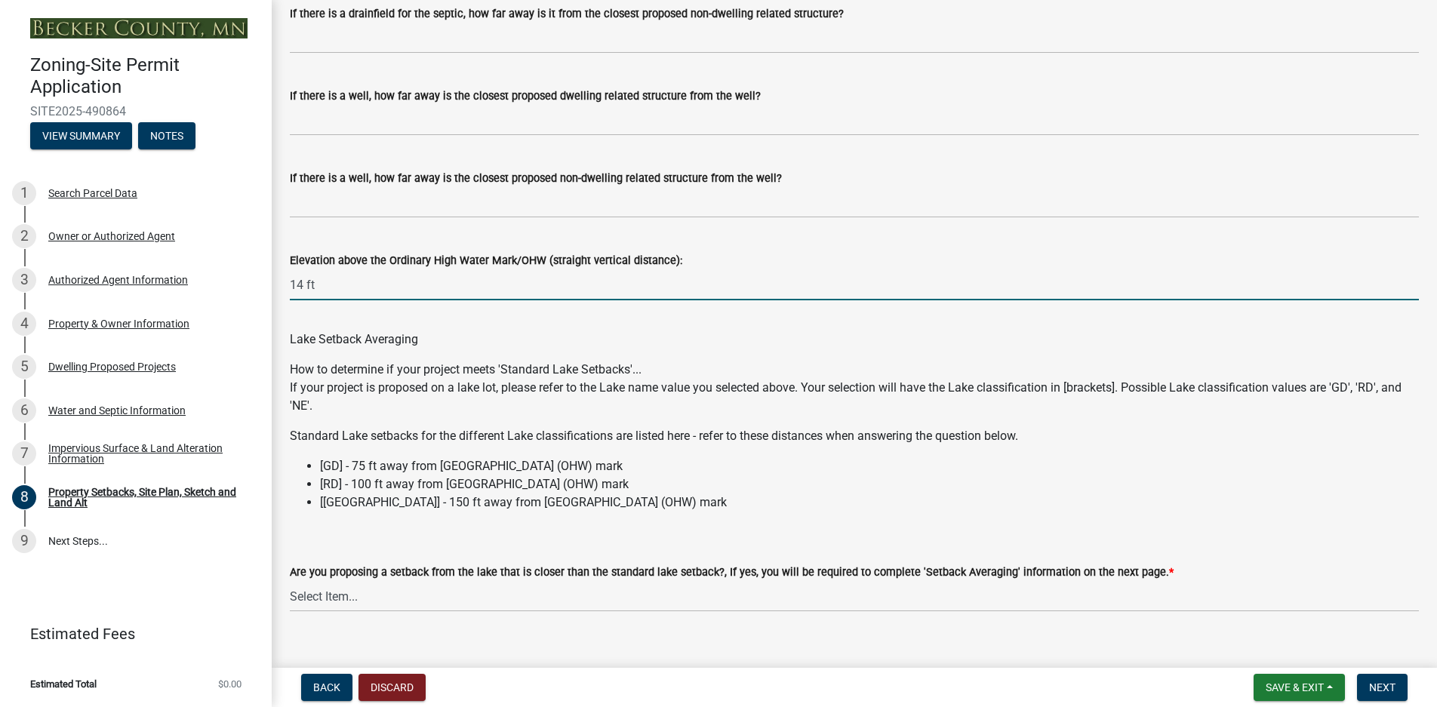
scroll to position [4267, 0]
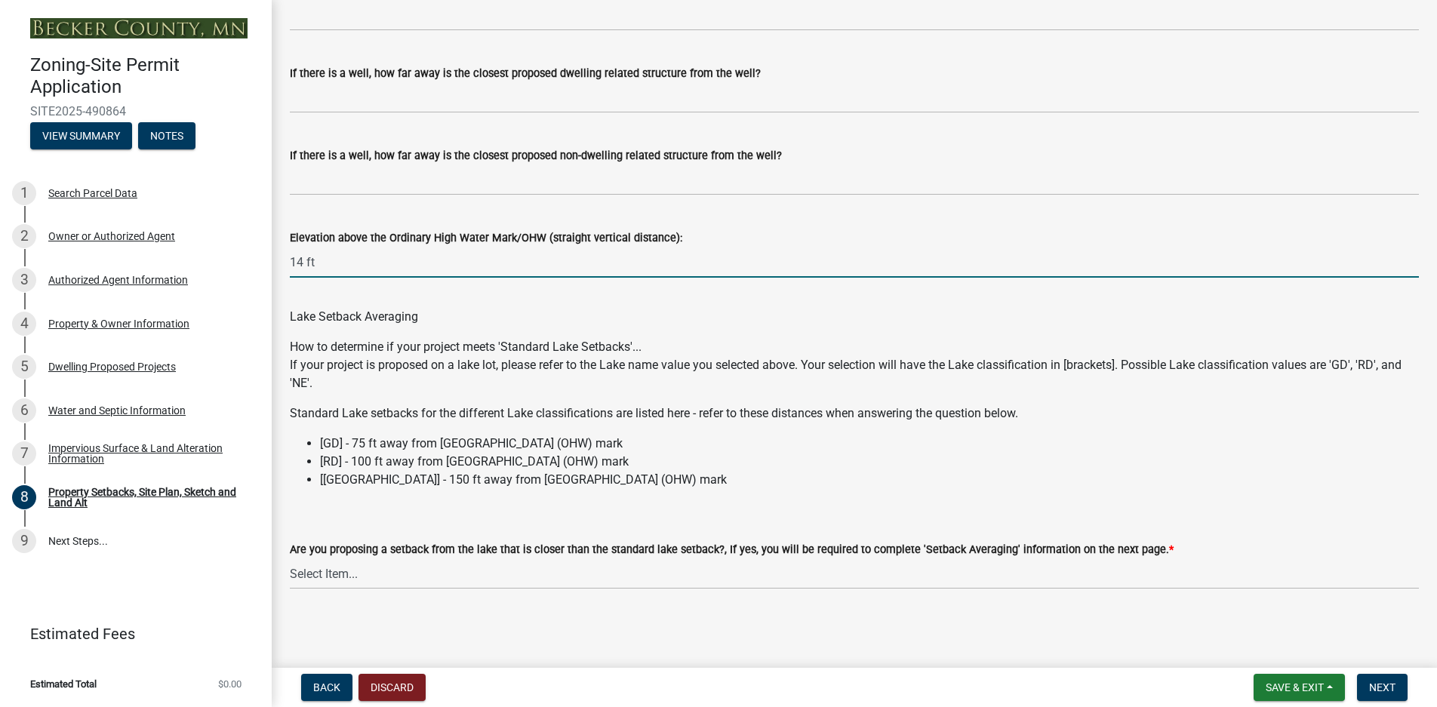
type input "14 ft"
click at [341, 574] on select "Select Item... Yes No N/A" at bounding box center [854, 573] width 1129 height 31
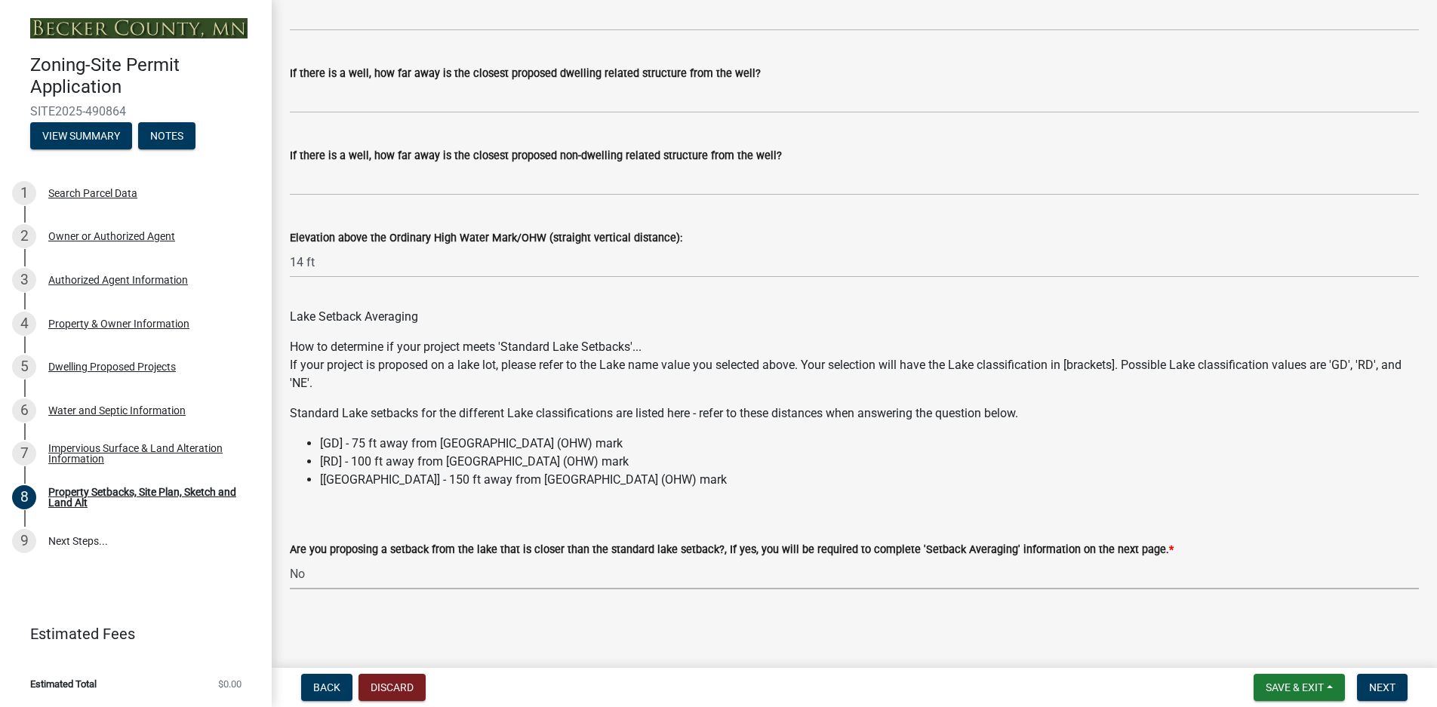
click at [290, 558] on select "Select Item... Yes No N/A" at bounding box center [854, 573] width 1129 height 31
select select "19d13e65-c93d-443e-910a-7a17299544cc"
click at [1379, 689] on span "Next" at bounding box center [1382, 687] width 26 height 12
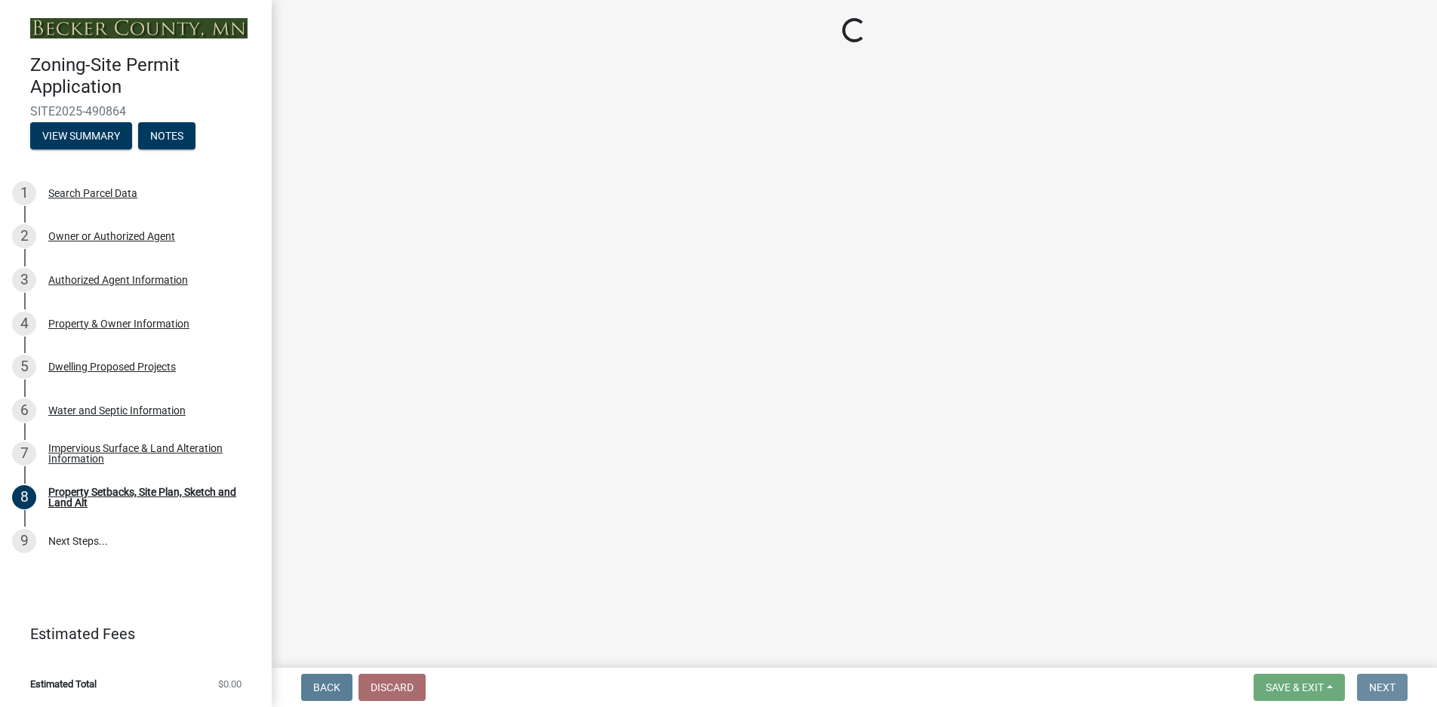
scroll to position [0, 0]
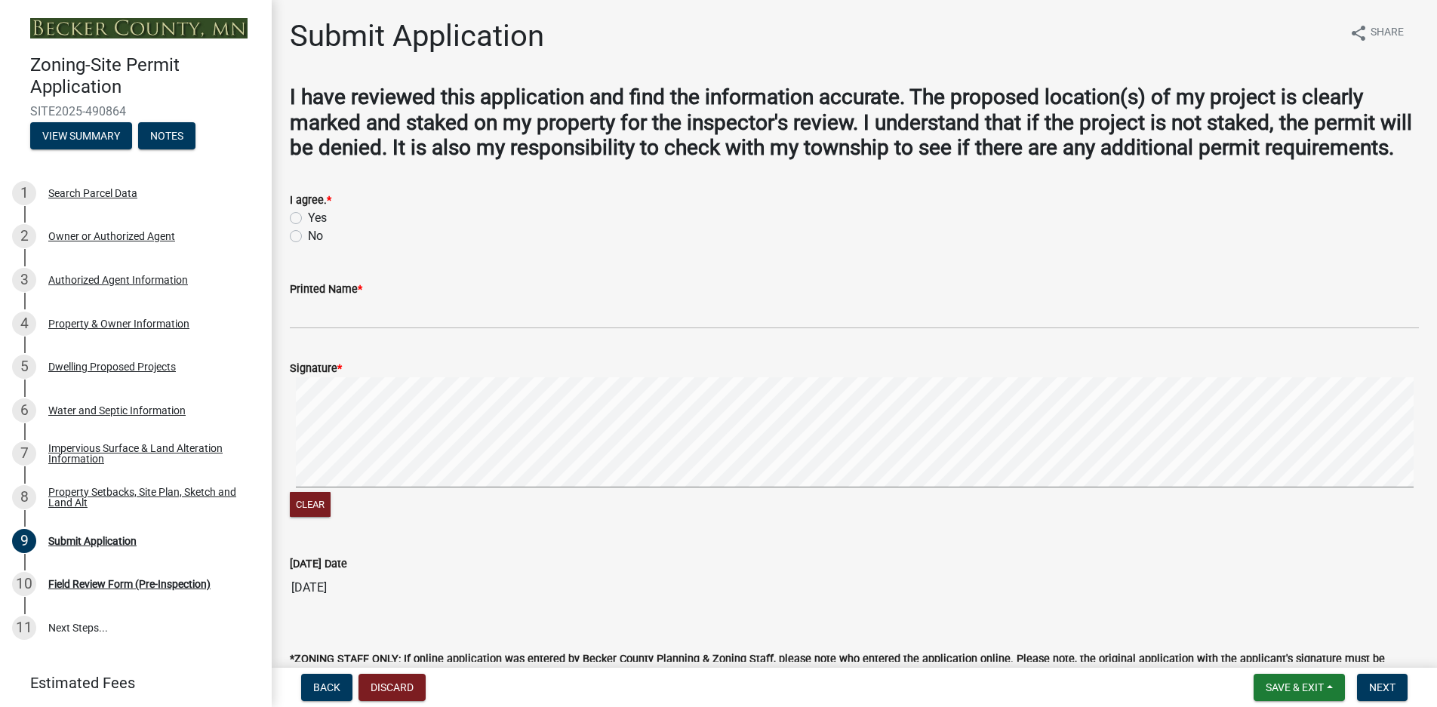
click at [308, 227] on label "Yes" at bounding box center [317, 218] width 19 height 18
click at [308, 219] on input "Yes" at bounding box center [313, 214] width 10 height 10
radio input "true"
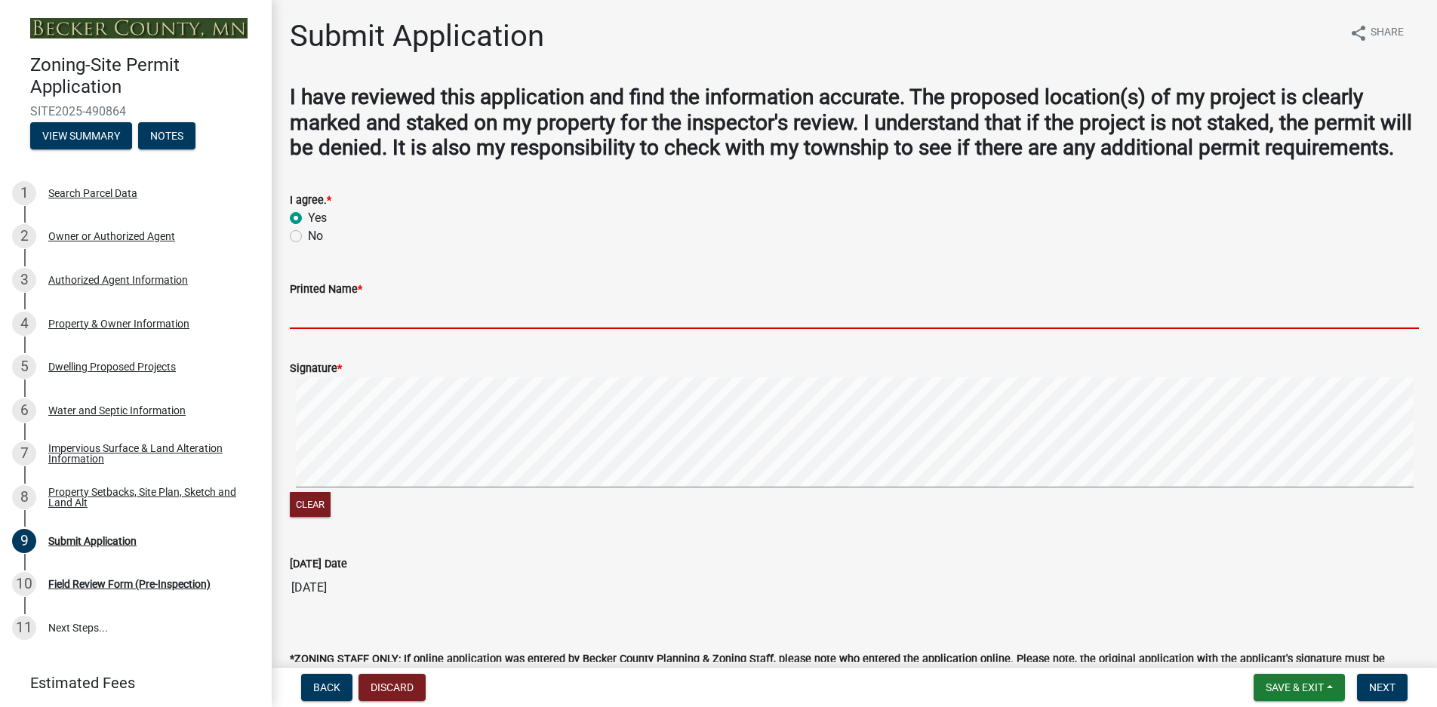
click at [316, 329] on input "Printed Name *" at bounding box center [854, 313] width 1129 height 31
type input "[PERSON_NAME]"
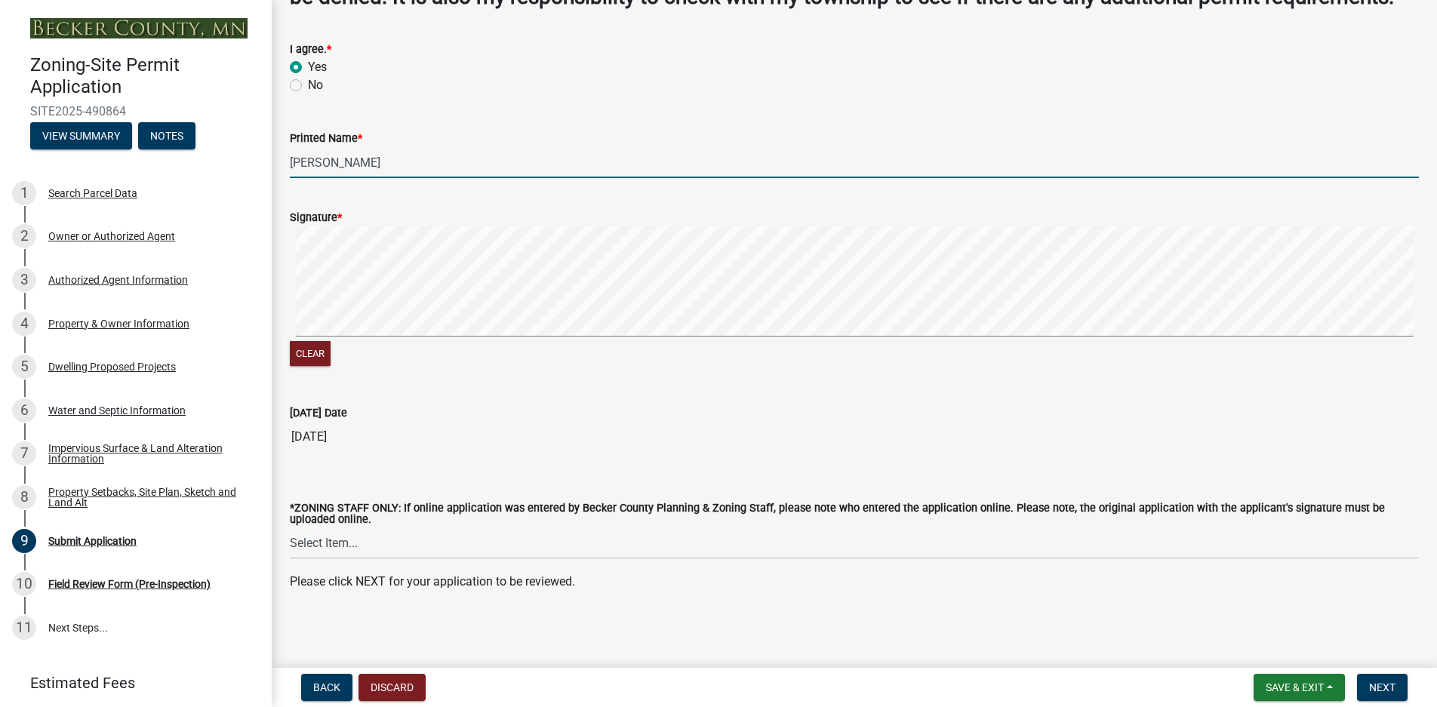
scroll to position [177, 0]
click at [1375, 687] on span "Next" at bounding box center [1382, 687] width 26 height 12
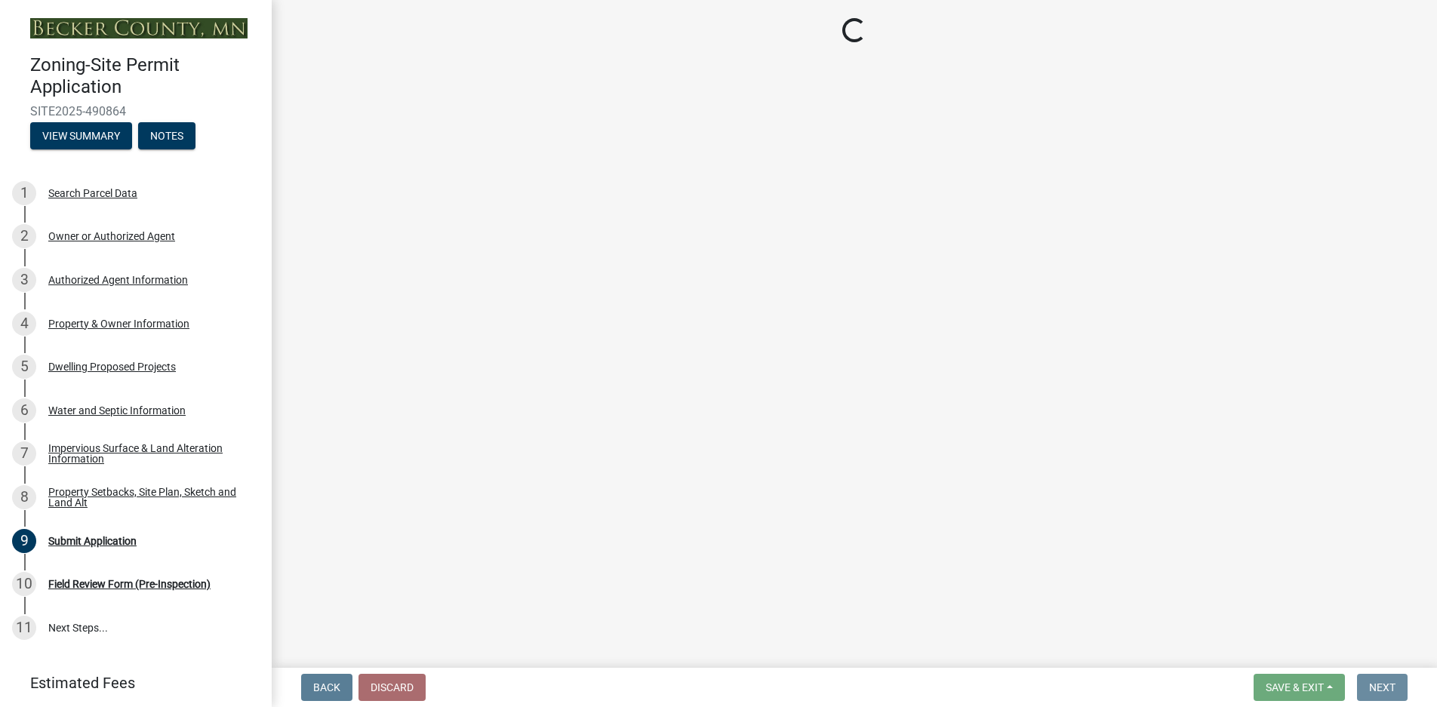
scroll to position [0, 0]
